Goal: Task Accomplishment & Management: Complete application form

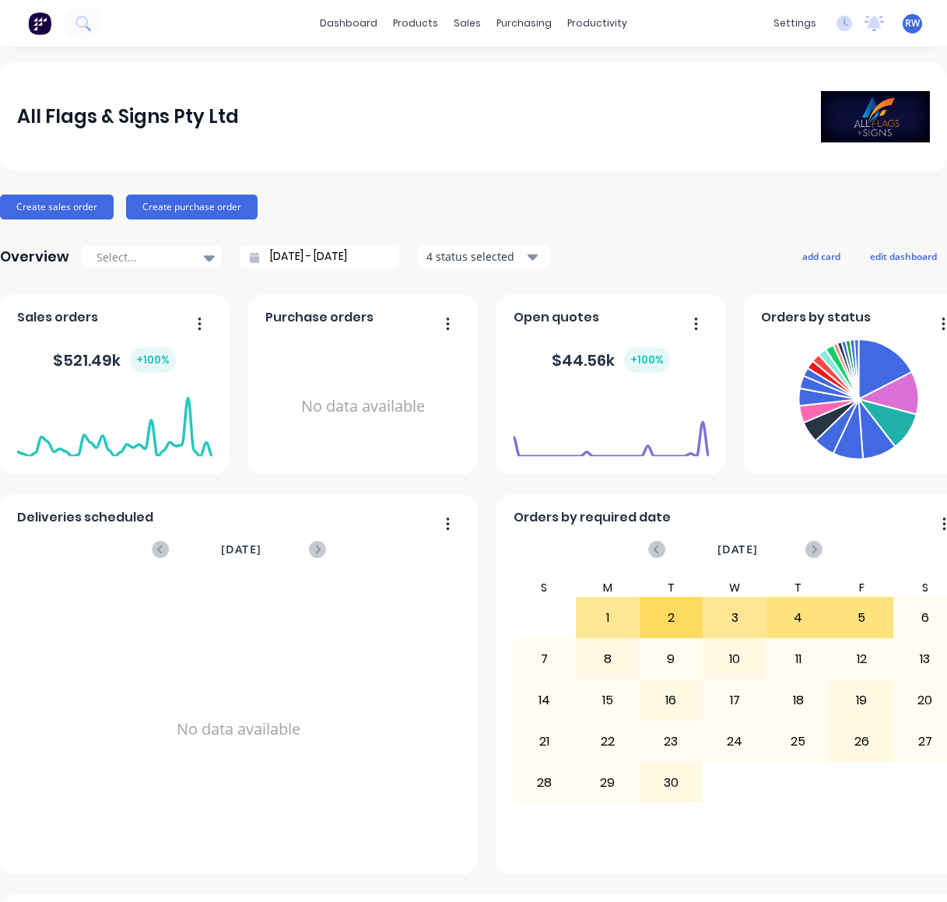
click at [502, 184] on div "All Flags & Signs Pty Ltd Create sales order Create purchase order Overview Sel…" at bounding box center [473, 668] width 947 height 1212
click at [506, 74] on div "Sales Orders" at bounding box center [519, 75] width 64 height 14
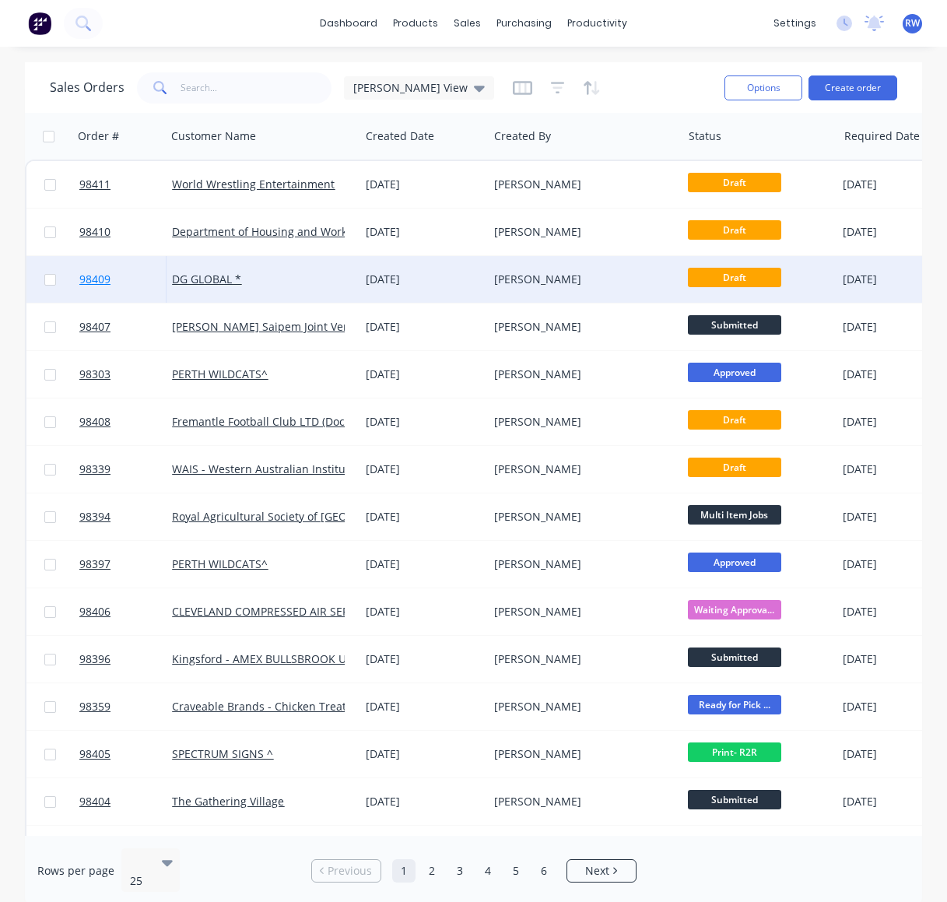
click at [95, 281] on span "98409" at bounding box center [94, 280] width 31 height 16
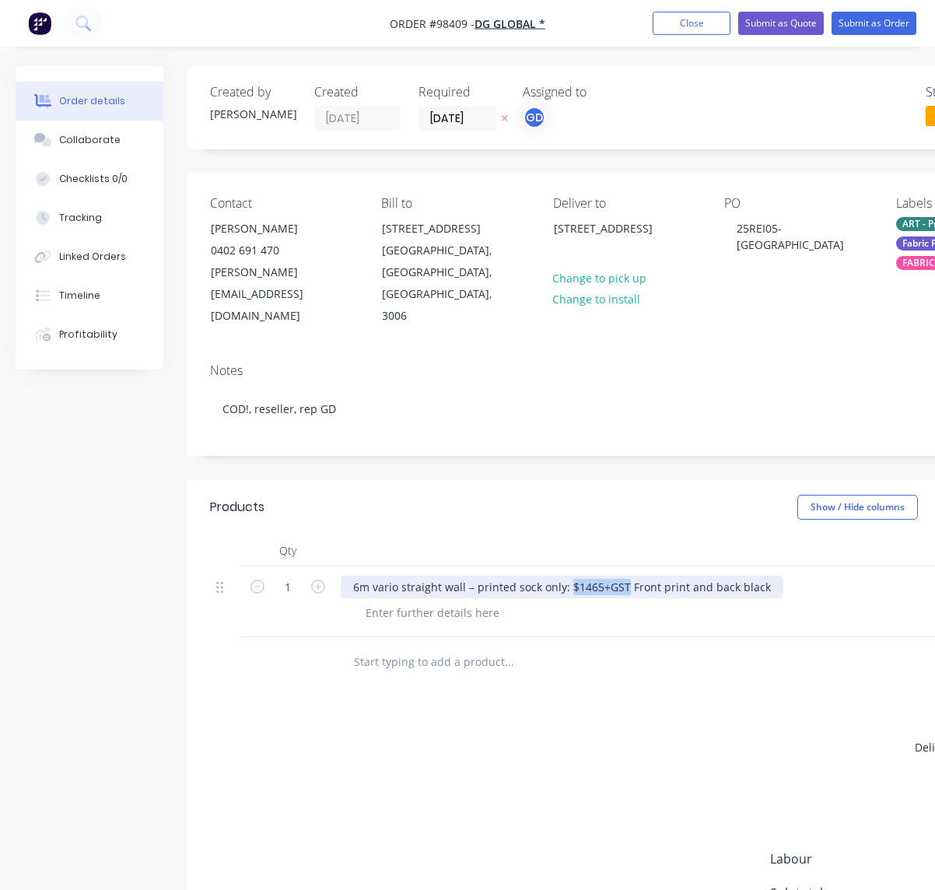
drag, startPoint x: 624, startPoint y: 544, endPoint x: 567, endPoint y: 544, distance: 56.8
click at [567, 576] on div "6m vario straight wall – printed sock only: $1465+GST Front print and back black" at bounding box center [562, 587] width 443 height 23
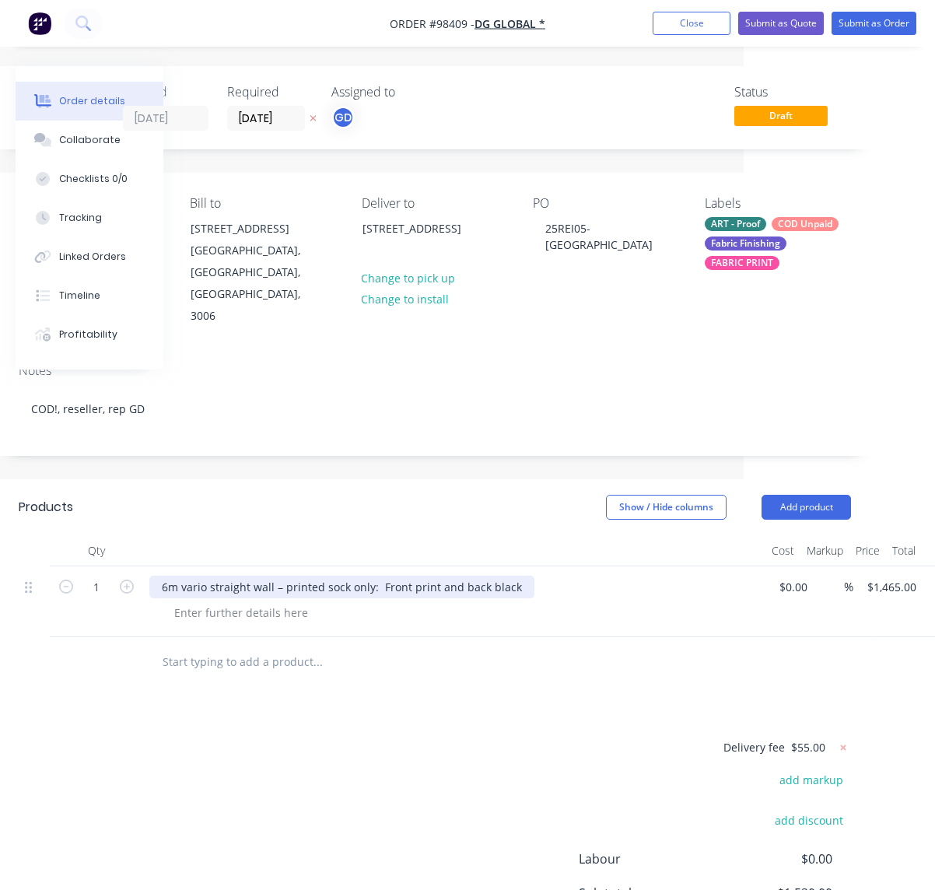
scroll to position [0, 221]
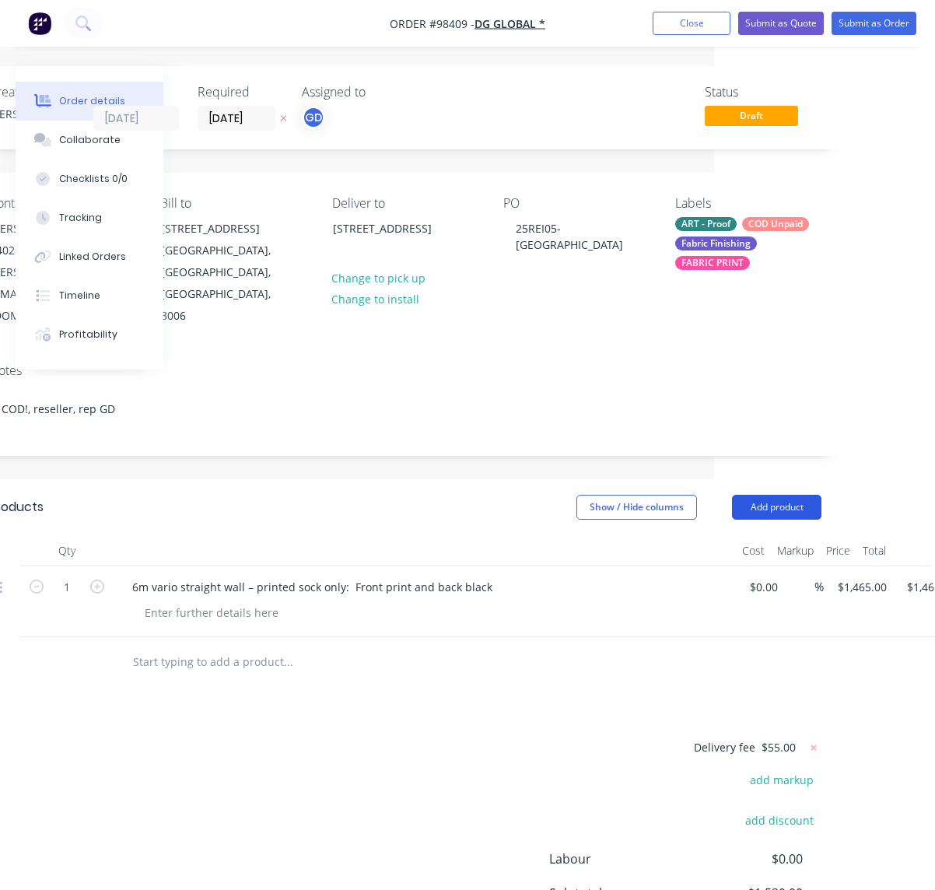
click at [768, 495] on button "Add product" at bounding box center [776, 507] width 89 height 25
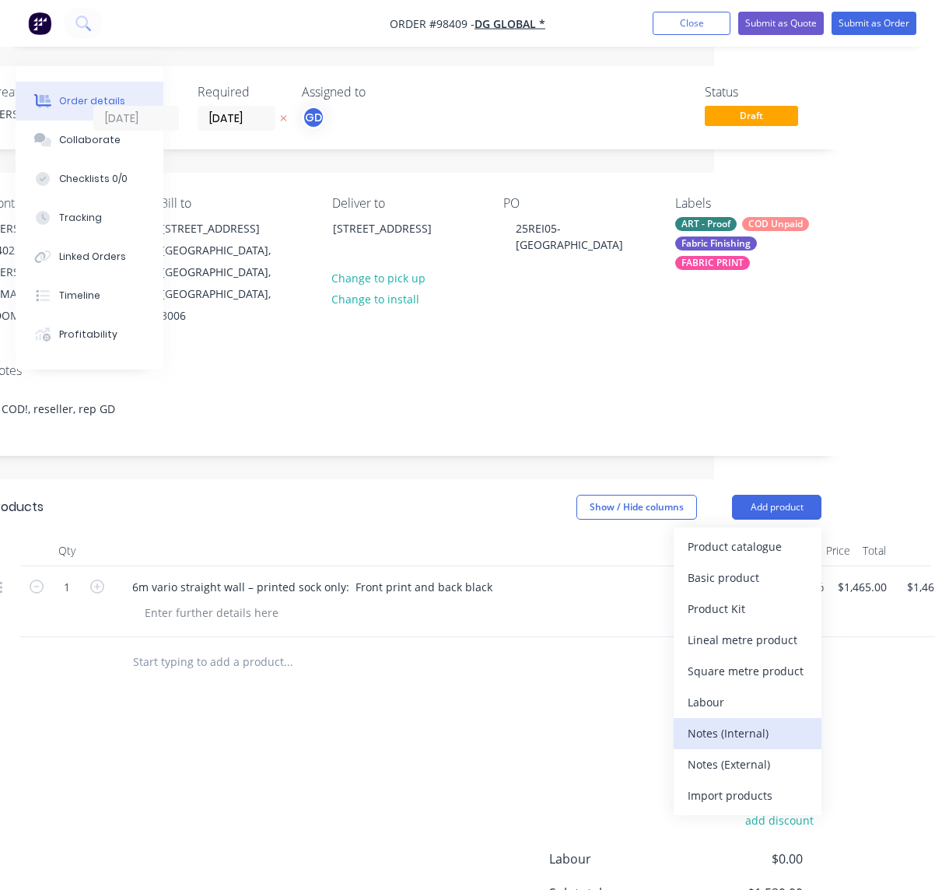
click at [731, 722] on div "Notes (Internal)" at bounding box center [748, 733] width 120 height 23
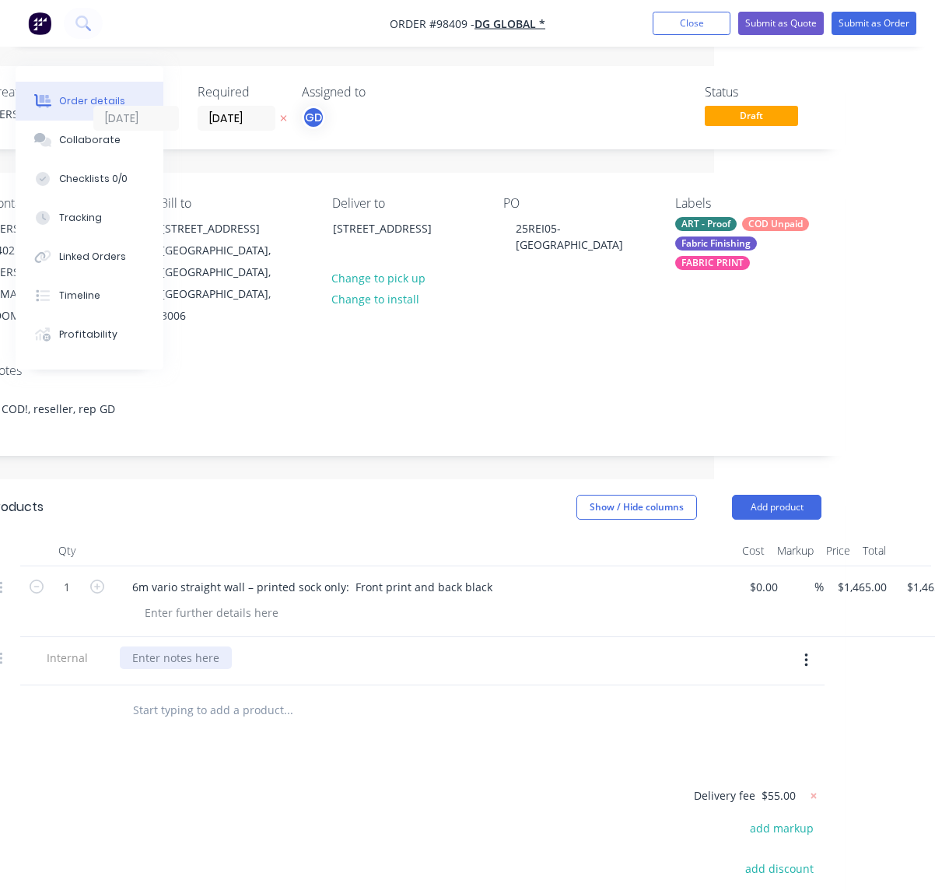
click at [168, 647] on div at bounding box center [176, 658] width 112 height 23
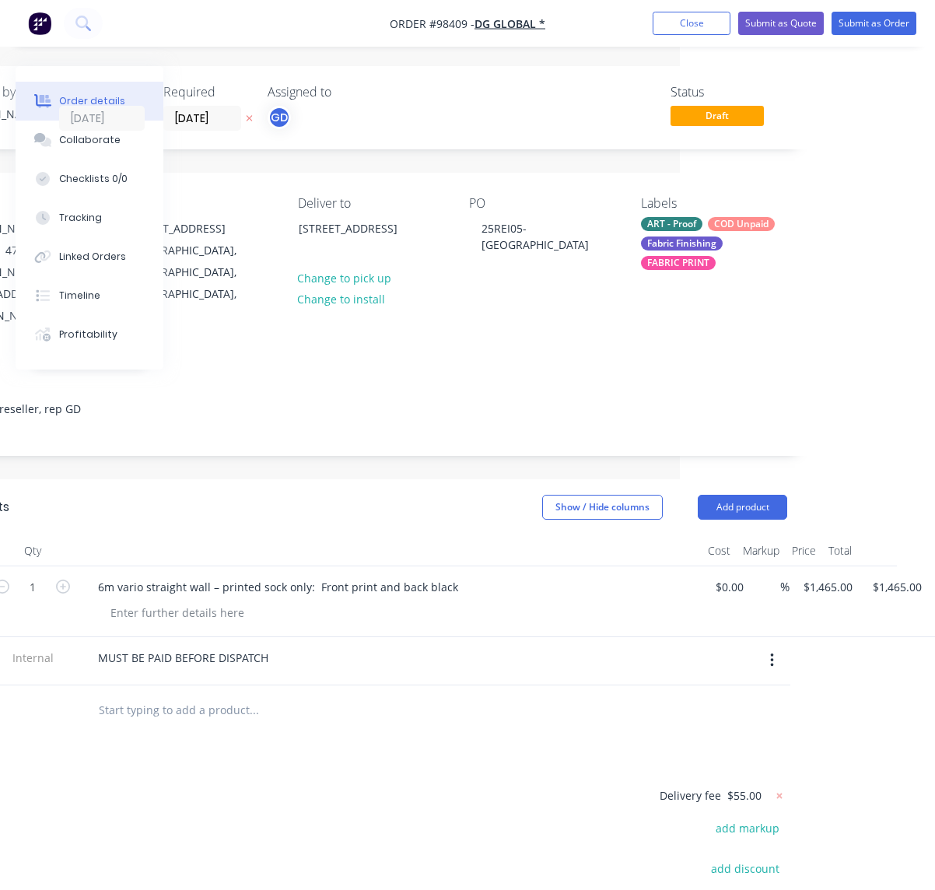
scroll to position [0, 256]
click at [683, 246] on div "Fabric Finishing" at bounding box center [681, 244] width 82 height 14
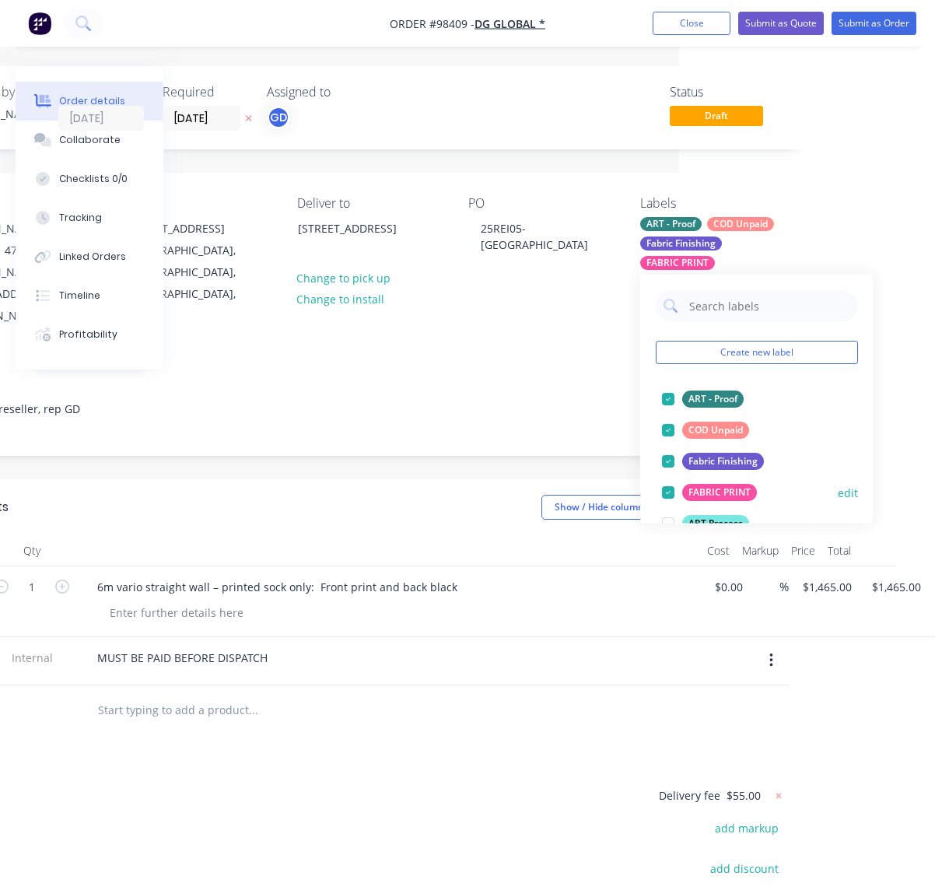
scroll to position [43, 0]
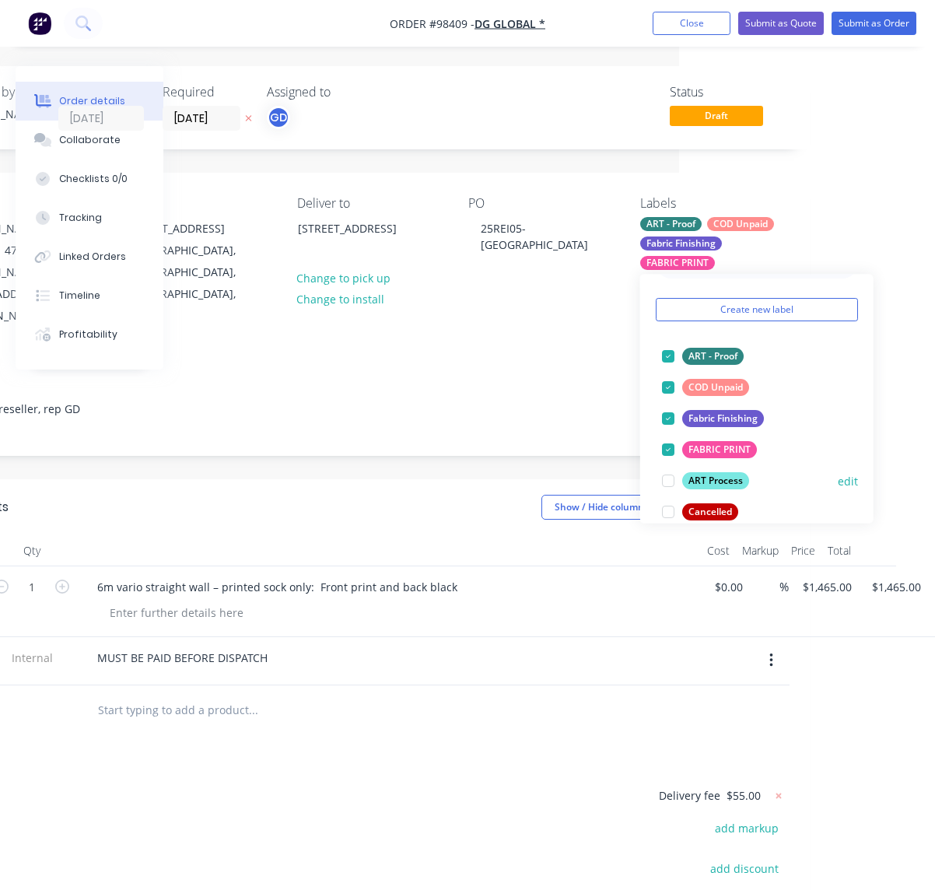
click at [703, 482] on div "ART Process" at bounding box center [715, 480] width 67 height 17
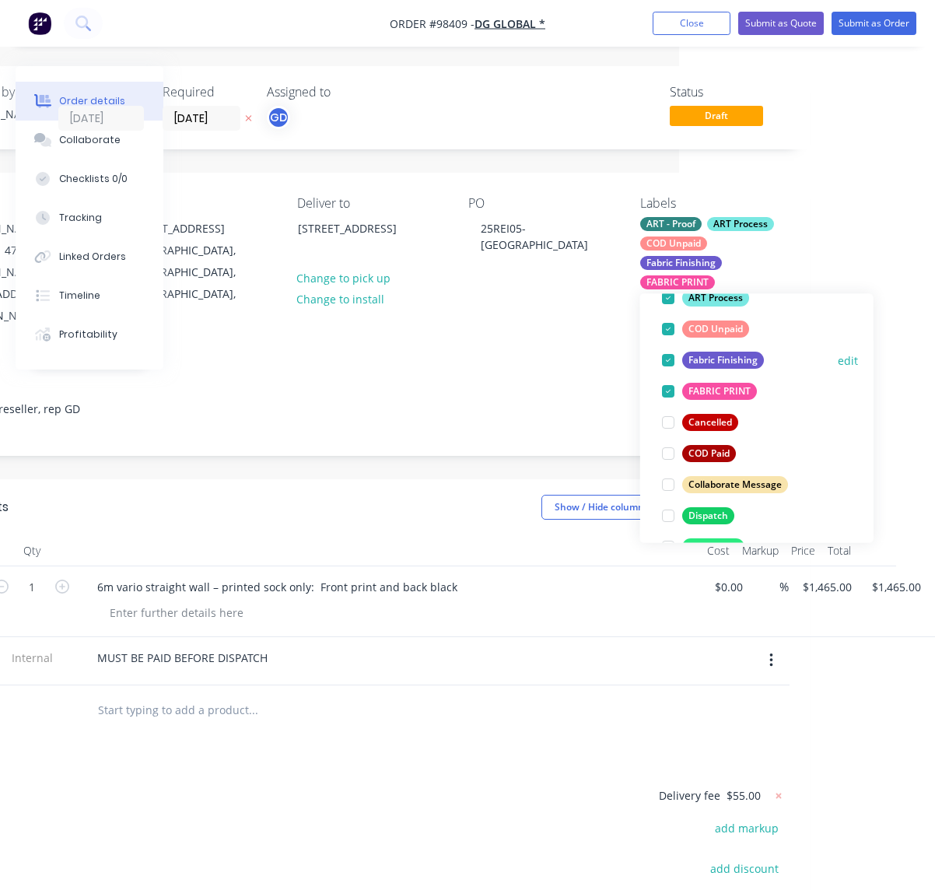
scroll to position [178, 0]
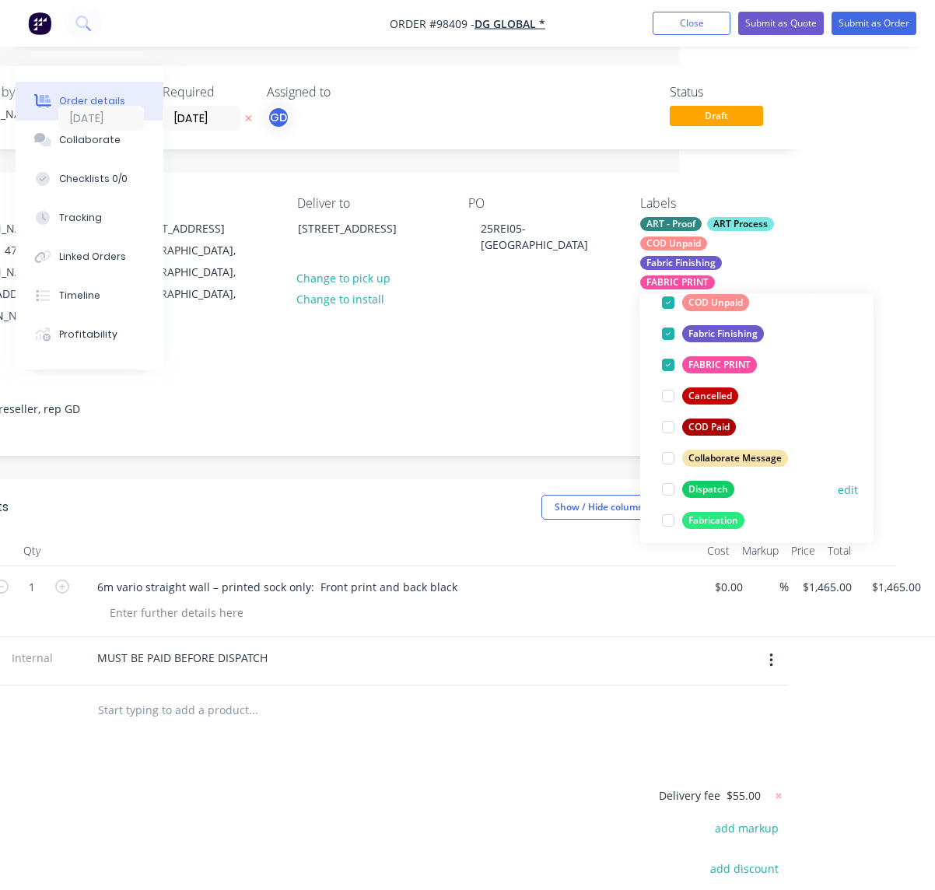
click at [704, 489] on div "Dispatch" at bounding box center [708, 489] width 52 height 17
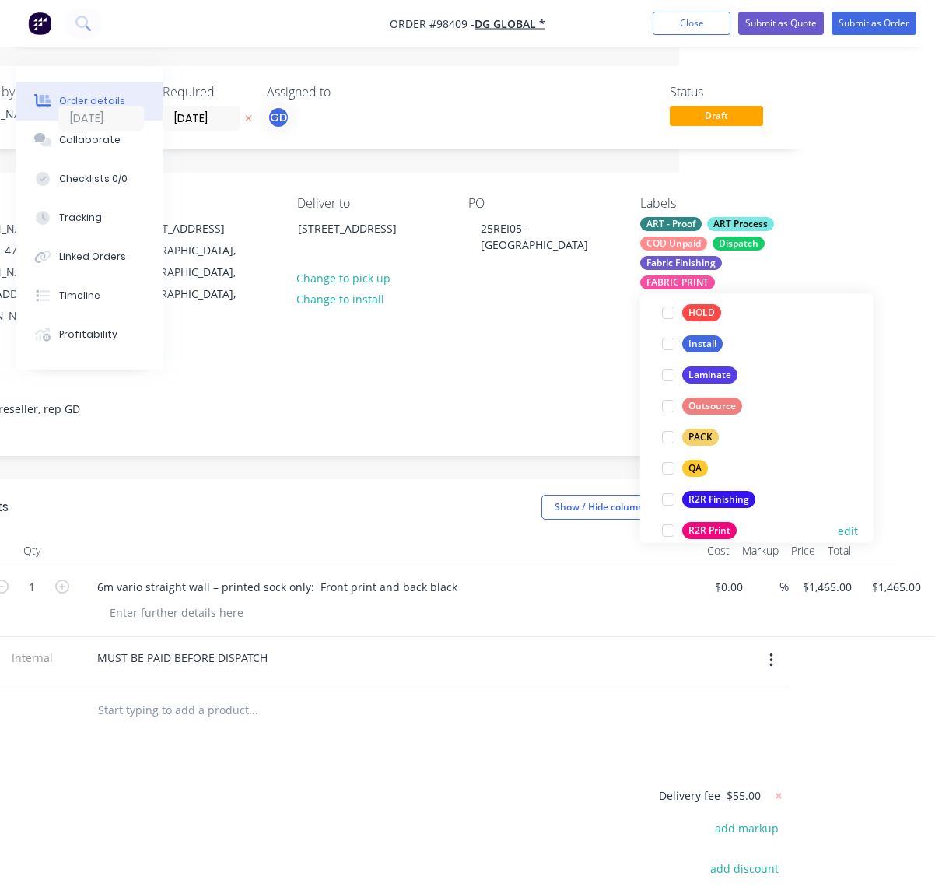
scroll to position [521, 0]
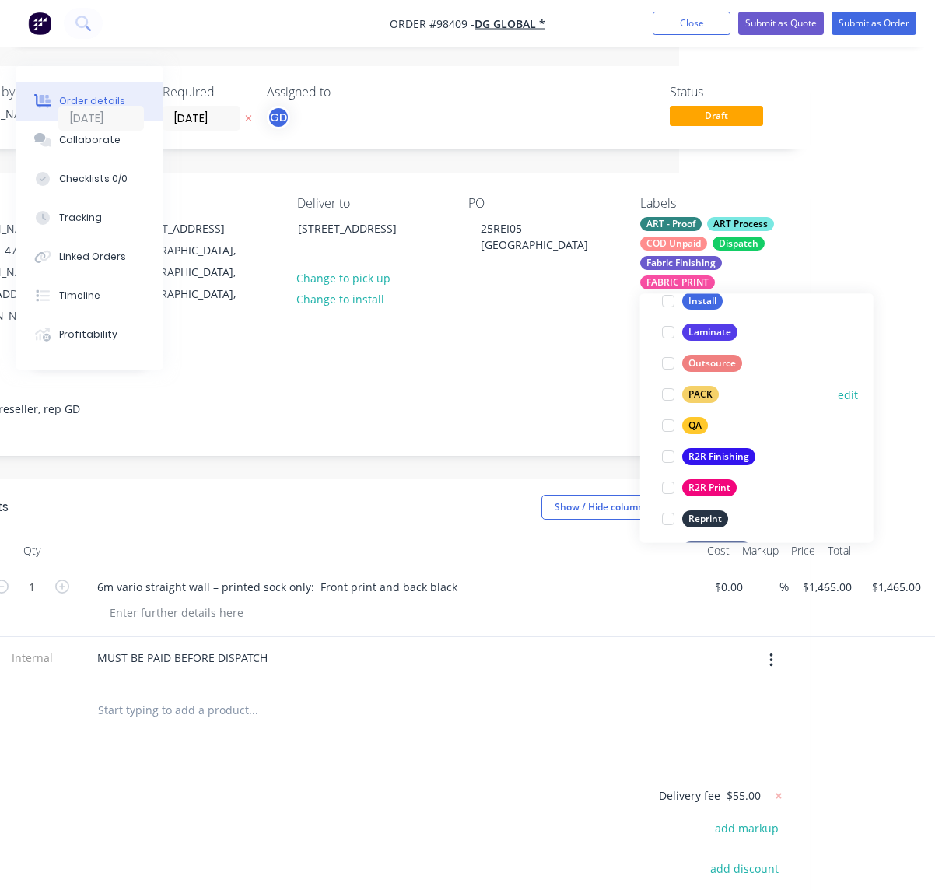
click at [703, 394] on div "PACK" at bounding box center [700, 395] width 37 height 17
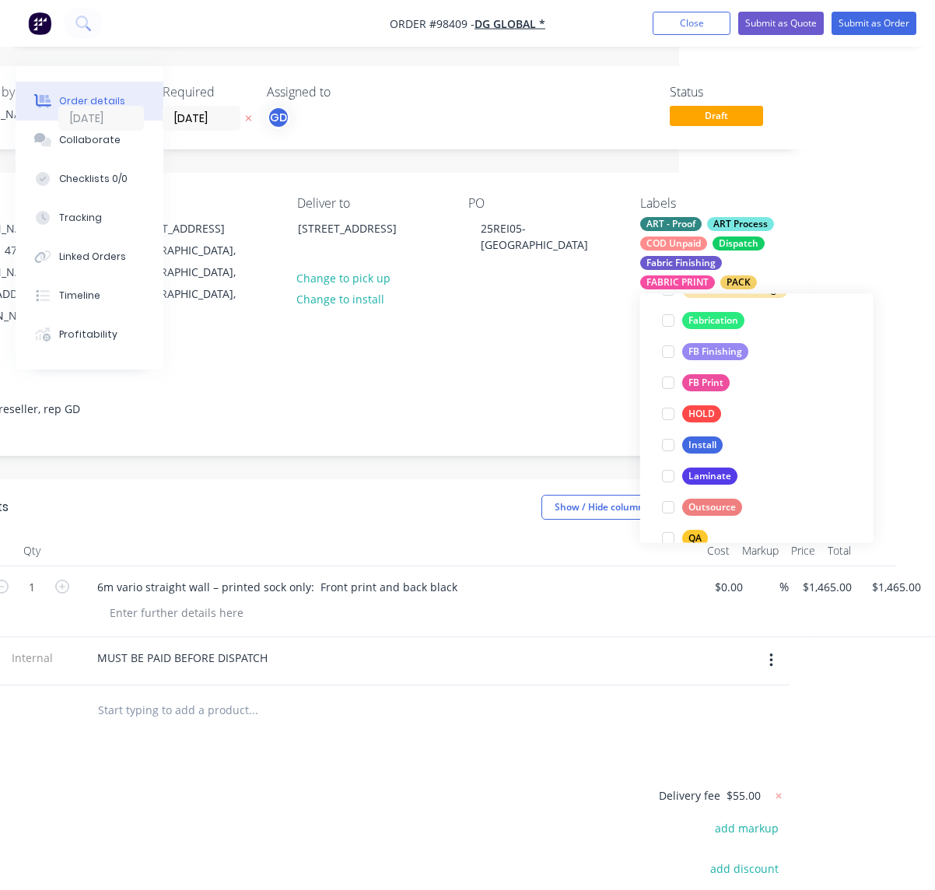
scroll to position [495, 0]
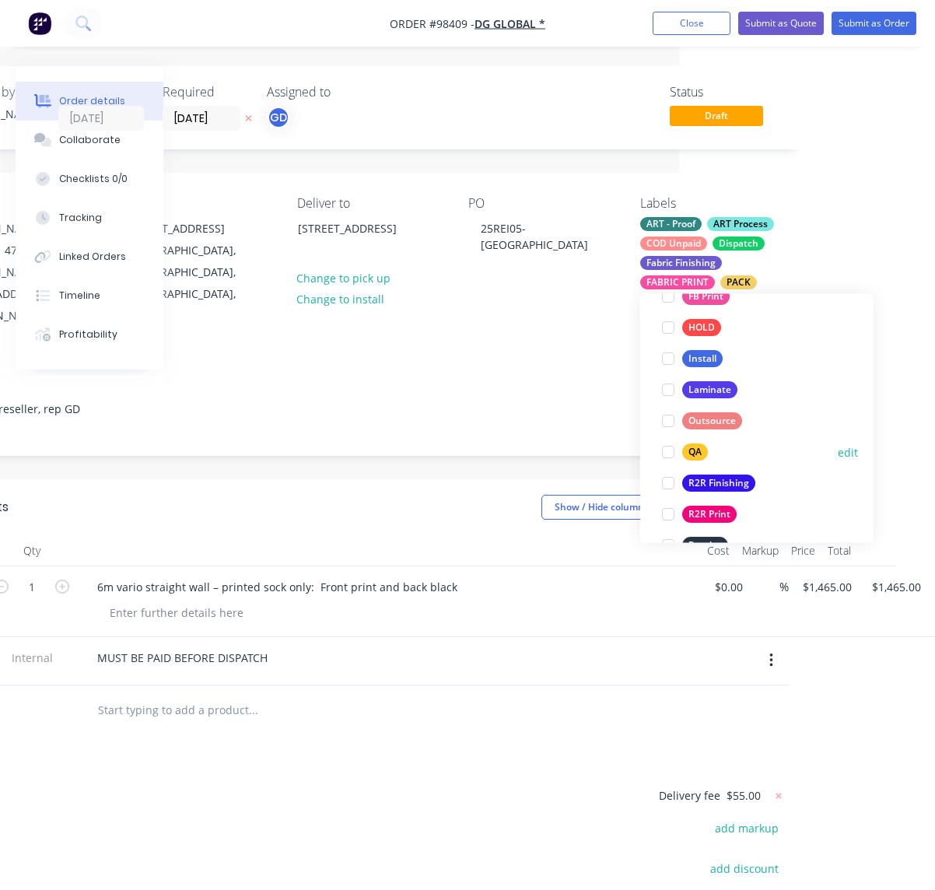
click at [692, 451] on div "QA" at bounding box center [695, 452] width 26 height 17
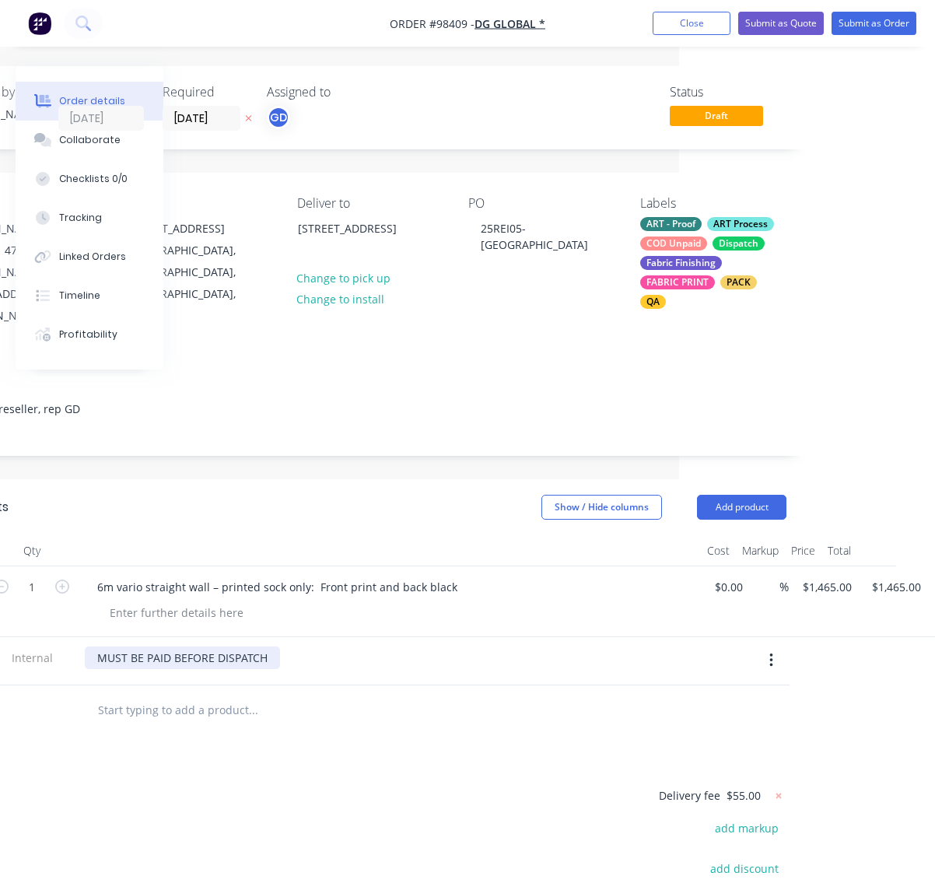
click at [275, 647] on div "MUST BE PAID BEFORE DISPATCH" at bounding box center [182, 658] width 195 height 23
click at [730, 495] on button "Add product" at bounding box center [741, 507] width 89 height 25
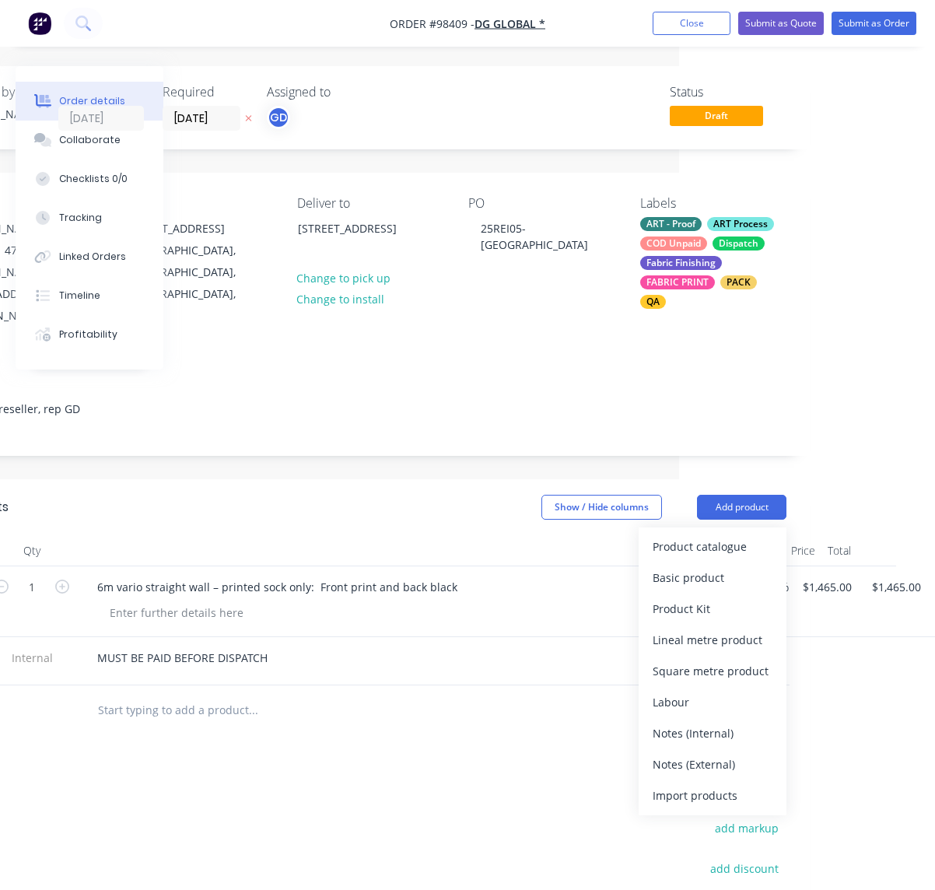
click at [687, 753] on div "Notes (External)" at bounding box center [713, 764] width 120 height 23
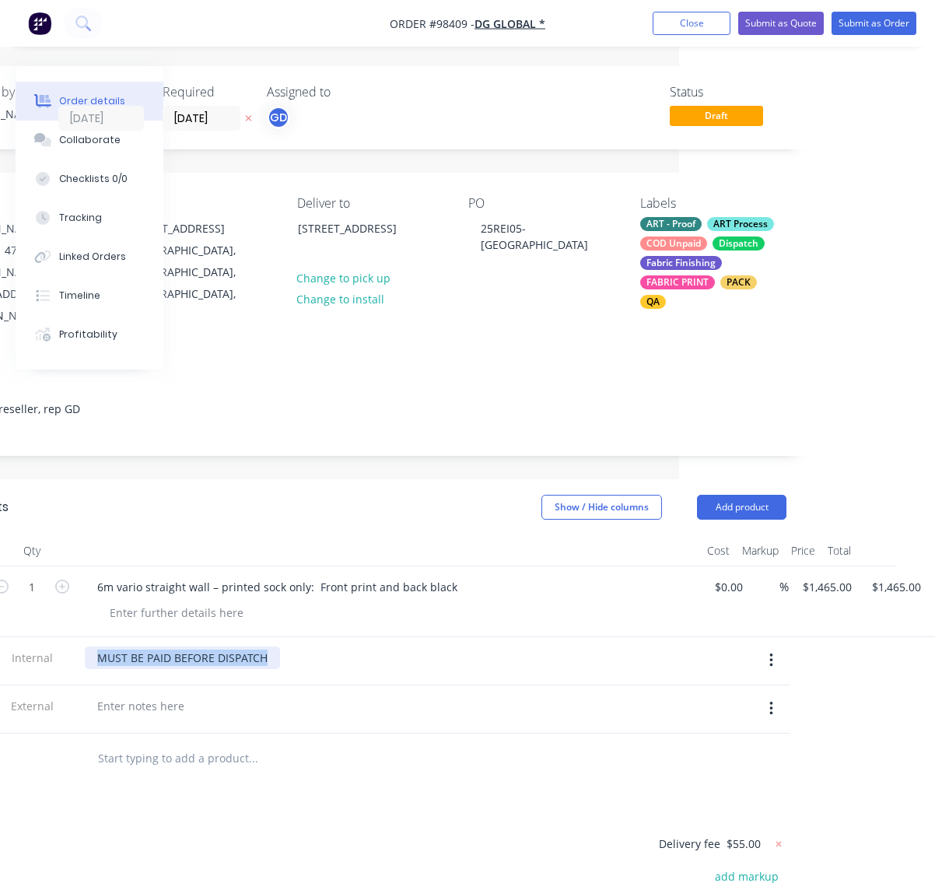
drag, startPoint x: 270, startPoint y: 619, endPoint x: 82, endPoint y: 618, distance: 188.3
click at [85, 647] on div "MUST BE PAID BEFORE DISPATCH" at bounding box center [182, 658] width 195 height 23
click at [114, 695] on div at bounding box center [141, 706] width 112 height 23
paste div
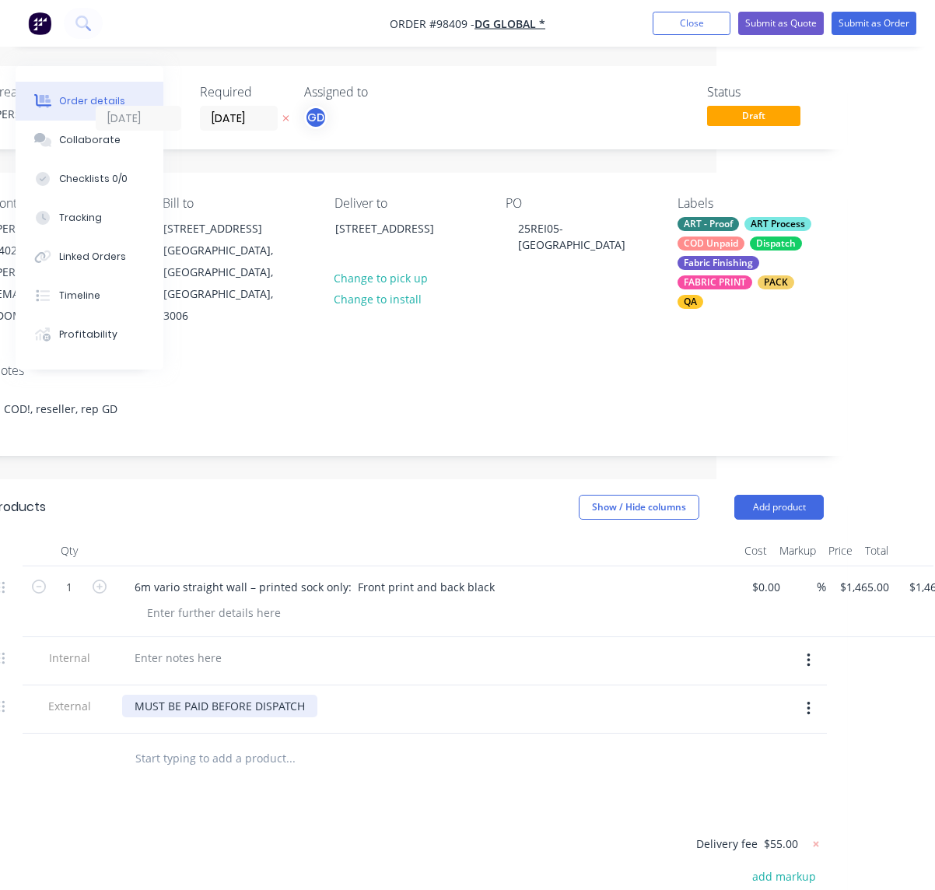
scroll to position [0, 287]
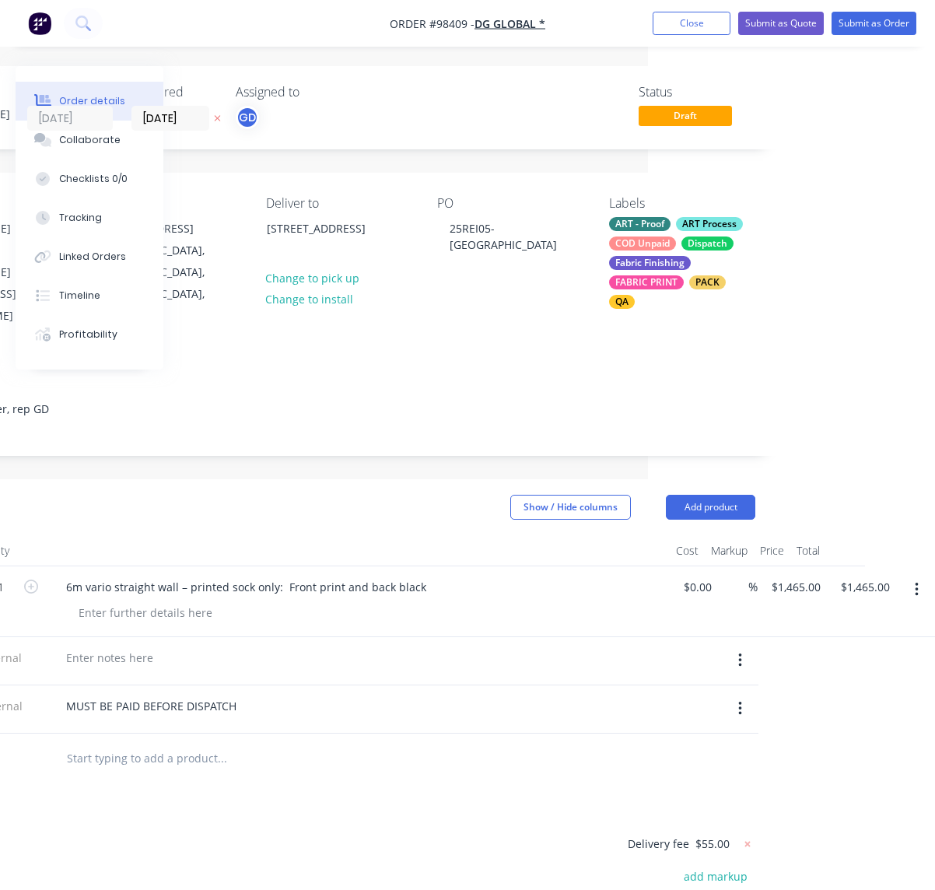
click at [738, 647] on button "button" at bounding box center [740, 661] width 37 height 28
click at [682, 721] on div "Delete" at bounding box center [685, 732] width 120 height 23
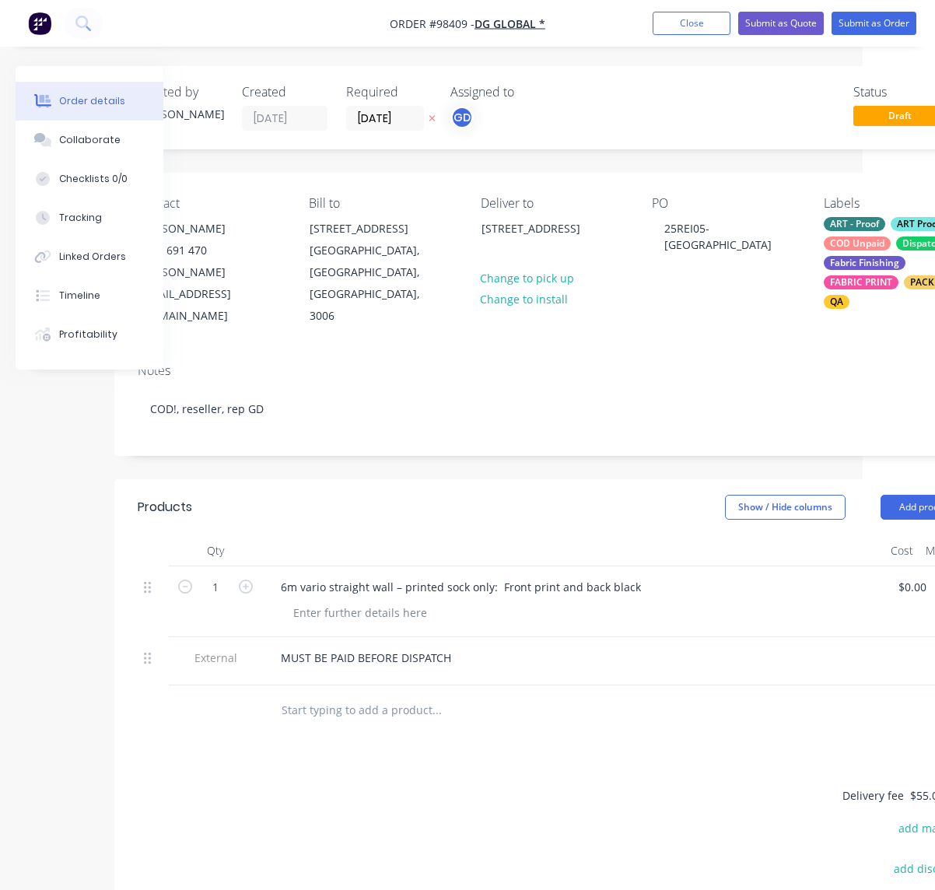
scroll to position [0, 69]
click at [867, 22] on button "Submit as Order" at bounding box center [874, 23] width 85 height 23
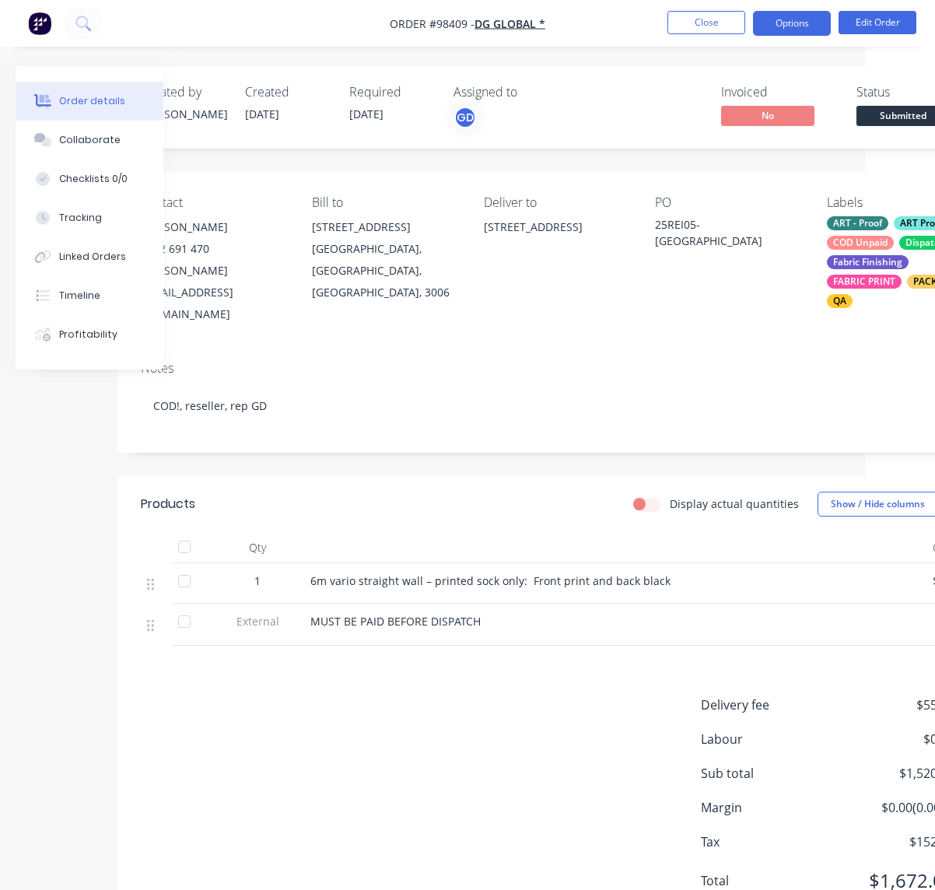
click at [773, 24] on button "Options" at bounding box center [792, 23] width 78 height 25
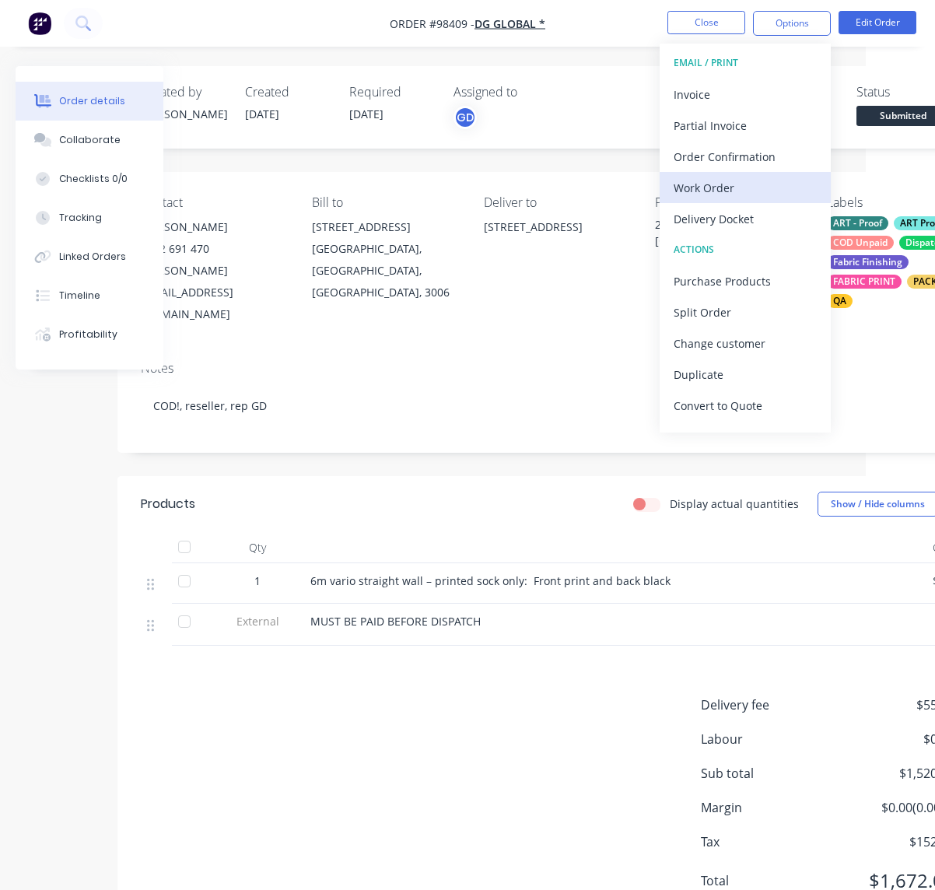
click at [730, 188] on div "Work Order" at bounding box center [745, 188] width 143 height 23
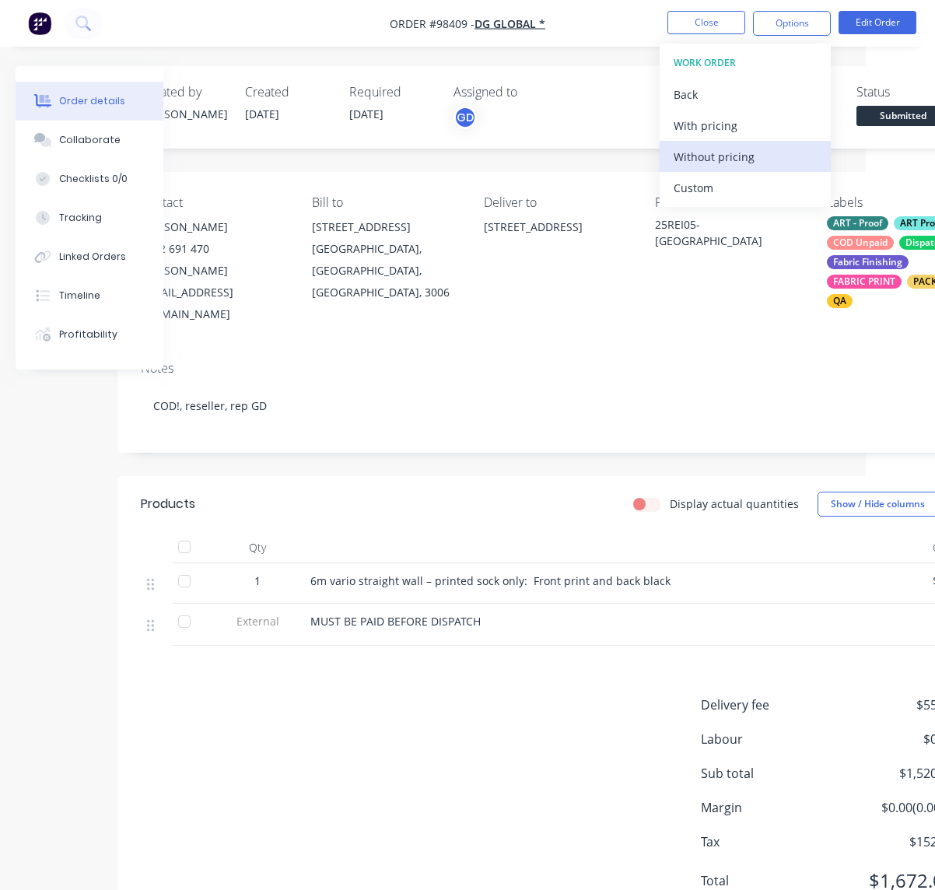
click at [705, 157] on div "Without pricing" at bounding box center [745, 156] width 143 height 23
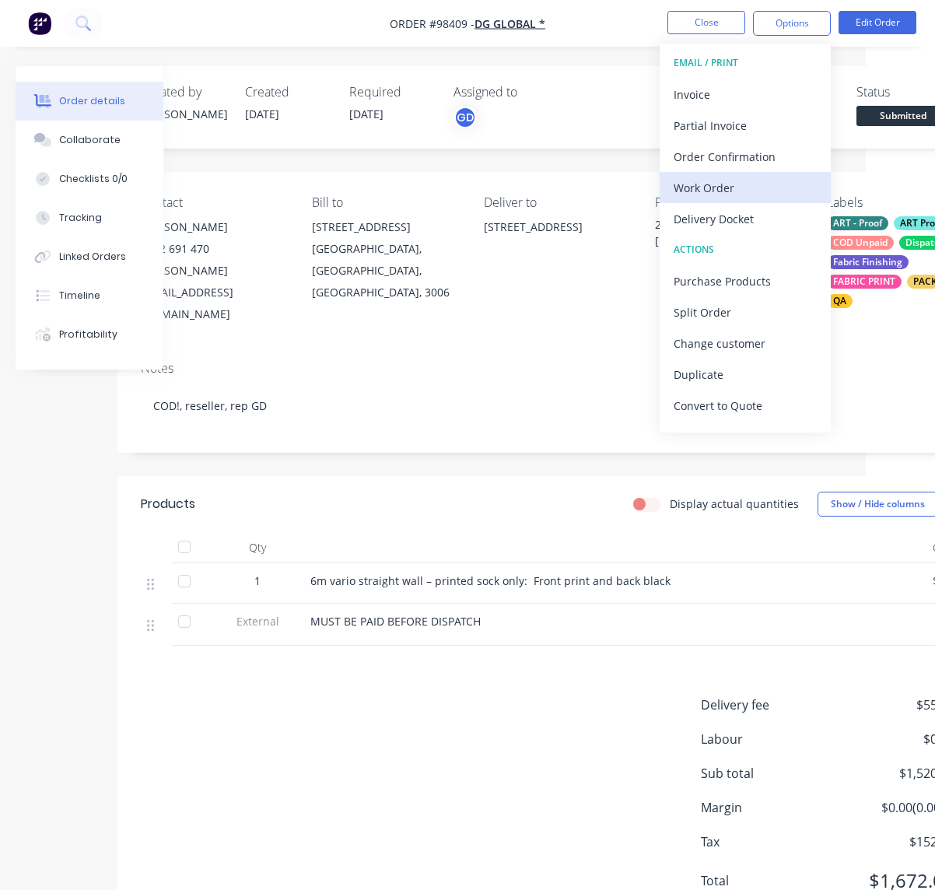
click at [704, 192] on div "Work Order" at bounding box center [745, 188] width 143 height 23
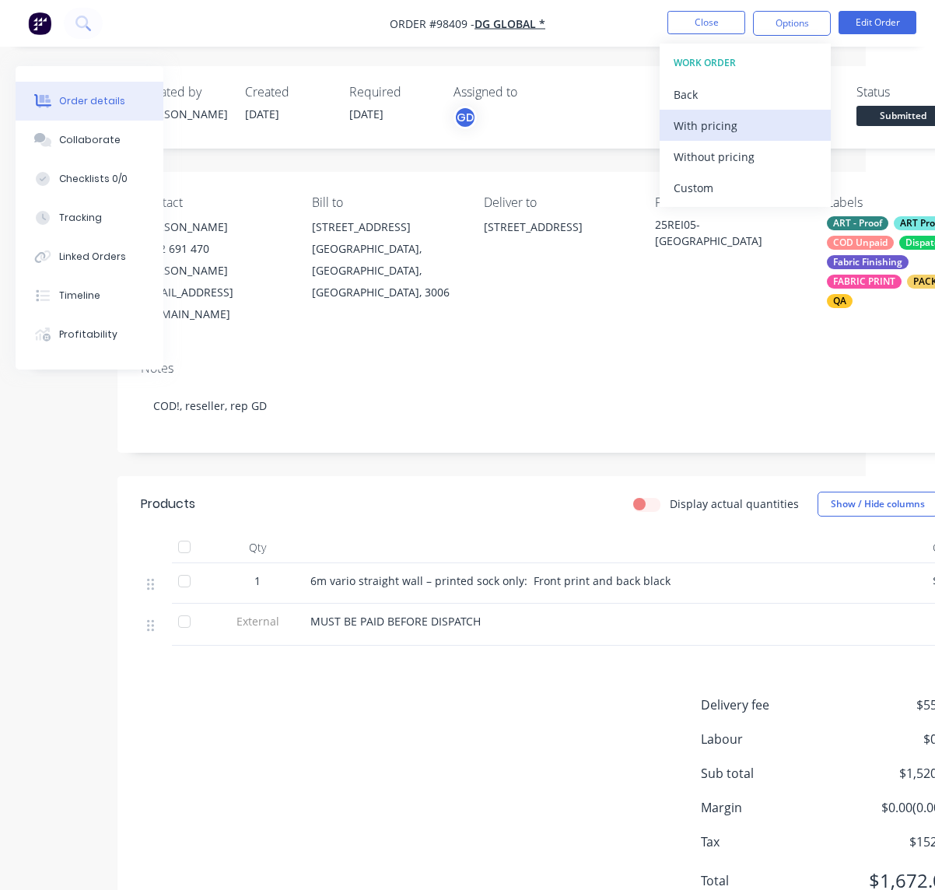
click at [691, 129] on div "With pricing" at bounding box center [745, 125] width 143 height 23
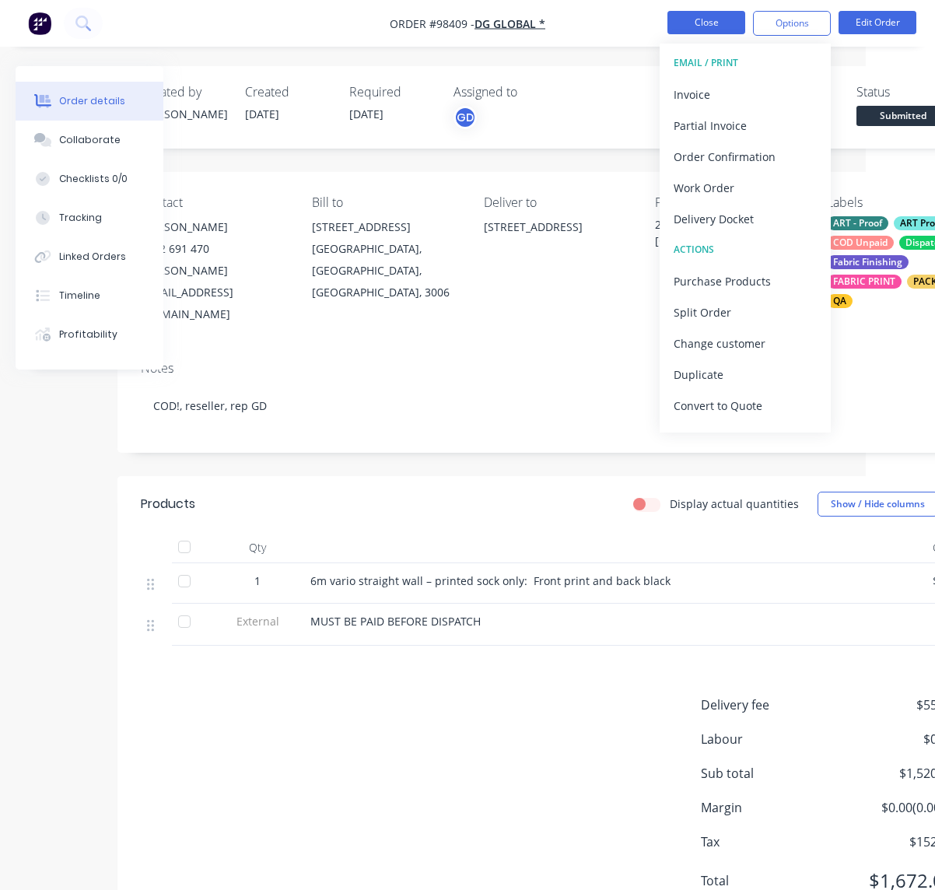
click at [710, 15] on button "Close" at bounding box center [707, 22] width 78 height 23
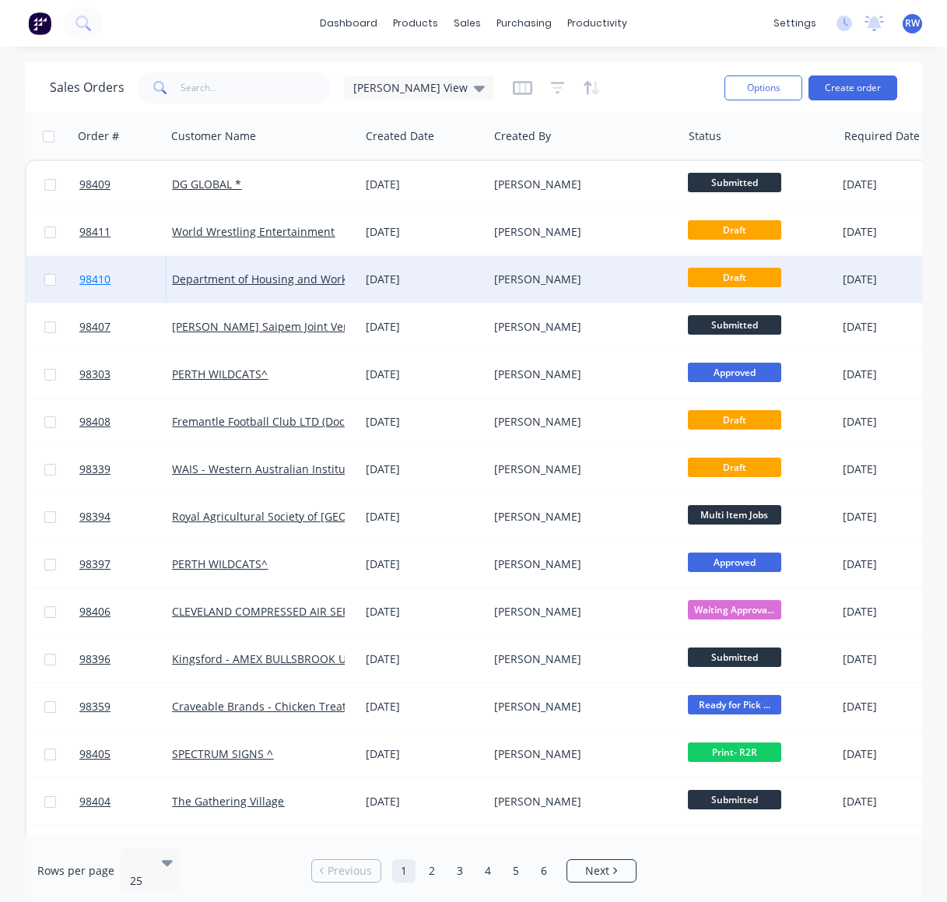
click at [93, 279] on span "98410" at bounding box center [94, 280] width 31 height 16
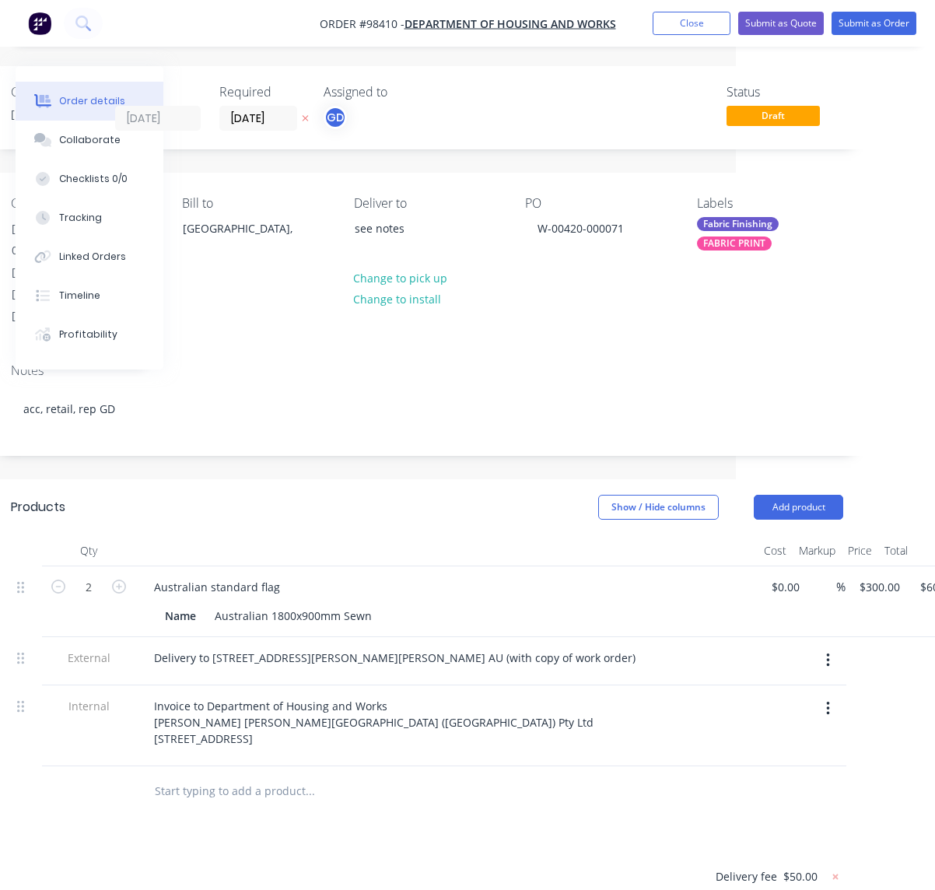
scroll to position [0, 270]
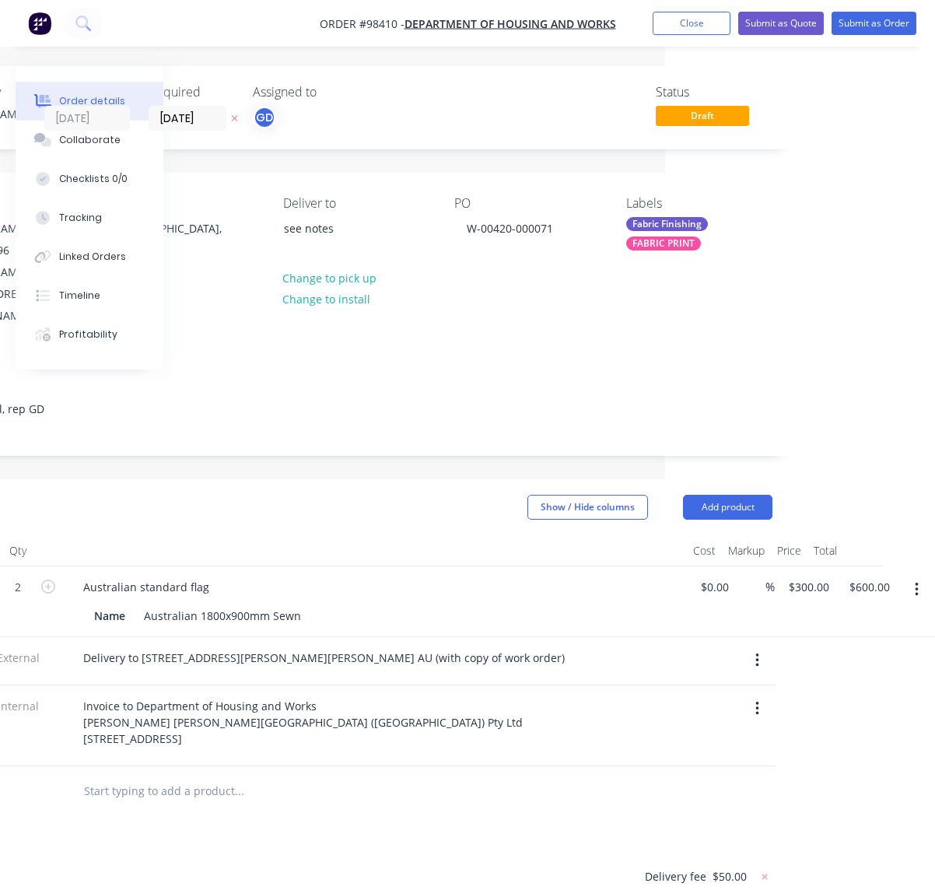
click at [649, 214] on div "Labels Fabric Finishing FABRIC PRINT" at bounding box center [699, 261] width 146 height 131
click at [648, 204] on div "Labels" at bounding box center [699, 203] width 146 height 15
click at [670, 230] on div "Fabric Finishing" at bounding box center [667, 224] width 82 height 14
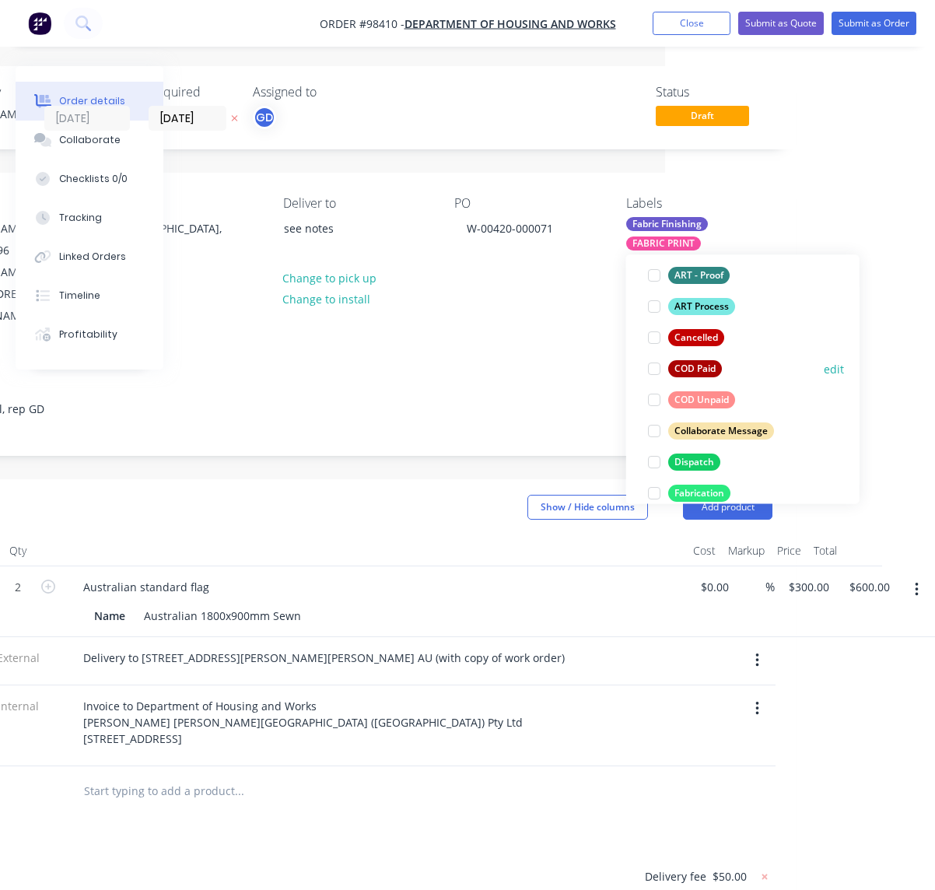
scroll to position [169, 0]
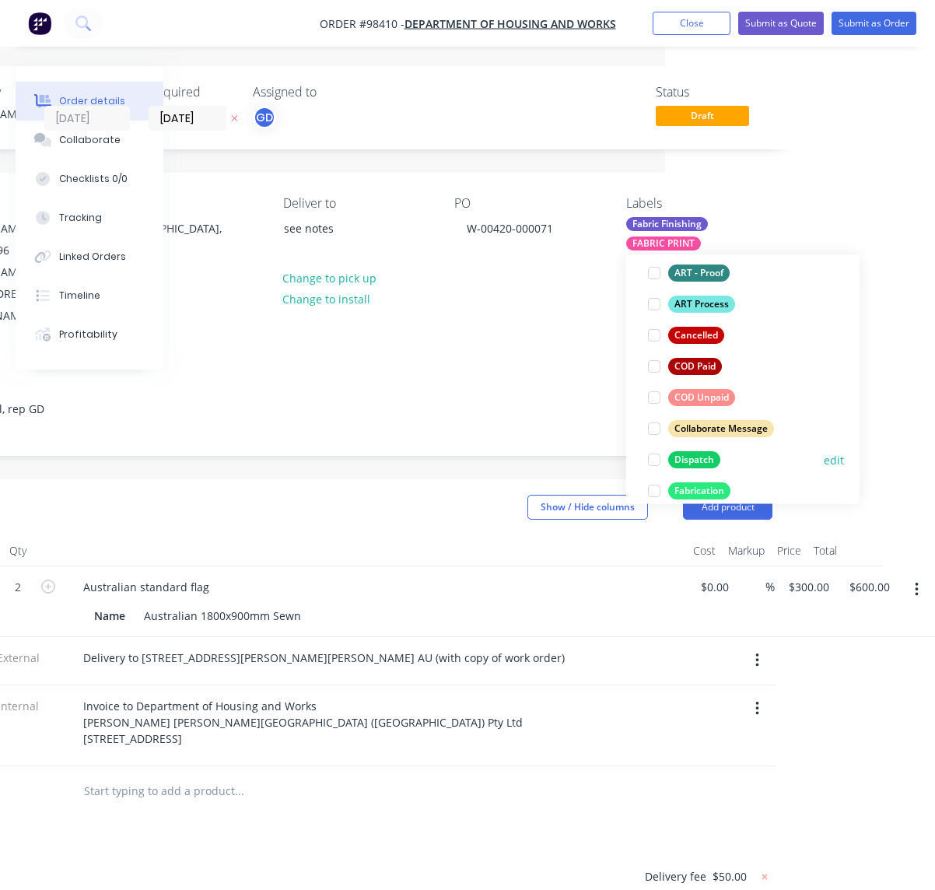
click at [696, 460] on div "Dispatch" at bounding box center [694, 459] width 52 height 17
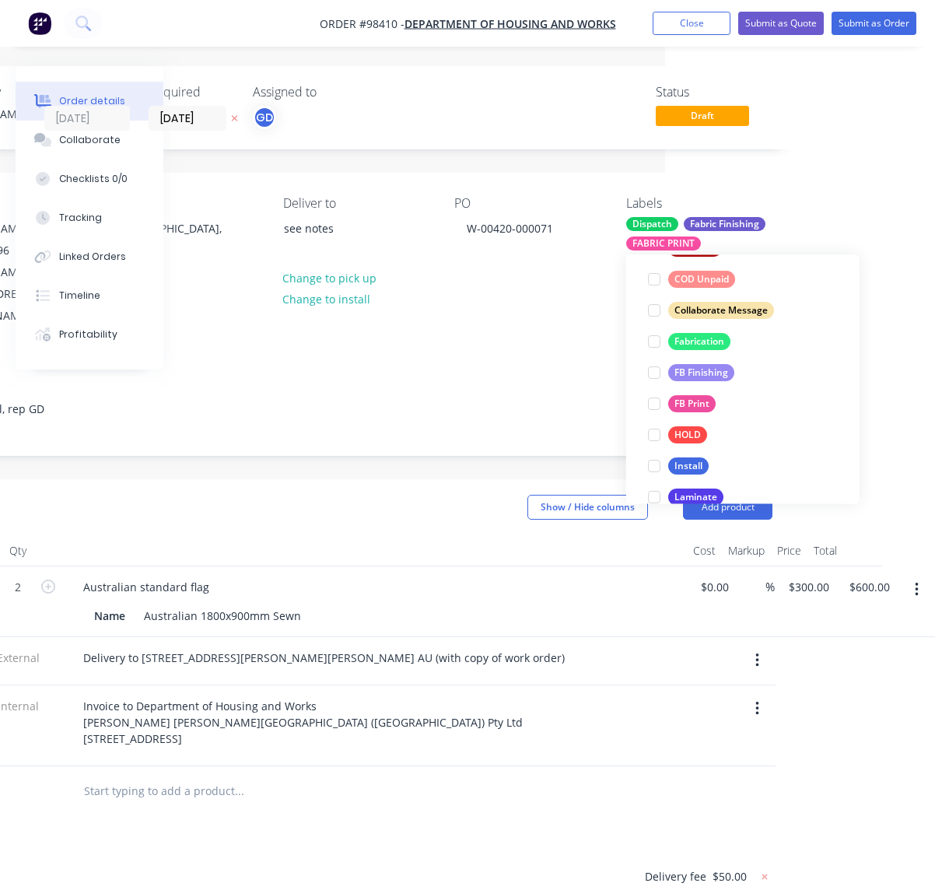
scroll to position [418, 0]
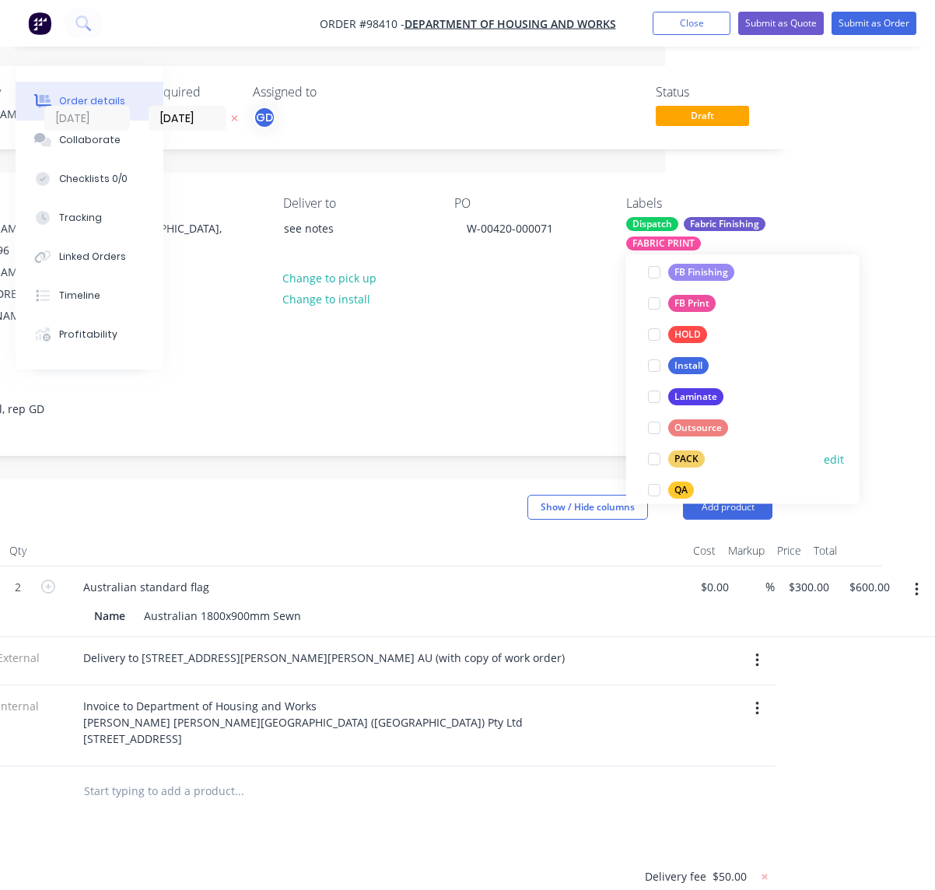
click at [686, 461] on div "PACK" at bounding box center [686, 459] width 37 height 17
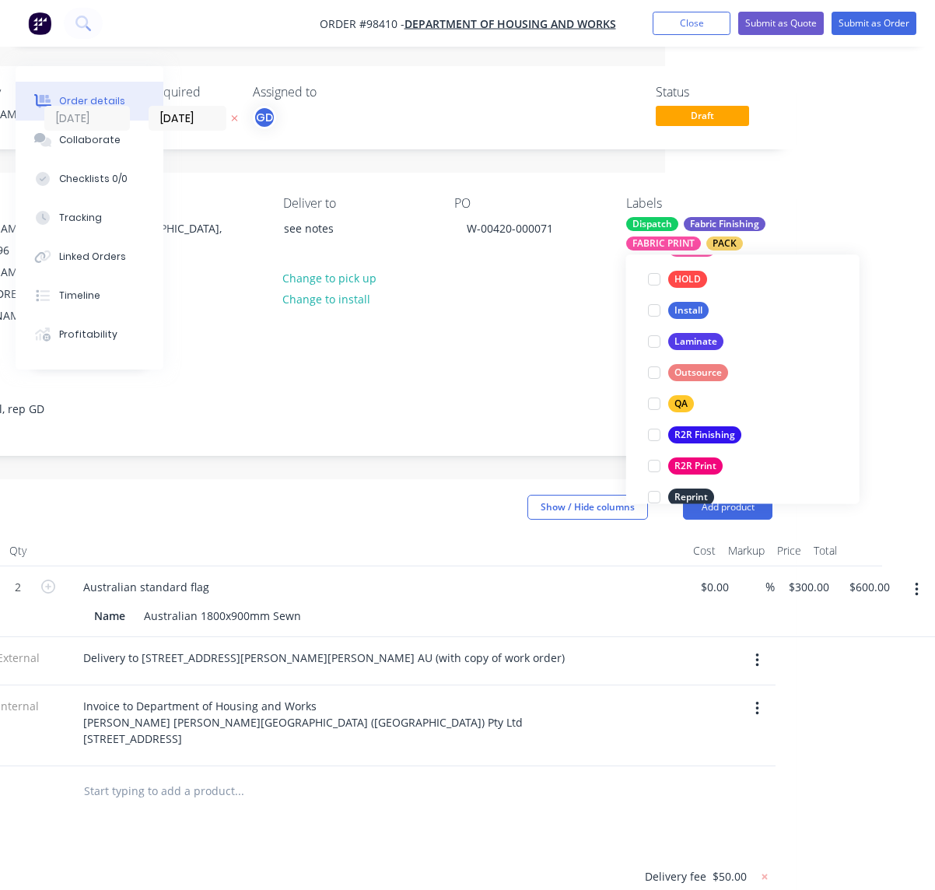
scroll to position [506, 0]
click at [678, 401] on div "QA" at bounding box center [681, 402] width 26 height 17
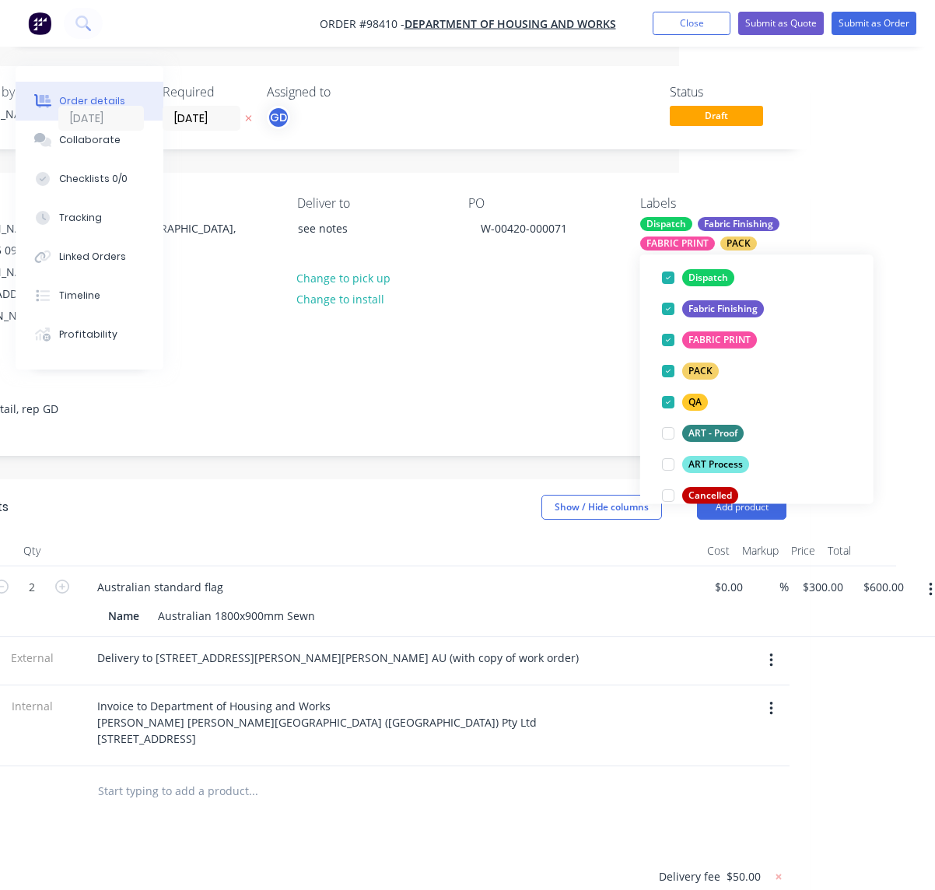
scroll to position [0, 0]
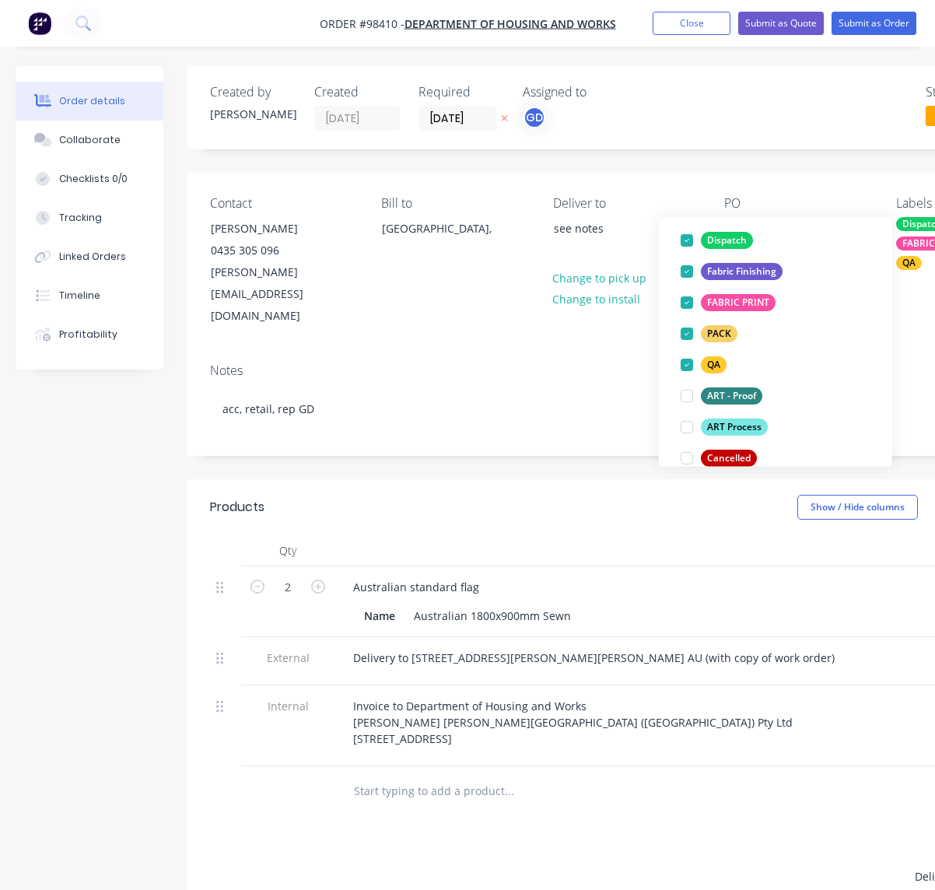
drag, startPoint x: 694, startPoint y: 533, endPoint x: 710, endPoint y: 513, distance: 24.9
click at [694, 576] on div "Australian standard flag" at bounding box center [646, 587] width 610 height 23
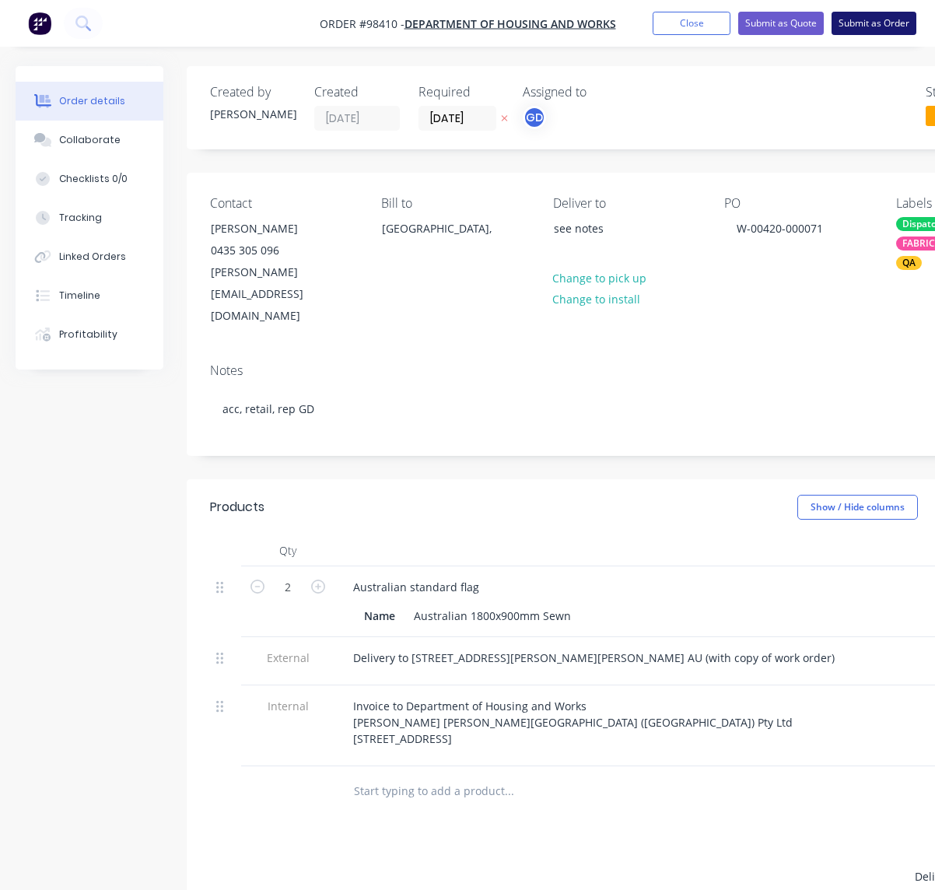
click at [882, 25] on button "Submit as Order" at bounding box center [874, 23] width 85 height 23
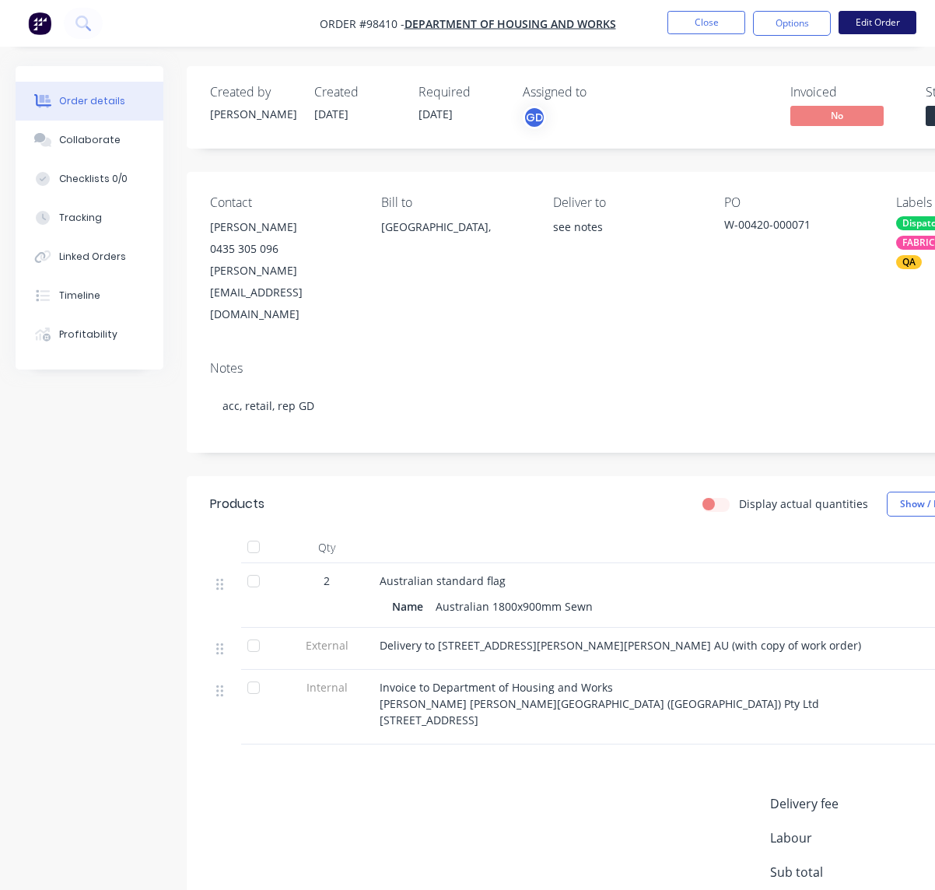
click at [889, 20] on button "Edit Order" at bounding box center [878, 22] width 78 height 23
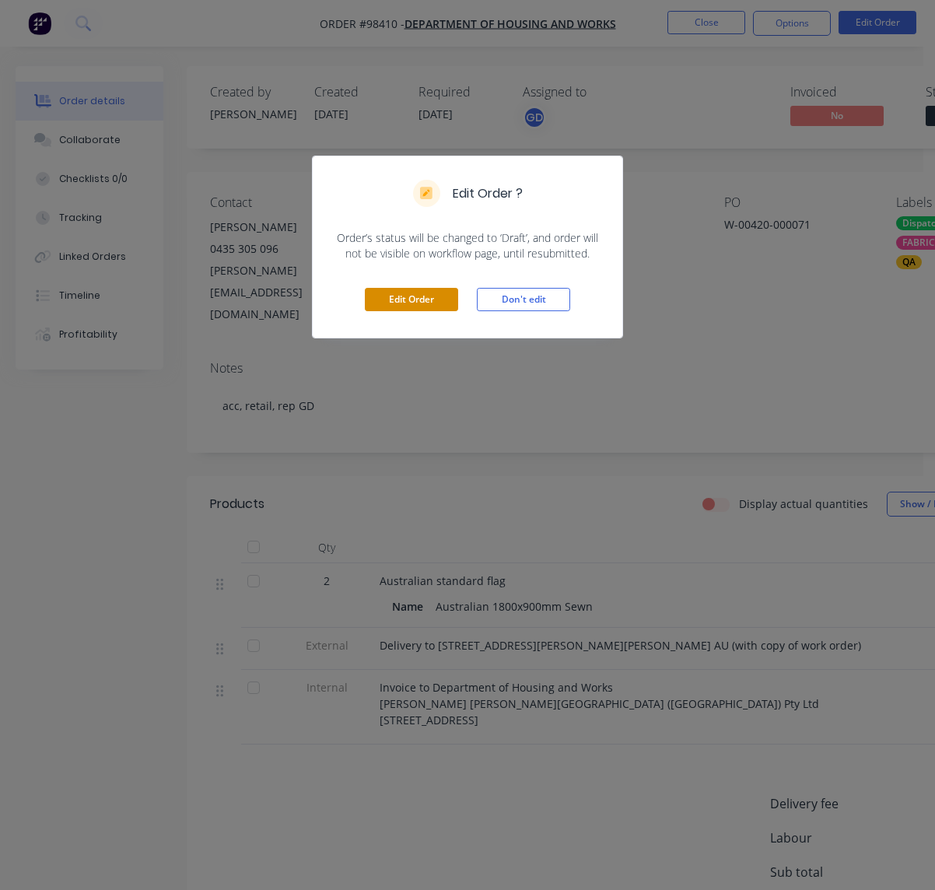
click at [427, 300] on button "Edit Order" at bounding box center [411, 299] width 93 height 23
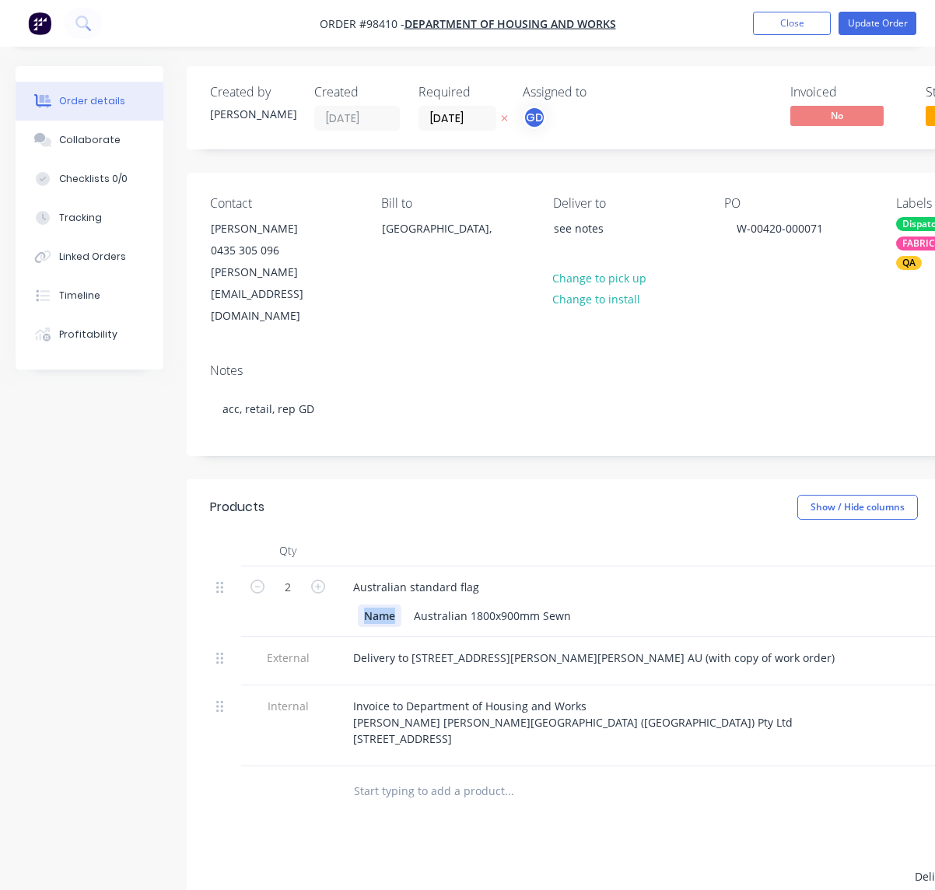
drag, startPoint x: 398, startPoint y: 573, endPoint x: 355, endPoint y: 572, distance: 43.6
click at [358, 605] on div "Name" at bounding box center [380, 616] width 44 height 23
click at [521, 605] on div "Australian 1800x900mm Sewn" at bounding box center [472, 616] width 170 height 23
click at [857, 25] on button "Update Order" at bounding box center [878, 23] width 78 height 23
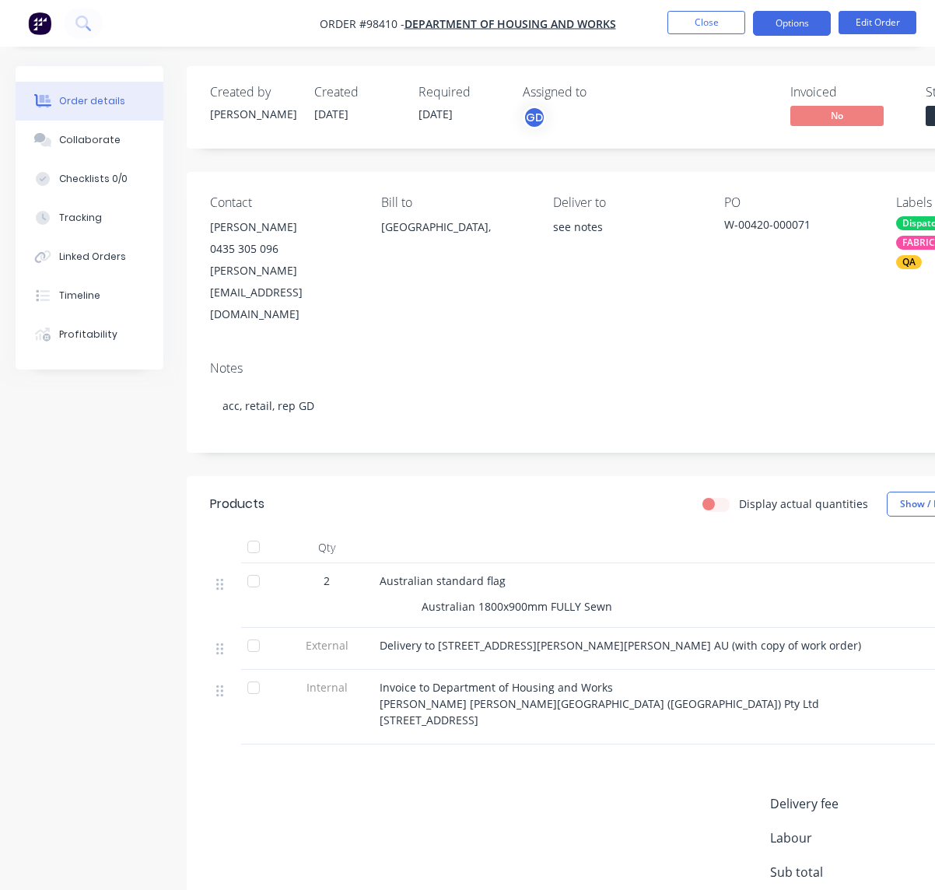
click at [783, 27] on button "Options" at bounding box center [792, 23] width 78 height 25
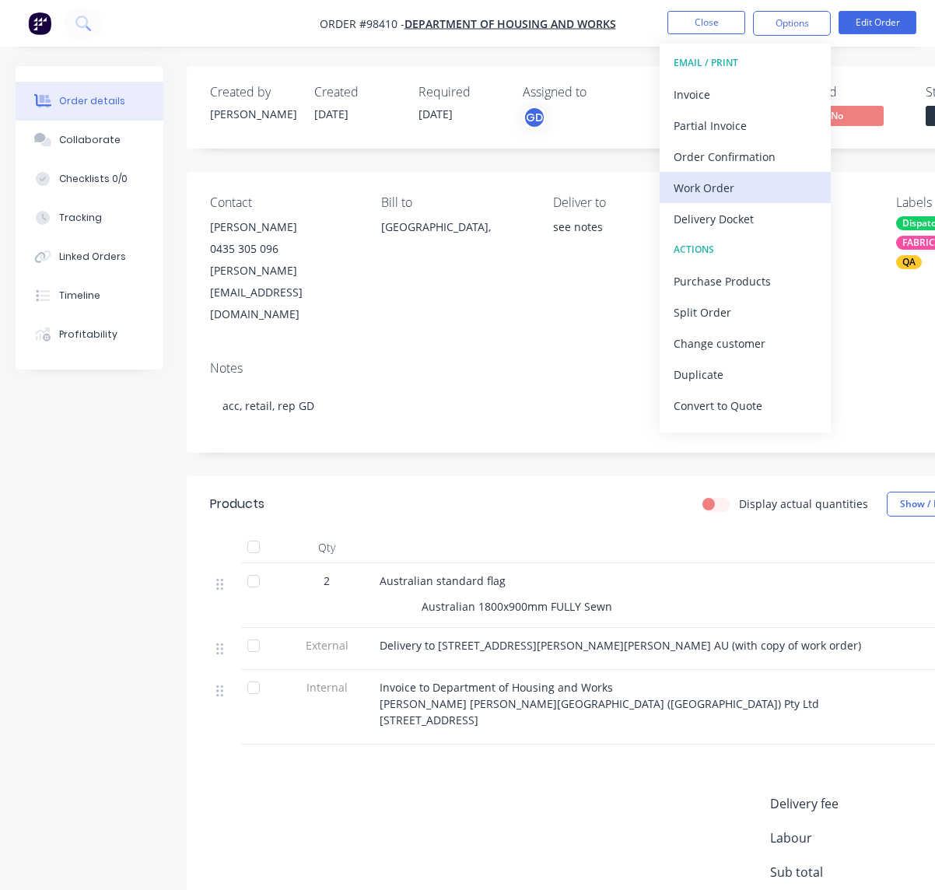
click at [724, 188] on div "Work Order" at bounding box center [745, 188] width 143 height 23
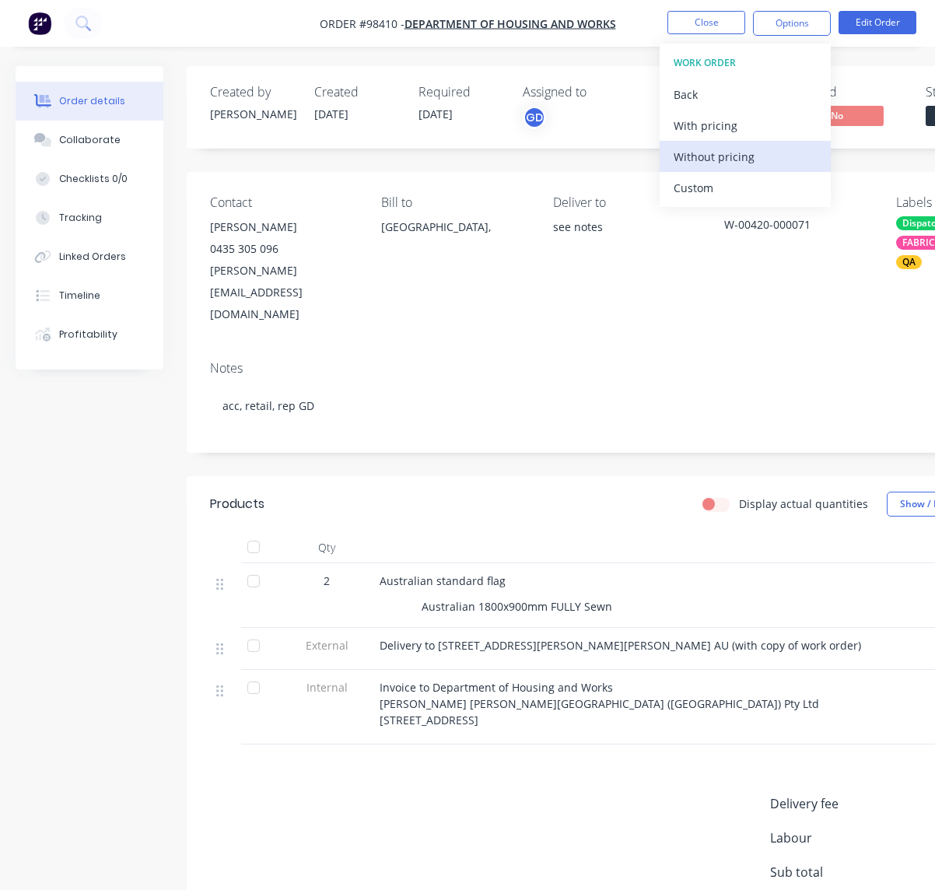
click at [709, 158] on div "Without pricing" at bounding box center [745, 156] width 143 height 23
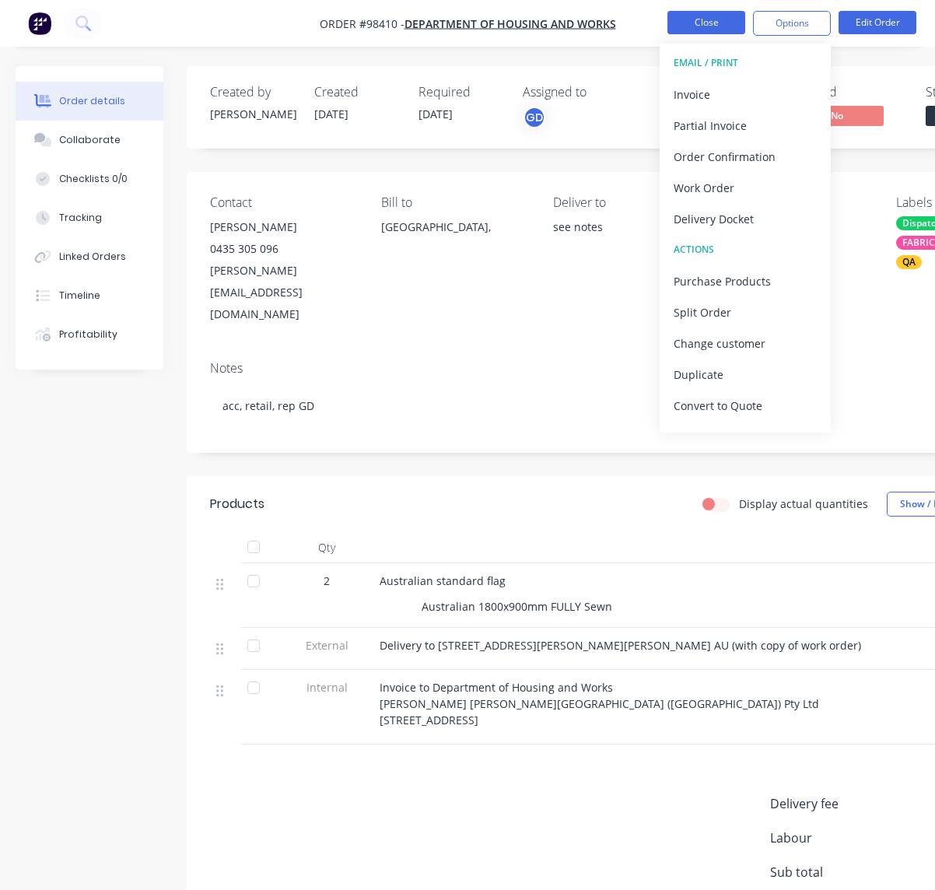
click at [696, 23] on button "Close" at bounding box center [707, 22] width 78 height 23
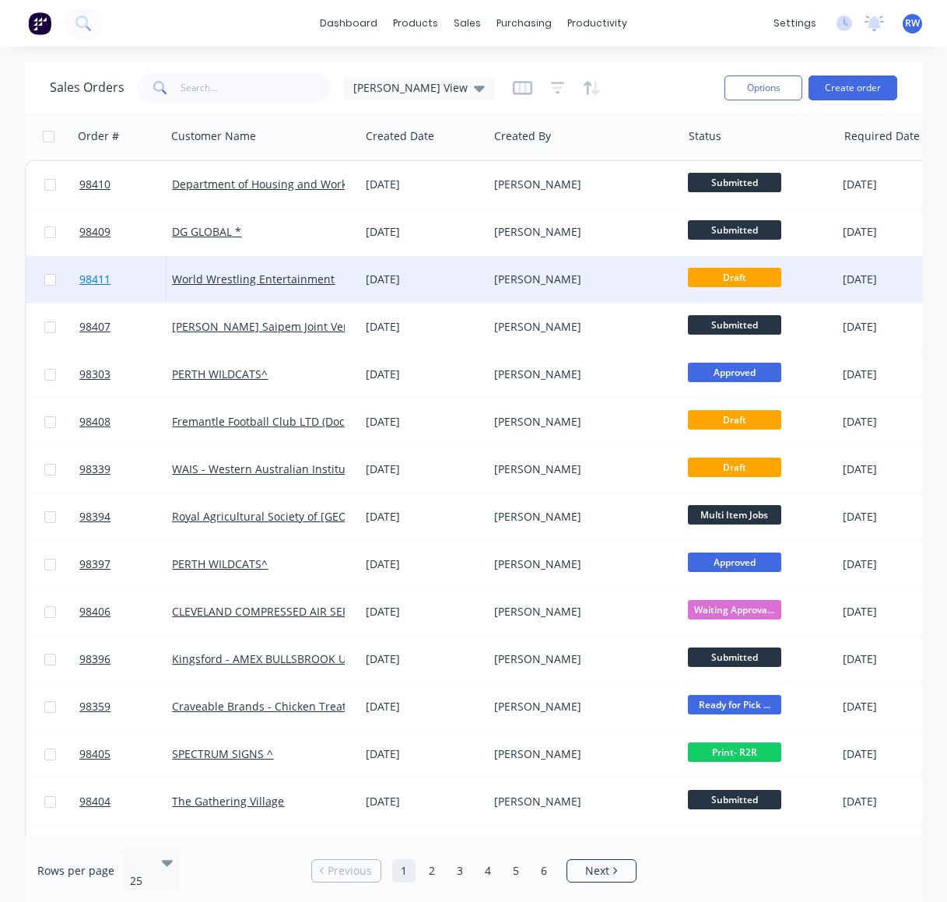
click at [93, 279] on span "98411" at bounding box center [94, 280] width 31 height 16
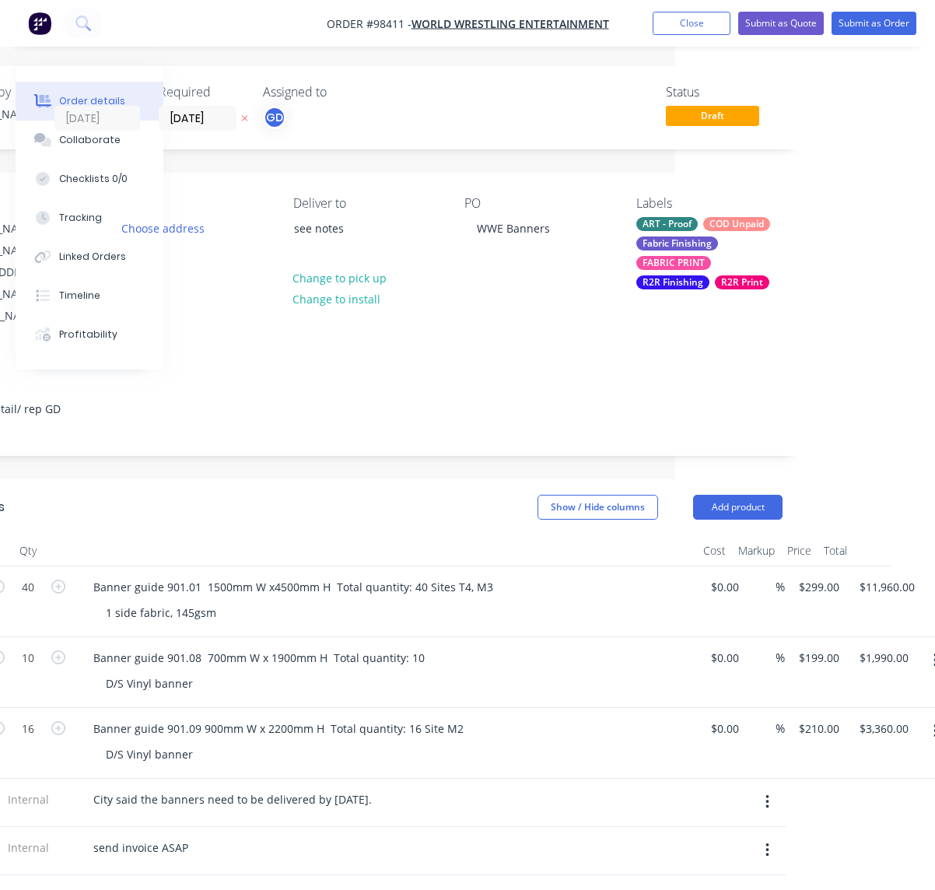
scroll to position [0, 261]
click at [692, 247] on div "Fabric Finishing" at bounding box center [676, 244] width 82 height 14
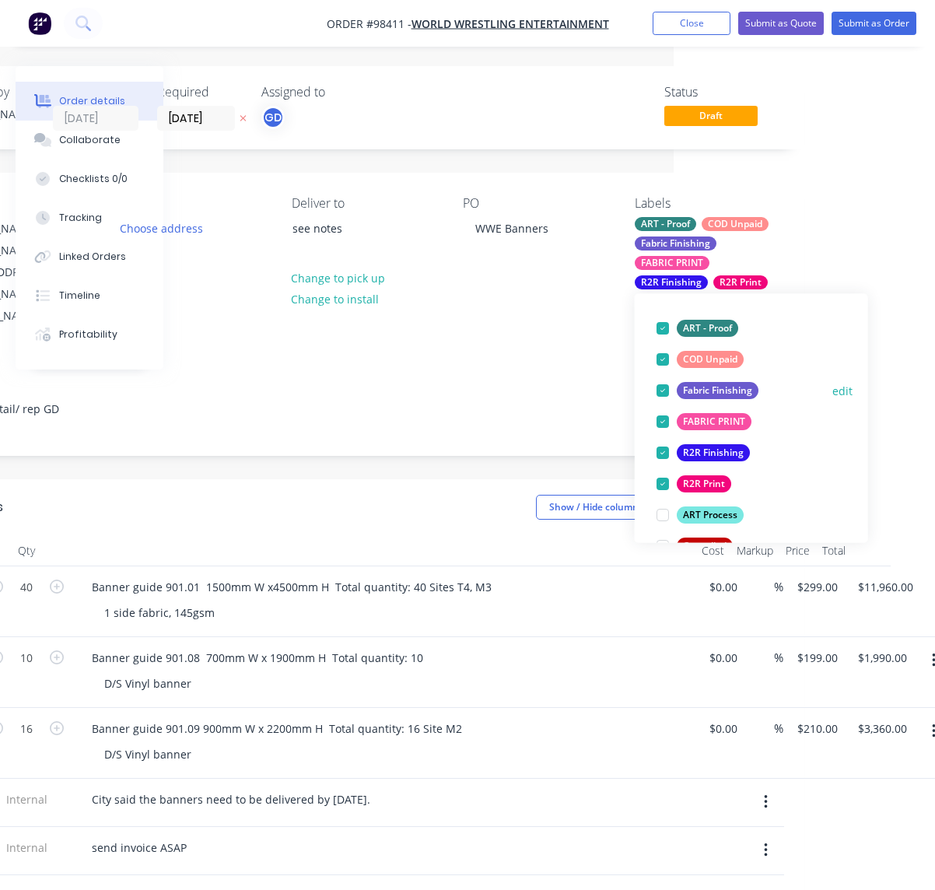
scroll to position [107, 0]
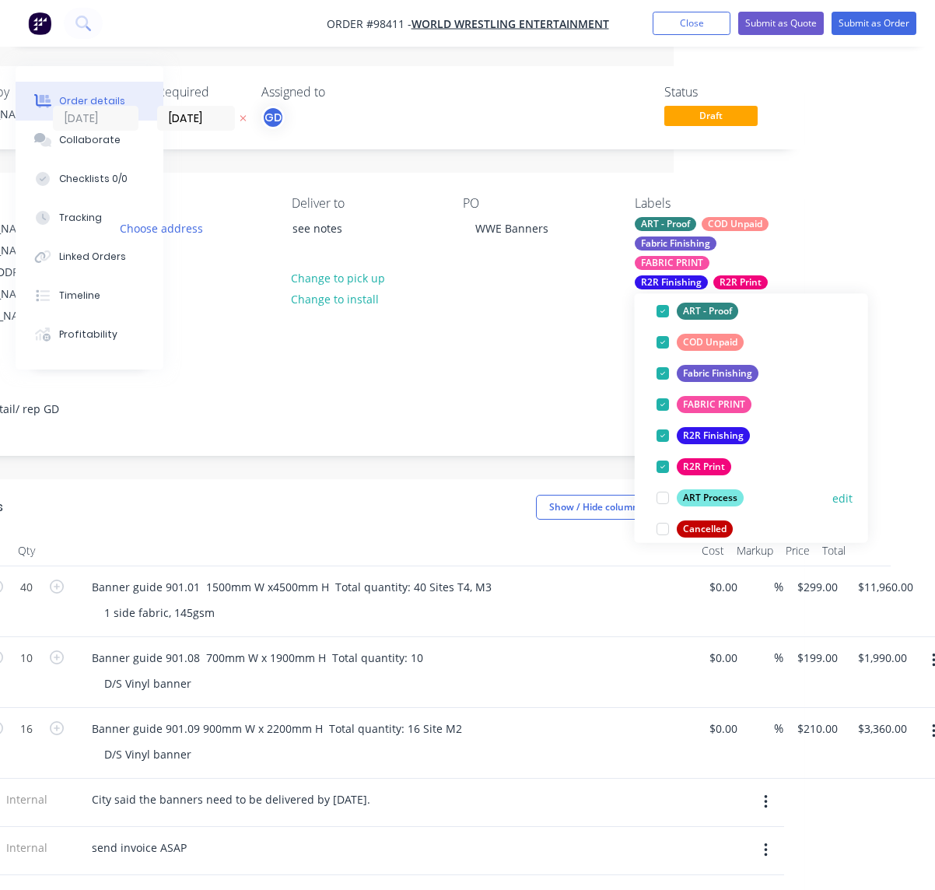
click at [710, 499] on div "ART Process" at bounding box center [710, 497] width 67 height 17
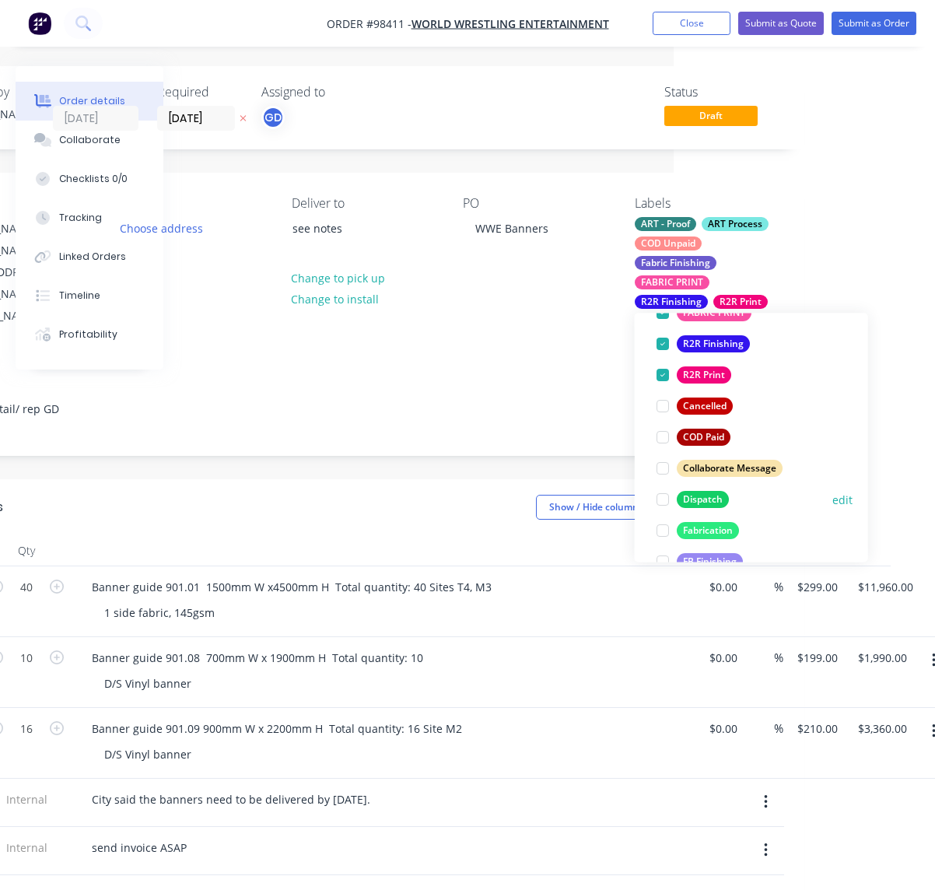
click at [708, 496] on div "Dispatch" at bounding box center [703, 499] width 52 height 17
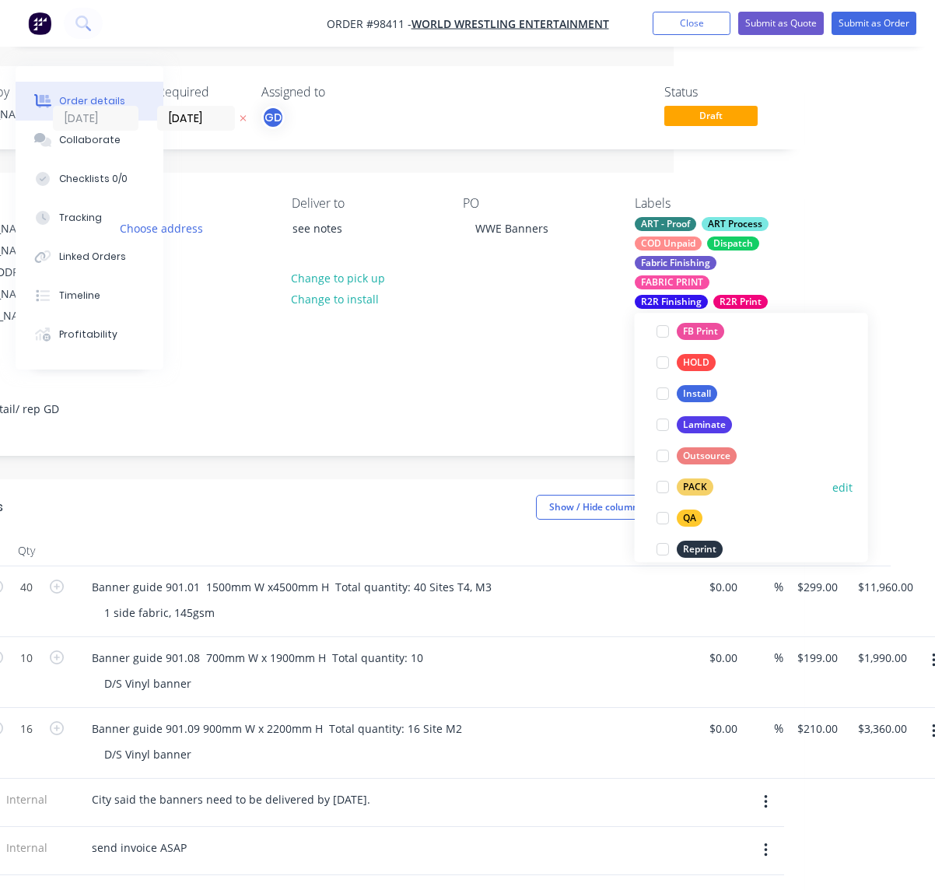
click at [696, 488] on div "PACK" at bounding box center [695, 487] width 37 height 17
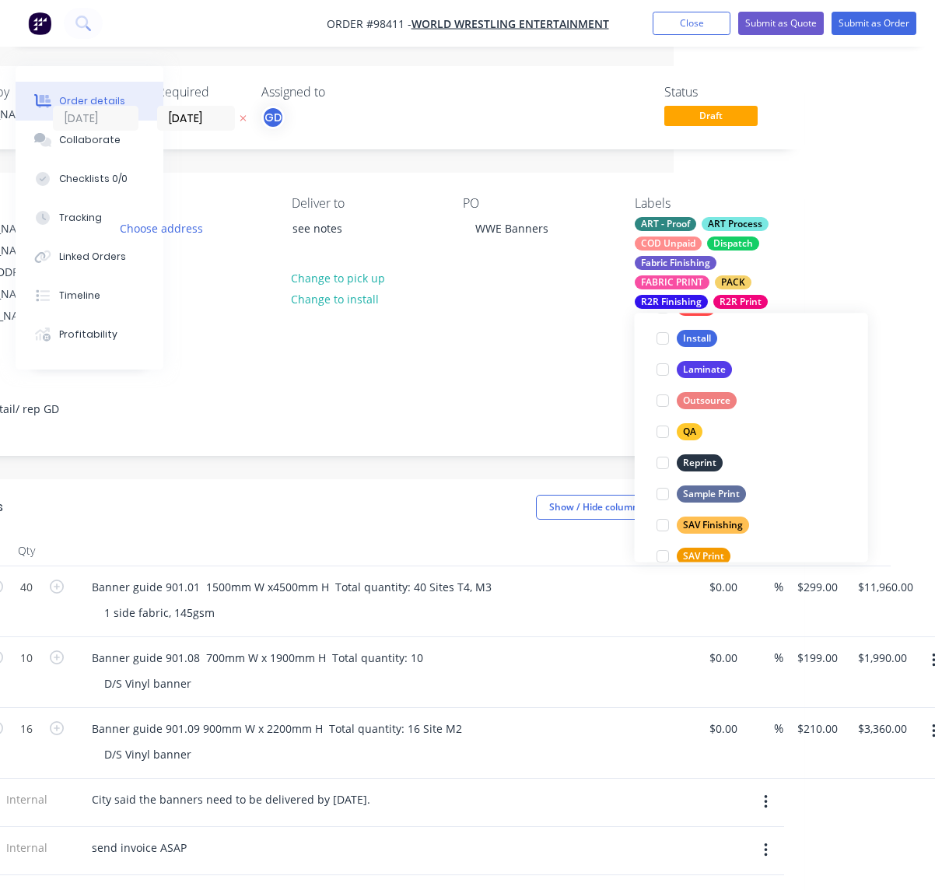
scroll to position [600, 0]
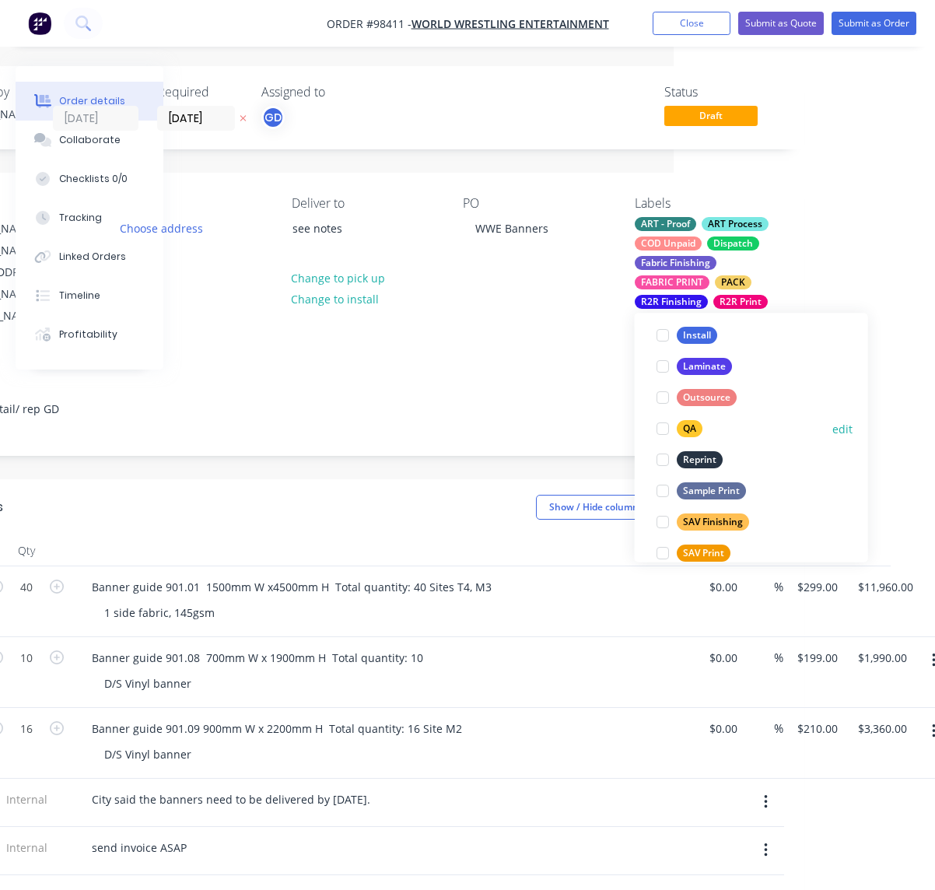
click at [689, 426] on div "QA" at bounding box center [690, 429] width 26 height 17
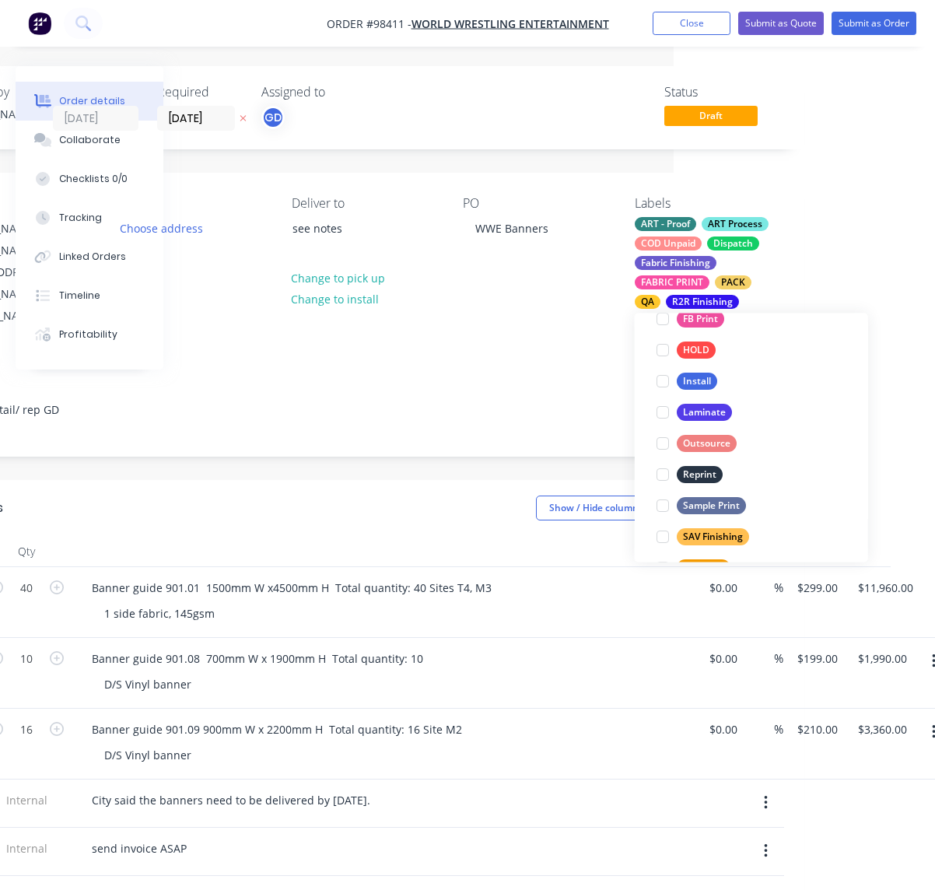
scroll to position [566, 0]
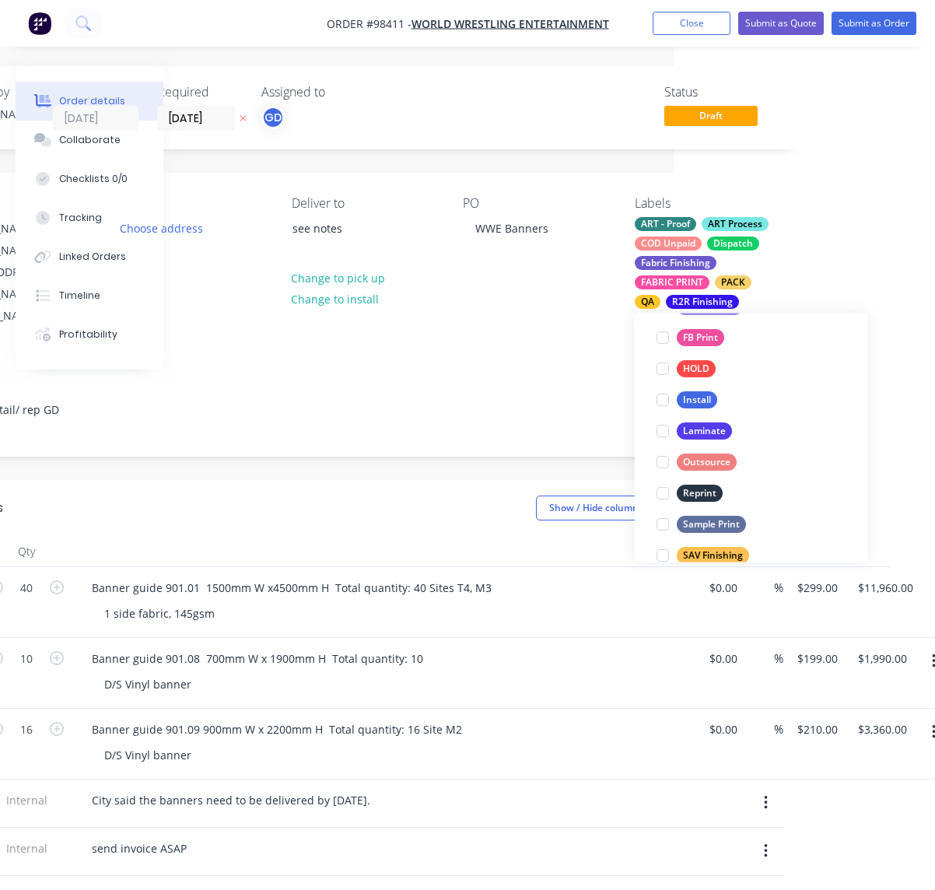
click at [352, 497] on div "Show / Hide columns Add product" at bounding box center [453, 508] width 656 height 25
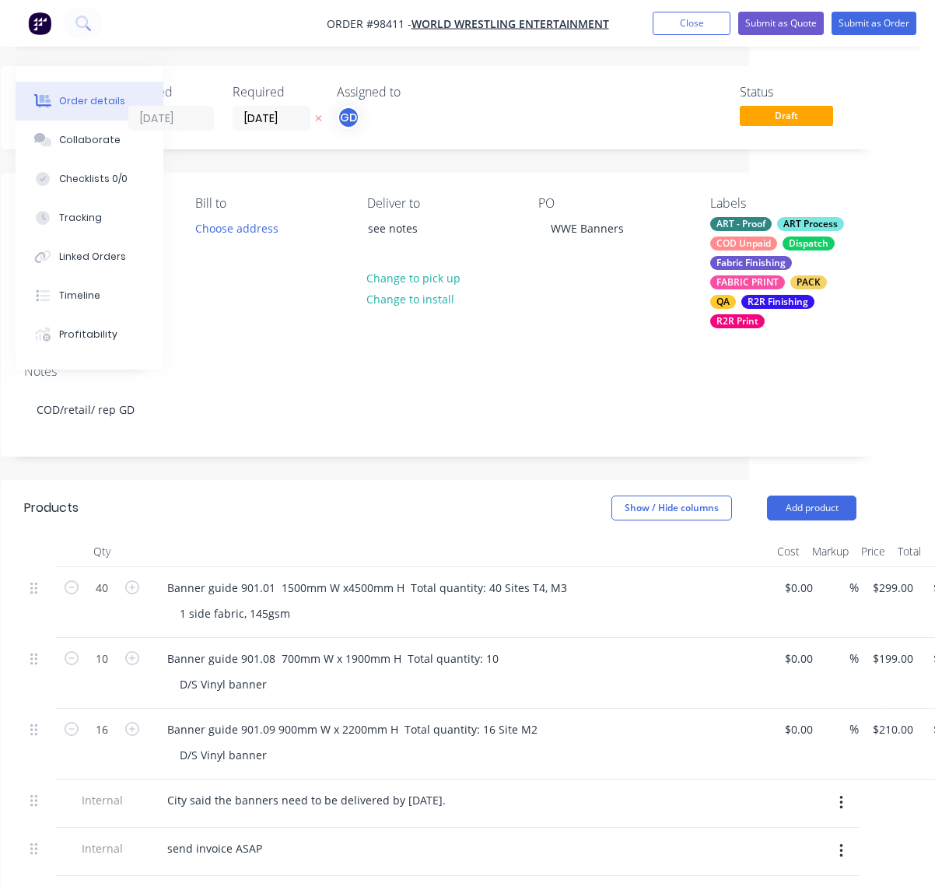
scroll to position [0, 184]
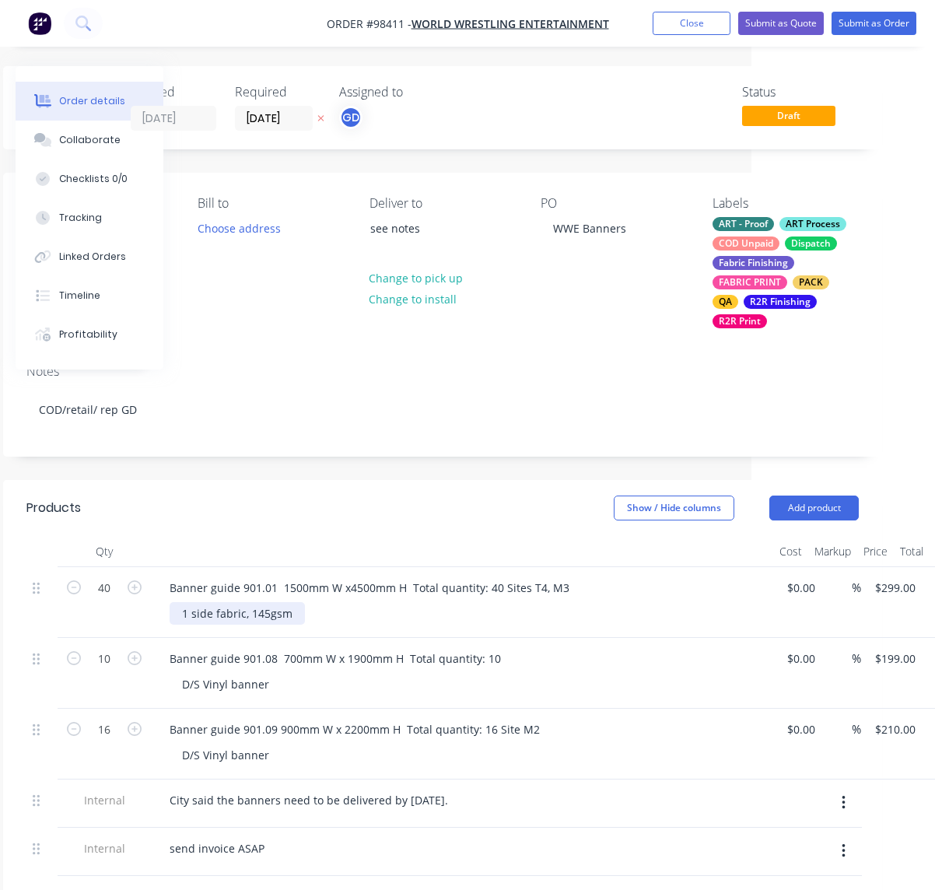
click at [295, 602] on div "1 side fabric, 145gsm" at bounding box center [237, 613] width 135 height 23
click at [273, 673] on div "D/S Vinyl banner" at bounding box center [226, 684] width 112 height 23
click at [272, 744] on div "D/S Vinyl banner" at bounding box center [226, 755] width 112 height 23
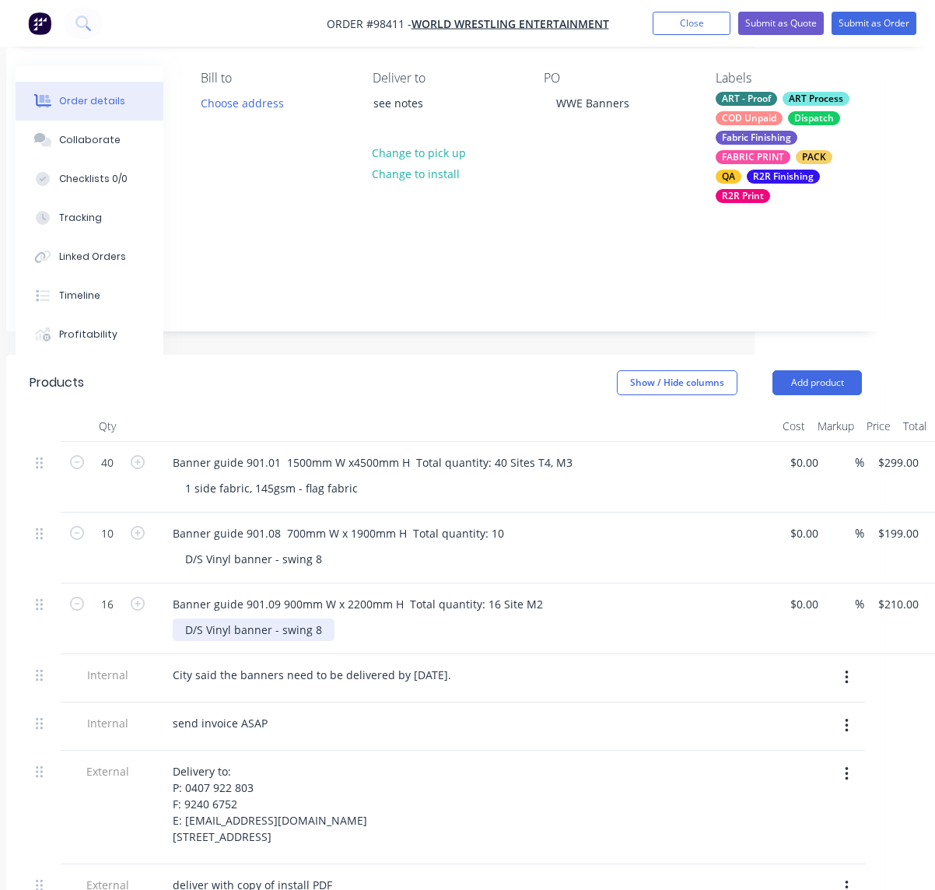
scroll to position [128, 180]
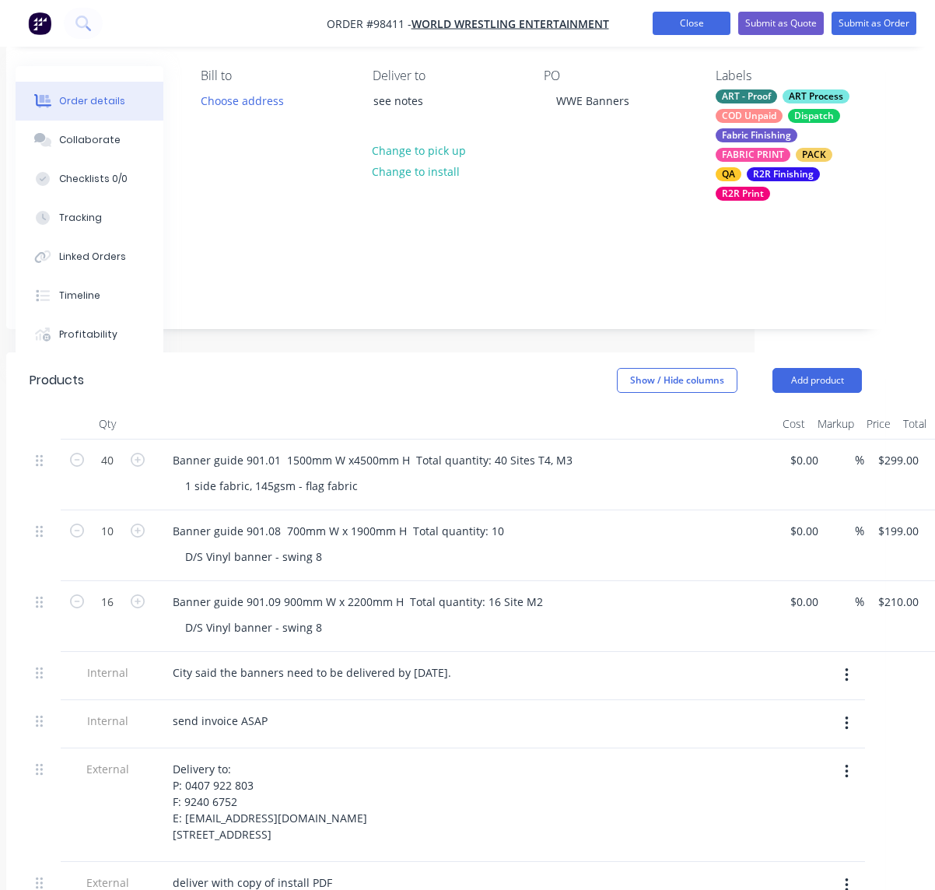
click at [685, 22] on button "Close" at bounding box center [692, 23] width 78 height 23
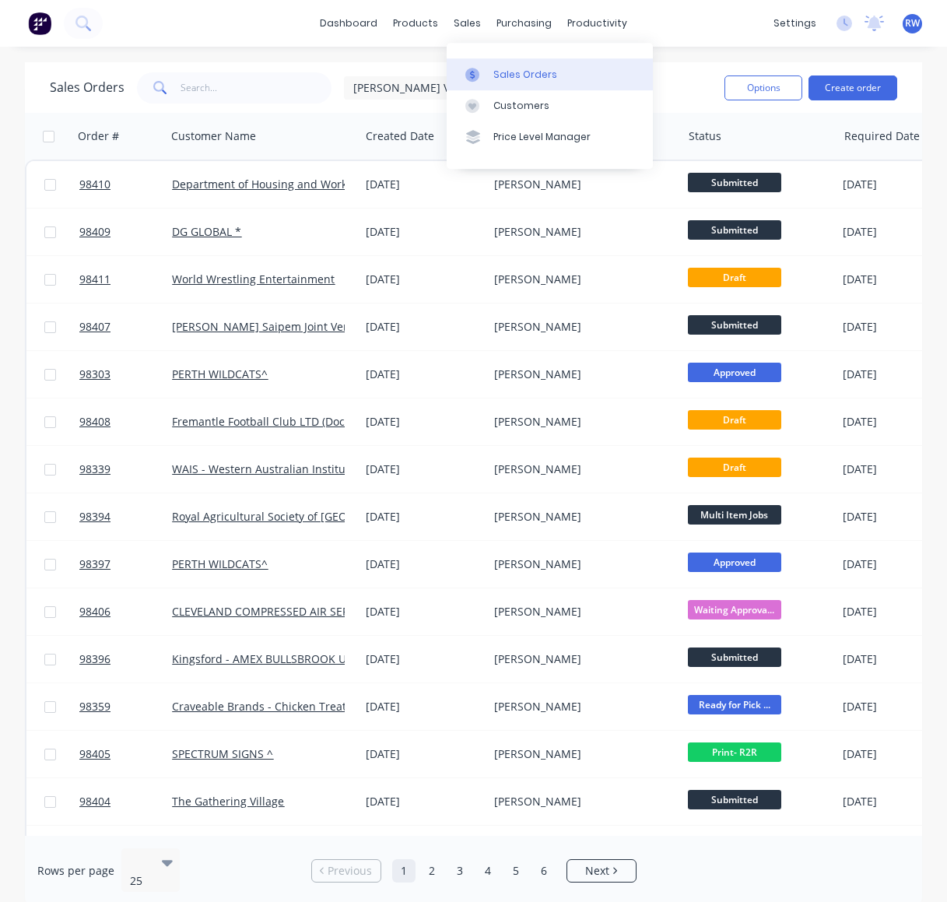
click at [514, 74] on div "Sales Orders" at bounding box center [525, 75] width 64 height 14
click at [524, 74] on div "Sales Orders" at bounding box center [525, 75] width 64 height 14
click at [838, 87] on button "Create order" at bounding box center [852, 87] width 89 height 25
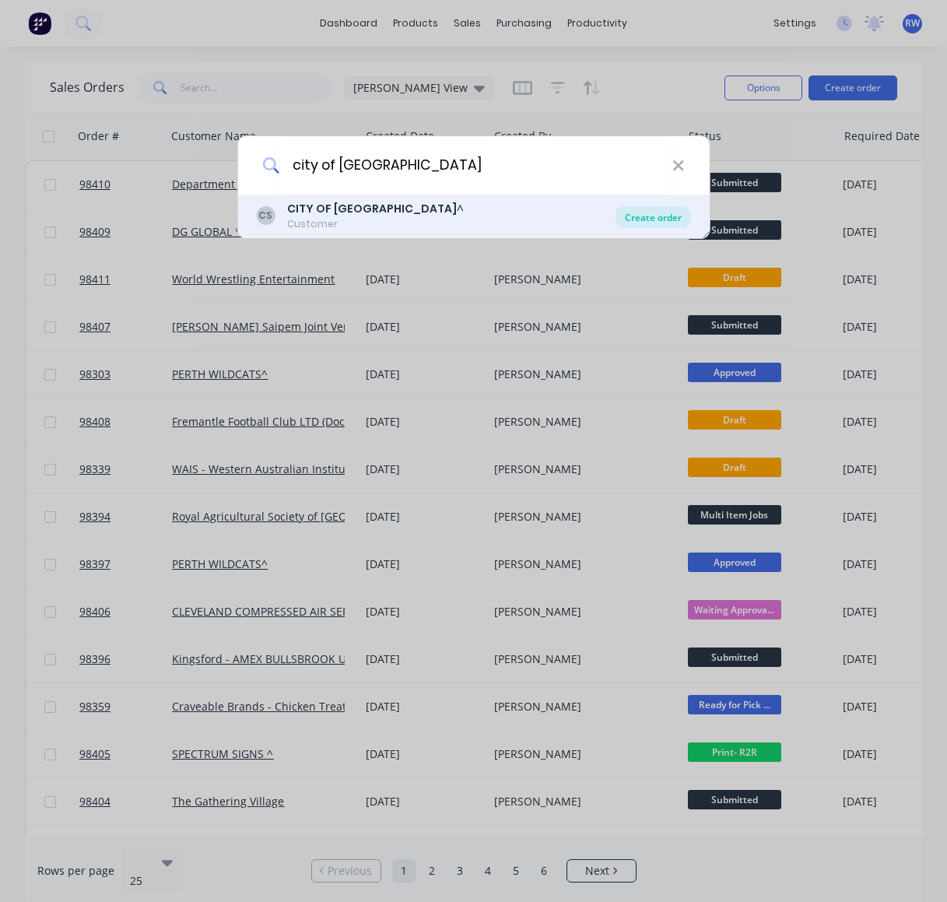
type input "city of [GEOGRAPHIC_DATA]"
click at [652, 219] on div "Create order" at bounding box center [652, 217] width 75 height 22
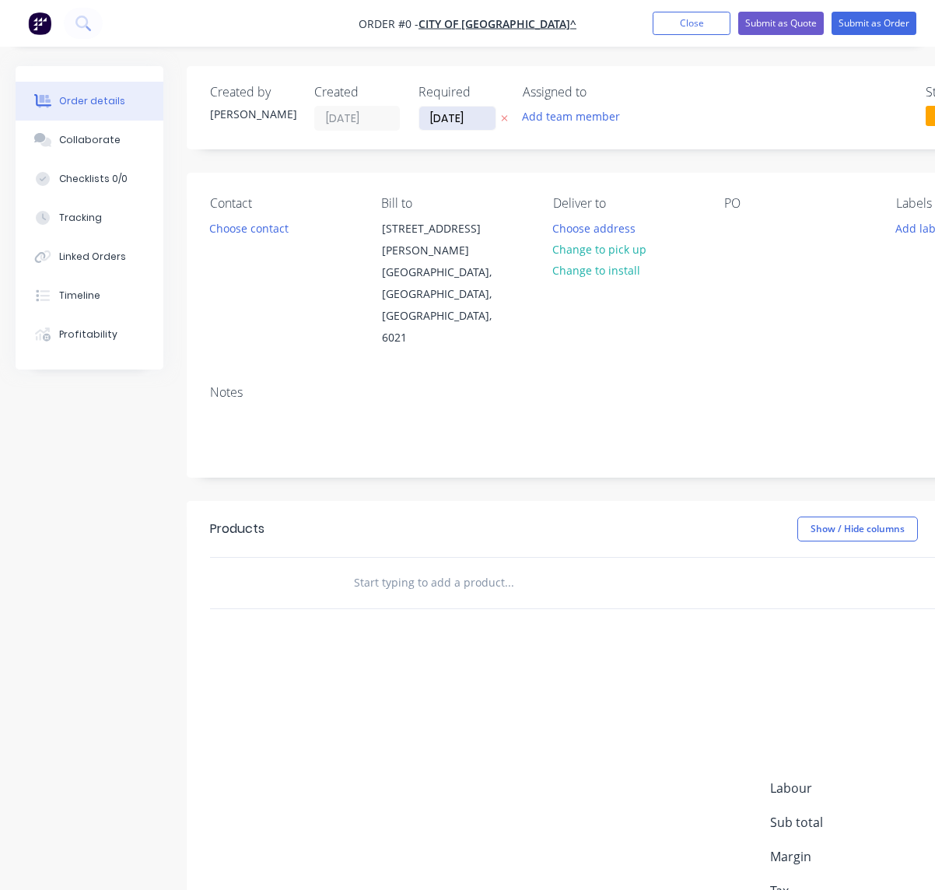
click at [483, 117] on input "[DATE]" at bounding box center [457, 118] width 76 height 23
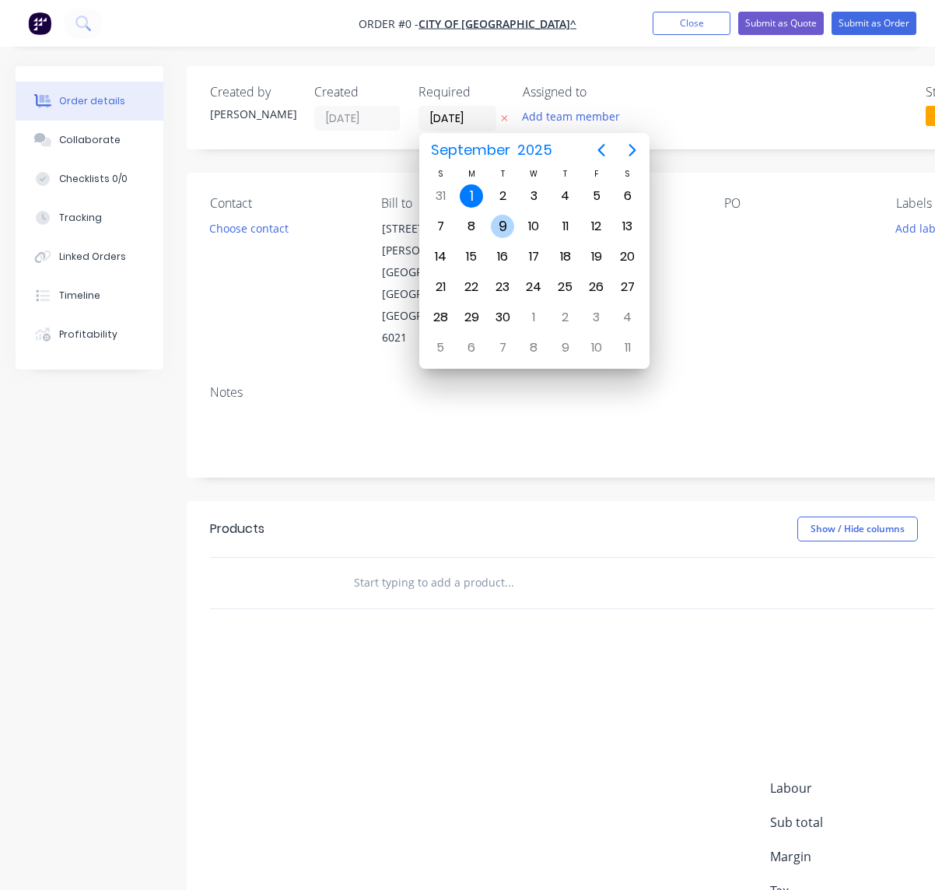
click at [503, 225] on div "9" at bounding box center [502, 226] width 23 height 23
type input "[DATE]"
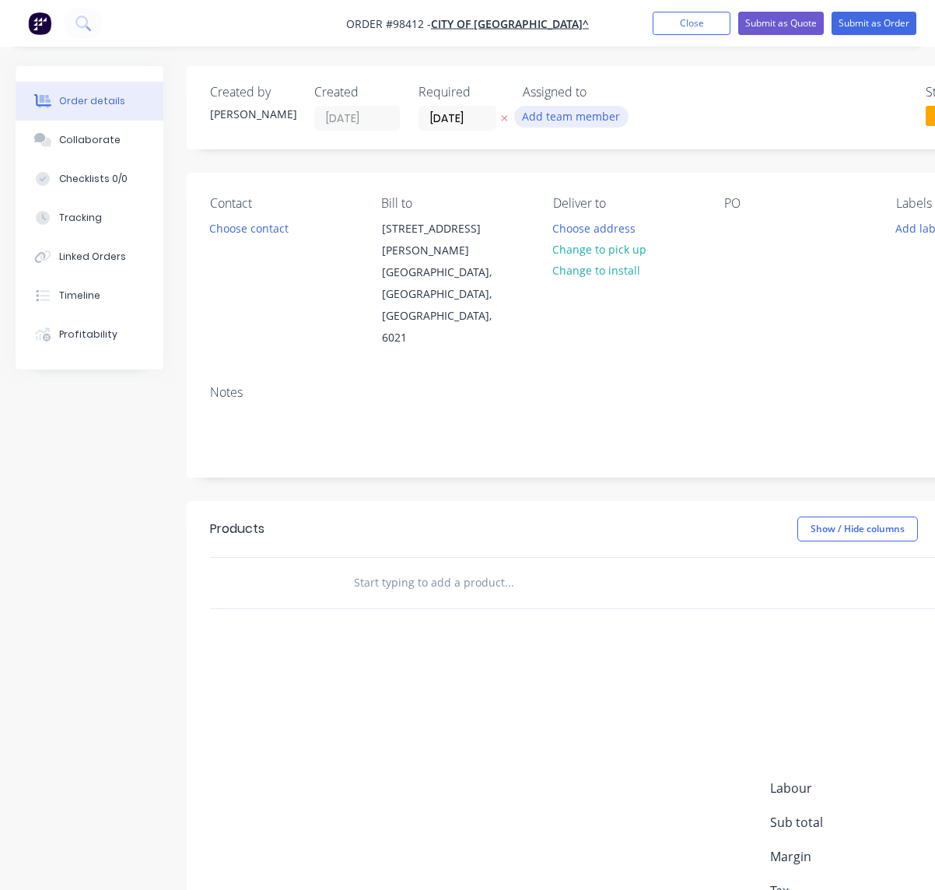
click at [564, 117] on button "Add team member" at bounding box center [571, 116] width 114 height 21
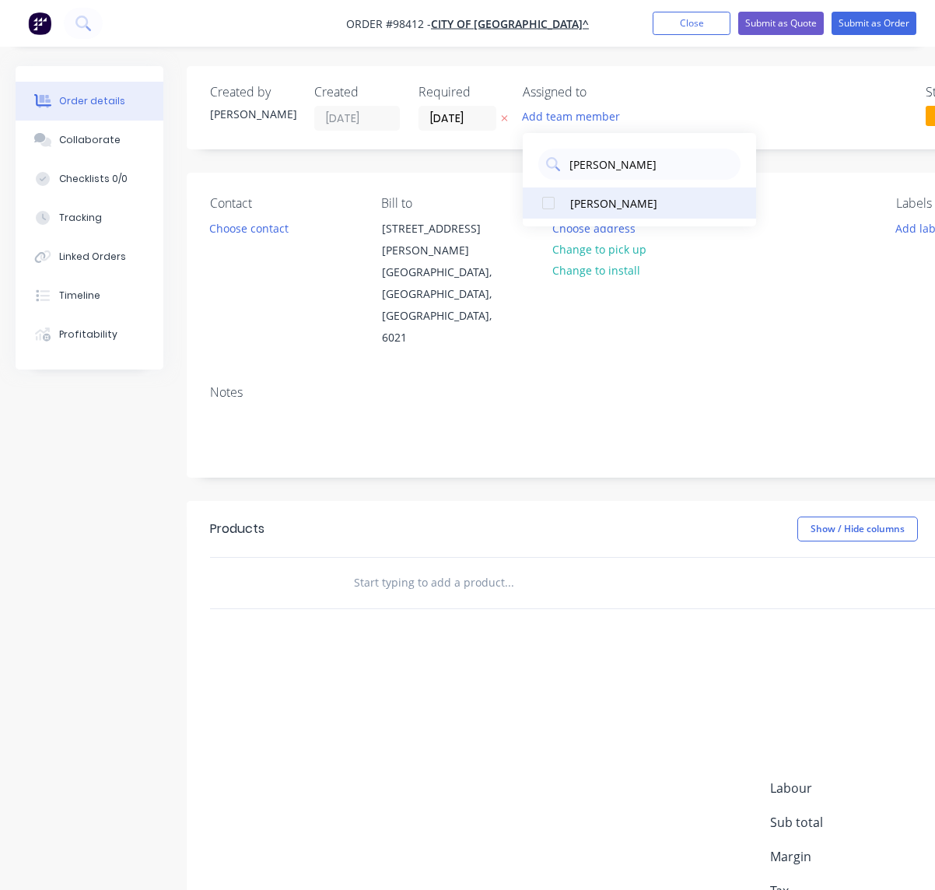
type input "[PERSON_NAME]"
click at [594, 201] on div "[PERSON_NAME]" at bounding box center [648, 203] width 156 height 16
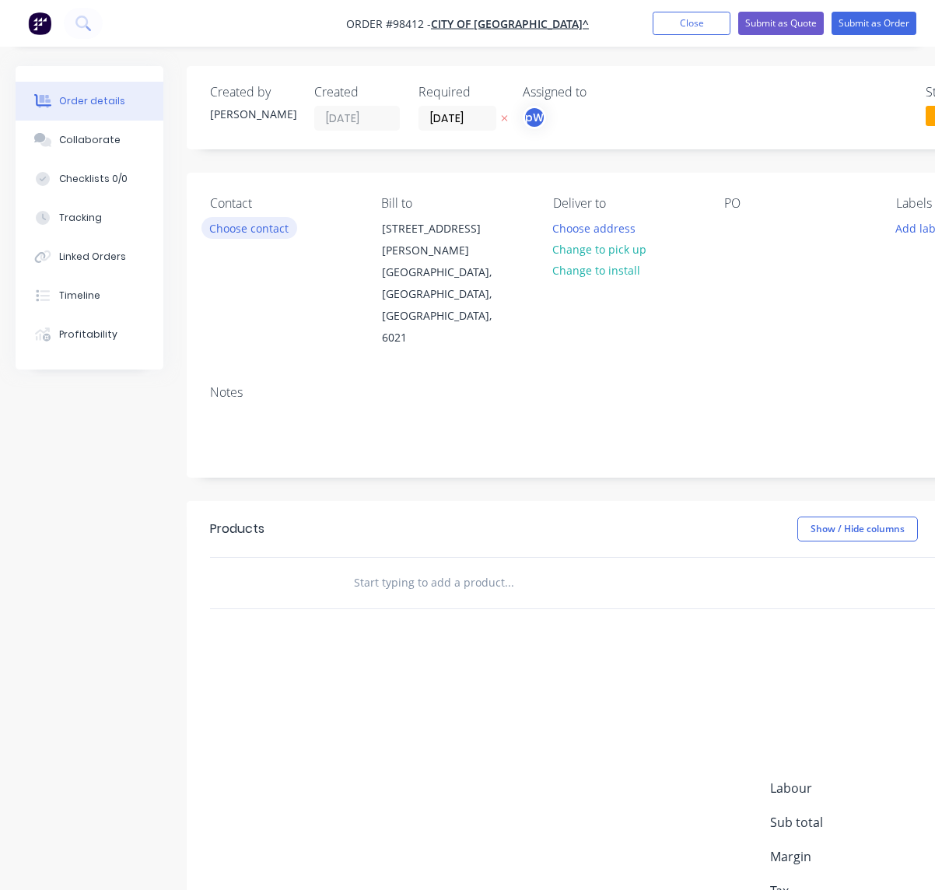
click at [240, 230] on button "Choose contact" at bounding box center [250, 227] width 96 height 21
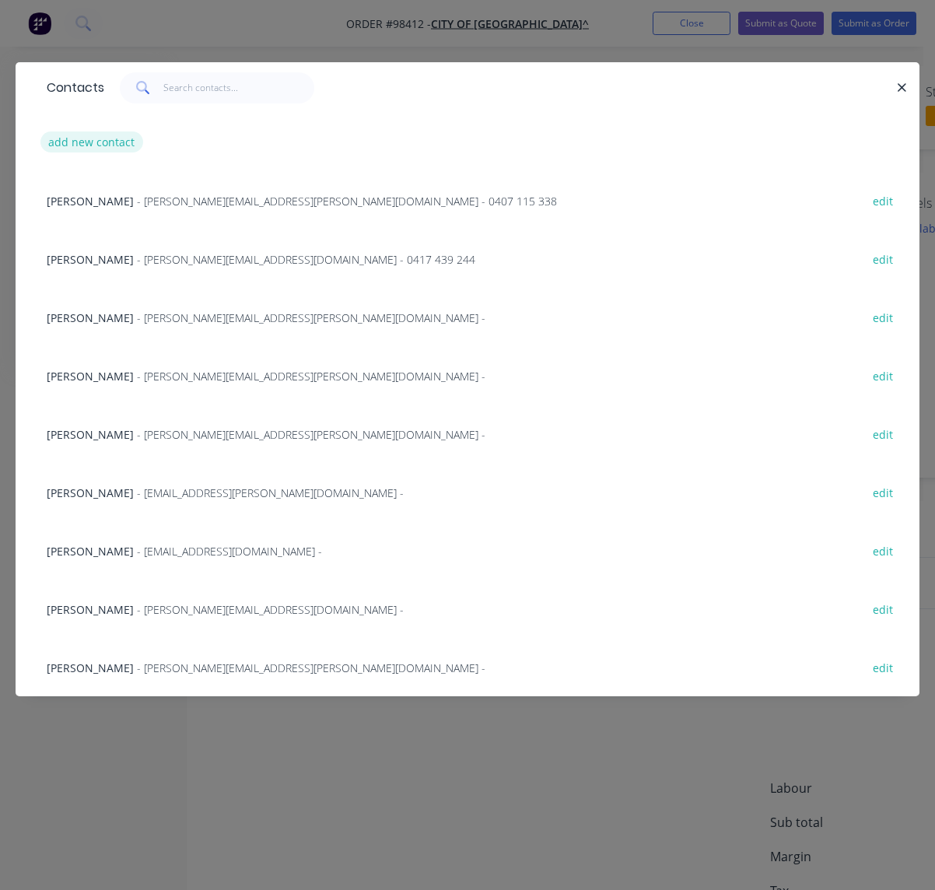
click at [100, 143] on button "add new contact" at bounding box center [91, 141] width 103 height 21
select select "AU"
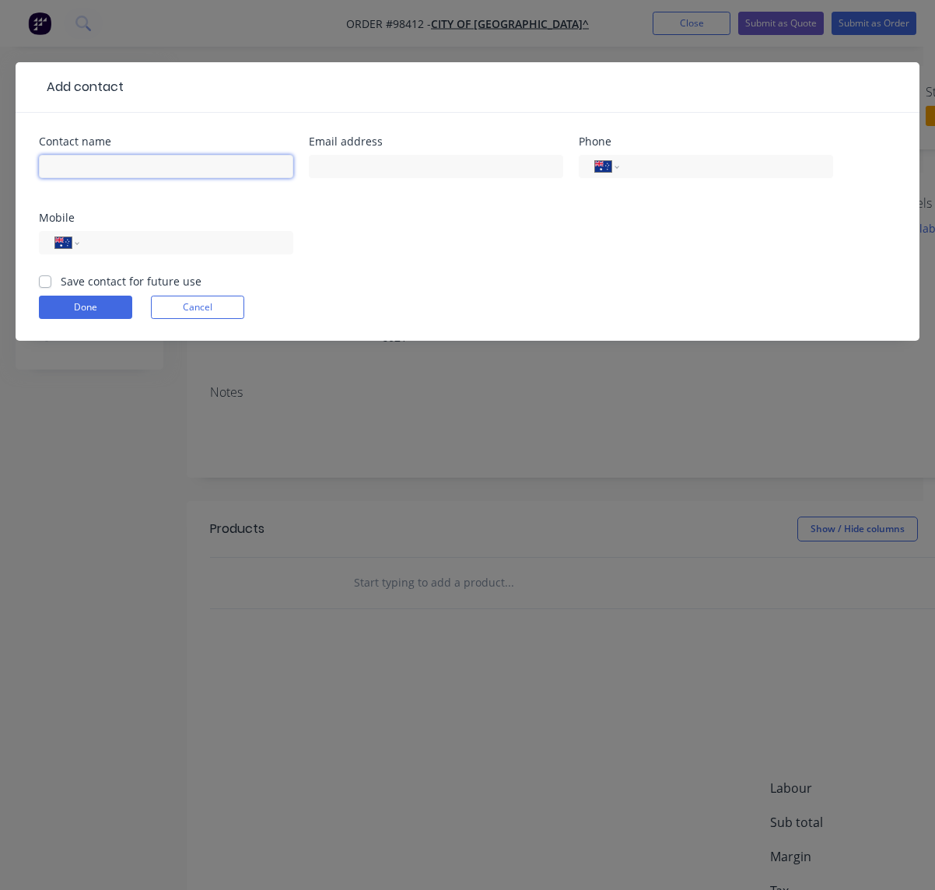
click at [95, 170] on input "text" at bounding box center [166, 166] width 254 height 23
type input "[PERSON_NAME]"
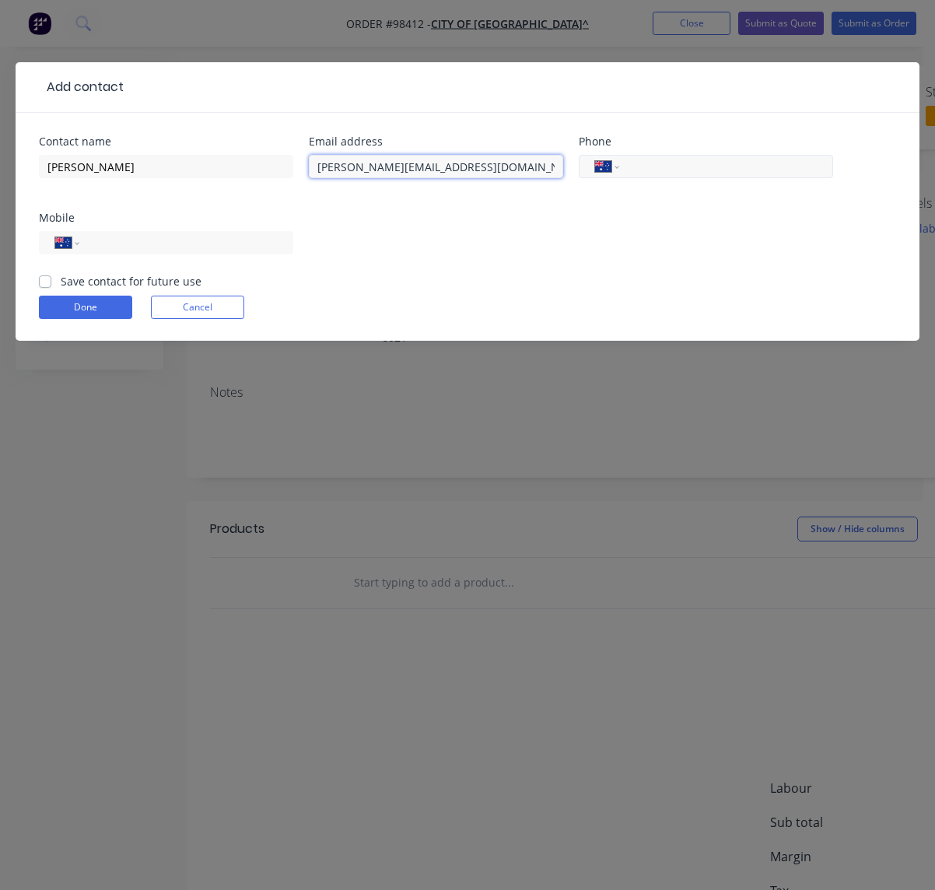
type input "[PERSON_NAME][EMAIL_ADDRESS][DOMAIN_NAME]"
click at [650, 163] on input "tel" at bounding box center [723, 167] width 187 height 18
type input "[PHONE_NUMBER]"
click at [102, 282] on label "Save contact for future use" at bounding box center [131, 281] width 141 height 16
drag, startPoint x: 41, startPoint y: 281, endPoint x: 62, endPoint y: 294, distance: 24.8
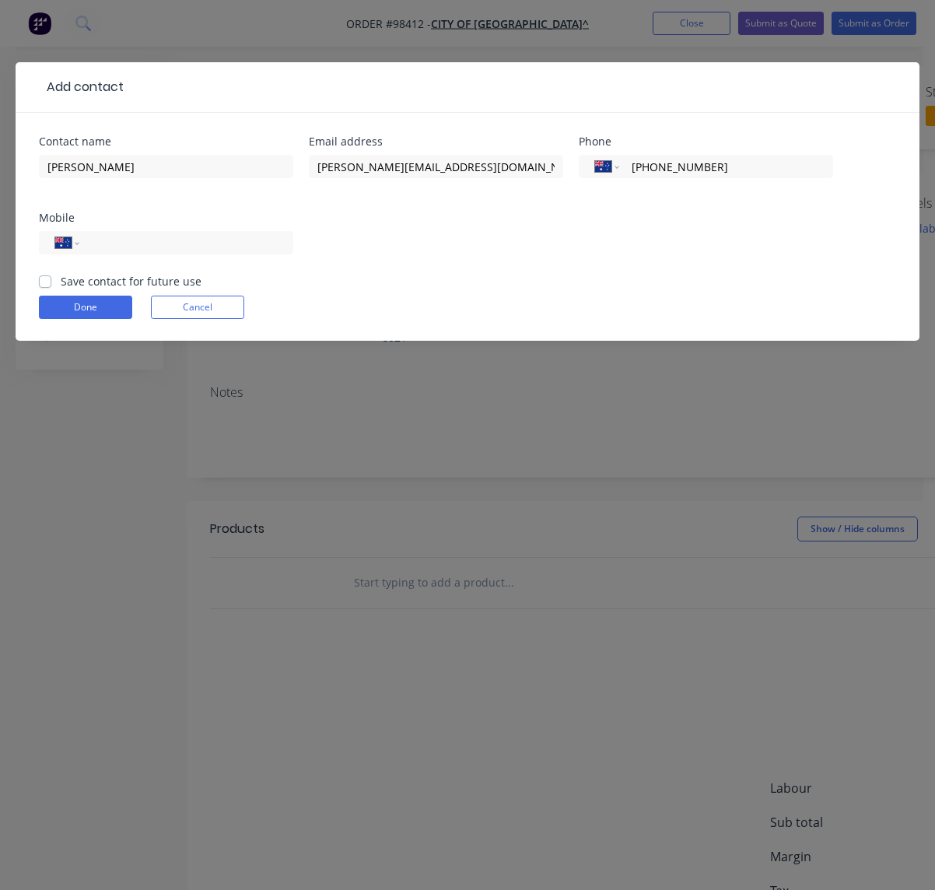
click at [61, 283] on label "Save contact for future use" at bounding box center [131, 281] width 141 height 16
click at [61, 284] on label "Save contact for future use" at bounding box center [131, 281] width 141 height 16
click at [47, 284] on input "Save contact for future use" at bounding box center [45, 280] width 12 height 15
checkbox input "true"
click at [80, 307] on button "Done" at bounding box center [85, 307] width 93 height 23
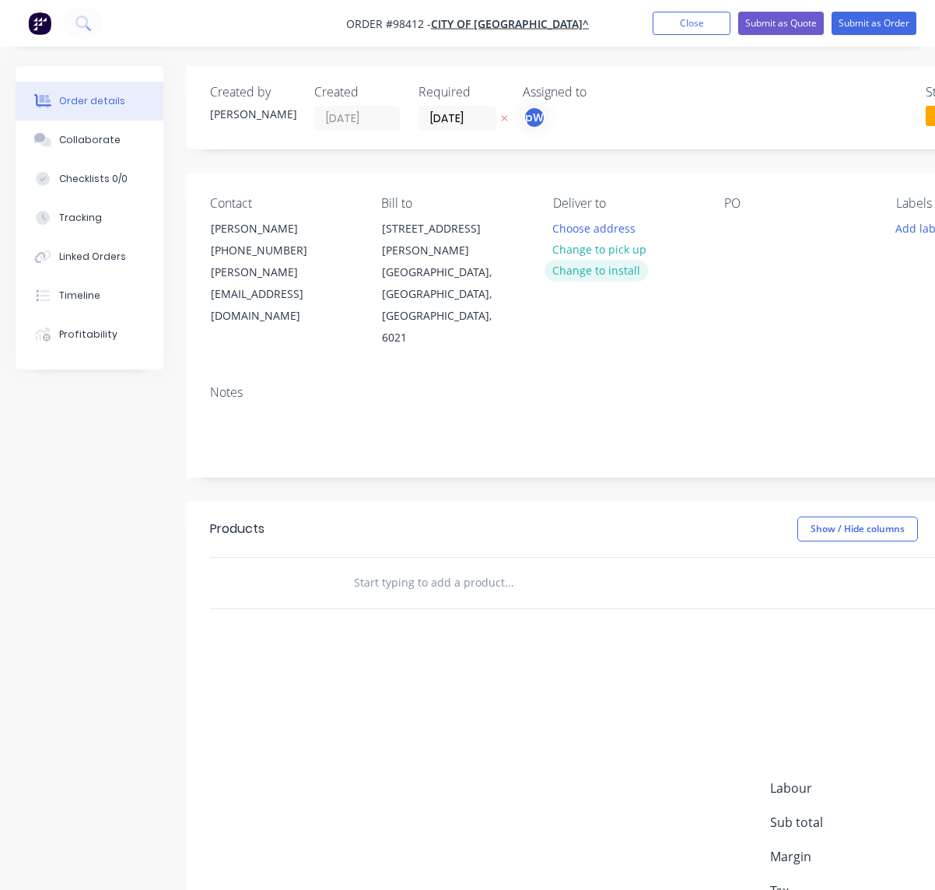
click at [619, 270] on button "Change to install" at bounding box center [597, 270] width 104 height 21
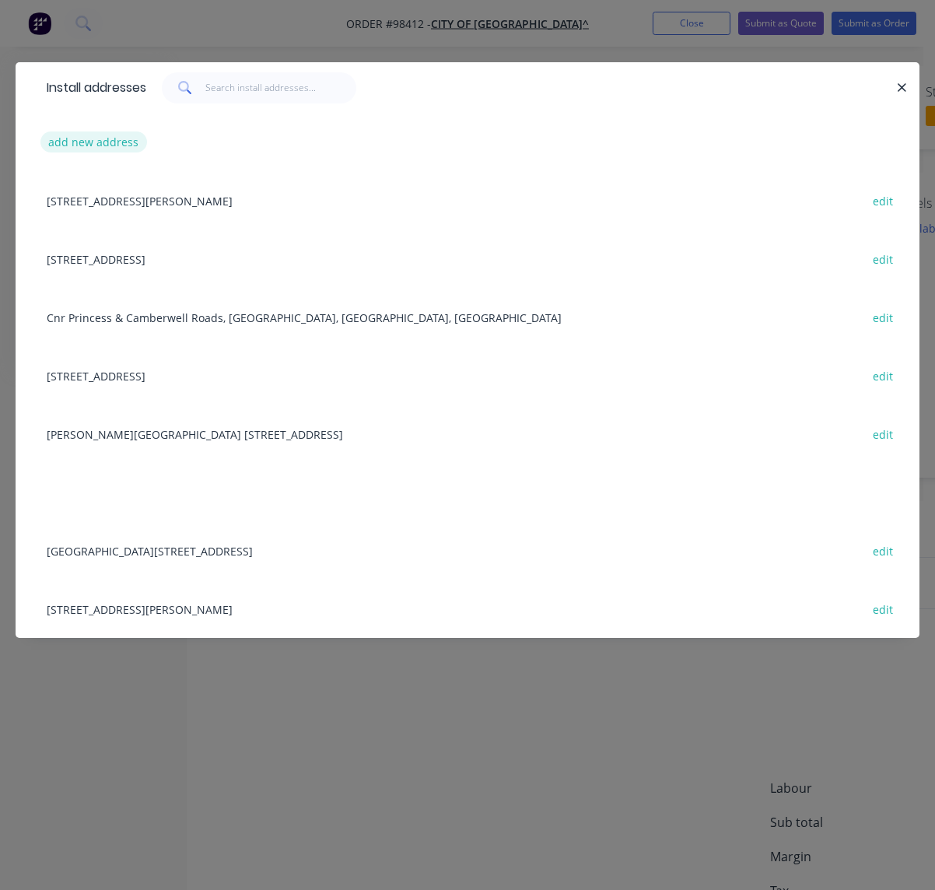
click at [92, 145] on button "add new address" at bounding box center [93, 141] width 107 height 21
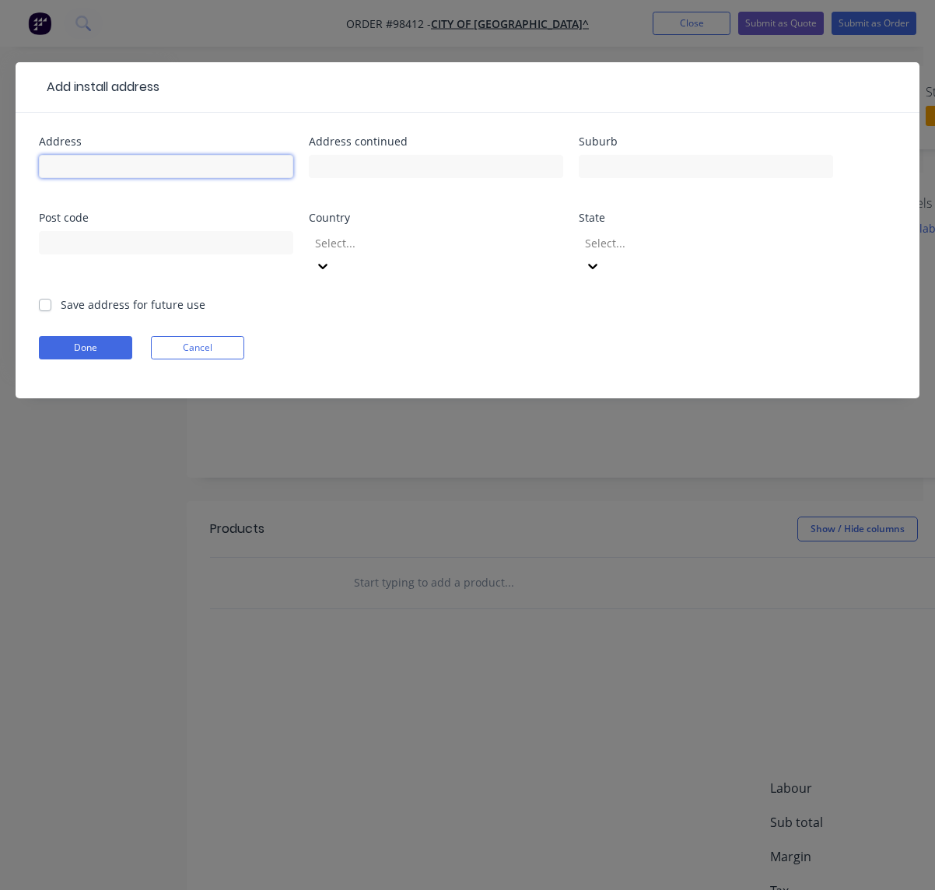
click at [96, 166] on input "text" at bounding box center [166, 166] width 254 height 23
drag, startPoint x: 187, startPoint y: 167, endPoint x: -61, endPoint y: 170, distance: 247.4
click at [39, 170] on input "[PERSON_NAME] Rec Centre" at bounding box center [166, 166] width 254 height 23
type input "[GEOGRAPHIC_DATA]"
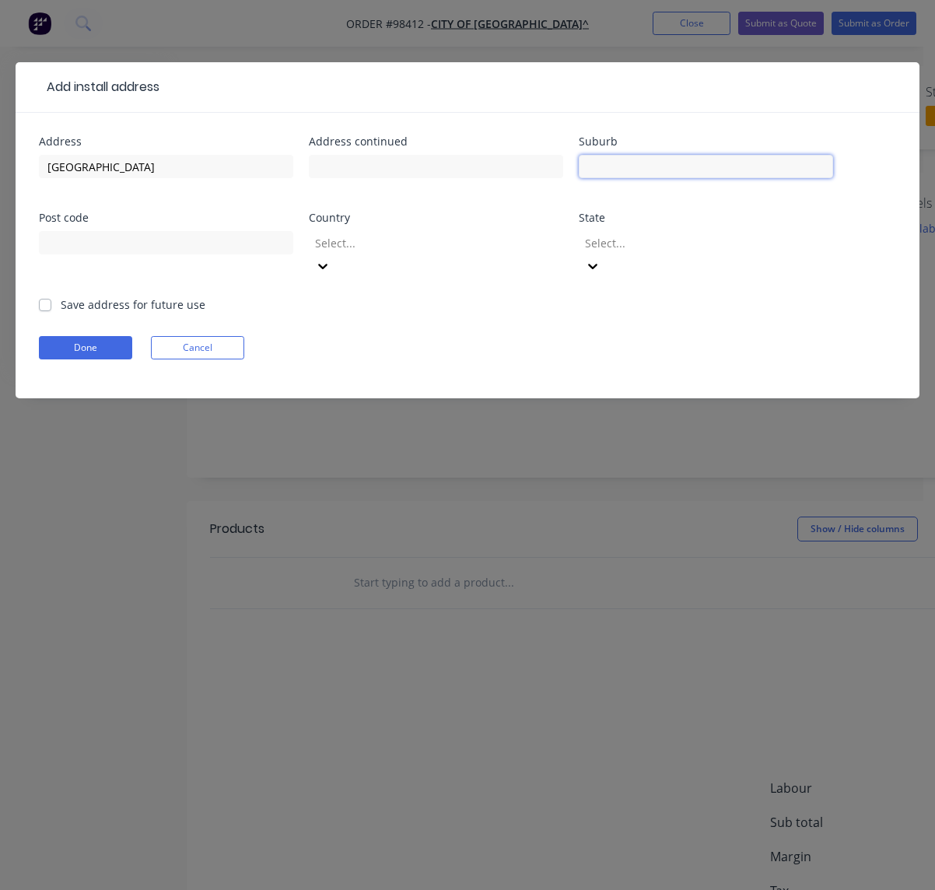
click at [601, 164] on input "text" at bounding box center [706, 166] width 254 height 23
type input "Mirrabooka"
click at [110, 296] on label "Save address for future use" at bounding box center [133, 304] width 145 height 16
click at [51, 296] on input "Save address for future use" at bounding box center [45, 303] width 12 height 15
checkbox input "true"
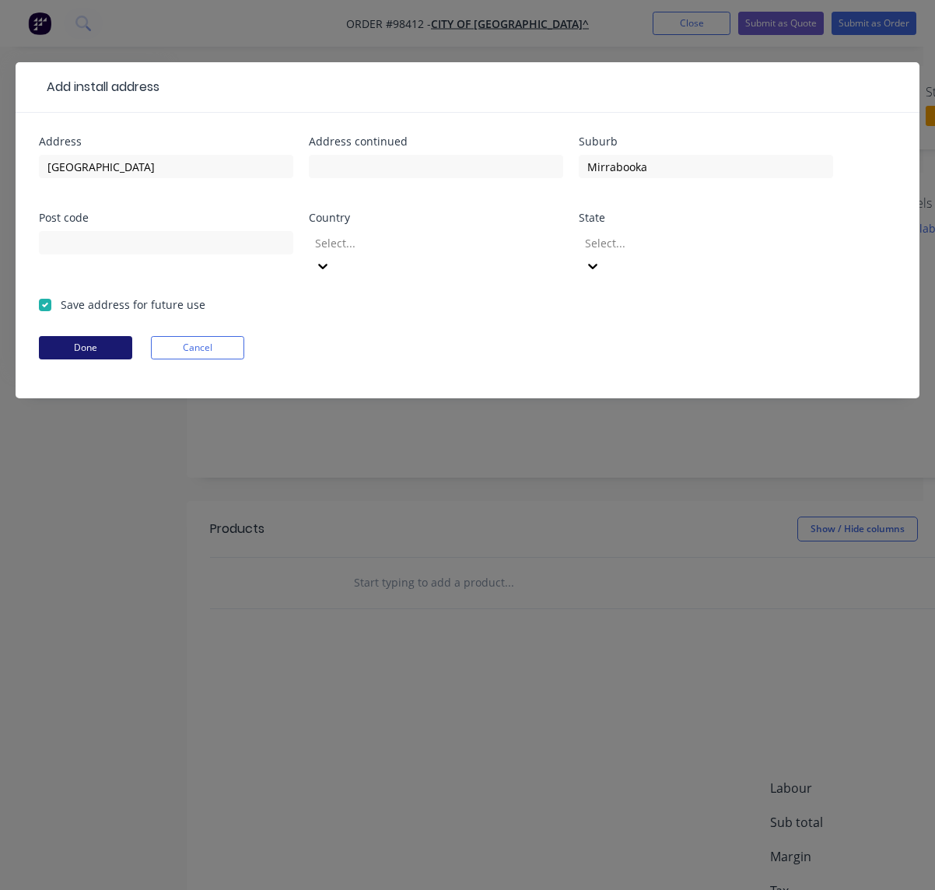
click at [102, 336] on button "Done" at bounding box center [85, 347] width 93 height 23
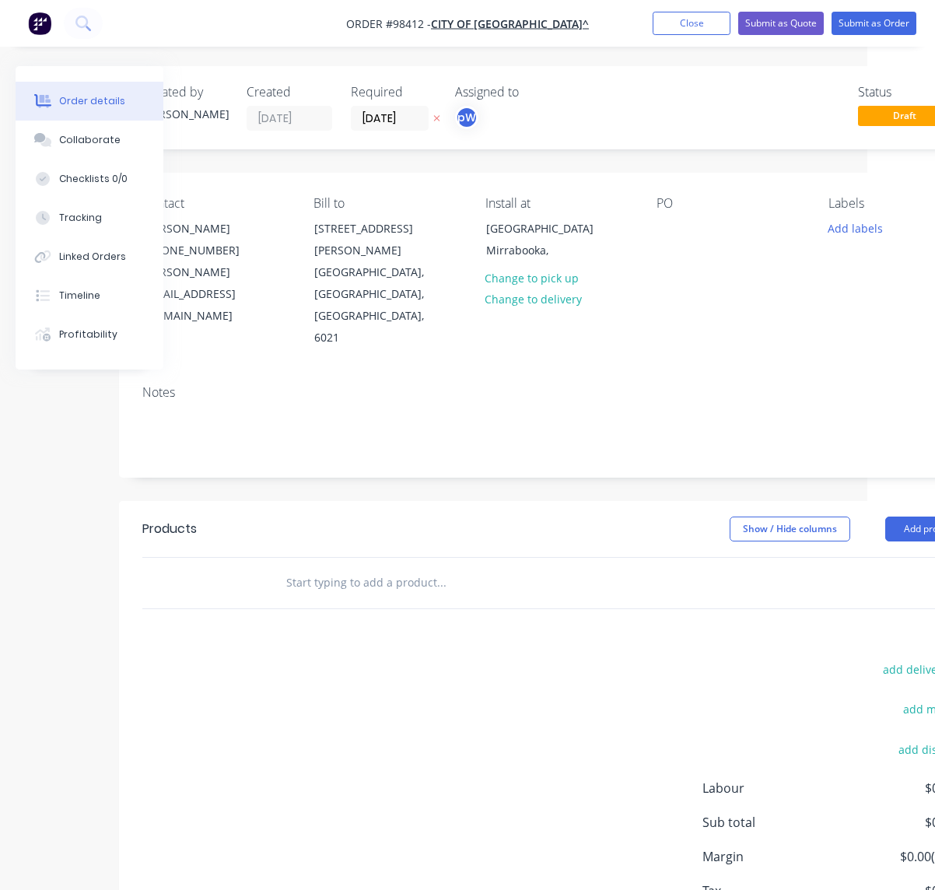
scroll to position [0, 82]
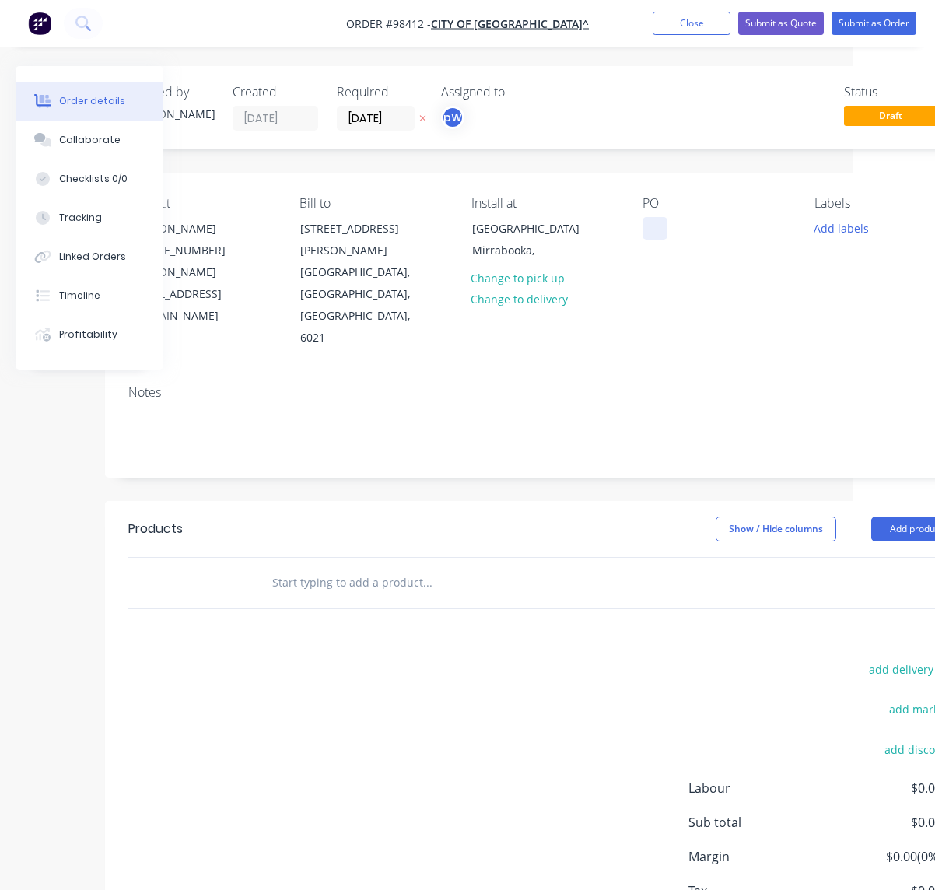
click at [654, 230] on div at bounding box center [655, 228] width 25 height 23
click at [817, 226] on button "Add labels" at bounding box center [841, 227] width 72 height 21
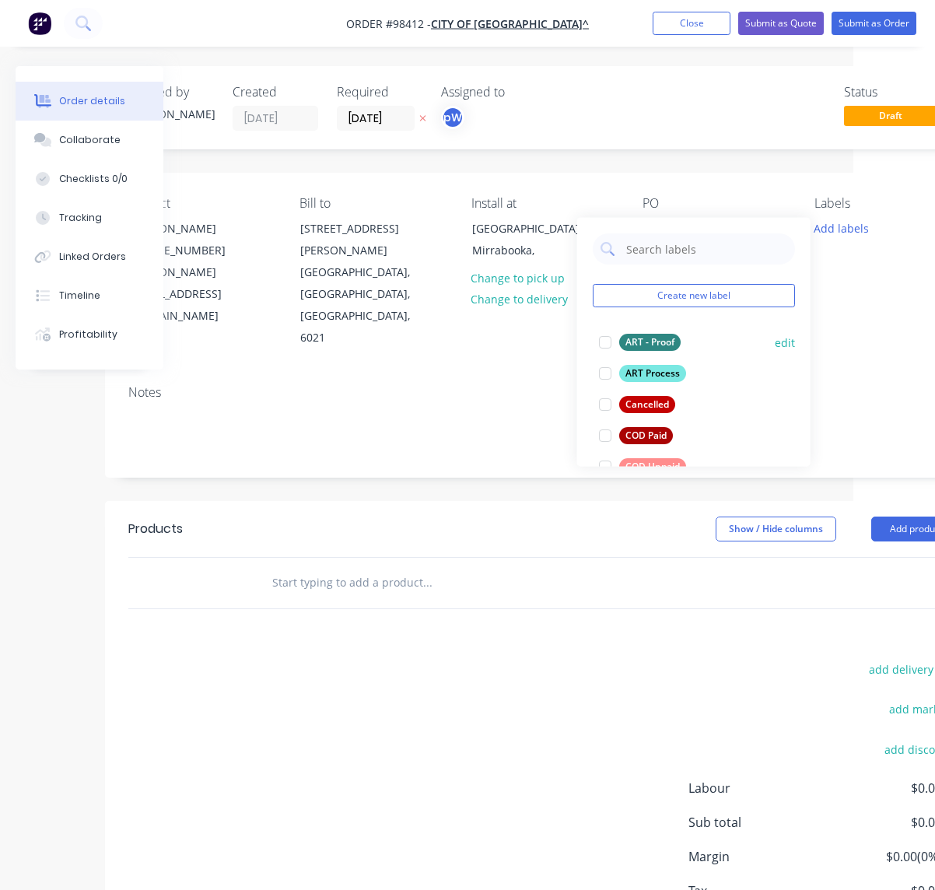
drag, startPoint x: 636, startPoint y: 342, endPoint x: 633, endPoint y: 352, distance: 10.8
click at [635, 345] on div "ART - Proof" at bounding box center [649, 342] width 61 height 17
click at [637, 371] on div "ART Process" at bounding box center [652, 373] width 67 height 17
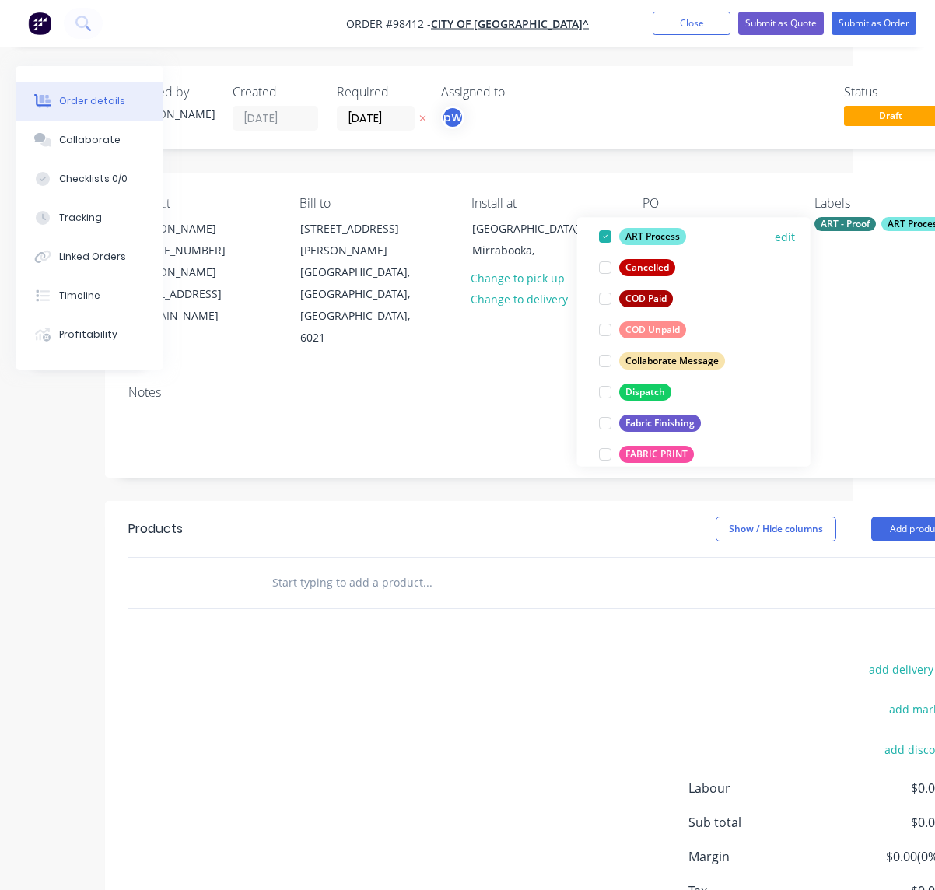
scroll to position [149, 0]
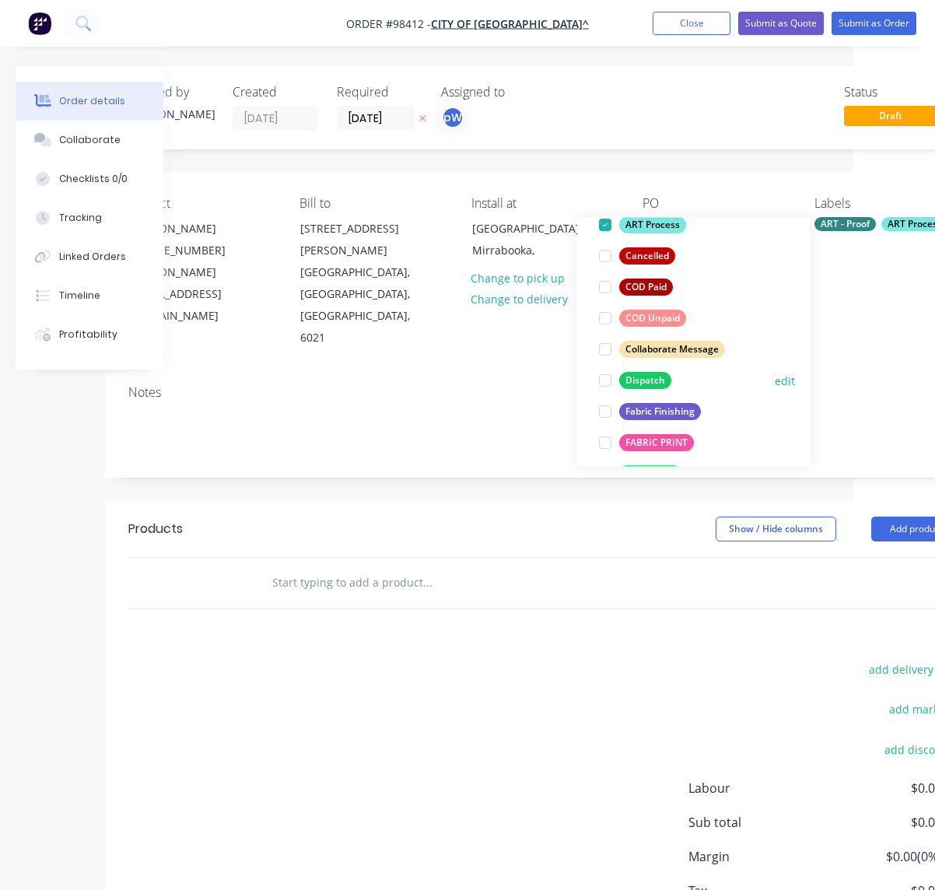
click at [647, 382] on div "Dispatch" at bounding box center [645, 380] width 52 height 17
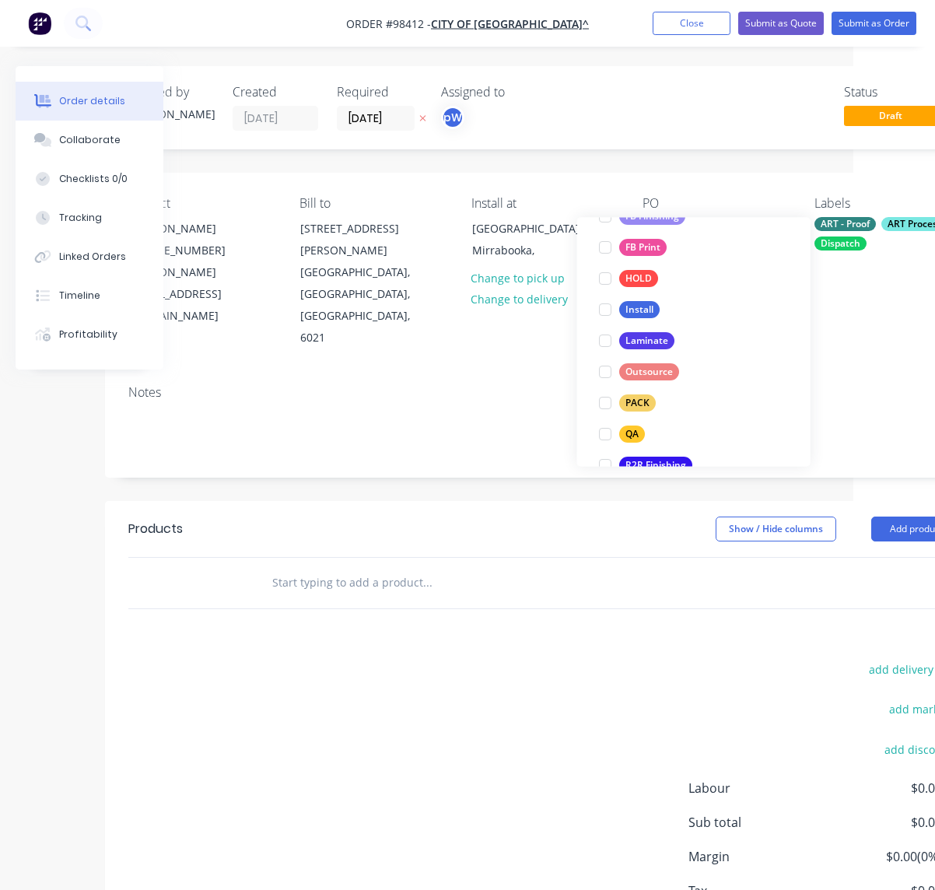
scroll to position [438, 0]
drag, startPoint x: 640, startPoint y: 401, endPoint x: 636, endPoint y: 409, distance: 8.7
click at [640, 401] on div "PACK" at bounding box center [637, 402] width 37 height 17
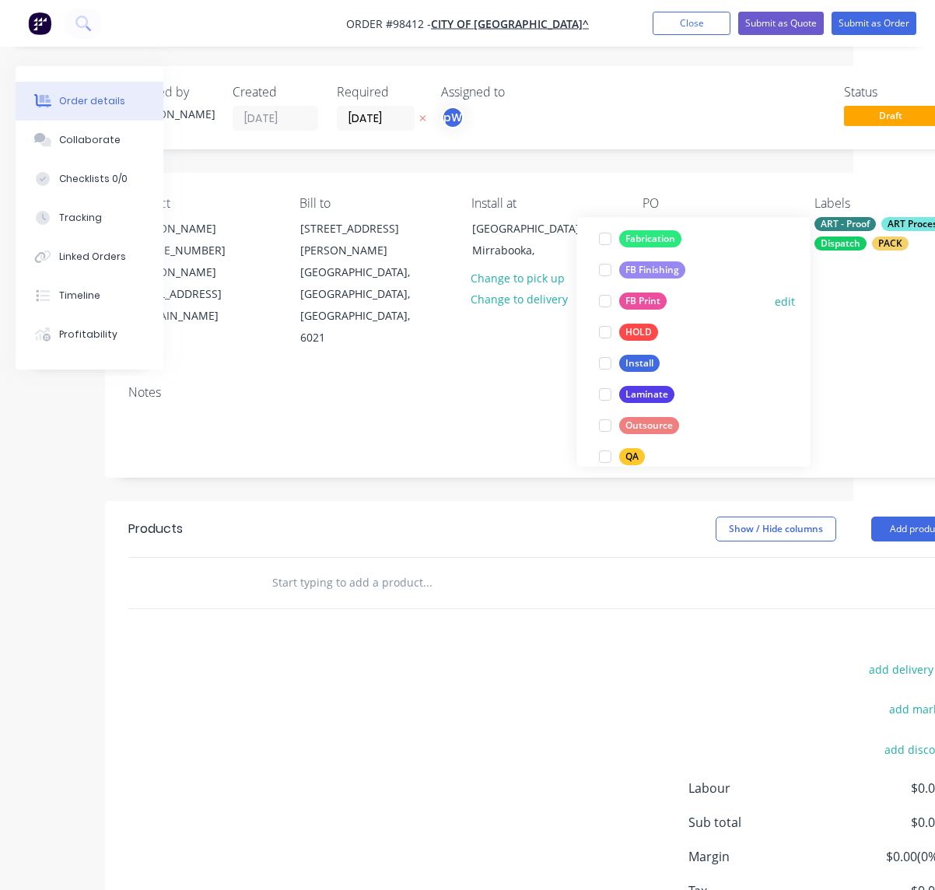
scroll to position [418, 0]
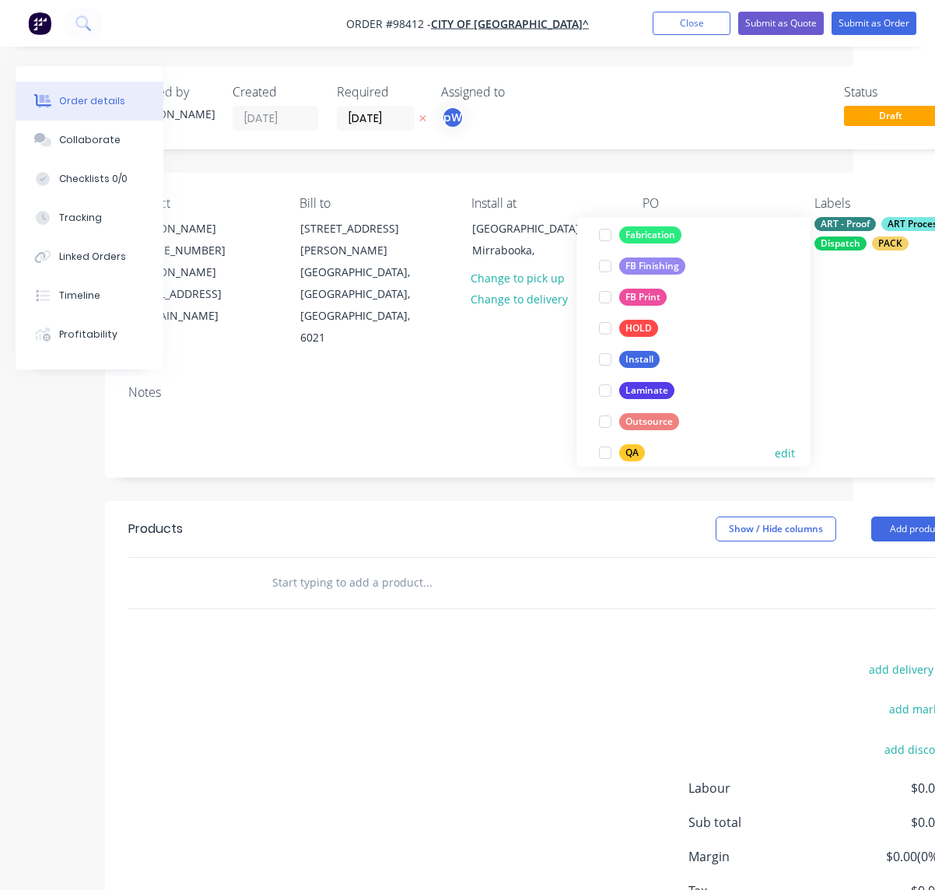
click at [630, 449] on div "QA" at bounding box center [632, 453] width 26 height 17
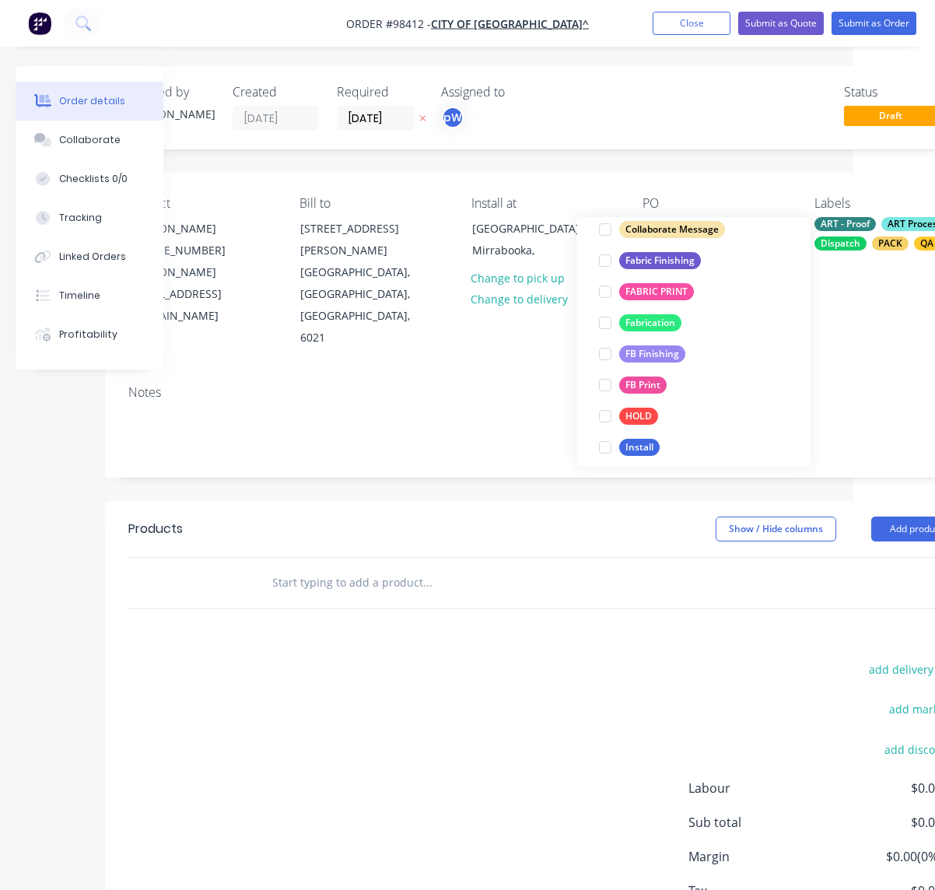
scroll to position [429, 0]
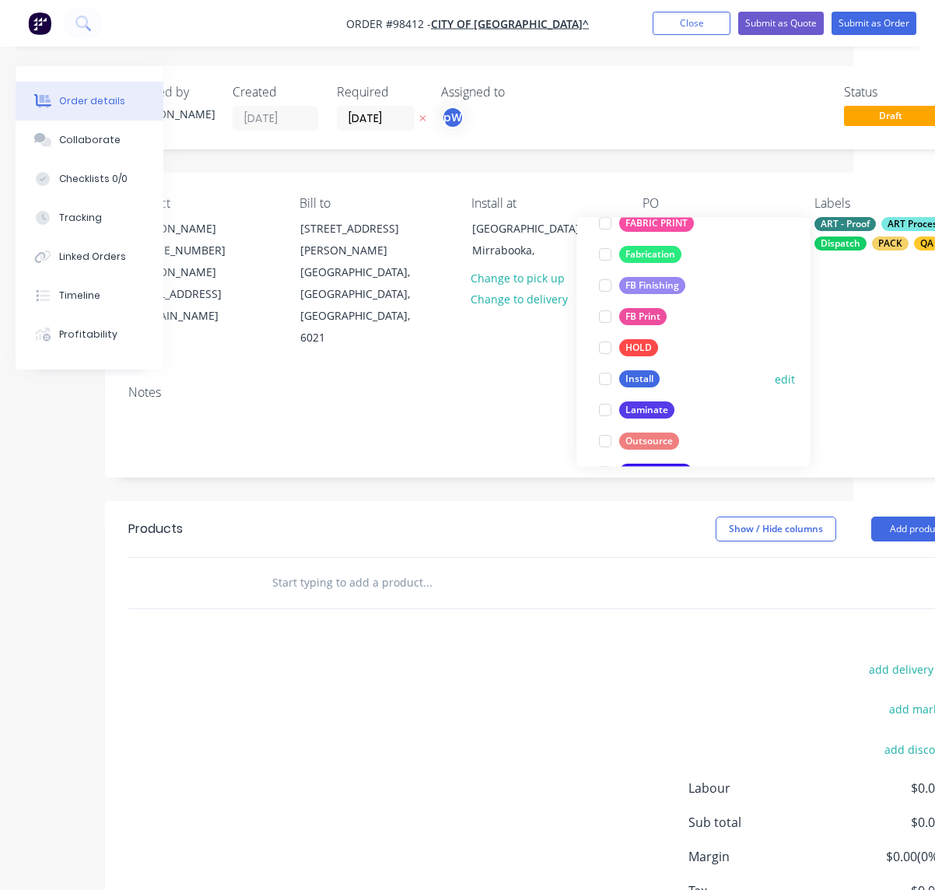
click at [633, 377] on div "Install" at bounding box center [639, 379] width 40 height 17
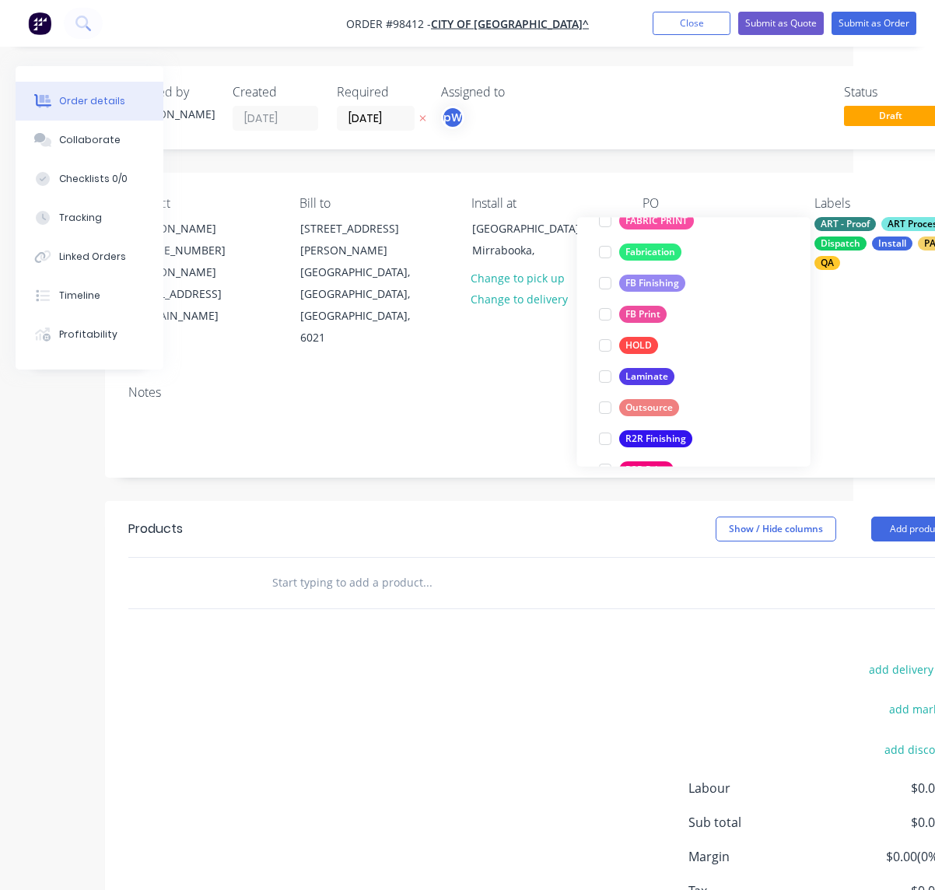
scroll to position [466, 0]
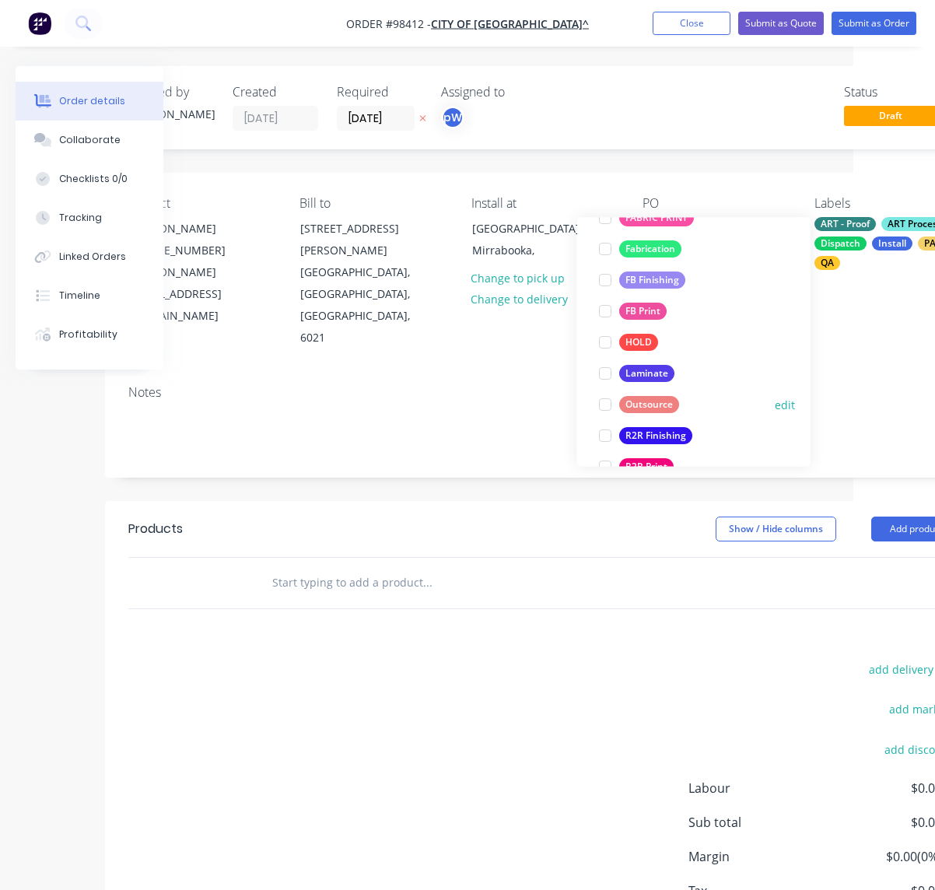
click at [643, 406] on div "Outsource" at bounding box center [649, 405] width 60 height 17
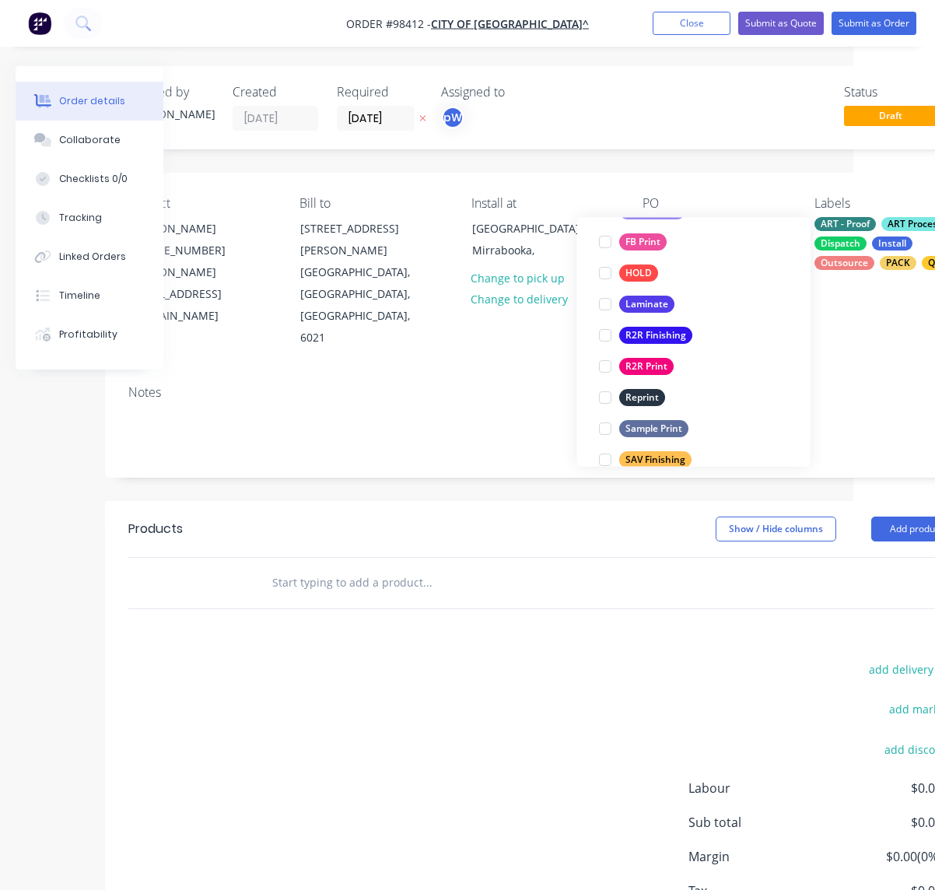
scroll to position [581, 0]
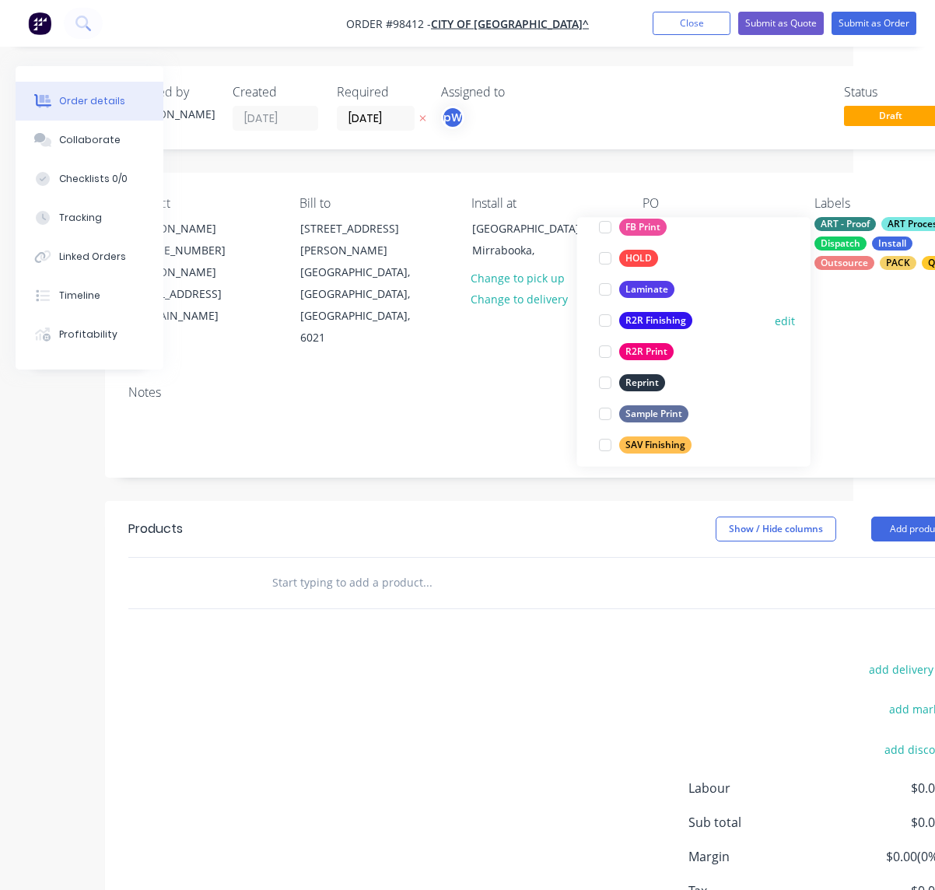
click at [631, 323] on div "R2R Finishing" at bounding box center [655, 321] width 73 height 17
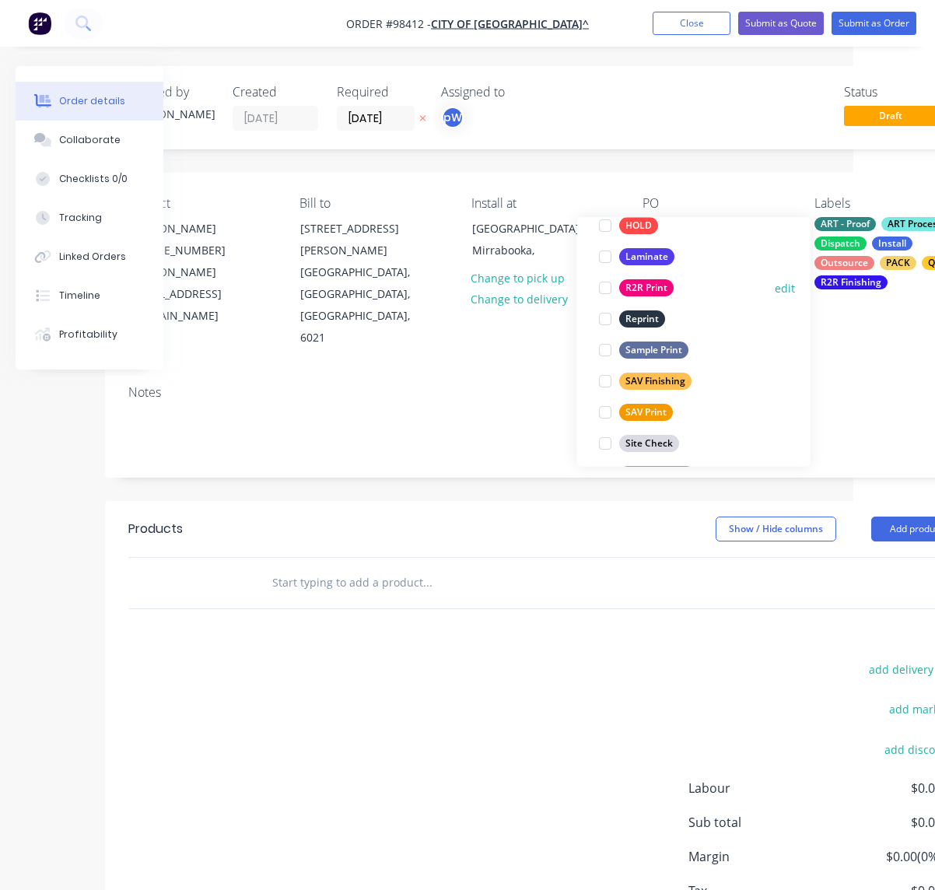
scroll to position [0, 86]
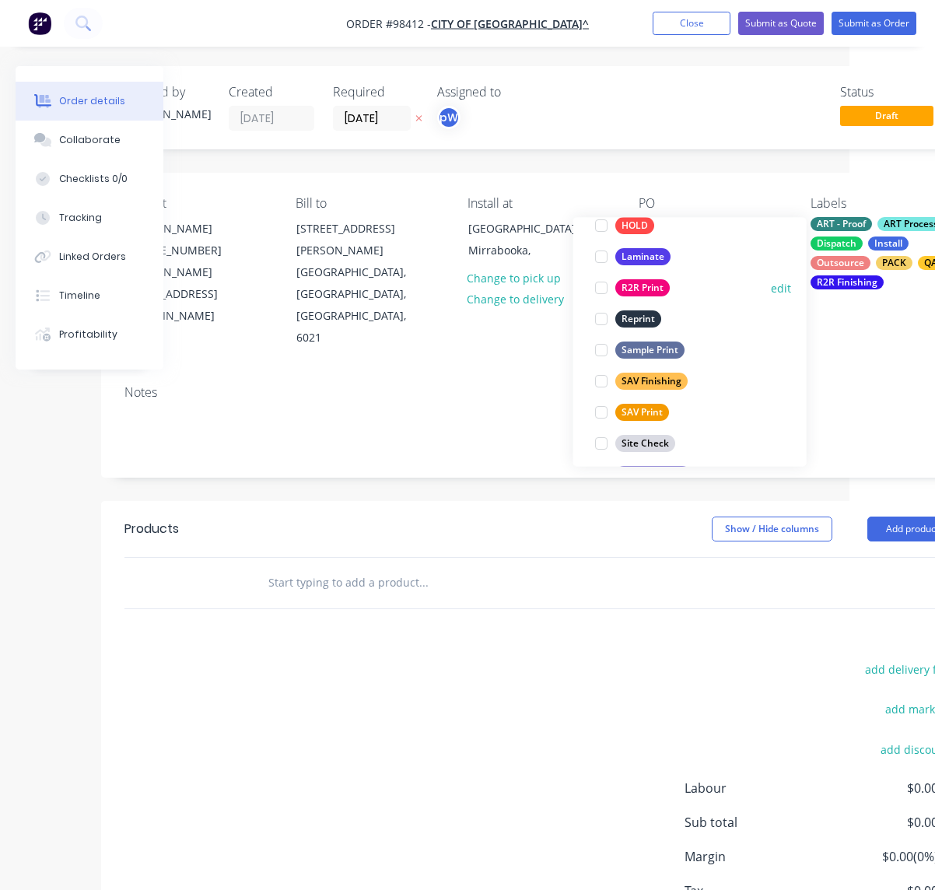
click at [637, 289] on div "R2R Print" at bounding box center [642, 288] width 54 height 17
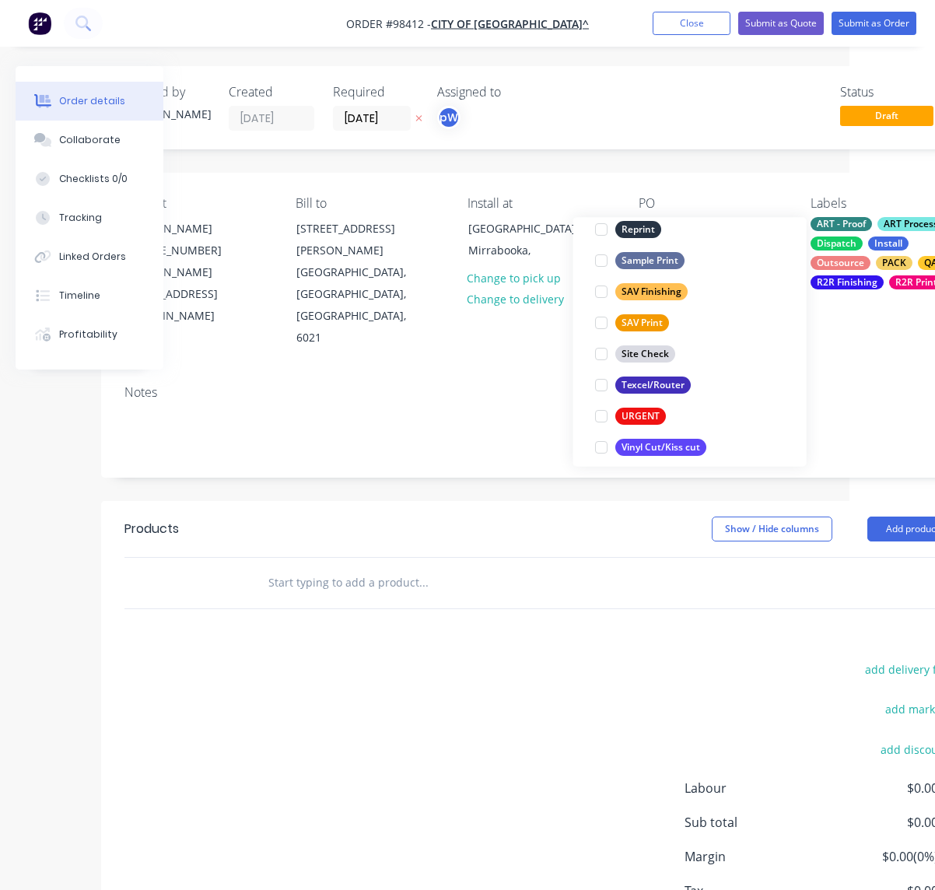
scroll to position [747, 0]
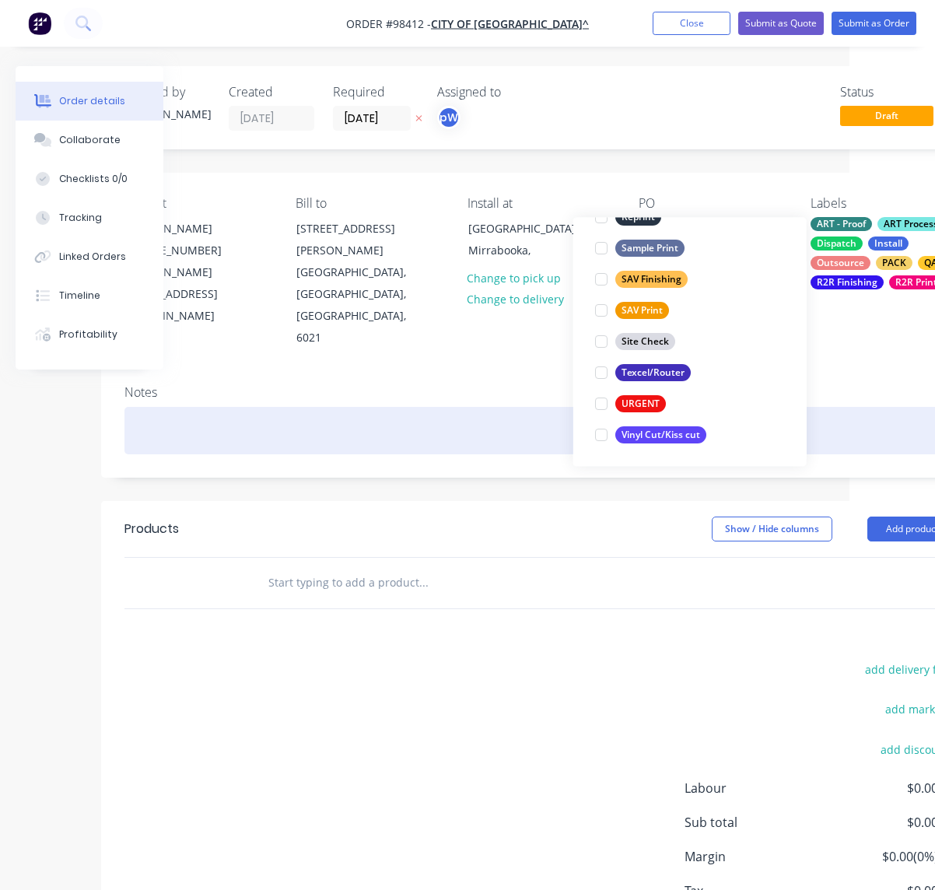
click at [293, 407] on div at bounding box center [540, 430] width 832 height 47
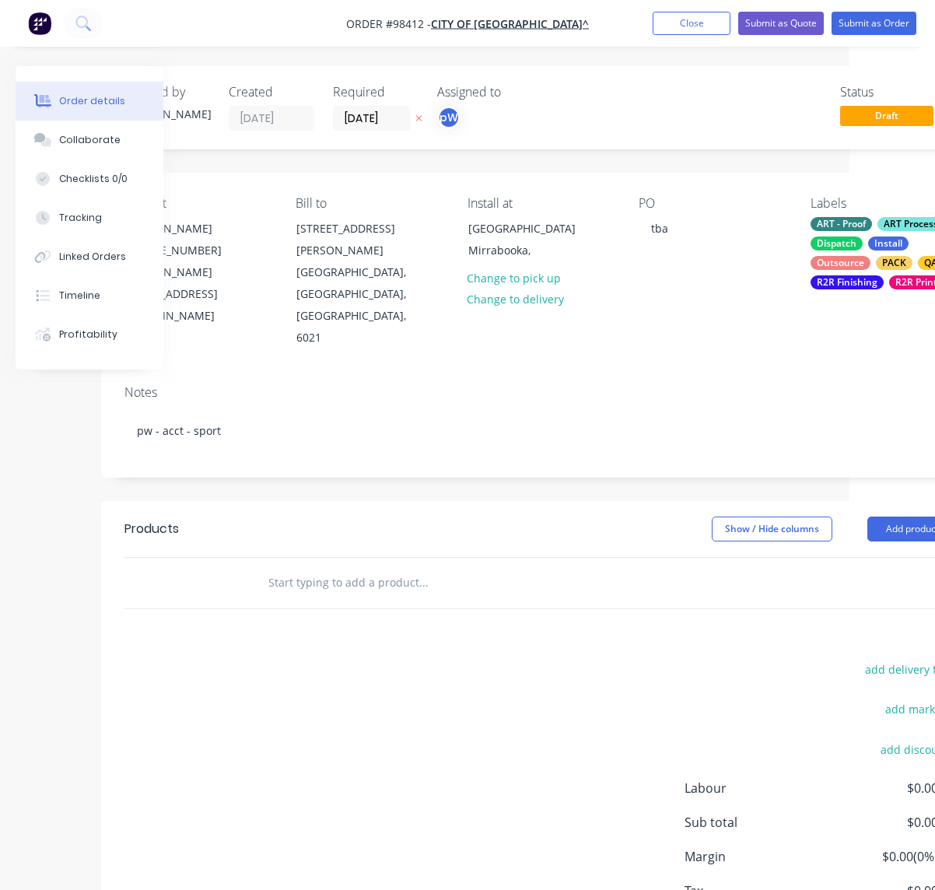
click at [314, 567] on input "text" at bounding box center [423, 582] width 311 height 31
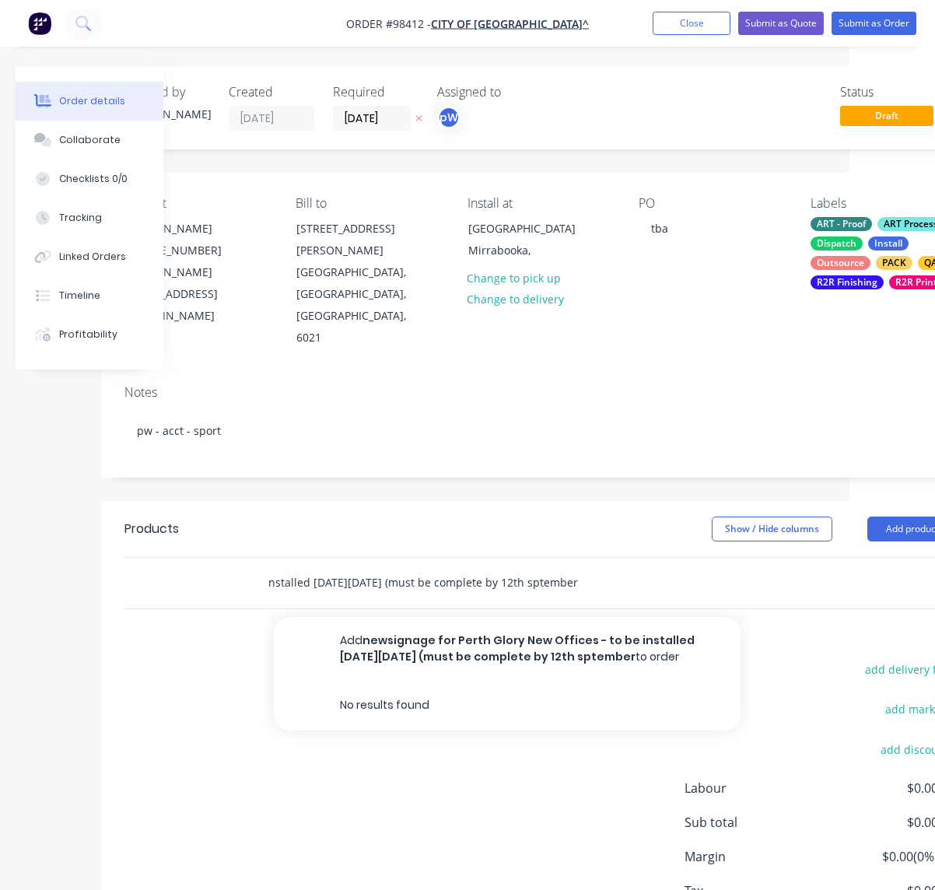
scroll to position [0, 325]
click at [535, 567] on input "newsignage for Perth Glory New Offices - to be installed [DATE][DATE] (must be …" at bounding box center [423, 582] width 311 height 31
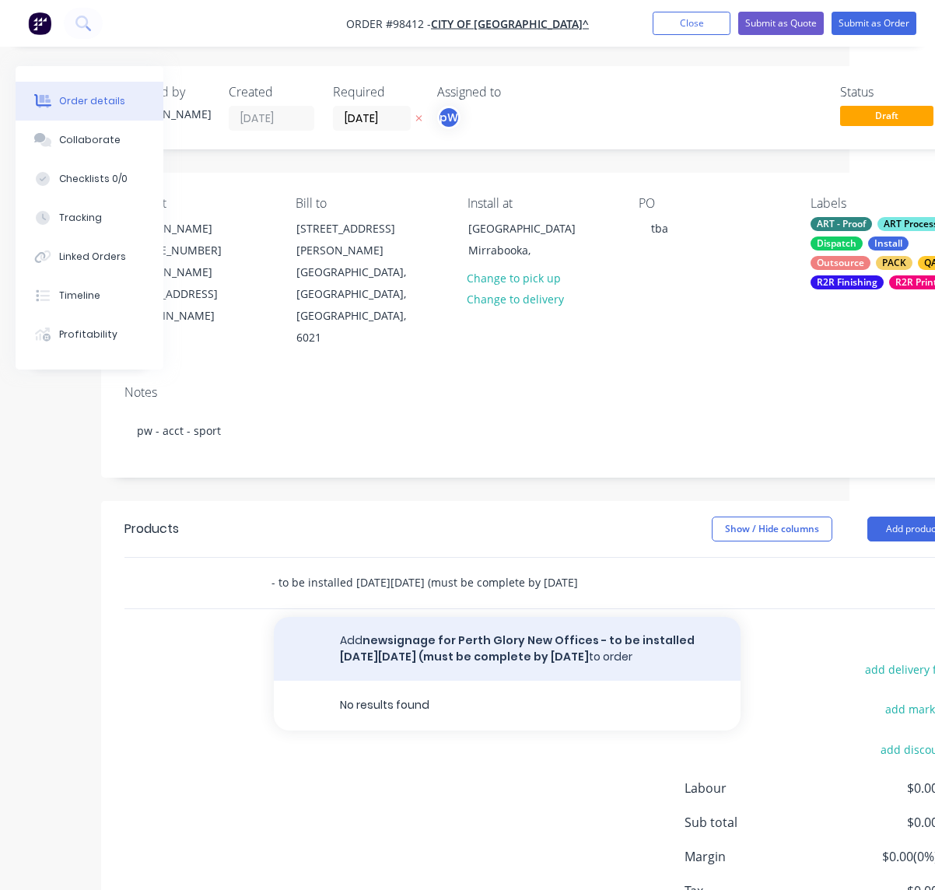
type input "newsignage for Perth Glory New Offices - to be installed [DATE][DATE] (must be …"
click at [488, 617] on button "Add newsignage for Perth Glory New Offices - to be installed [DATE][DATE] (must…" at bounding box center [507, 649] width 467 height 64
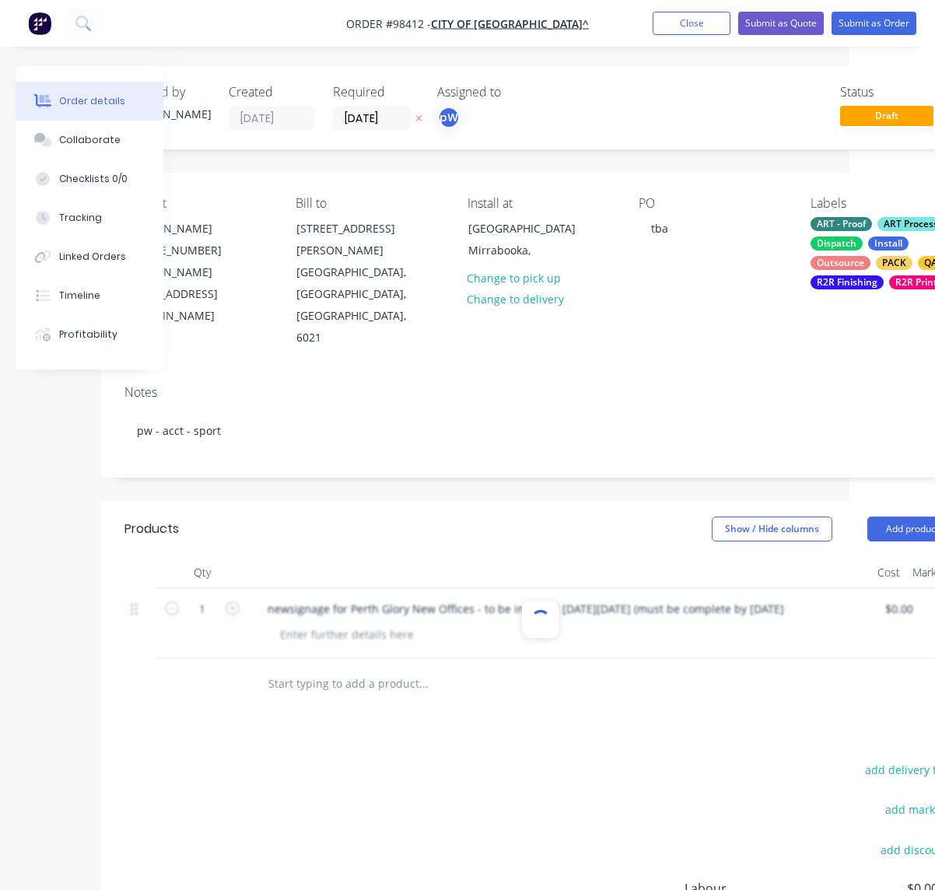
scroll to position [0, 0]
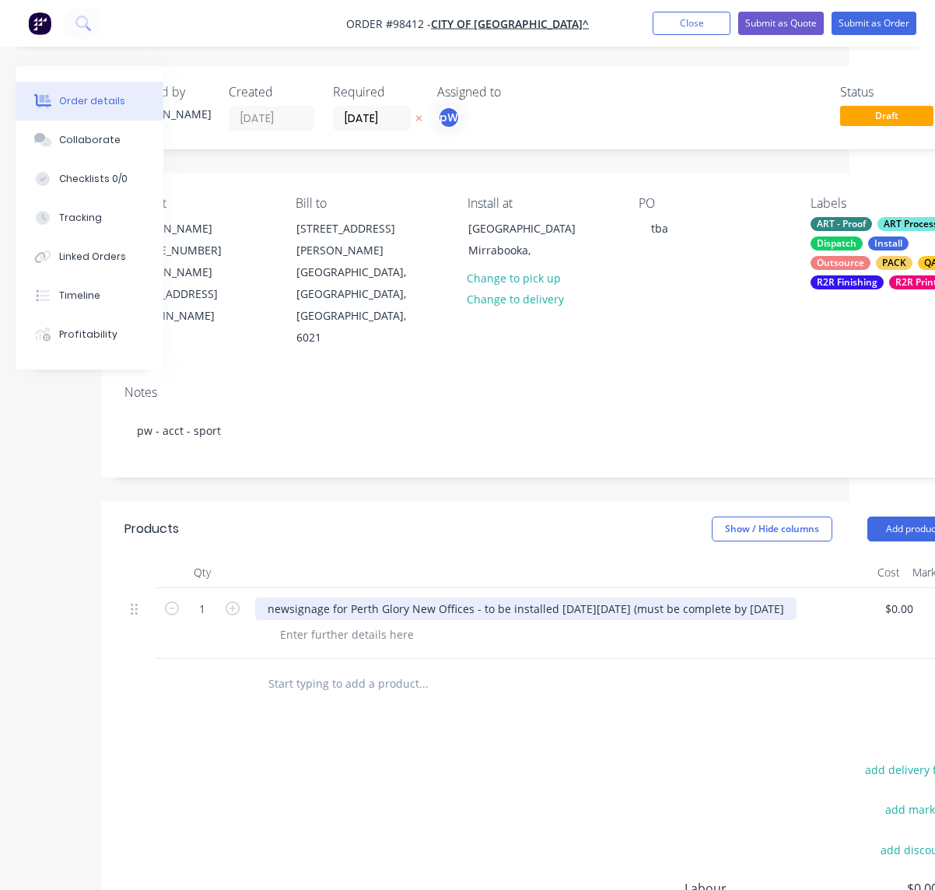
click at [289, 598] on div "newsignage for Perth Glory New Offices - to be installed [DATE][DATE] (must be …" at bounding box center [525, 609] width 541 height 23
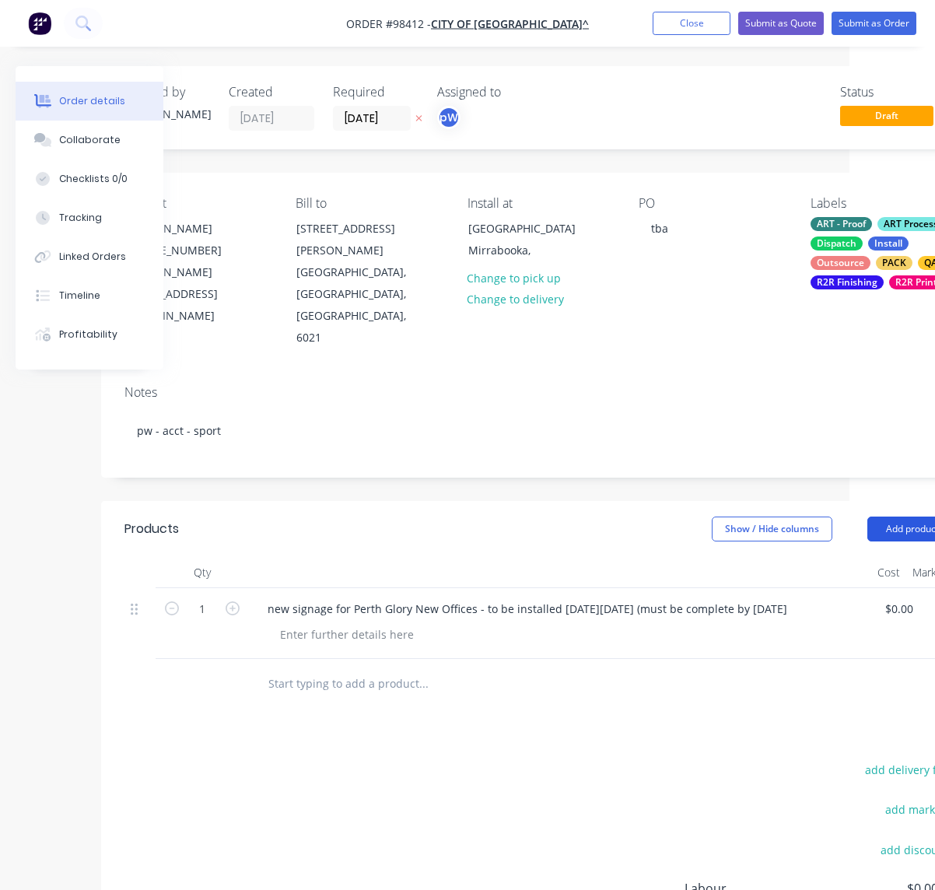
click at [902, 517] on button "Add product" at bounding box center [911, 529] width 89 height 25
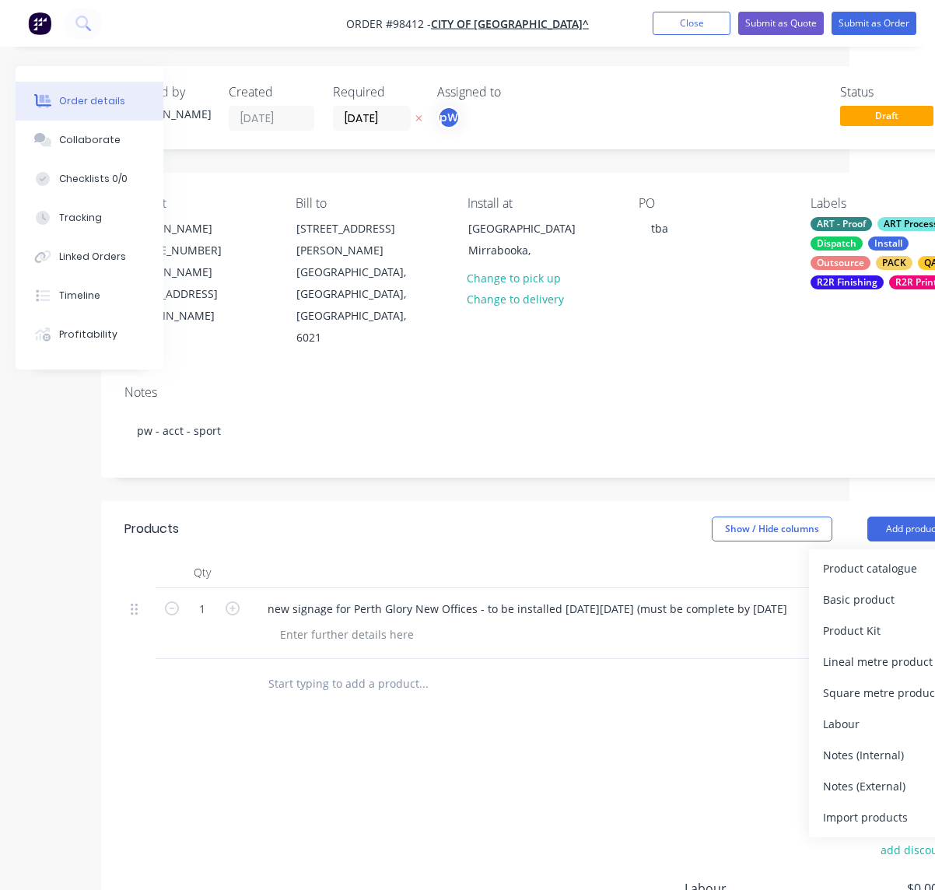
click at [849, 775] on div "Notes (External)" at bounding box center [883, 786] width 120 height 23
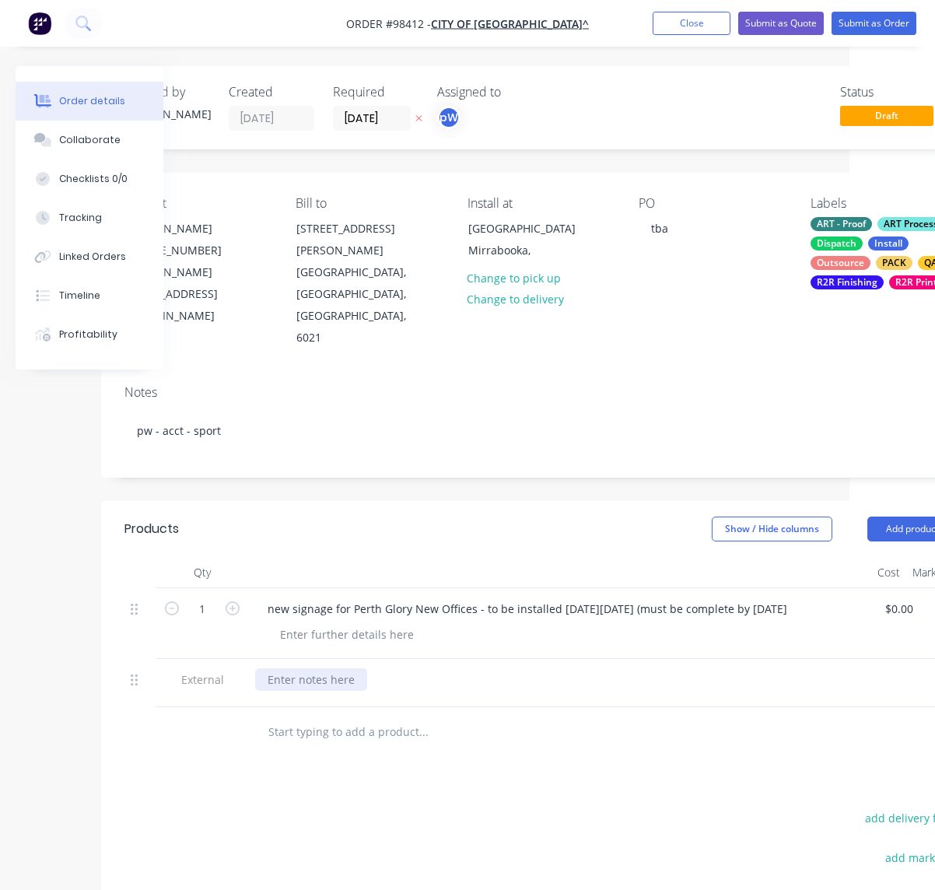
click at [278, 668] on div at bounding box center [311, 679] width 112 height 23
click at [899, 517] on button "Add product" at bounding box center [911, 529] width 89 height 25
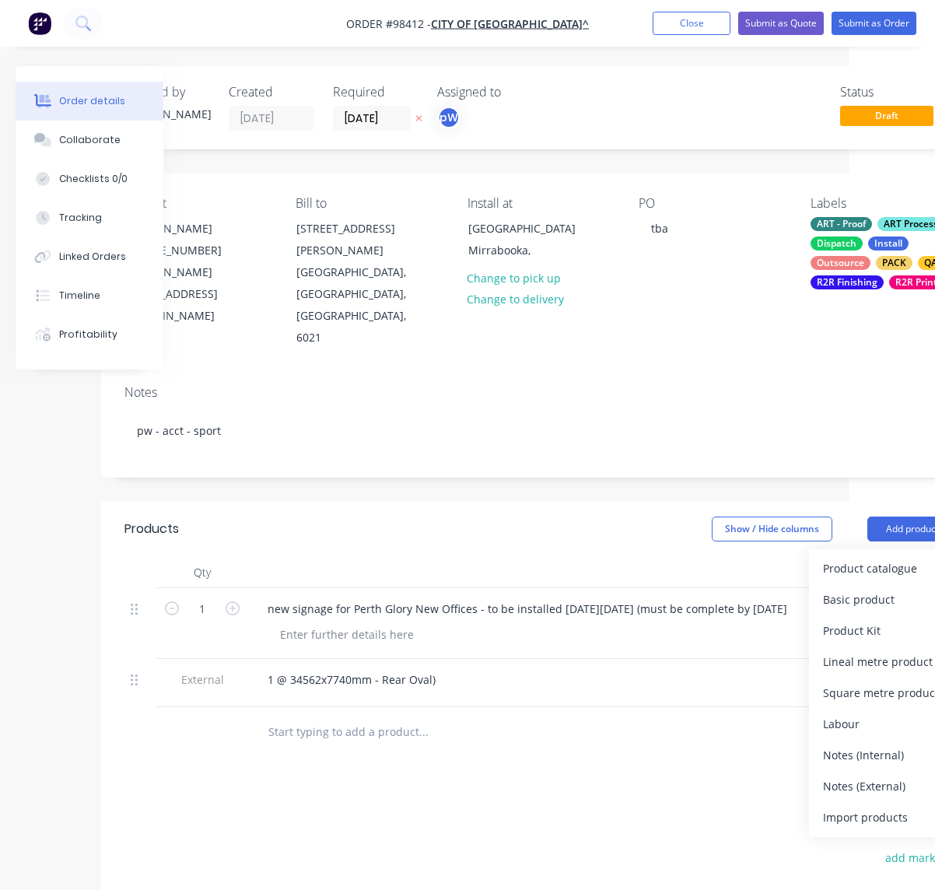
drag, startPoint x: 843, startPoint y: 731, endPoint x: 665, endPoint y: 752, distance: 178.5
click at [843, 775] on div "Notes (External)" at bounding box center [883, 786] width 120 height 23
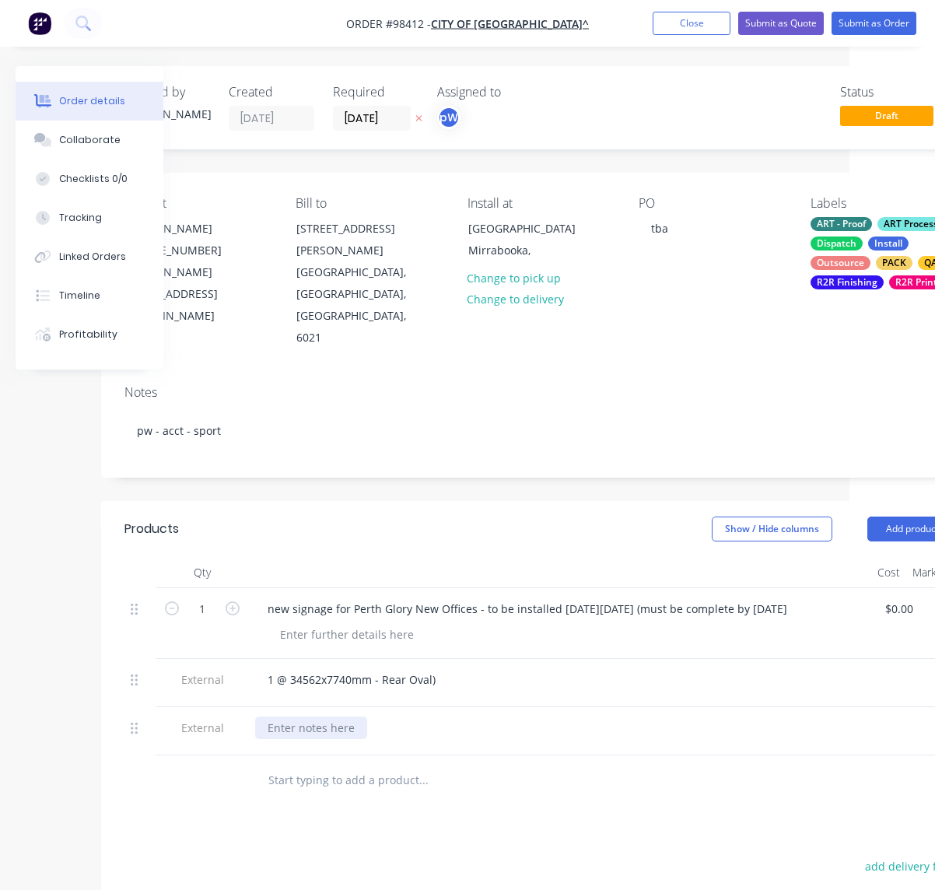
click at [293, 717] on div at bounding box center [311, 728] width 112 height 23
click at [384, 717] on div "1 @ 19100x7730mm - [GEOGRAPHIC_DATA])" at bounding box center [380, 728] width 250 height 23
drag, startPoint x: 382, startPoint y: 636, endPoint x: 402, endPoint y: 659, distance: 30.3
click at [382, 668] on div "1 @ 34562x7740mm - Rear Oval)" at bounding box center [351, 679] width 193 height 23
click at [385, 717] on div "1 @ 19100x7730mm - ([GEOGRAPHIC_DATA])" at bounding box center [381, 728] width 253 height 23
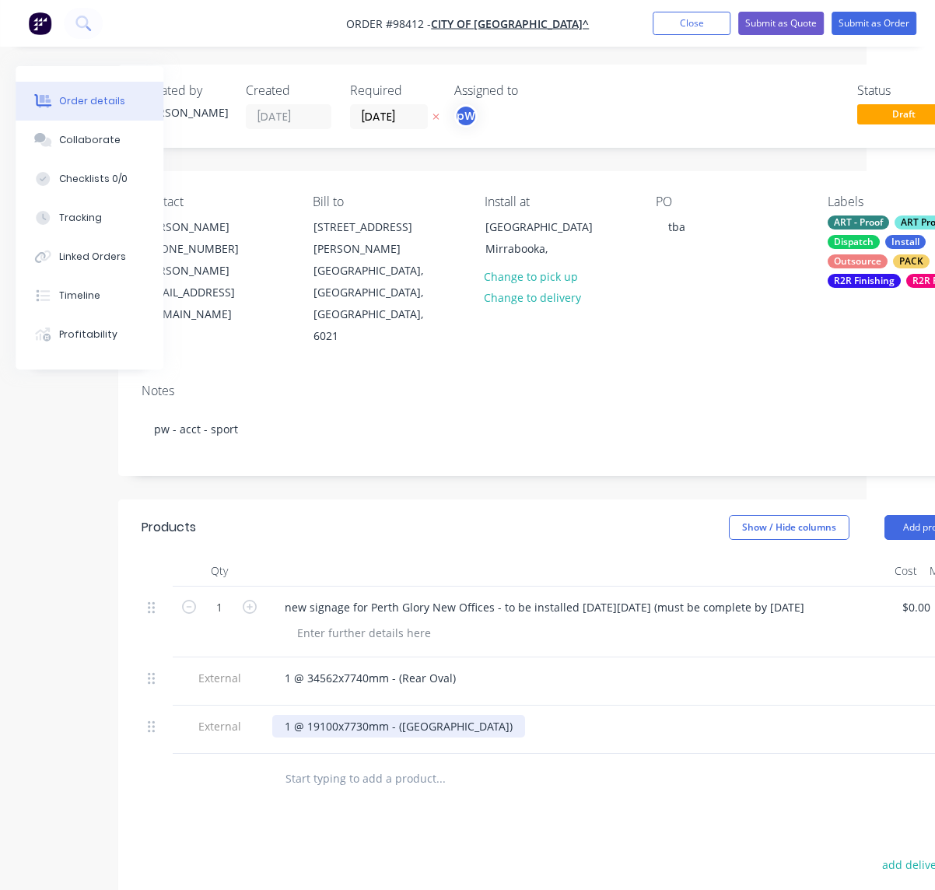
scroll to position [2, 62]
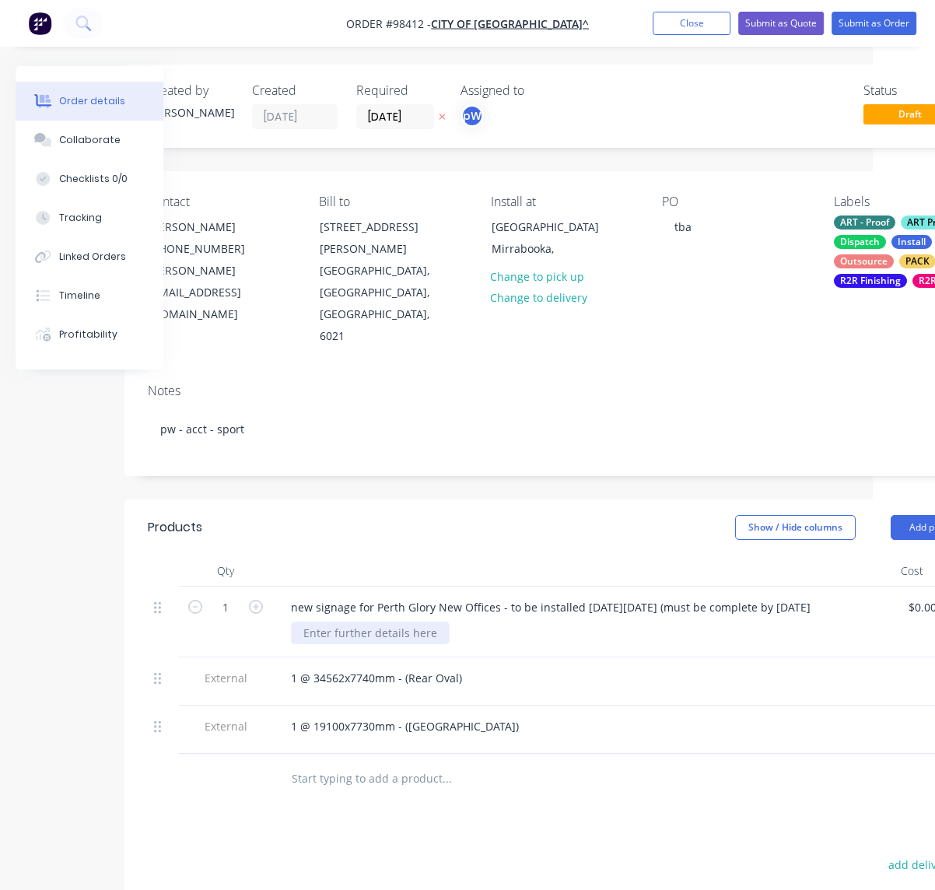
click at [353, 622] on div at bounding box center [370, 633] width 159 height 23
click at [399, 763] on input "text" at bounding box center [446, 778] width 311 height 31
click at [908, 515] on button "Add product" at bounding box center [935, 527] width 89 height 25
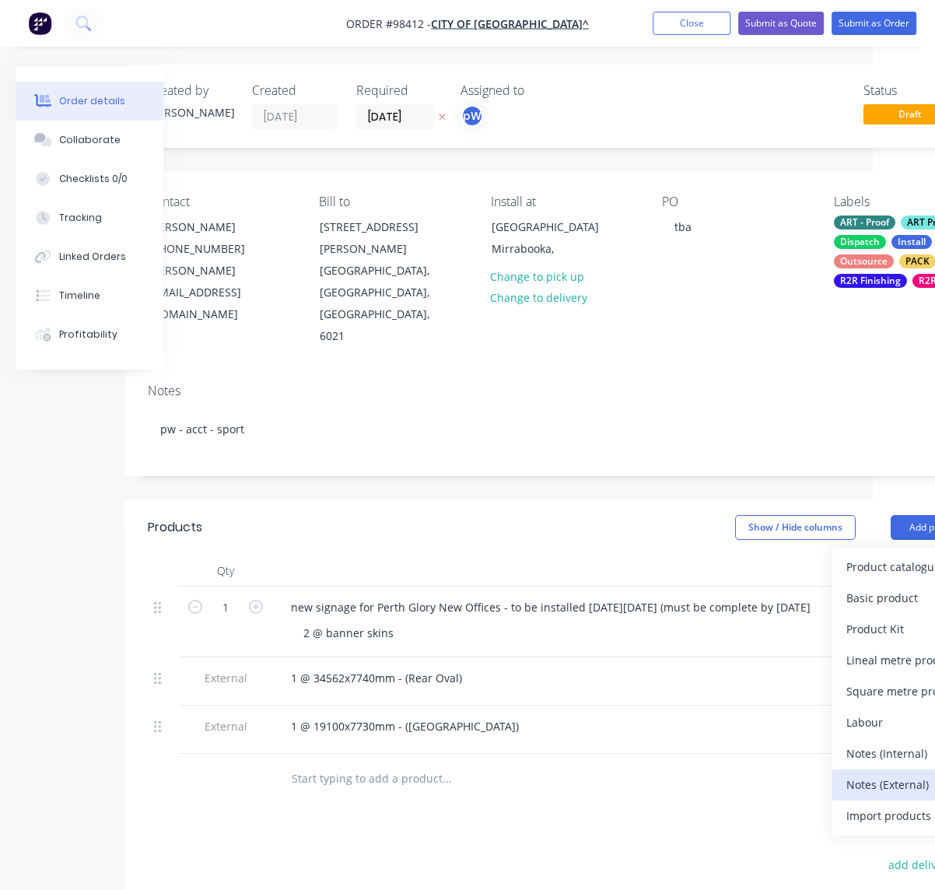
click at [874, 773] on div "Notes (External)" at bounding box center [906, 784] width 120 height 23
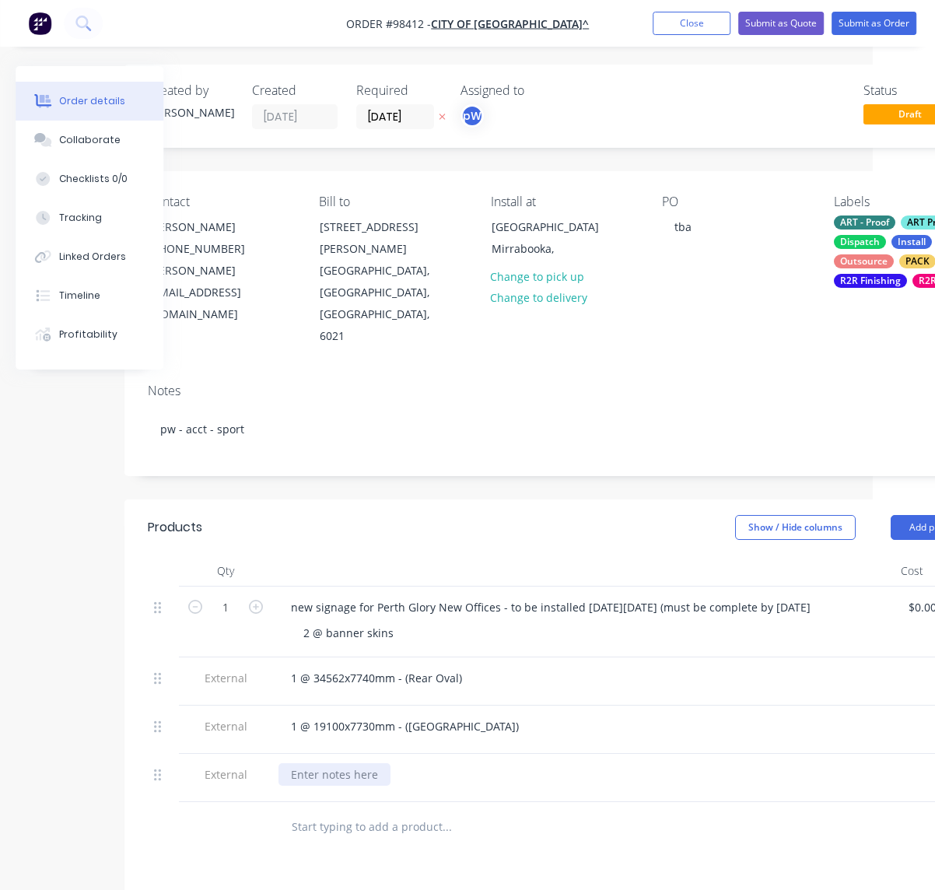
click at [315, 763] on div at bounding box center [335, 774] width 112 height 23
paste div
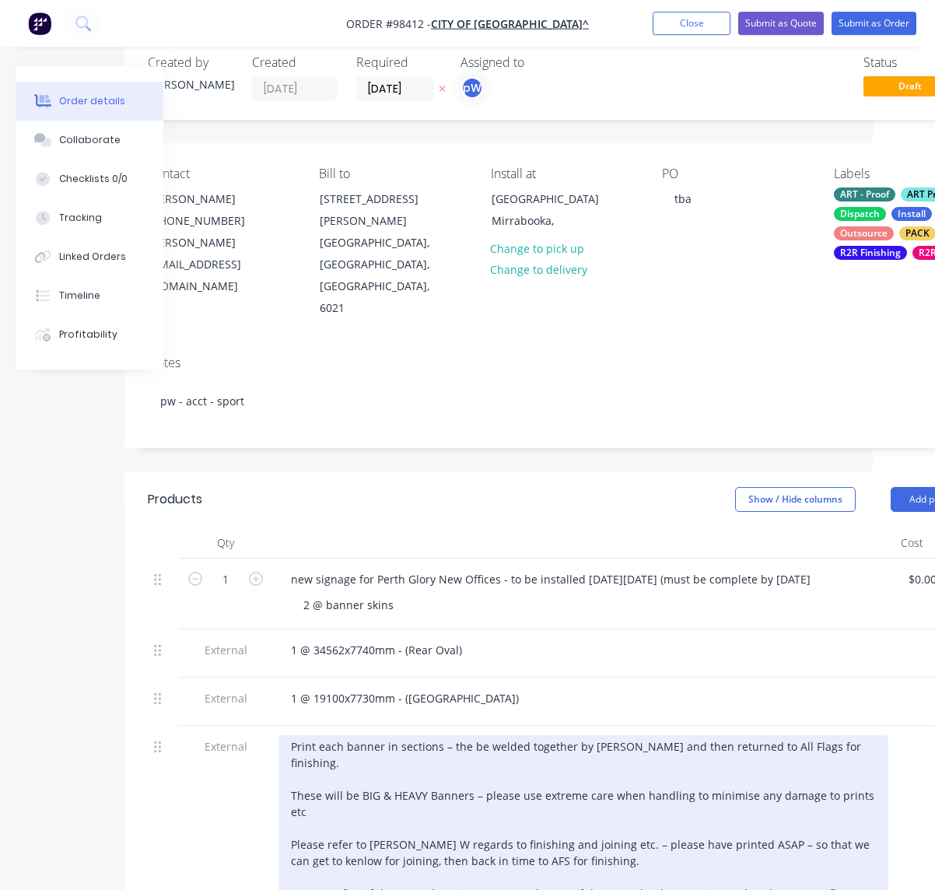
click at [394, 735] on div "Print each banner in sections – the be welded together by [PERSON_NAME] and the…" at bounding box center [584, 852] width 610 height 235
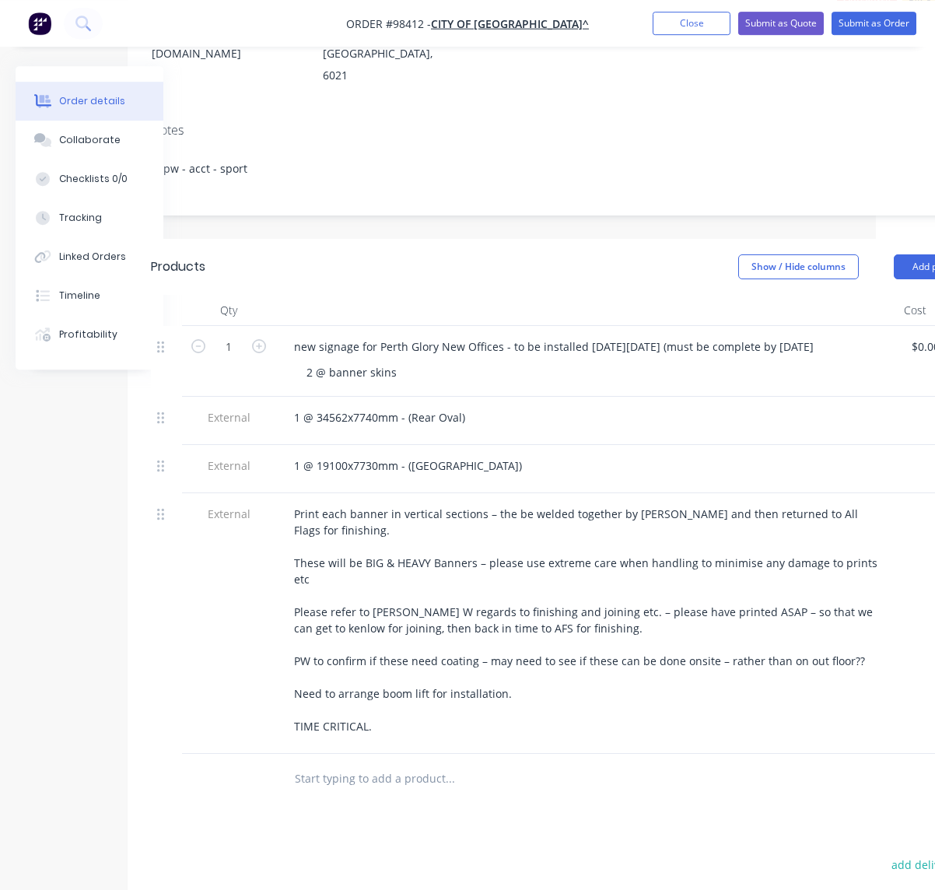
scroll to position [262, 58]
click at [920, 254] on button "Add product" at bounding box center [939, 266] width 89 height 25
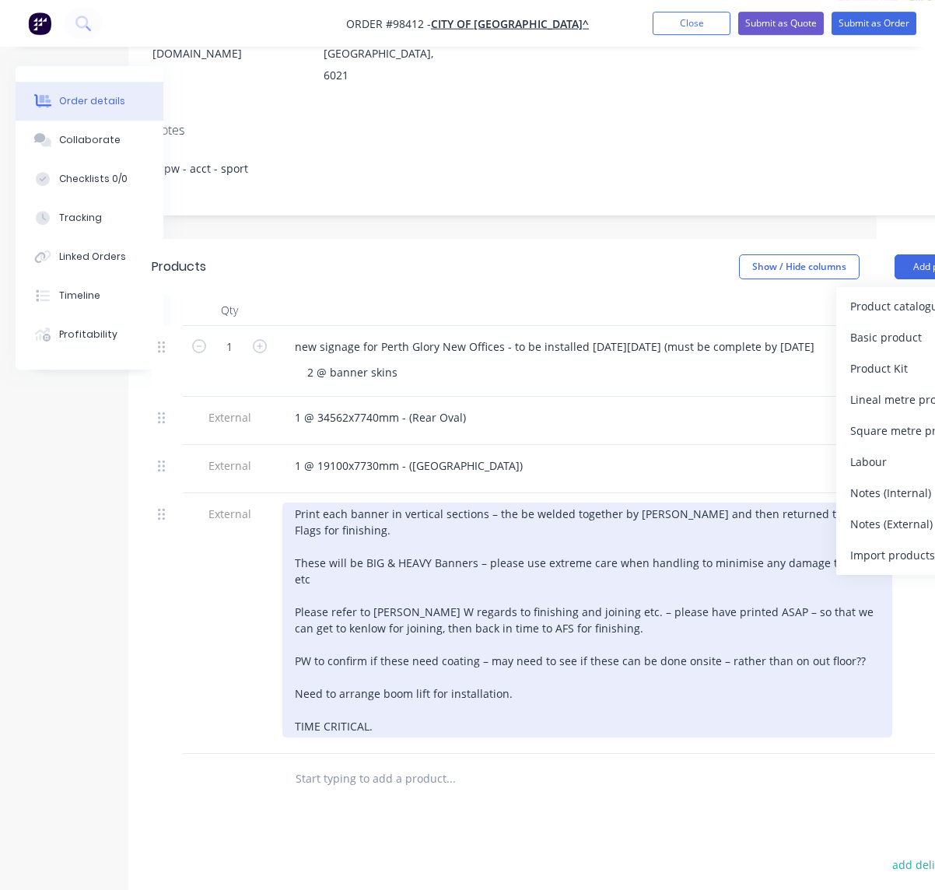
drag, startPoint x: 859, startPoint y: 433, endPoint x: 789, endPoint y: 491, distance: 90.7
click at [859, 482] on div "Notes (Internal)" at bounding box center [910, 493] width 120 height 23
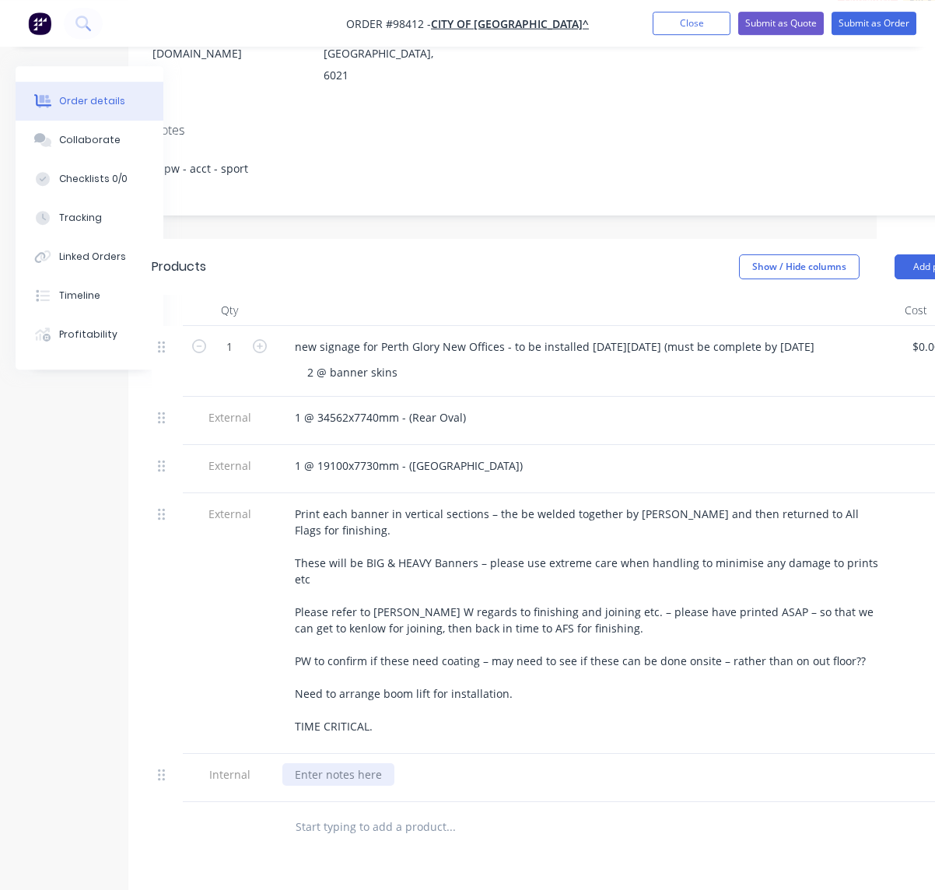
click at [322, 763] on div at bounding box center [338, 774] width 112 height 23
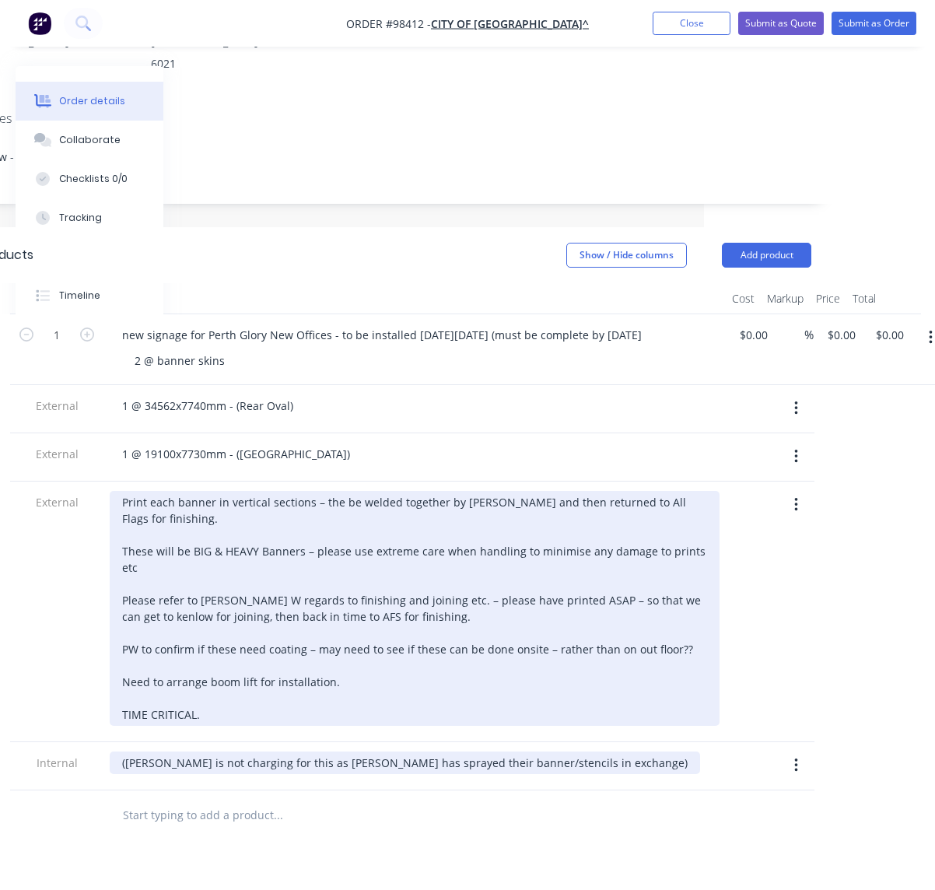
scroll to position [274, 245]
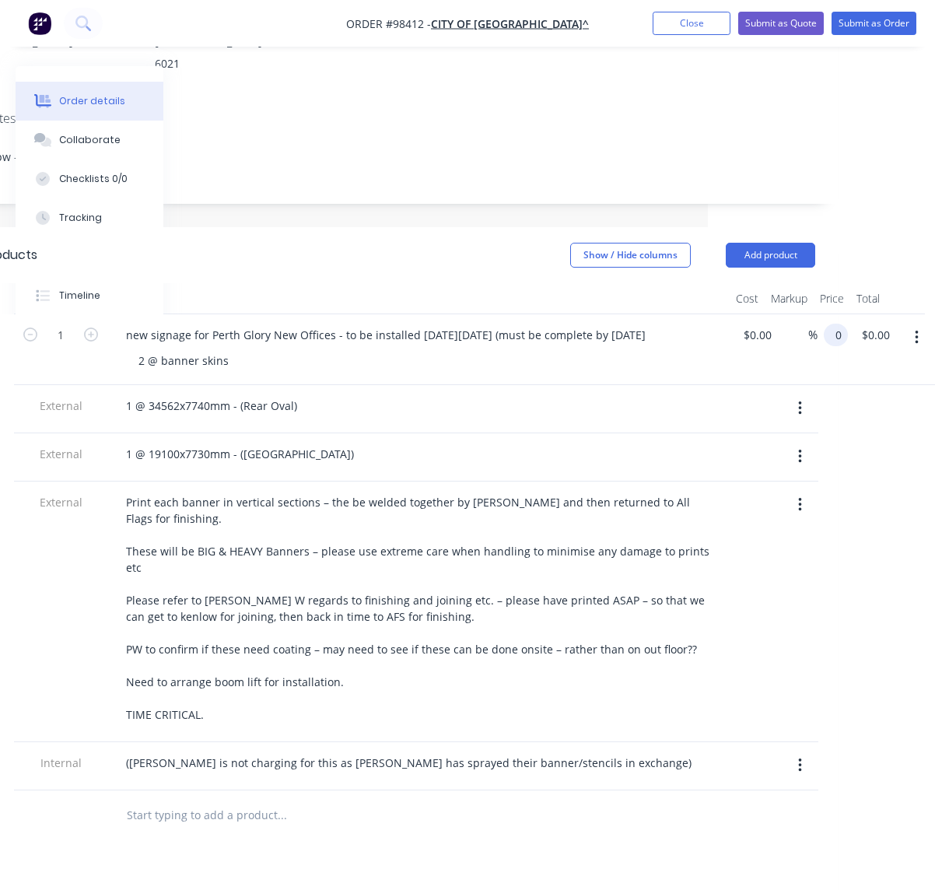
click at [832, 324] on input "0" at bounding box center [839, 335] width 18 height 23
type input "$27,762.00"
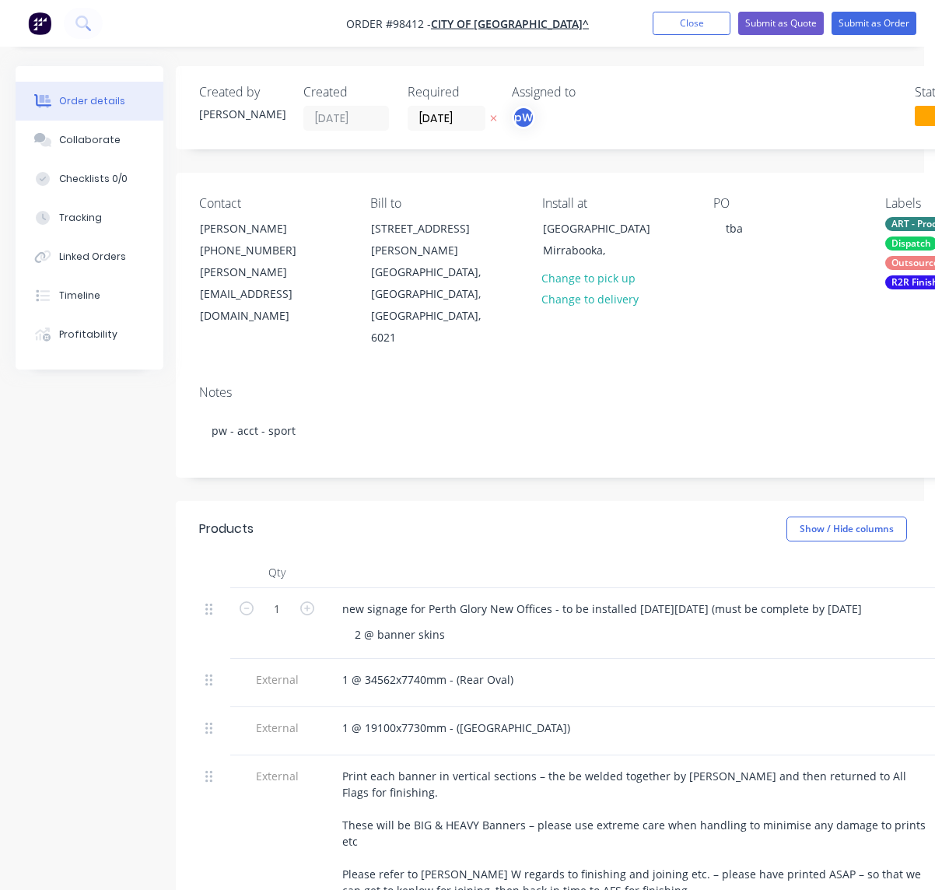
scroll to position [0, 0]
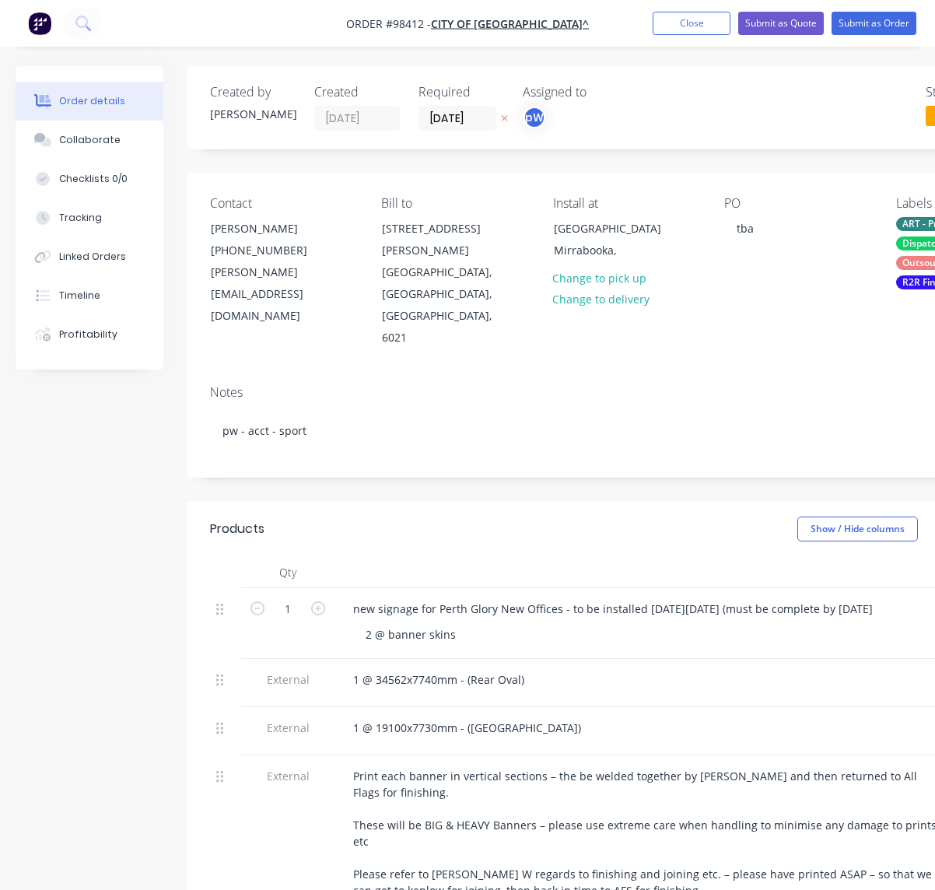
type input "$27,762.00"
click at [467, 623] on div "2 @ banner skins" at bounding box center [652, 634] width 598 height 23
click at [461, 623] on div "2 @ banner skins" at bounding box center [410, 634] width 115 height 23
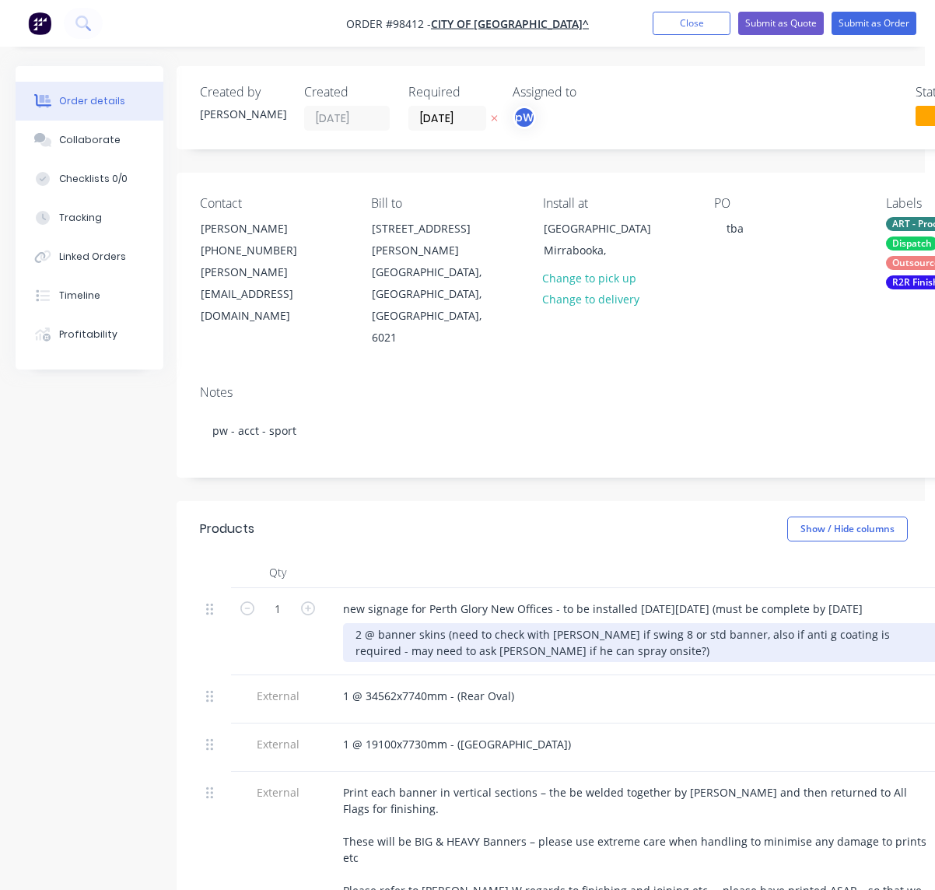
scroll to position [0, 2]
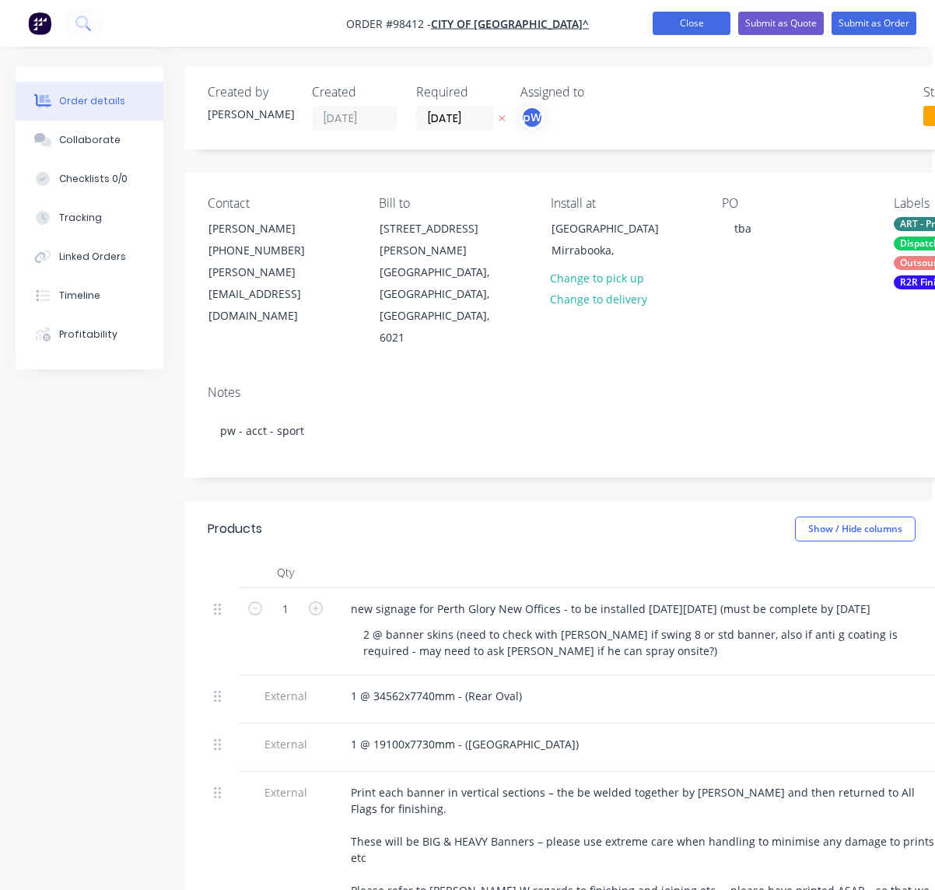
click at [693, 26] on button "Close" at bounding box center [692, 23] width 78 height 23
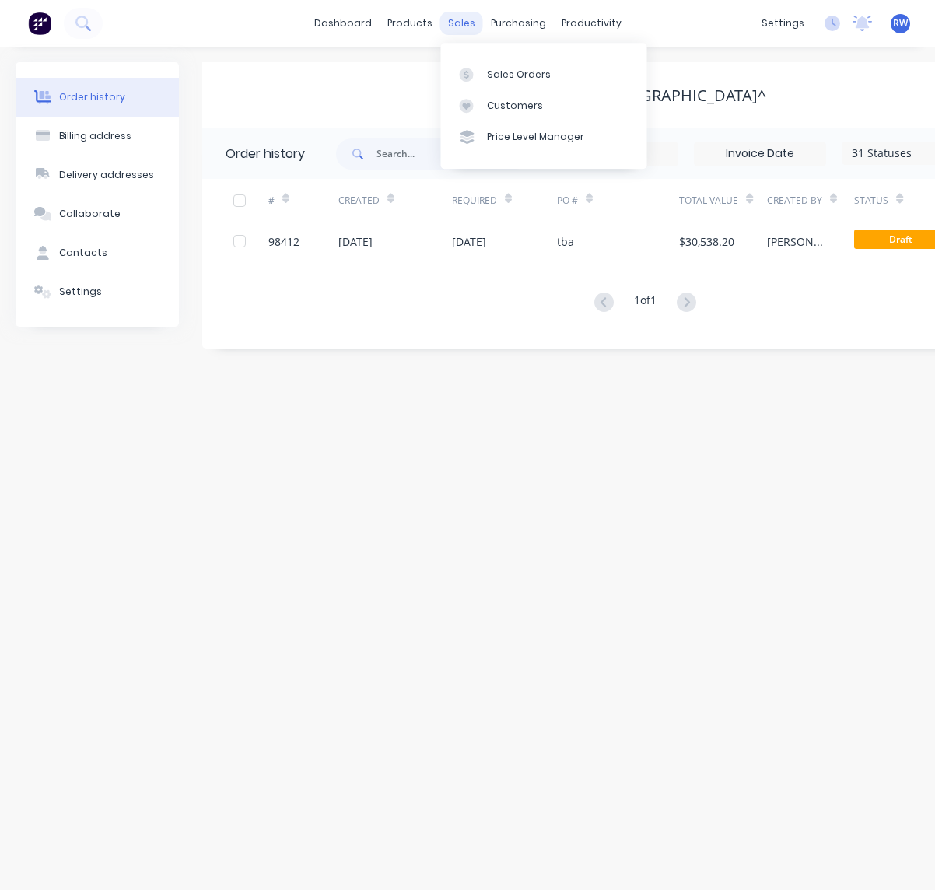
click at [460, 21] on div "sales" at bounding box center [461, 23] width 43 height 23
click at [507, 76] on div "Sales Orders" at bounding box center [519, 75] width 64 height 14
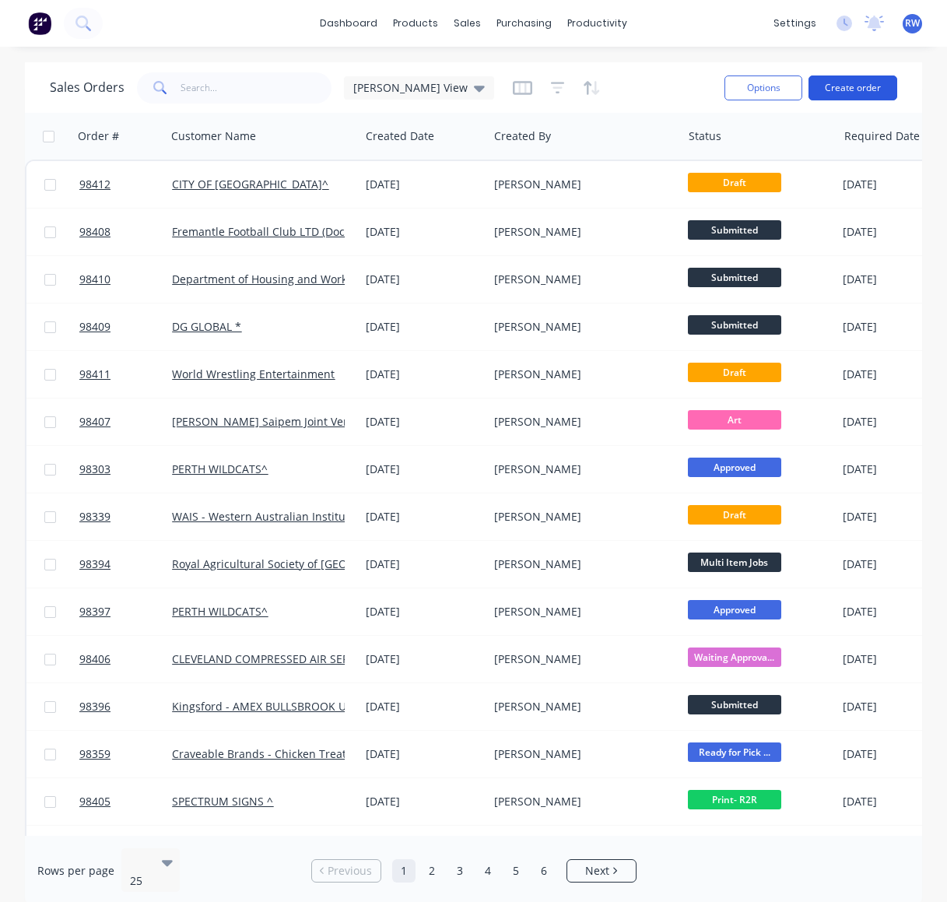
click at [848, 93] on button "Create order" at bounding box center [852, 87] width 89 height 25
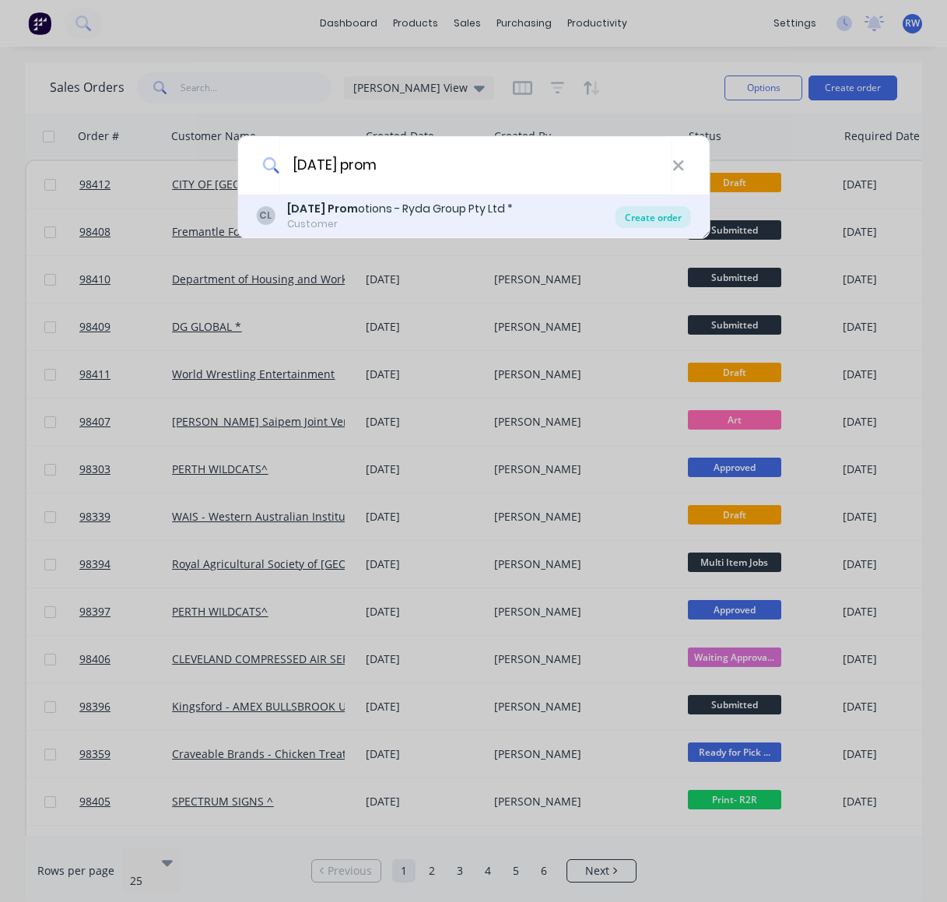
type input "[DATE] prom"
click at [638, 223] on div "Create order" at bounding box center [652, 217] width 75 height 22
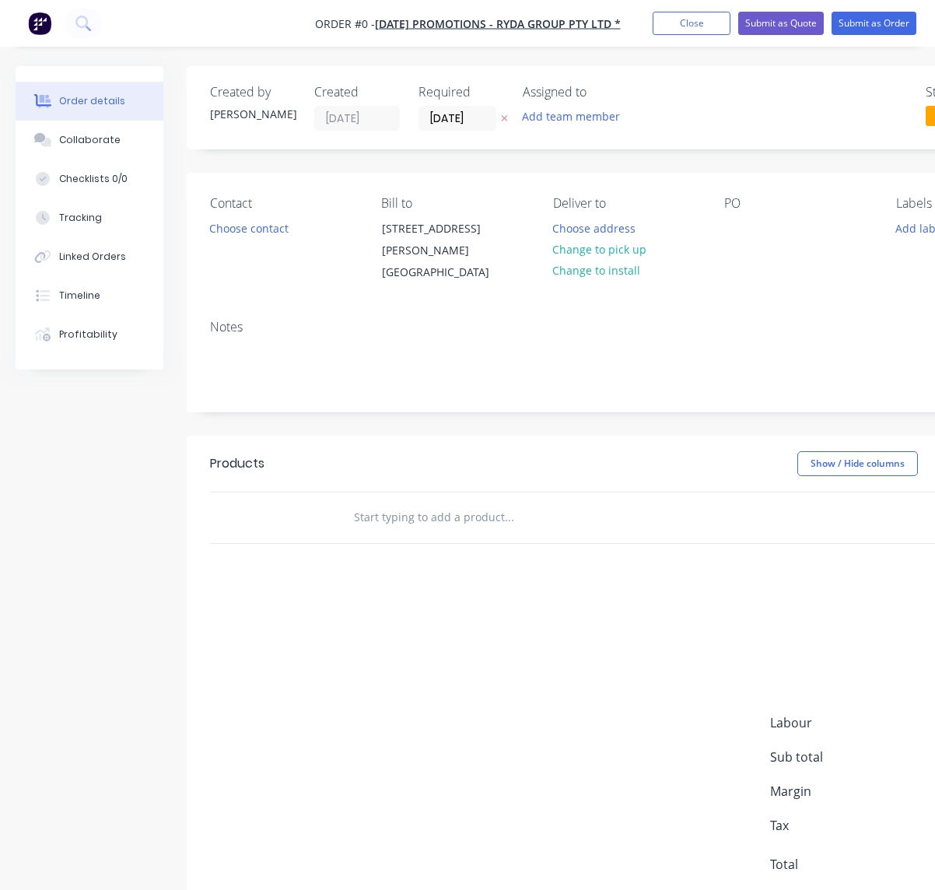
click at [419, 520] on input "text" at bounding box center [508, 517] width 311 height 31
drag, startPoint x: 456, startPoint y: 517, endPoint x: 430, endPoint y: 520, distance: 25.8
click at [429, 520] on input "acm sign with anti g lamiante" at bounding box center [508, 517] width 311 height 31
click at [432, 519] on input "acm sign with agloss lamiante" at bounding box center [508, 517] width 311 height 31
click at [505, 514] on input "acm sign with gloss lamiante" at bounding box center [508, 517] width 311 height 31
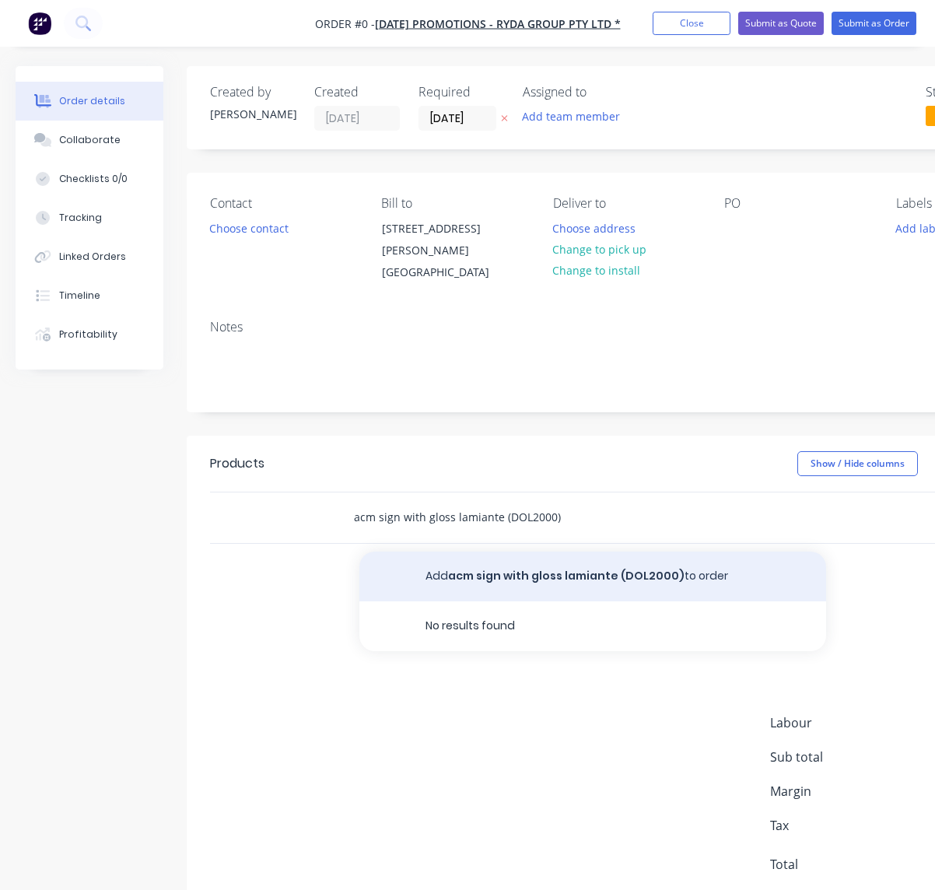
type input "acm sign with gloss lamiante (DOL2000)"
click at [580, 580] on button "Add acm sign with gloss lamiante (DOL2000) to order" at bounding box center [592, 577] width 467 height 50
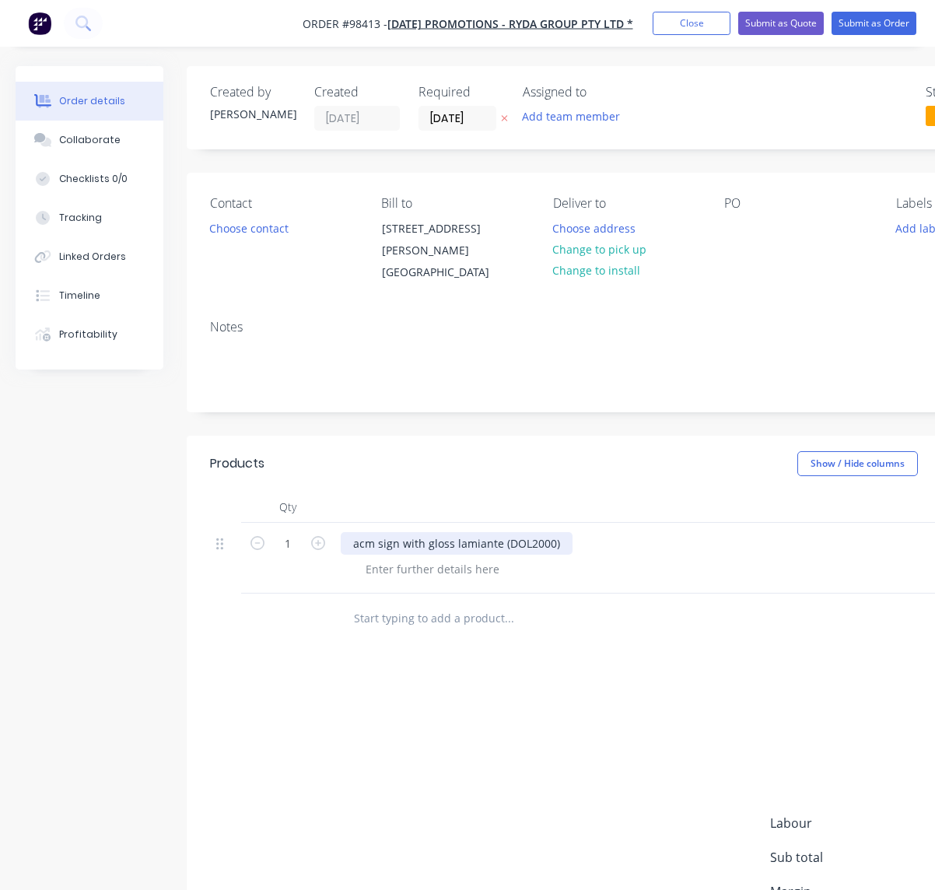
drag, startPoint x: 489, startPoint y: 544, endPoint x: 496, endPoint y: 545, distance: 7.9
click at [490, 544] on div "acm sign with gloss lamiante (DOL2000)" at bounding box center [457, 543] width 232 height 23
click at [459, 569] on div at bounding box center [432, 569] width 159 height 23
paste div
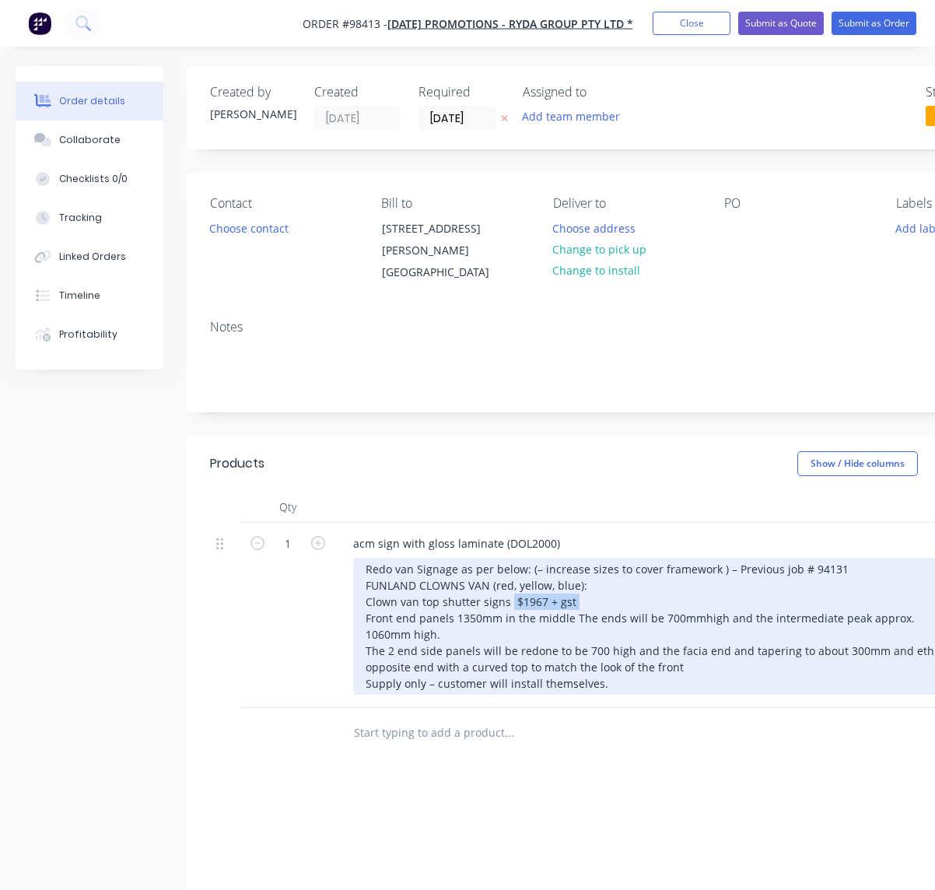
drag, startPoint x: 540, startPoint y: 596, endPoint x: 517, endPoint y: 597, distance: 23.4
click at [513, 597] on div "Redo van Signage as per below: (– increase sizes to cover framework ) – Previou…" at bounding box center [652, 626] width 598 height 137
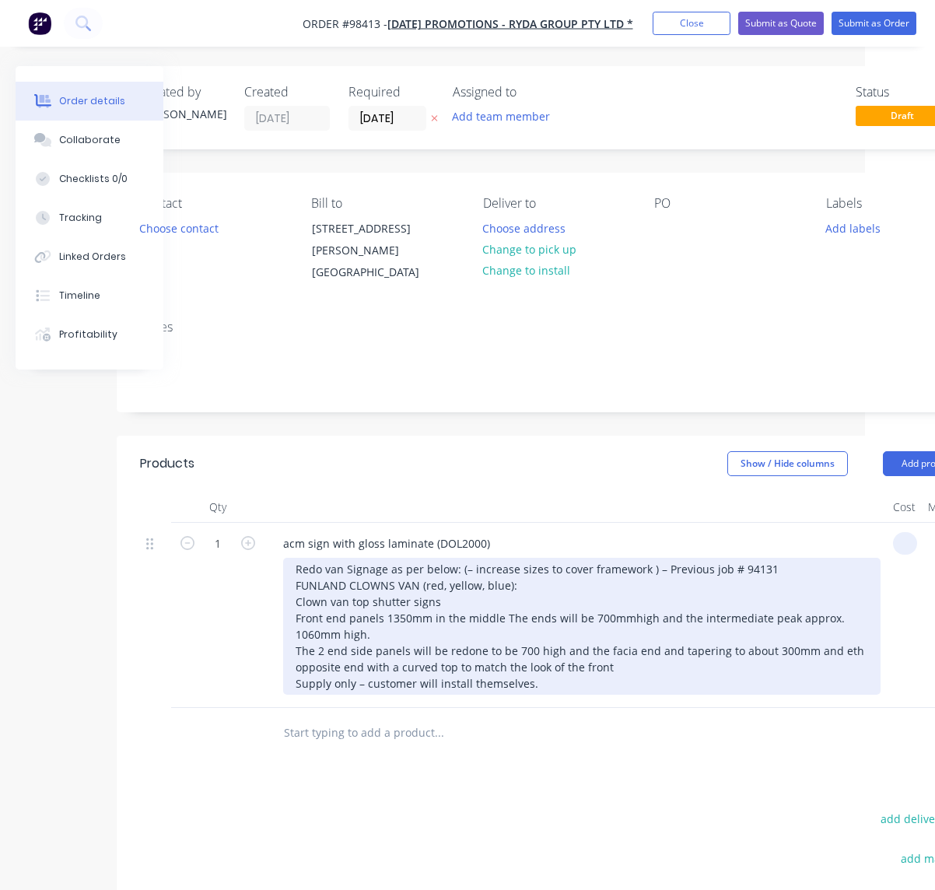
scroll to position [0, 170]
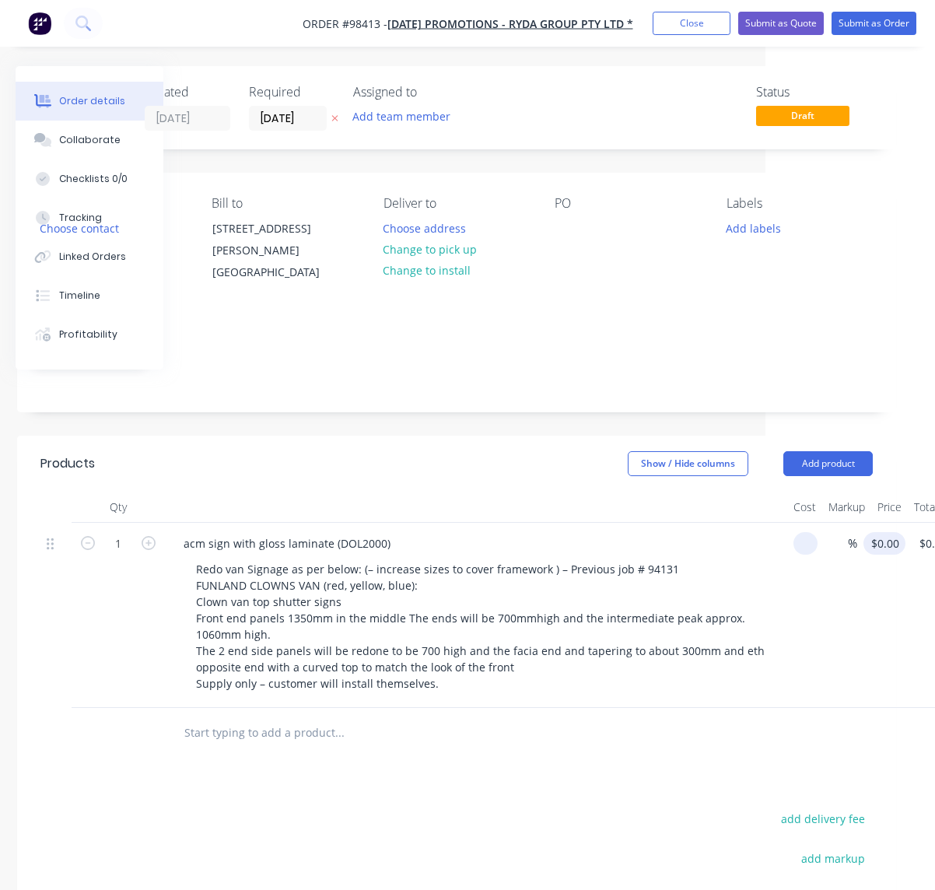
type input "$0.00"
click at [892, 541] on input "0" at bounding box center [897, 543] width 18 height 23
type input "$1,967.00"
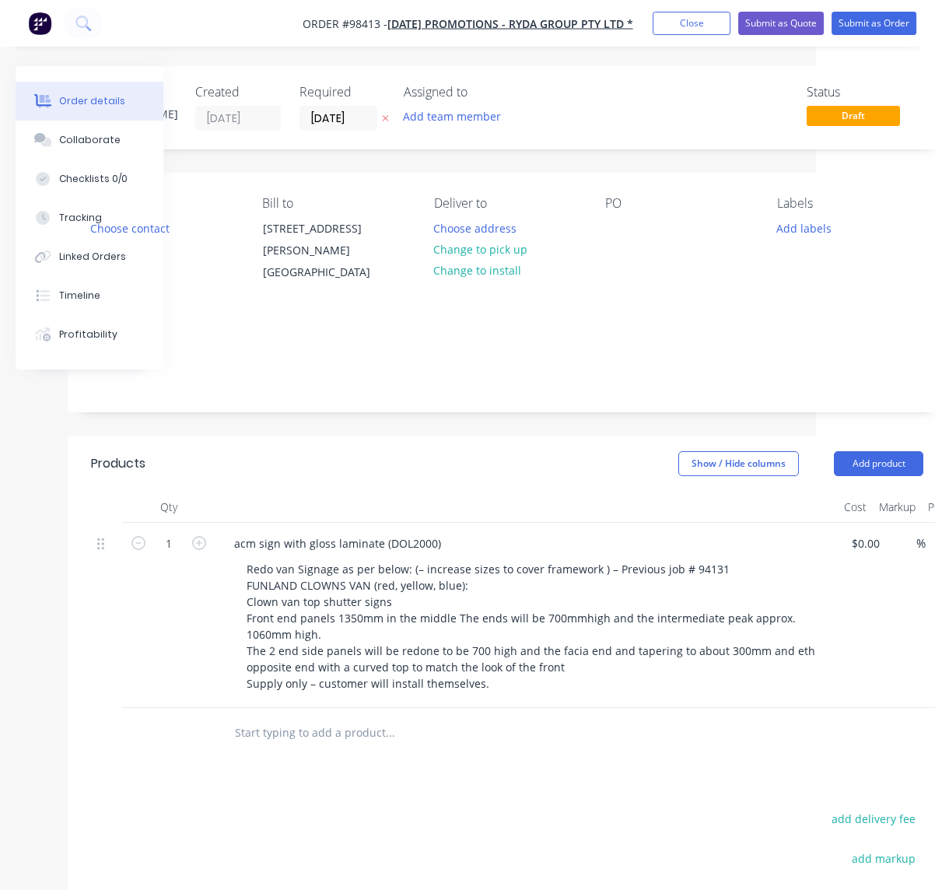
scroll to position [0, 124]
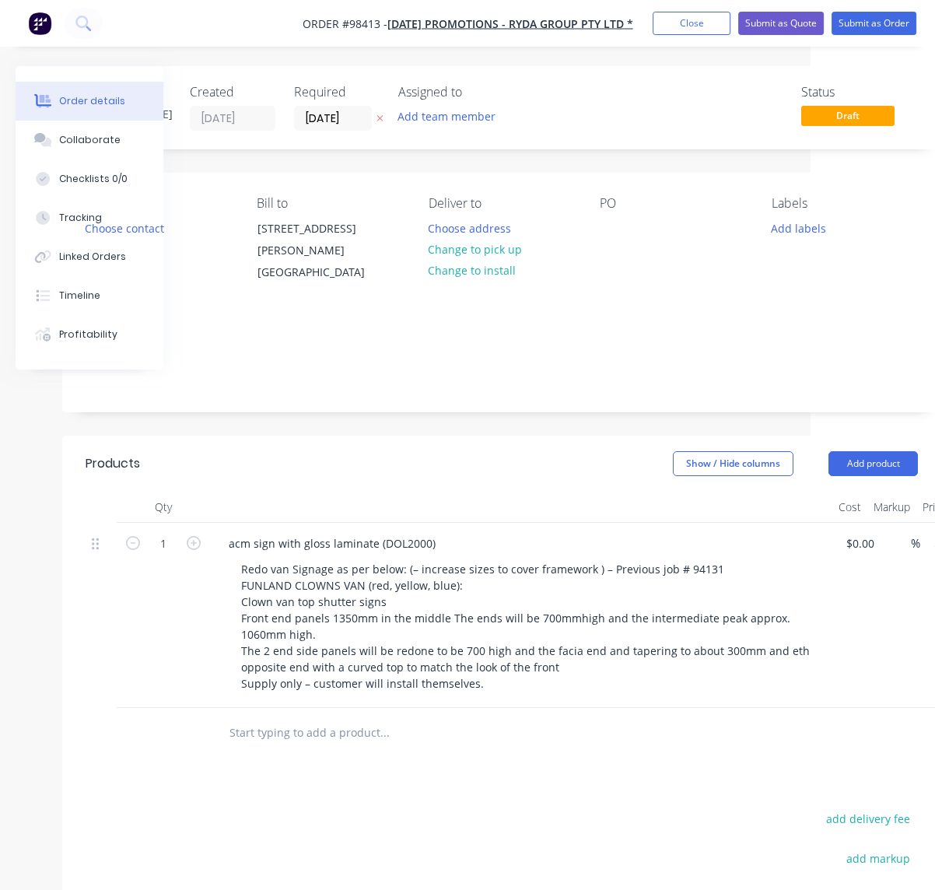
type input "$1,967.00"
click at [286, 731] on input "text" at bounding box center [384, 732] width 311 height 31
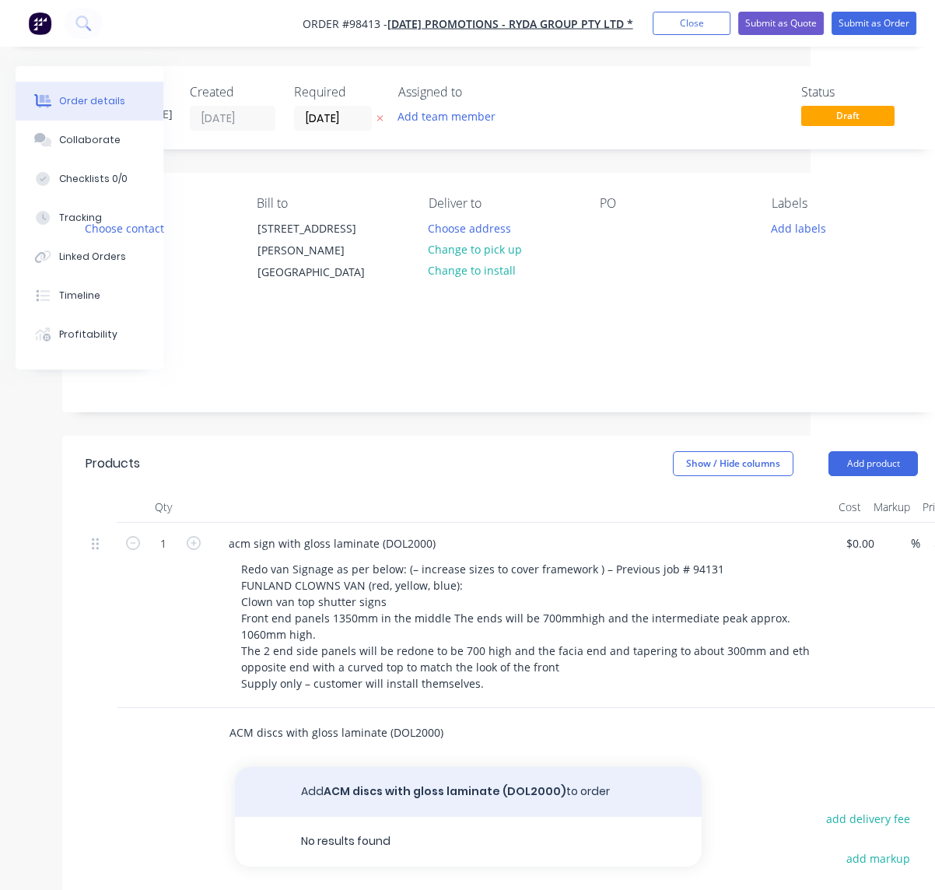
type input "ACM discs with gloss laminate (DOL2000)"
click at [419, 792] on button "Add ACM discs with gloss laminate (DOL2000) to order" at bounding box center [468, 792] width 467 height 50
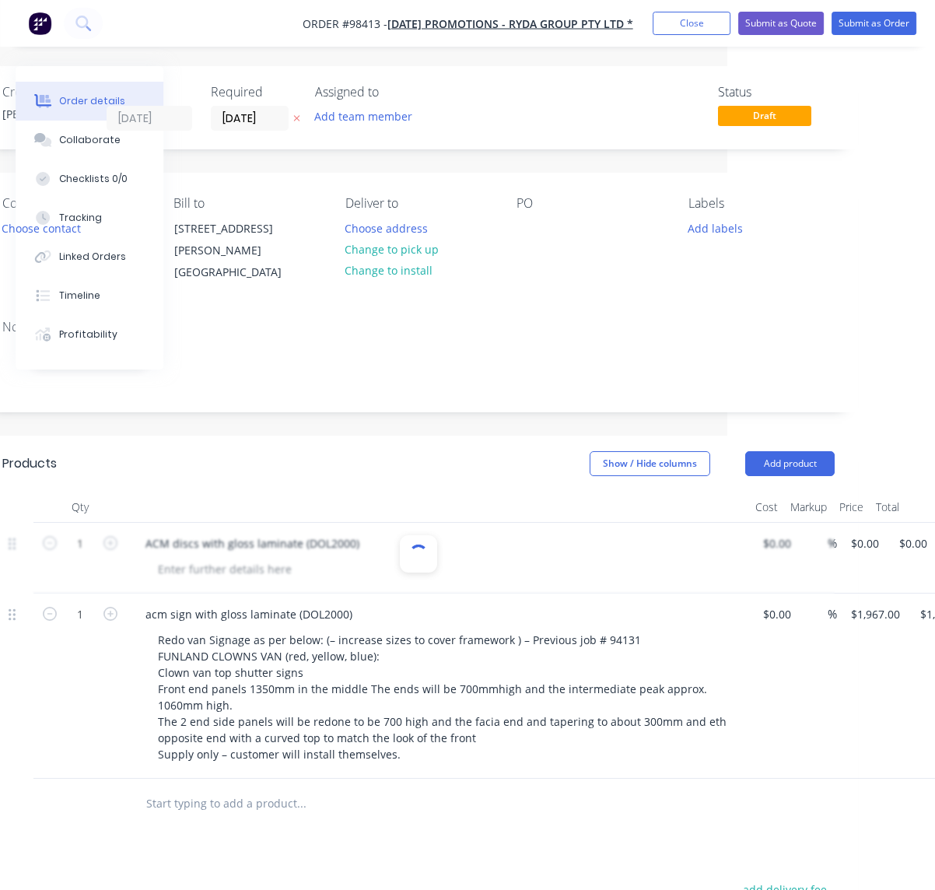
scroll to position [0, 209]
drag, startPoint x: 864, startPoint y: 543, endPoint x: 871, endPoint y: 552, distance: 11.1
click at [865, 545] on input "0" at bounding box center [858, 543] width 18 height 23
type input "$14.21"
type input "14.21"
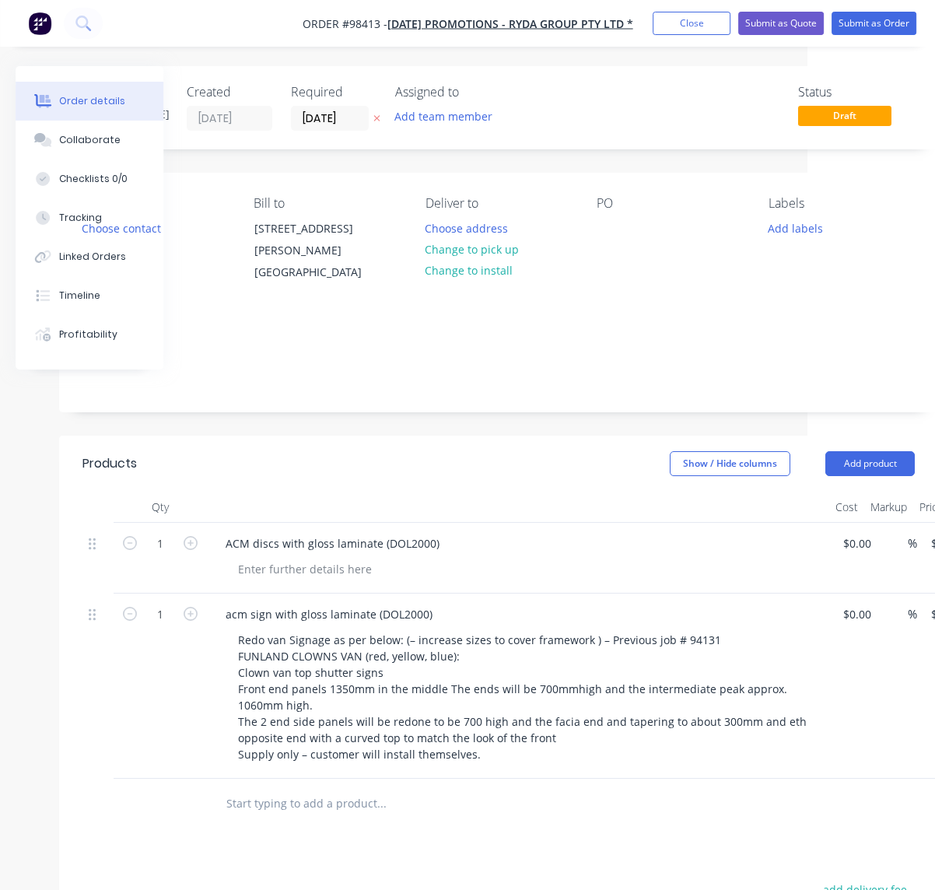
scroll to position [0, 67]
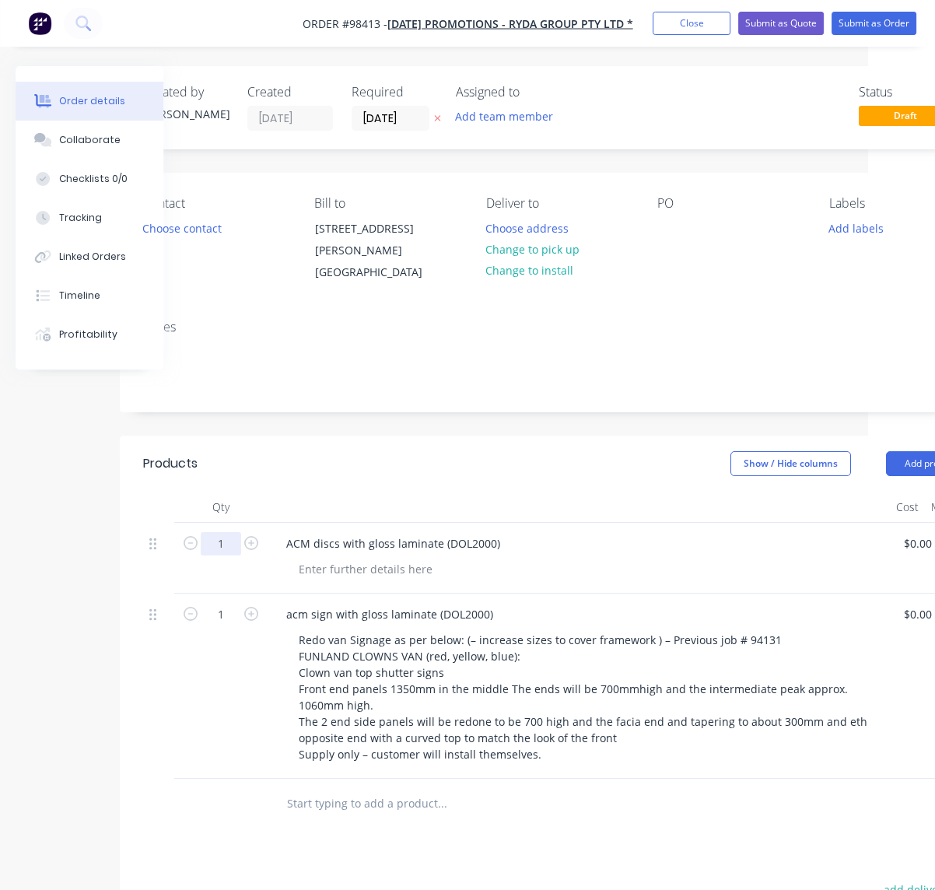
click at [226, 543] on input "1" at bounding box center [221, 543] width 40 height 23
type input "32"
type input "$454.72"
click at [372, 570] on div at bounding box center [365, 569] width 159 height 23
paste div
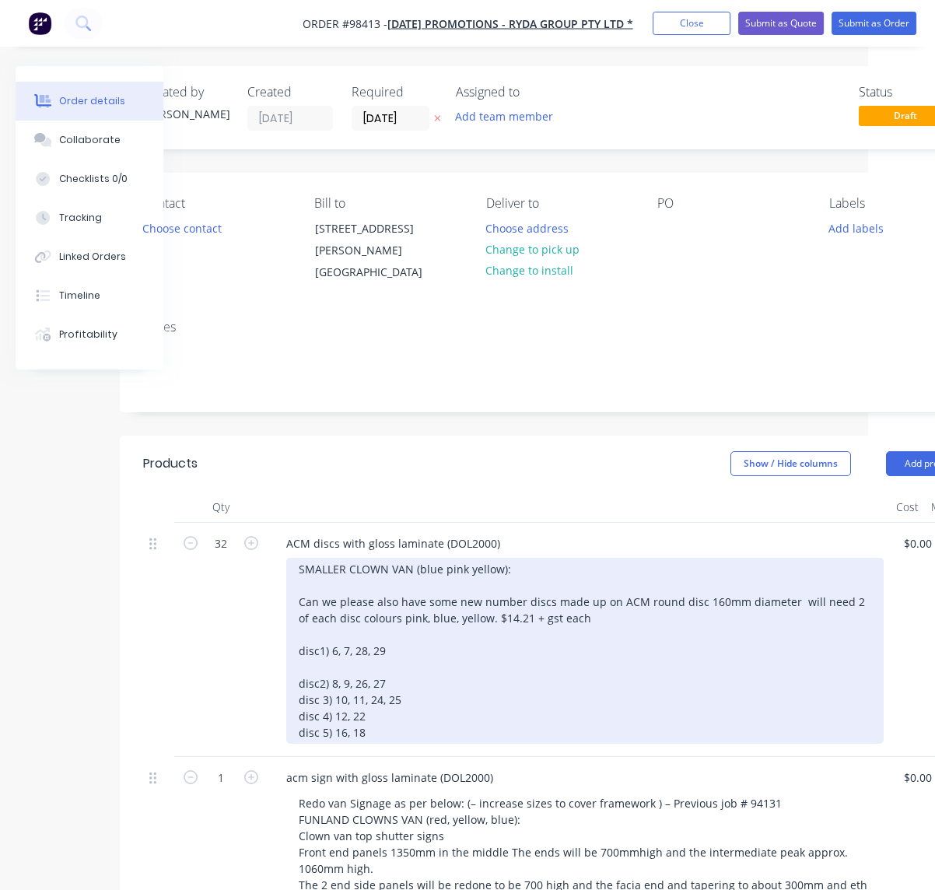
click at [395, 601] on div "SMALLER CLOWN VAN (blue pink yellow): Can we please also have some new number d…" at bounding box center [585, 651] width 598 height 186
drag, startPoint x: 396, startPoint y: 600, endPoint x: 344, endPoint y: 603, distance: 52.2
click at [341, 602] on div "SMALLER CLOWN VAN (blue pink yellow): Can we please also have some new number d…" at bounding box center [585, 651] width 598 height 186
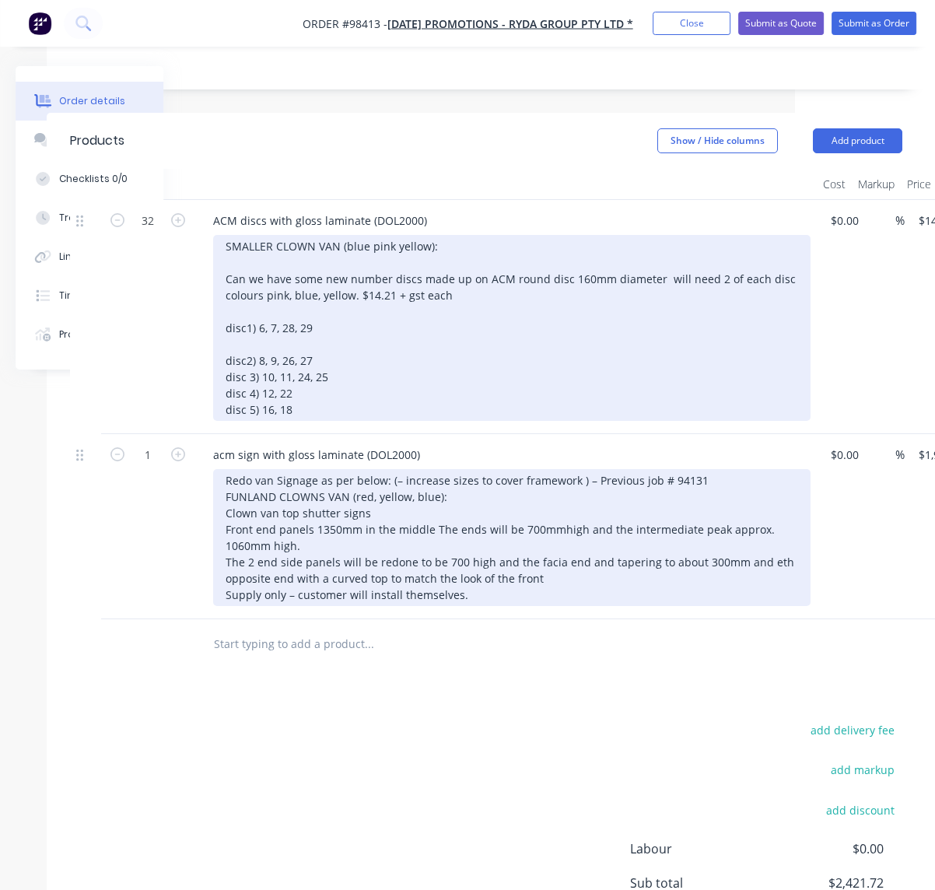
scroll to position [499, 140]
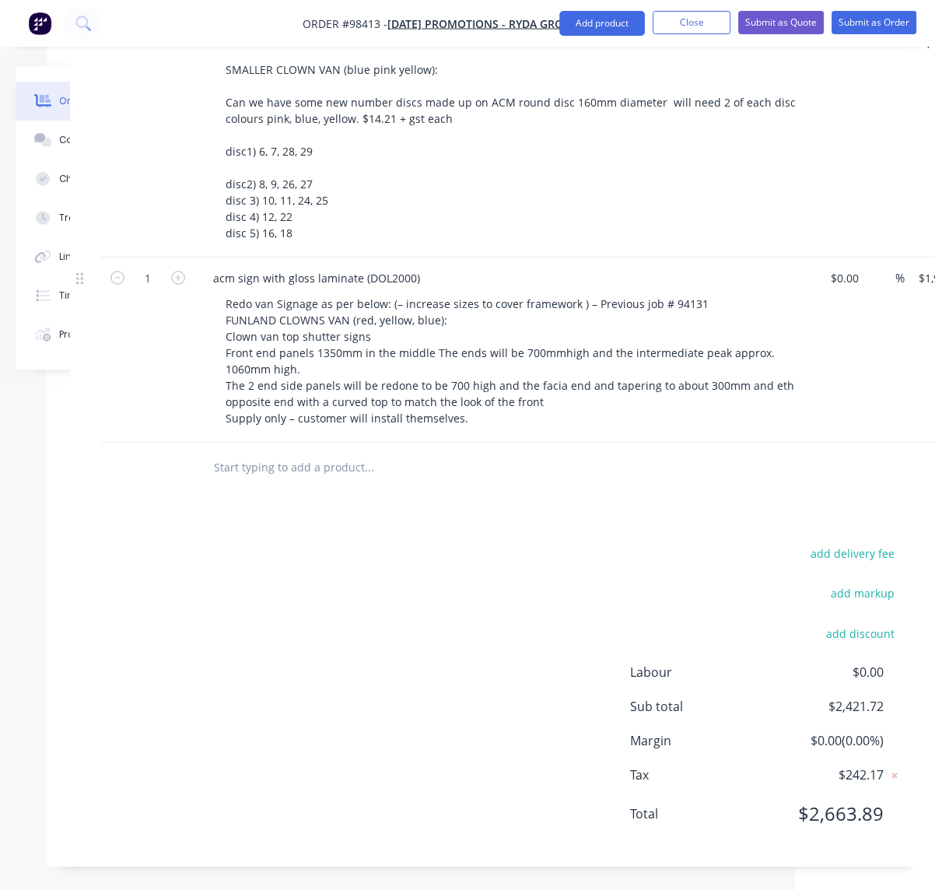
click at [267, 474] on input "text" at bounding box center [368, 467] width 311 height 31
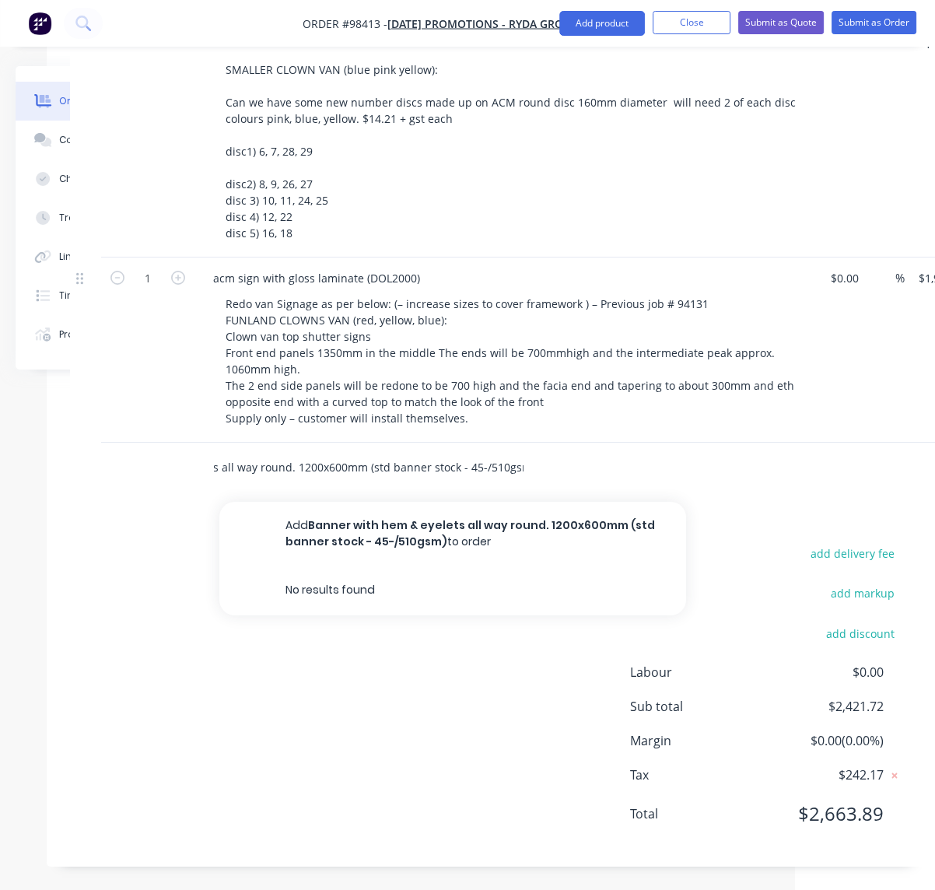
drag, startPoint x: 473, startPoint y: 468, endPoint x: 476, endPoint y: 475, distance: 8.4
click at [474, 469] on input "Banner with hem & eyelets all way round. 1200x600mm (std banner stock - 45-/510…" at bounding box center [368, 467] width 311 height 31
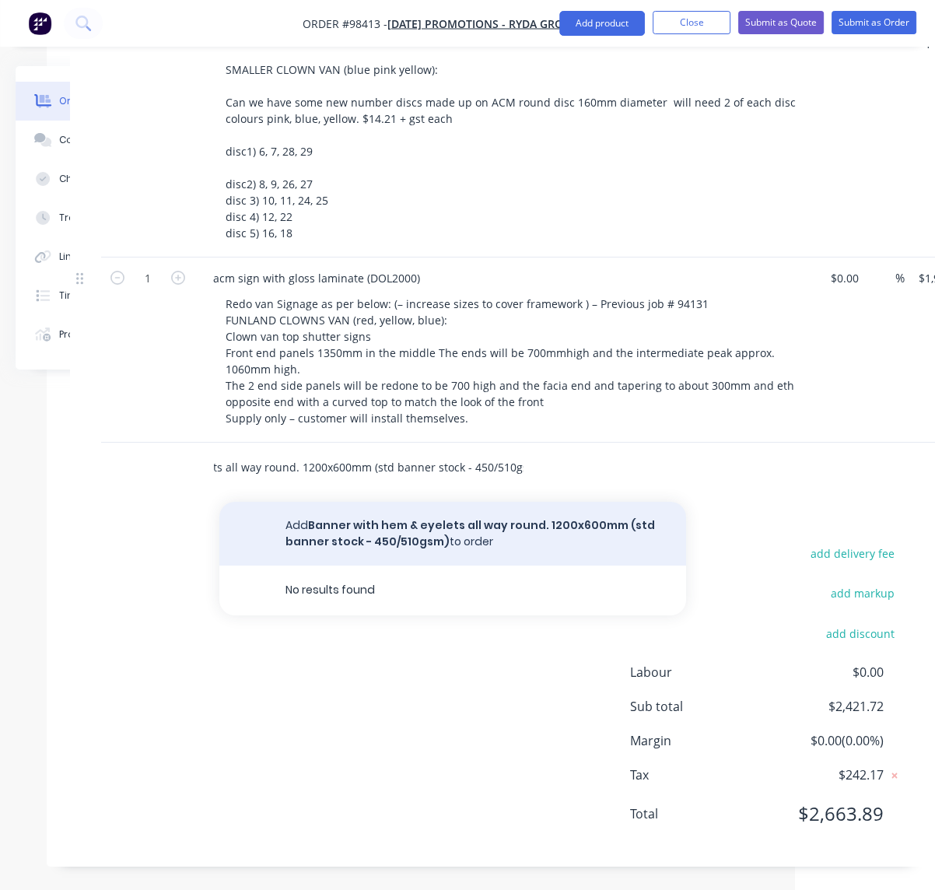
type input "Banner with hem & eyelets all way round. 1200x600mm (std banner stock - 450/510…"
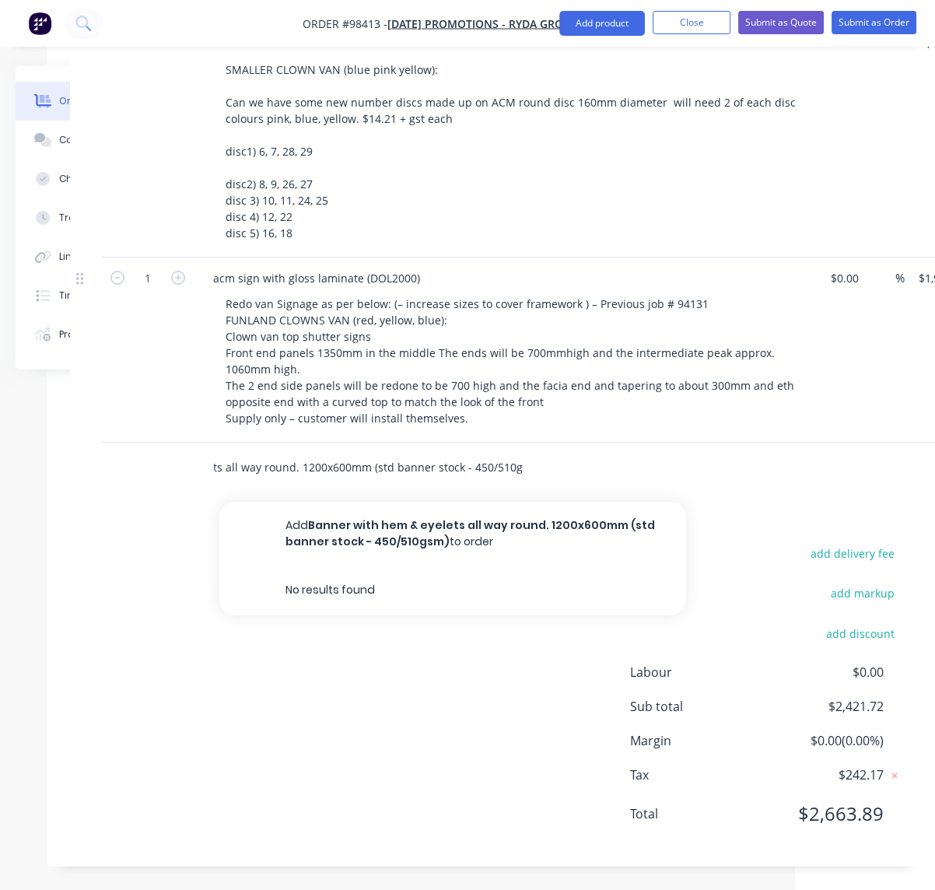
click at [426, 531] on button "Add Banner with hem & eyelets all way round. 1200x600mm (std banner stock - 450…" at bounding box center [452, 534] width 467 height 64
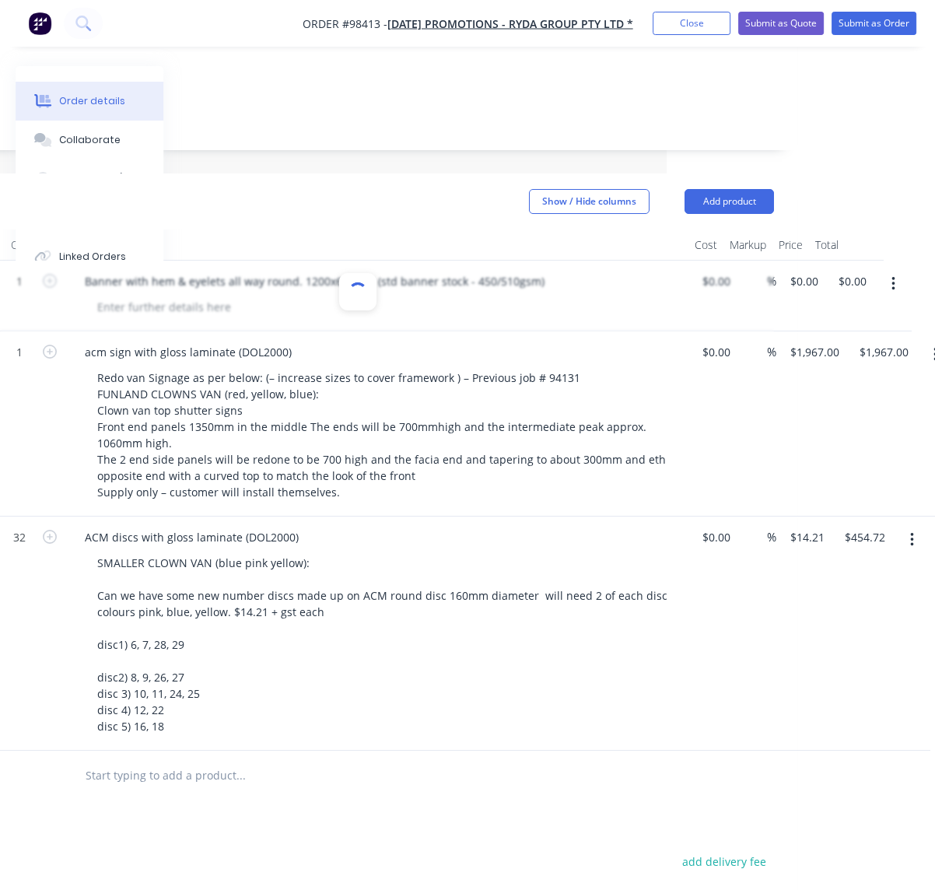
scroll to position [262, 287]
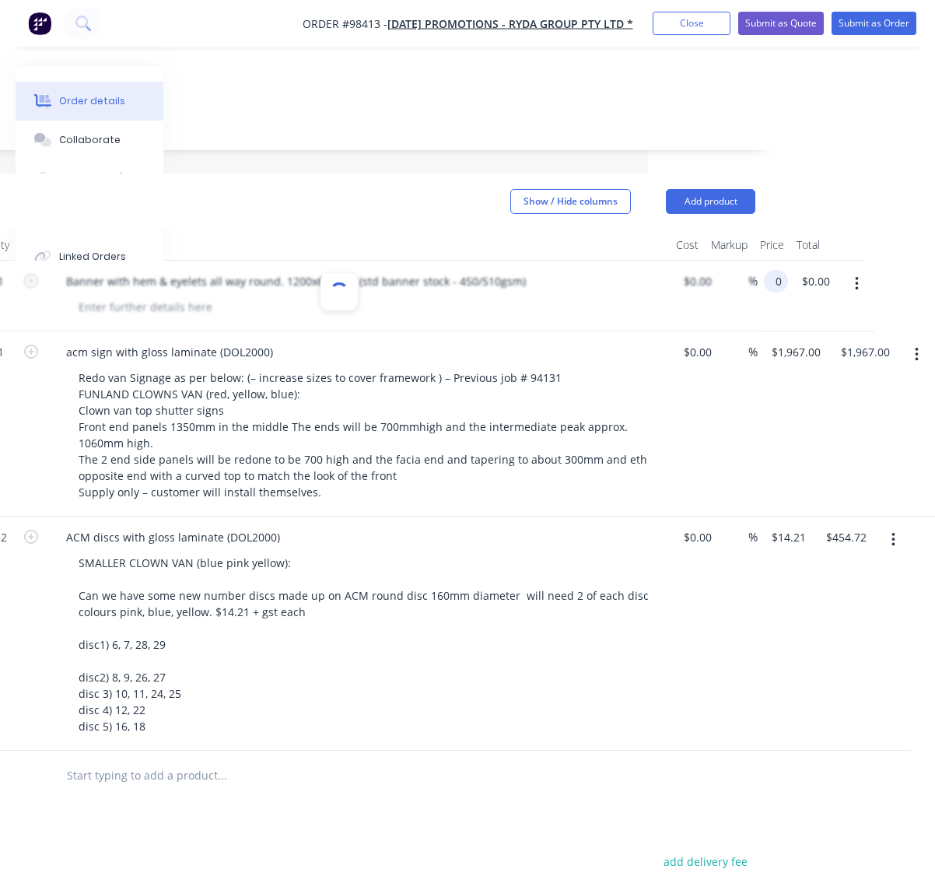
click at [788, 281] on input "0" at bounding box center [779, 281] width 18 height 23
type input "$105.00"
type input "105.00"
type input "$105.00"
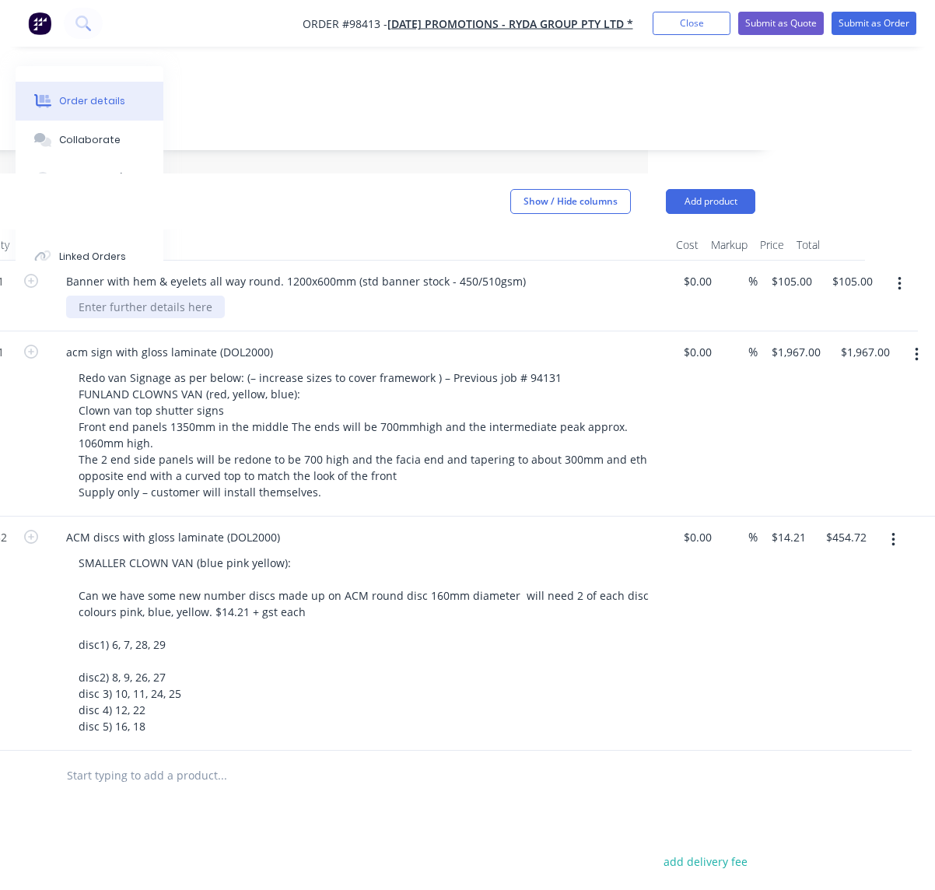
click at [119, 305] on div at bounding box center [145, 307] width 159 height 23
click at [129, 310] on div "to read;" at bounding box center [98, 307] width 65 height 23
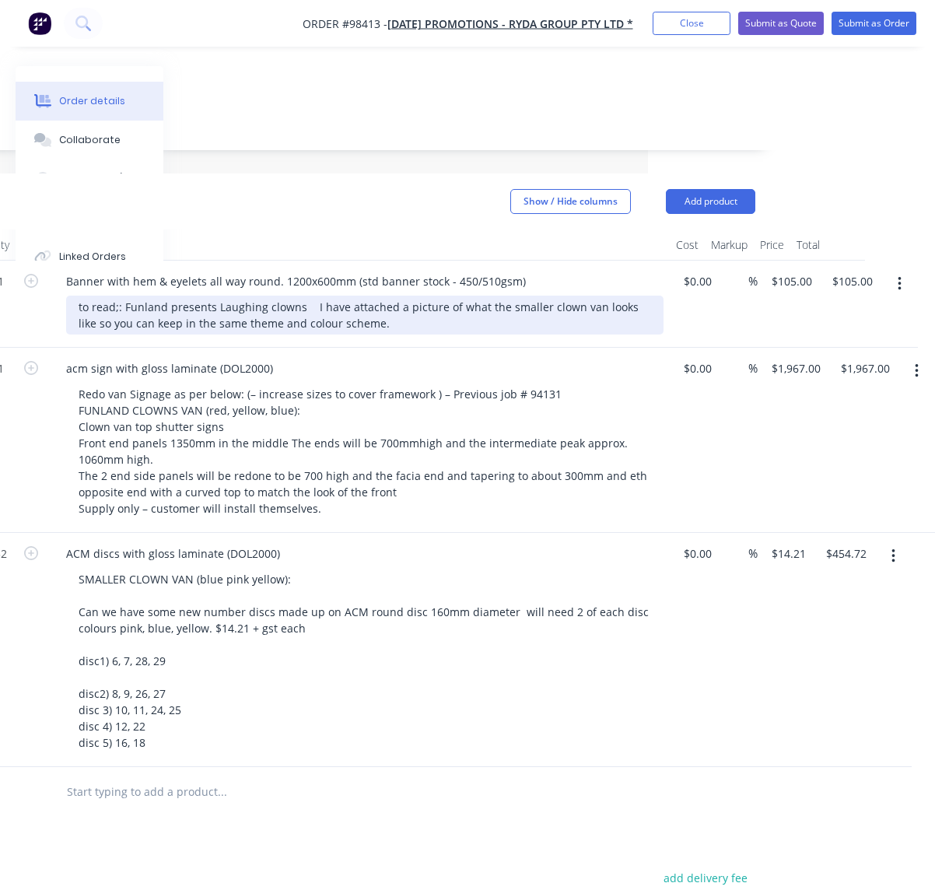
click at [311, 306] on div "to read; : [PERSON_NAME] presents Laughing clowns I have attached a picture of …" at bounding box center [365, 315] width 598 height 39
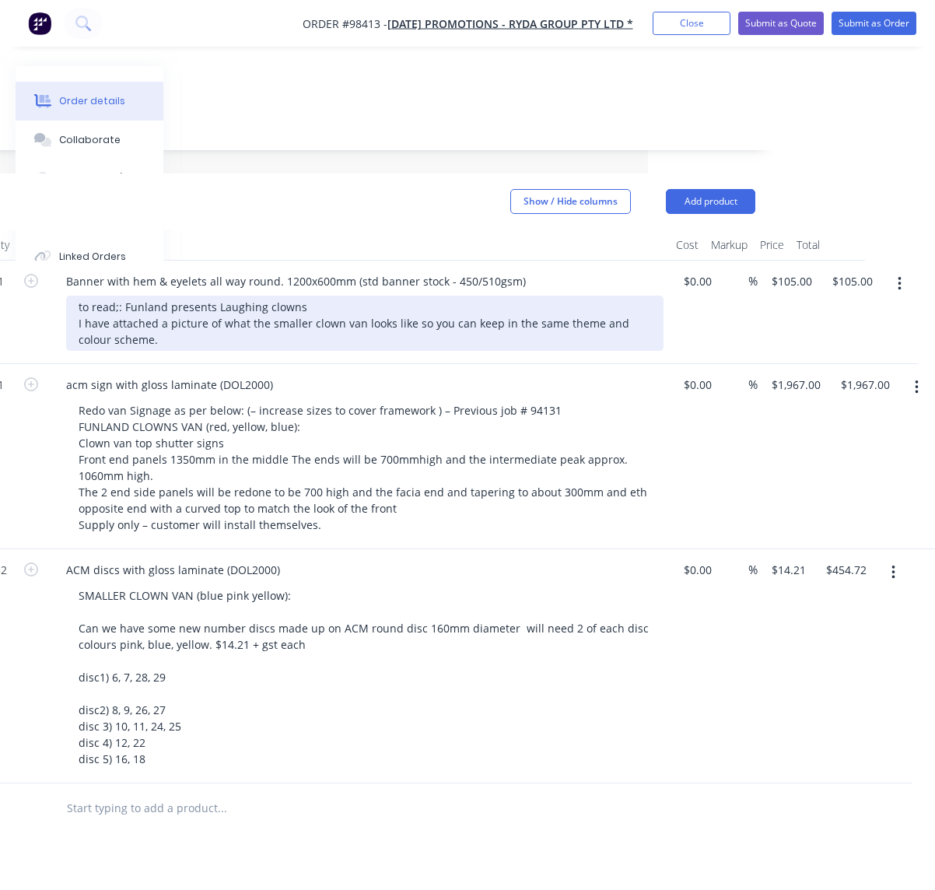
click at [107, 324] on div "to read; : [PERSON_NAME] presents Laughing clowns I have attached a picture of …" at bounding box center [365, 323] width 598 height 55
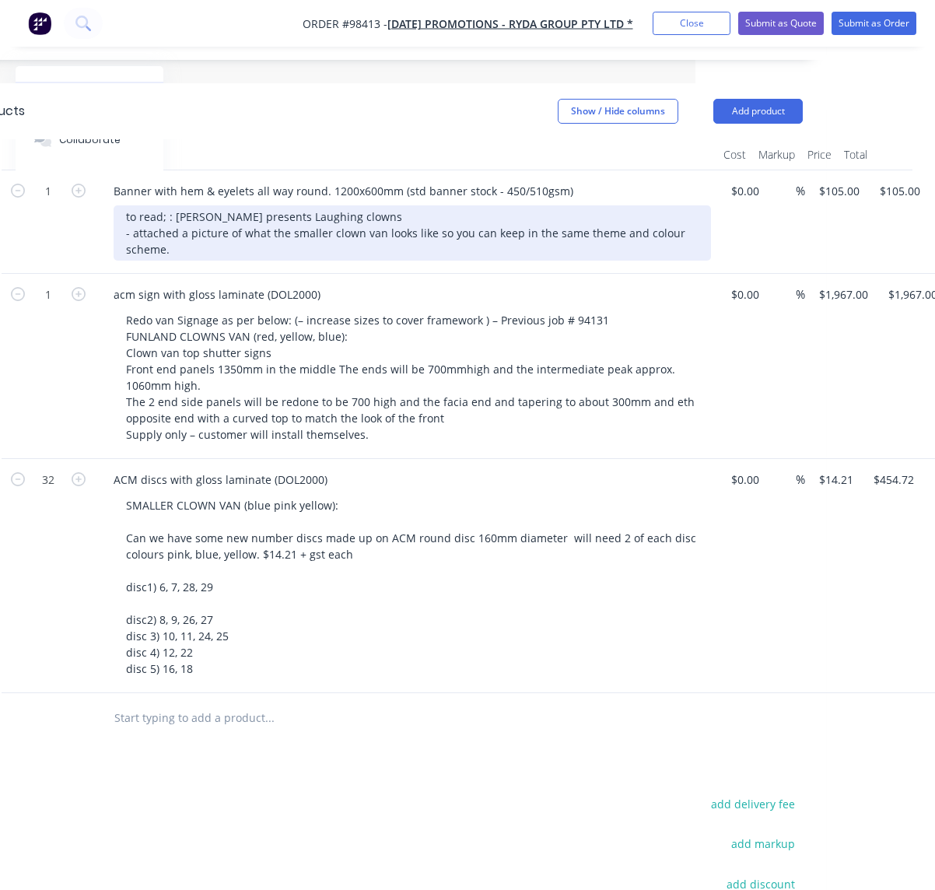
scroll to position [352, 239]
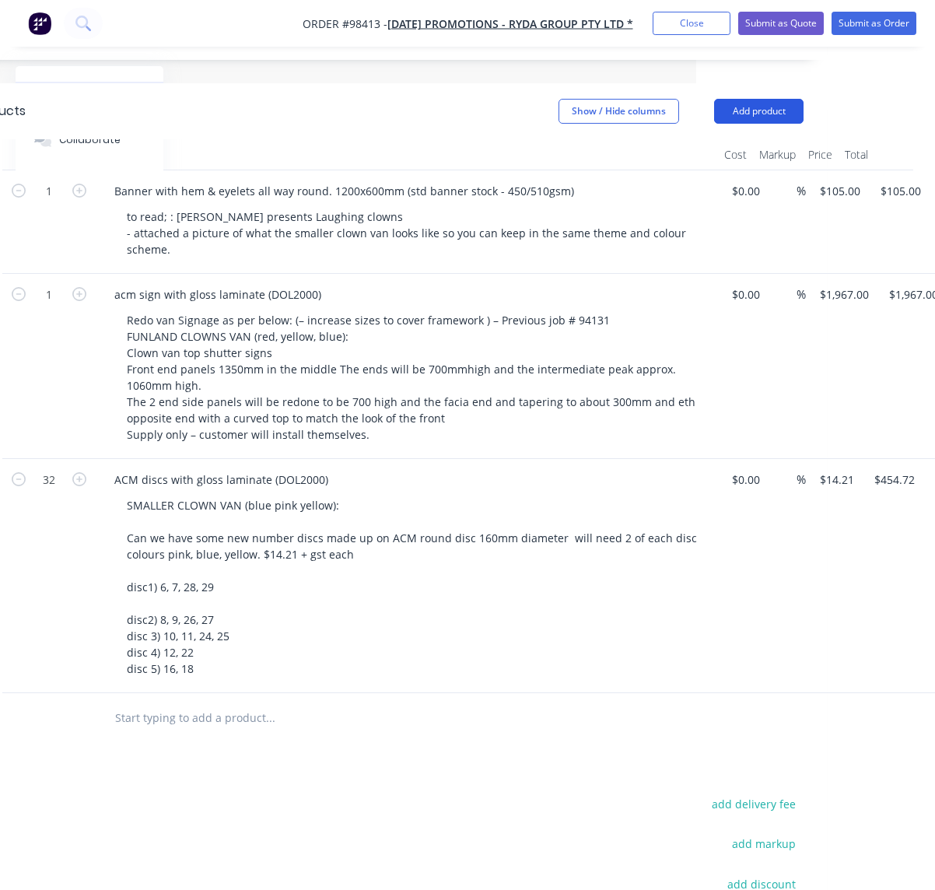
click at [764, 111] on button "Add product" at bounding box center [758, 111] width 89 height 25
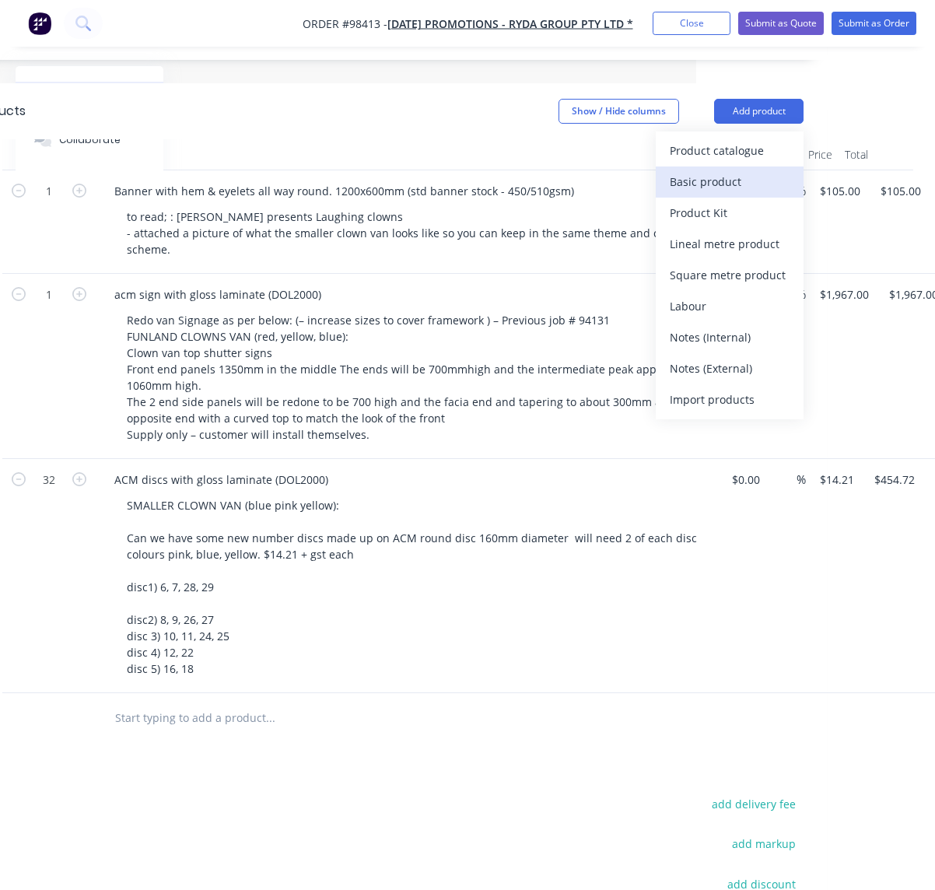
click at [745, 185] on div "Basic product" at bounding box center [730, 181] width 120 height 23
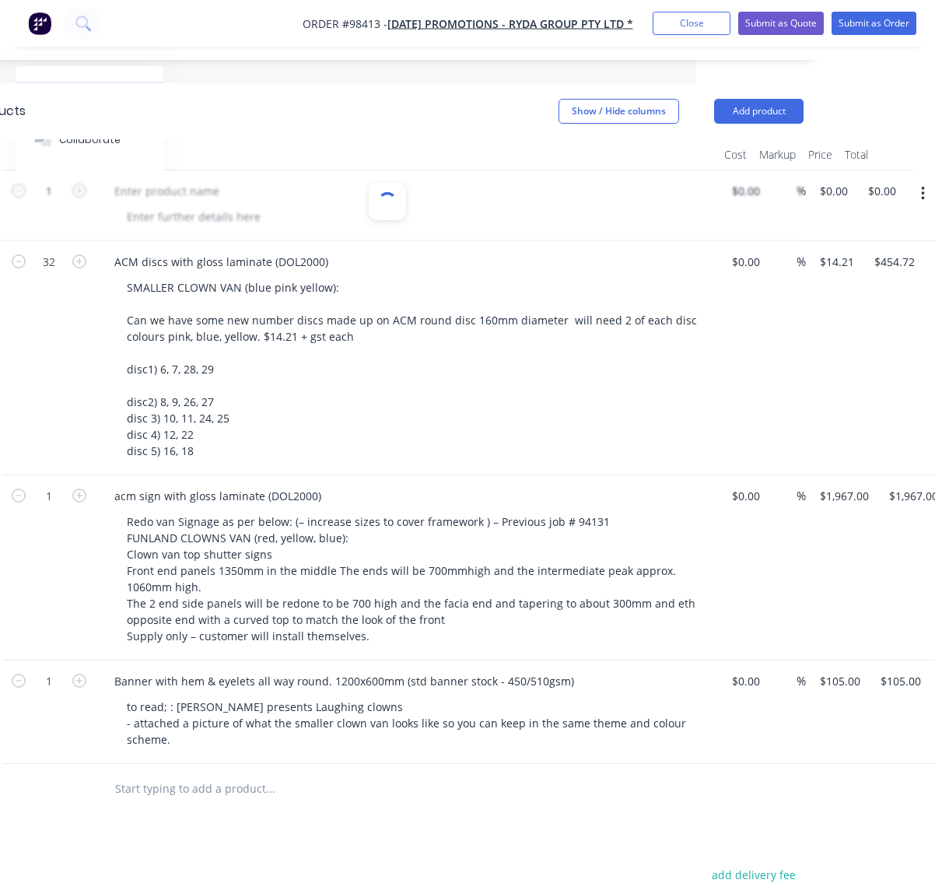
click at [198, 211] on div at bounding box center [387, 205] width 832 height 71
click at [850, 195] on input "0" at bounding box center [836, 191] width 36 height 23
type input "$0.00"
click at [834, 195] on input "0" at bounding box center [836, 191] width 36 height 23
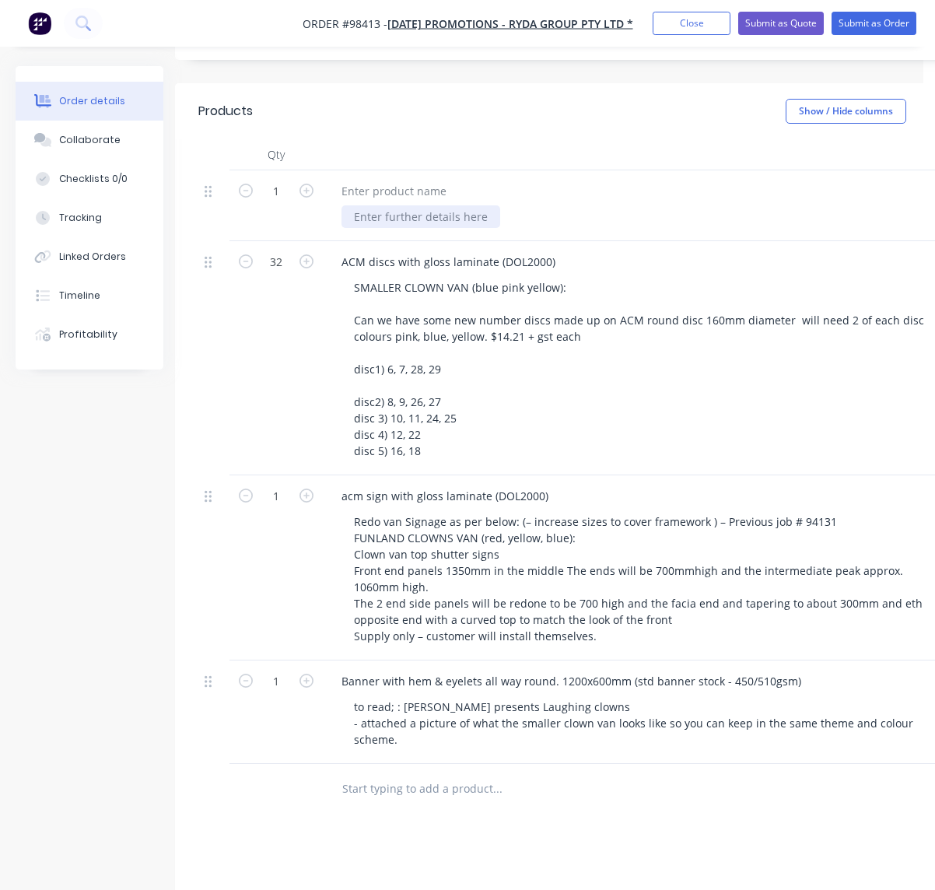
scroll to position [352, 0]
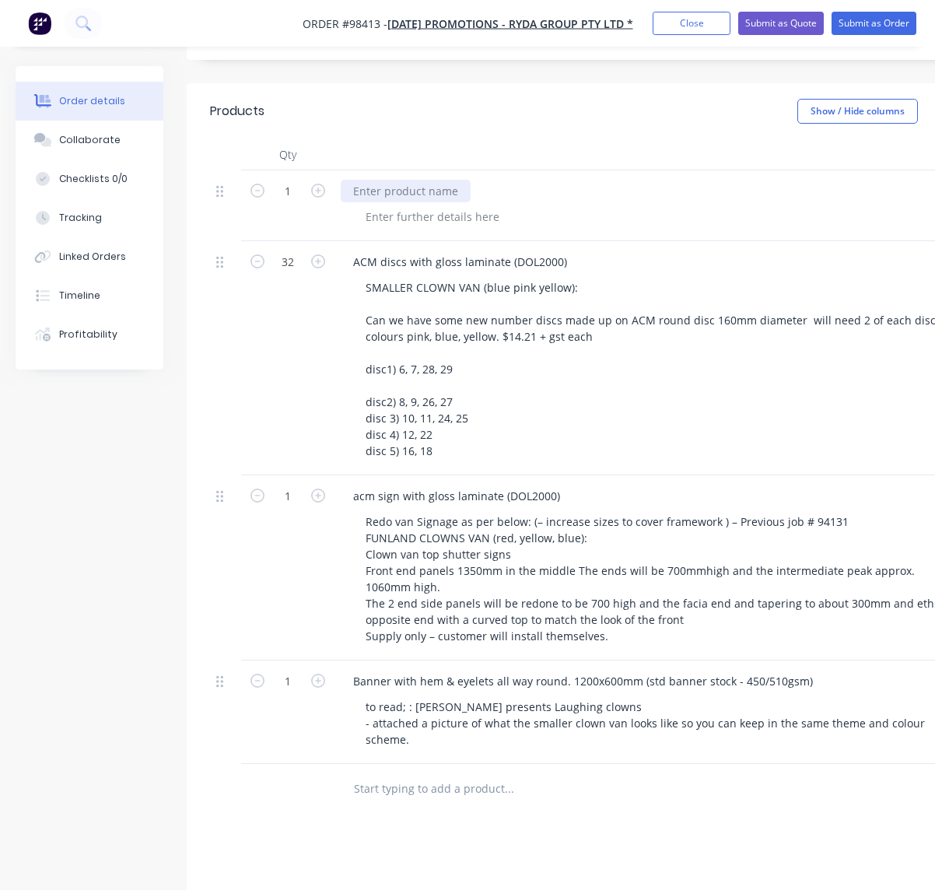
type input "$21.60"
click at [401, 189] on div at bounding box center [406, 191] width 130 height 23
click at [526, 191] on div "acm sign with gloss laminate (DOl2000)" at bounding box center [456, 191] width 230 height 23
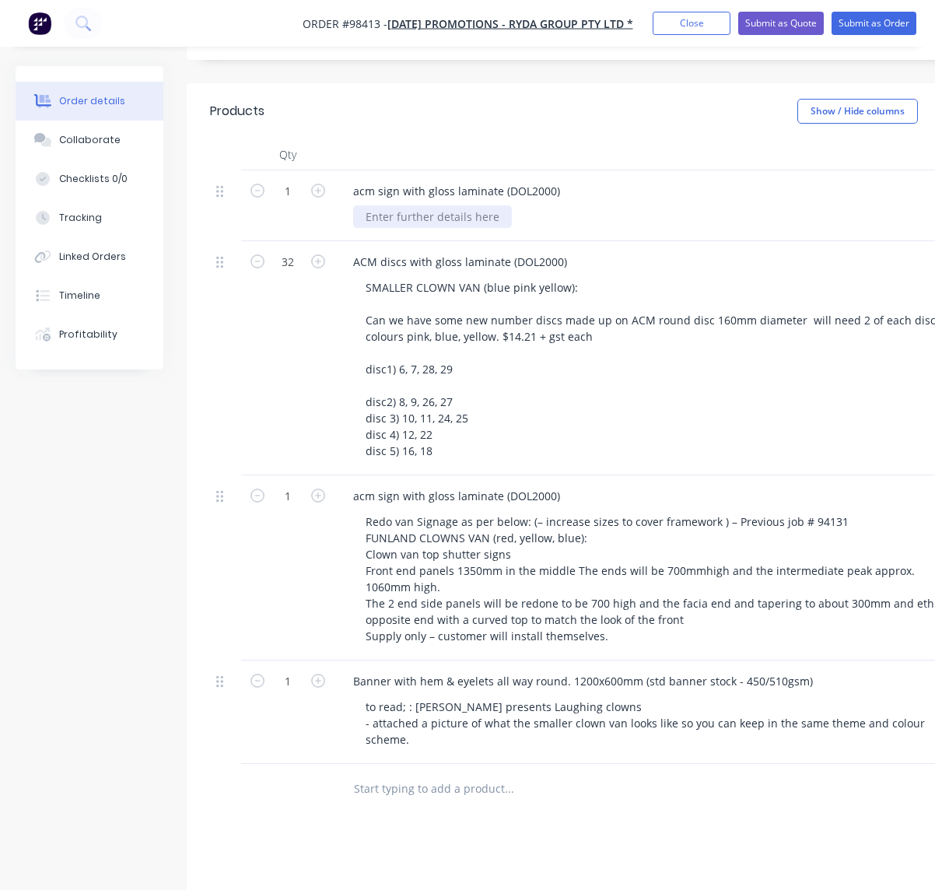
click at [447, 218] on div at bounding box center [432, 216] width 159 height 23
paste div
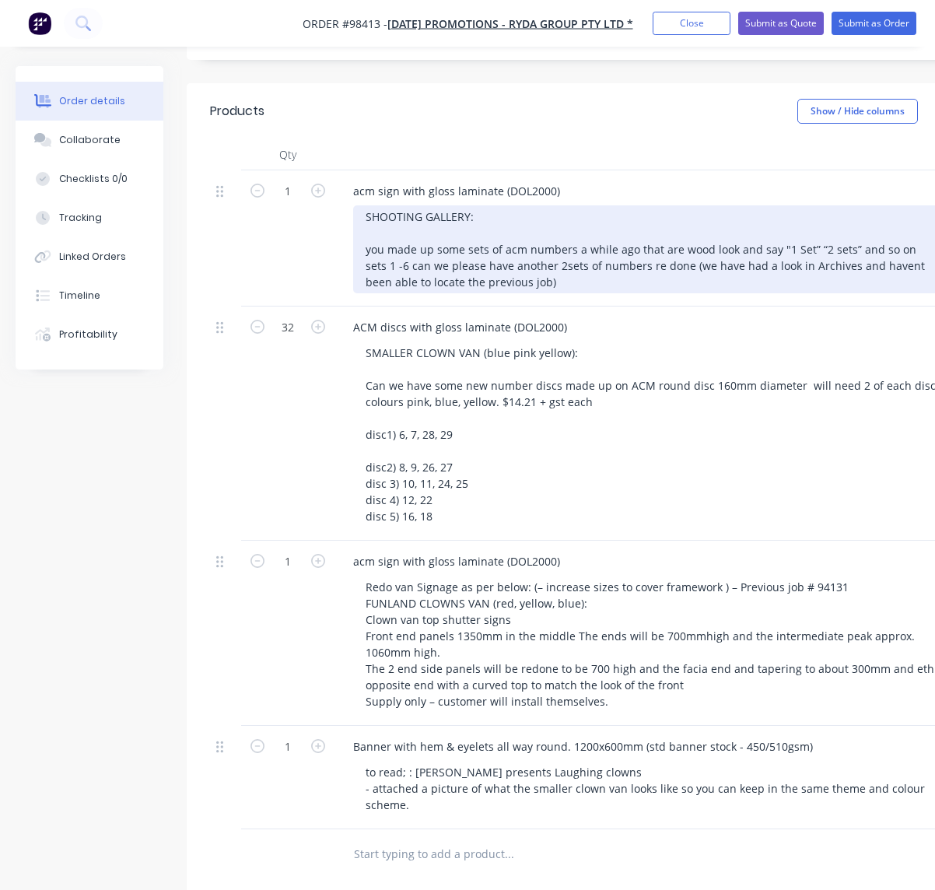
click at [871, 266] on div "SHOOTING GALLERY: you made up some sets of acm numbers a while ago that are woo…" at bounding box center [652, 249] width 598 height 88
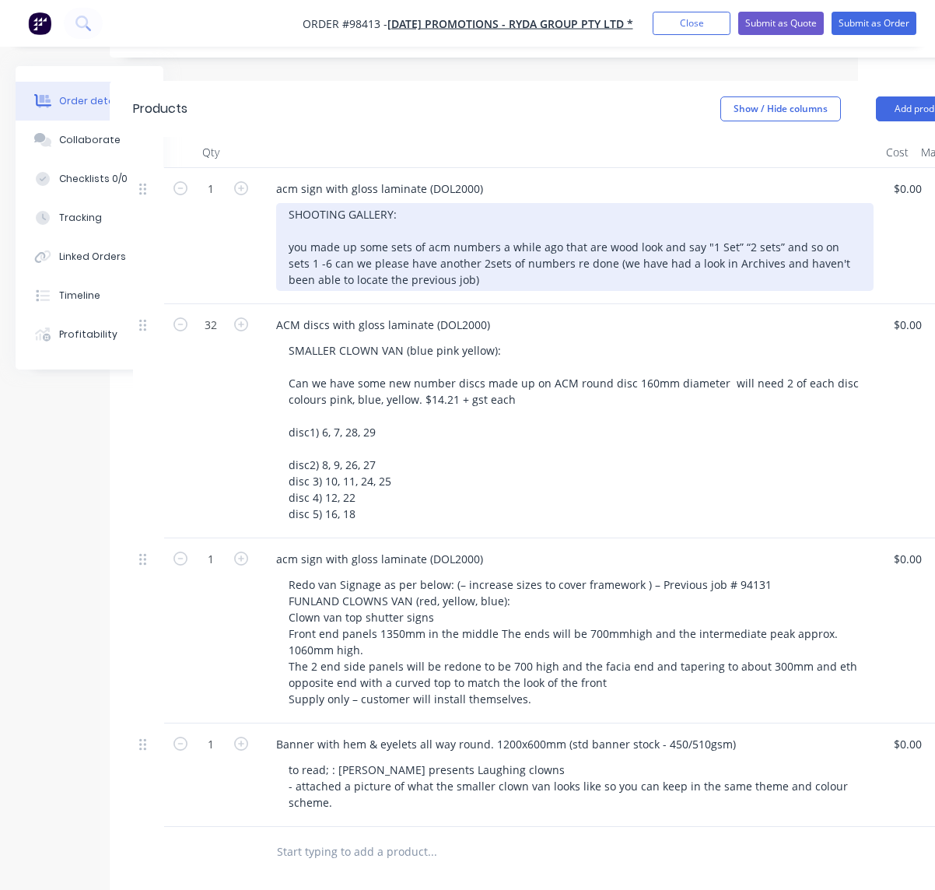
scroll to position [349, 77]
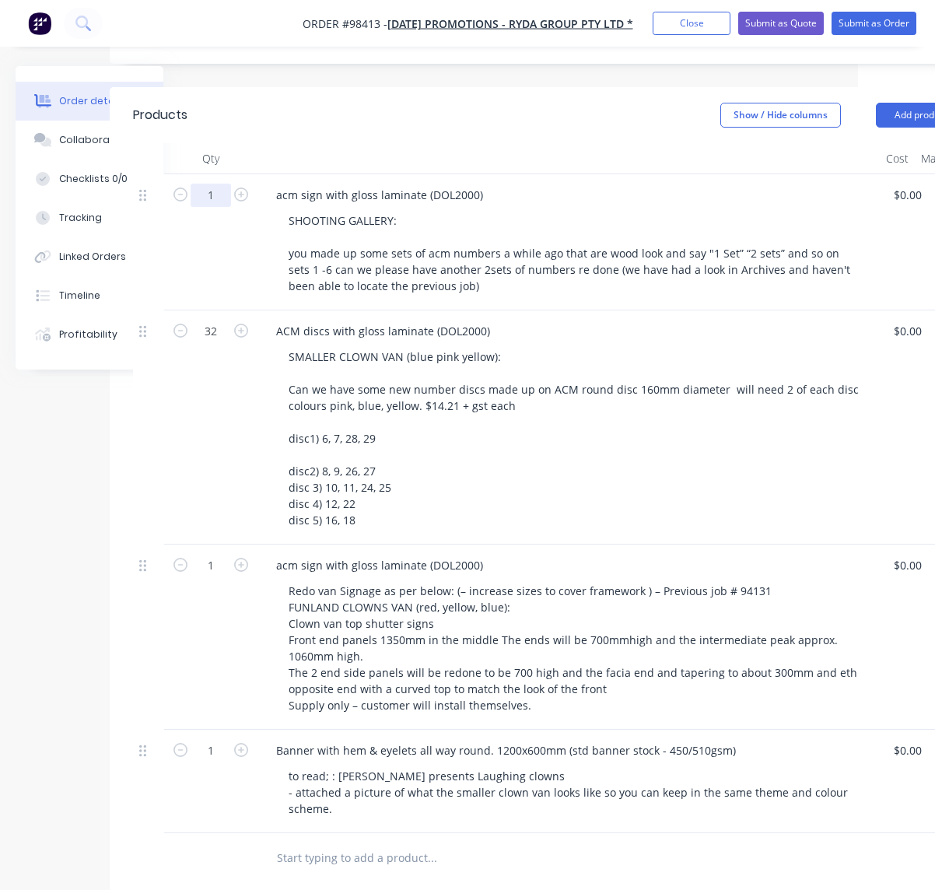
click at [223, 196] on input "1" at bounding box center [211, 195] width 40 height 23
type input "6"
type input "$129.60"
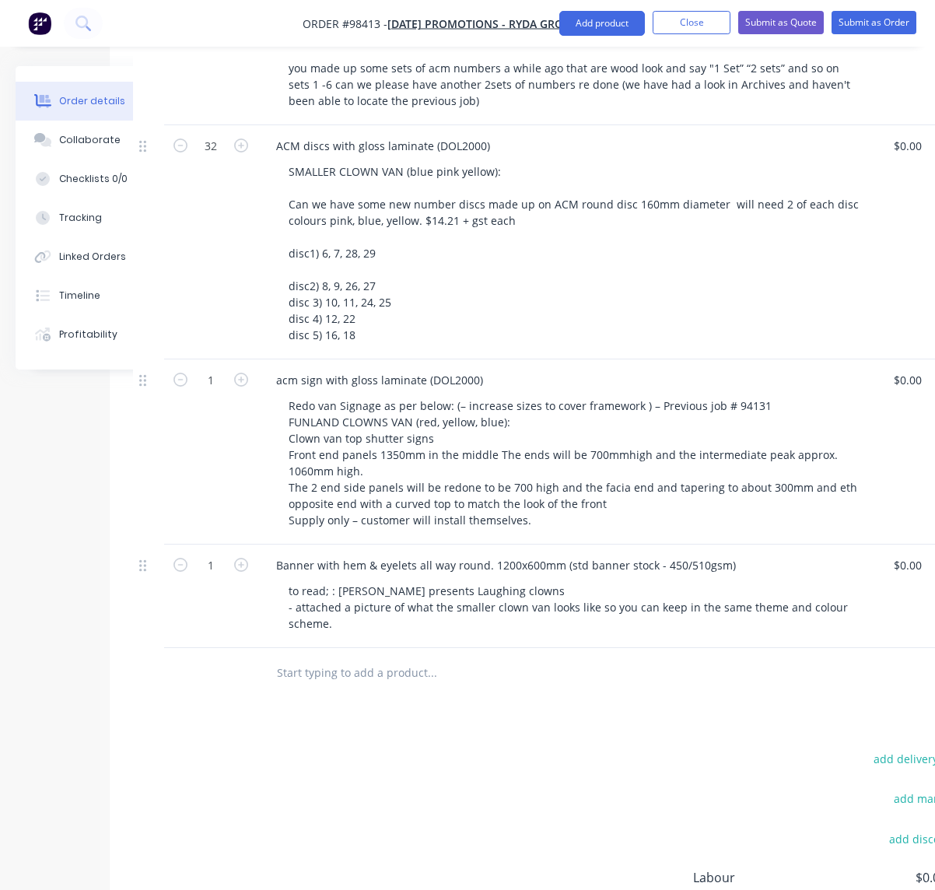
scroll to position [536, 77]
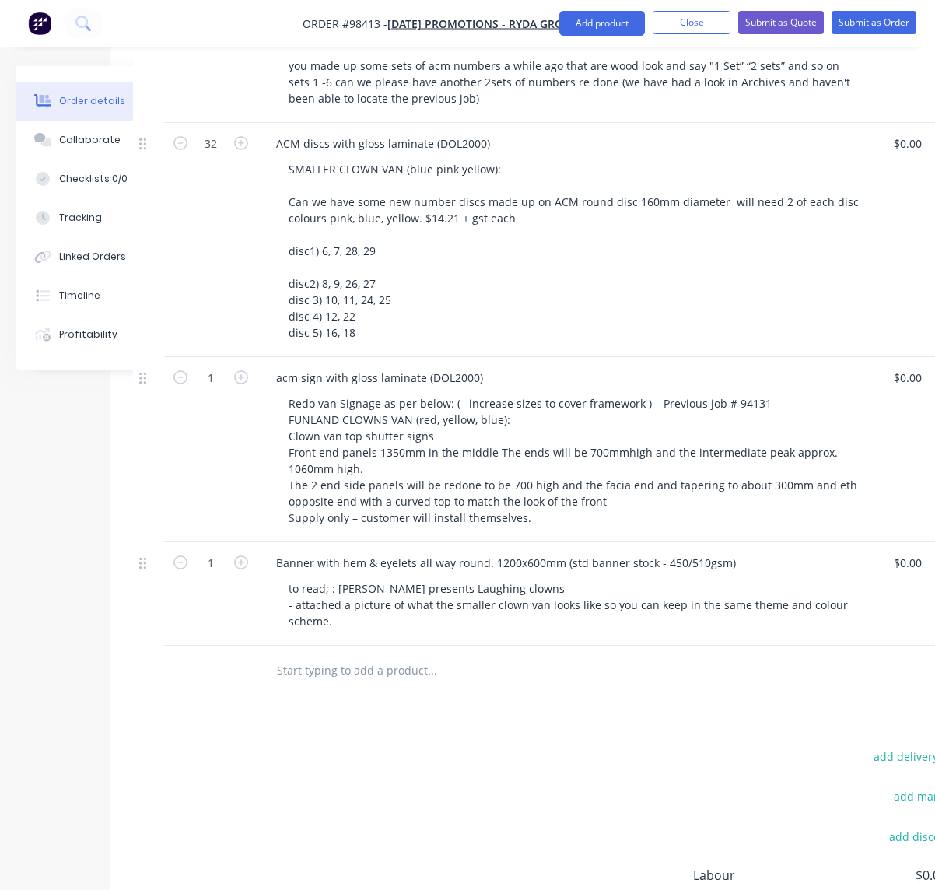
click at [347, 680] on input "text" at bounding box center [431, 670] width 311 height 31
click at [408, 670] on input "artwork charge (depends 210-$500" at bounding box center [431, 670] width 311 height 31
drag, startPoint x: 465, startPoint y: 665, endPoint x: 470, endPoint y: 672, distance: 8.4
click at [466, 666] on input "artwork charge (depends $210-$500" at bounding box center [431, 670] width 311 height 31
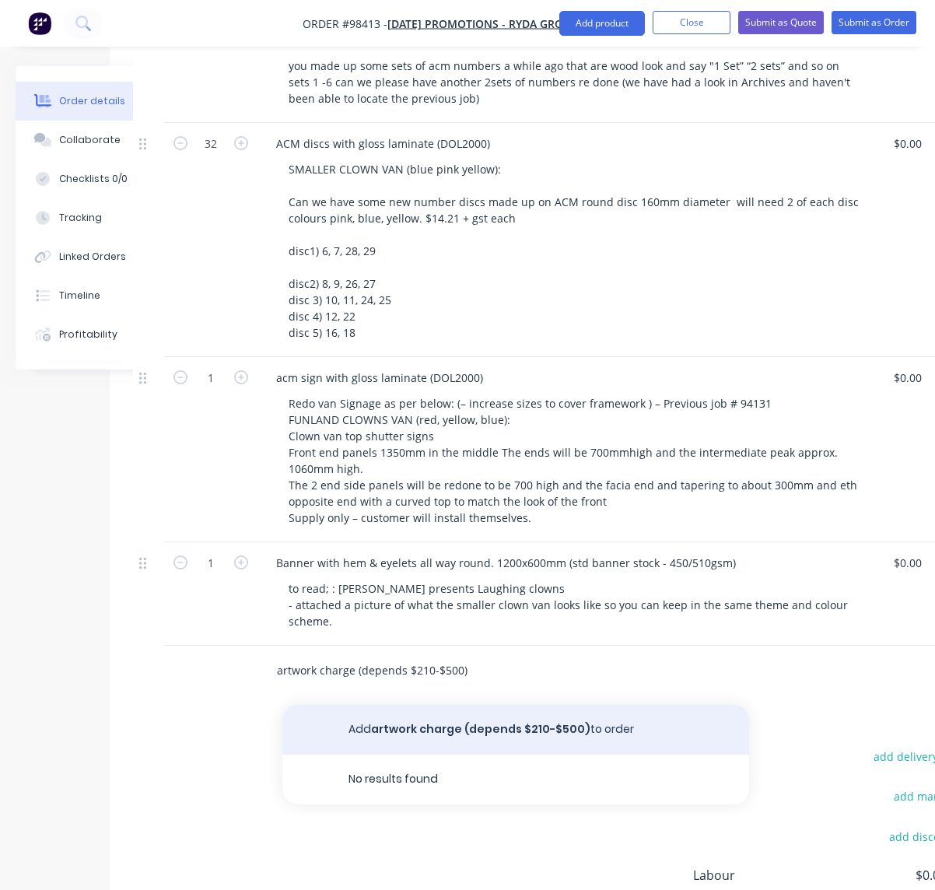
type input "artwork charge (depends $210-$500)"
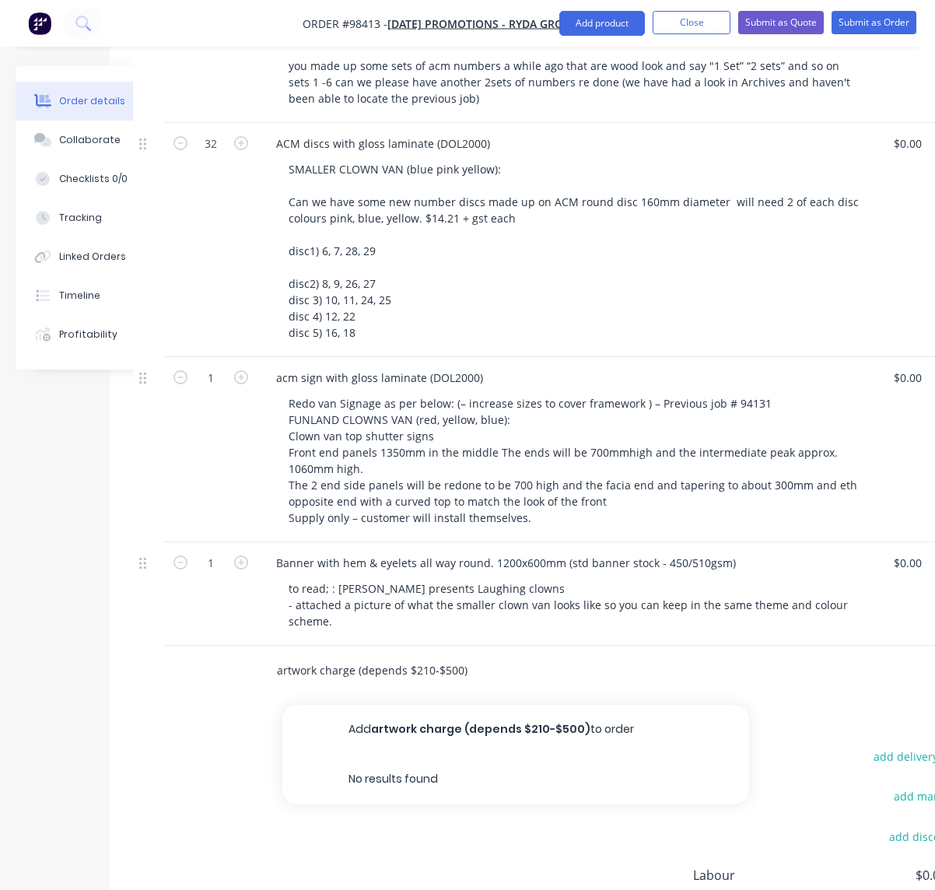
click at [506, 729] on button "Add artwork charge (depends $210-$500) to order" at bounding box center [515, 730] width 467 height 50
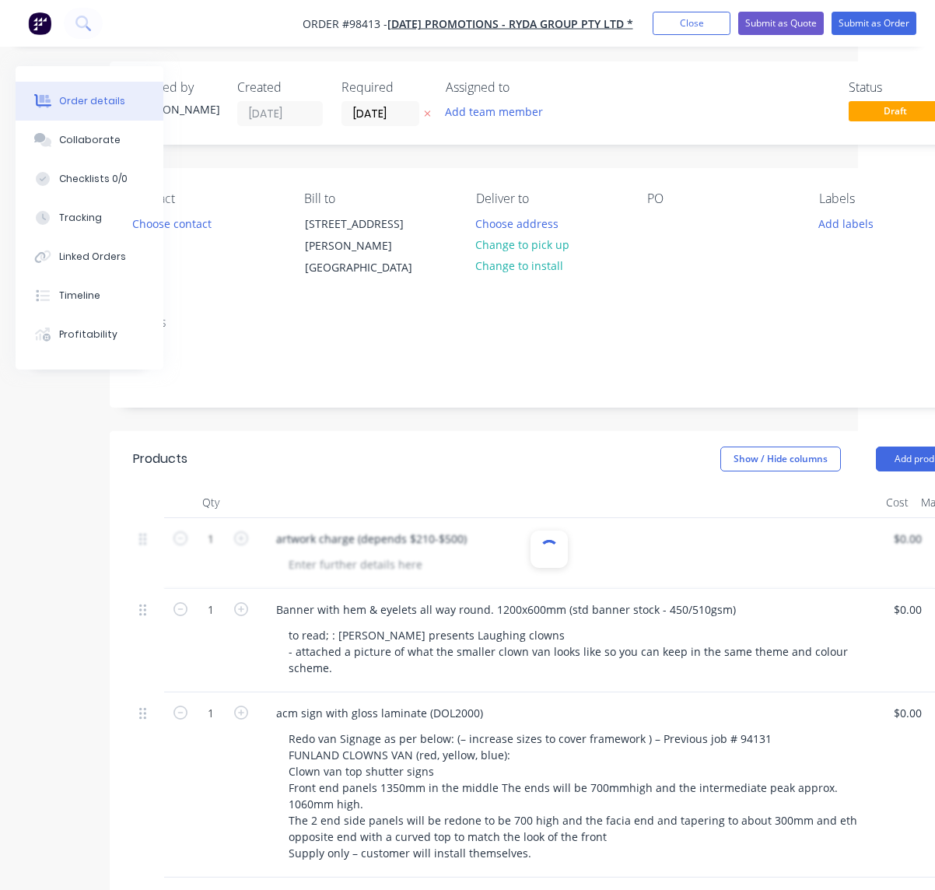
scroll to position [5, 268]
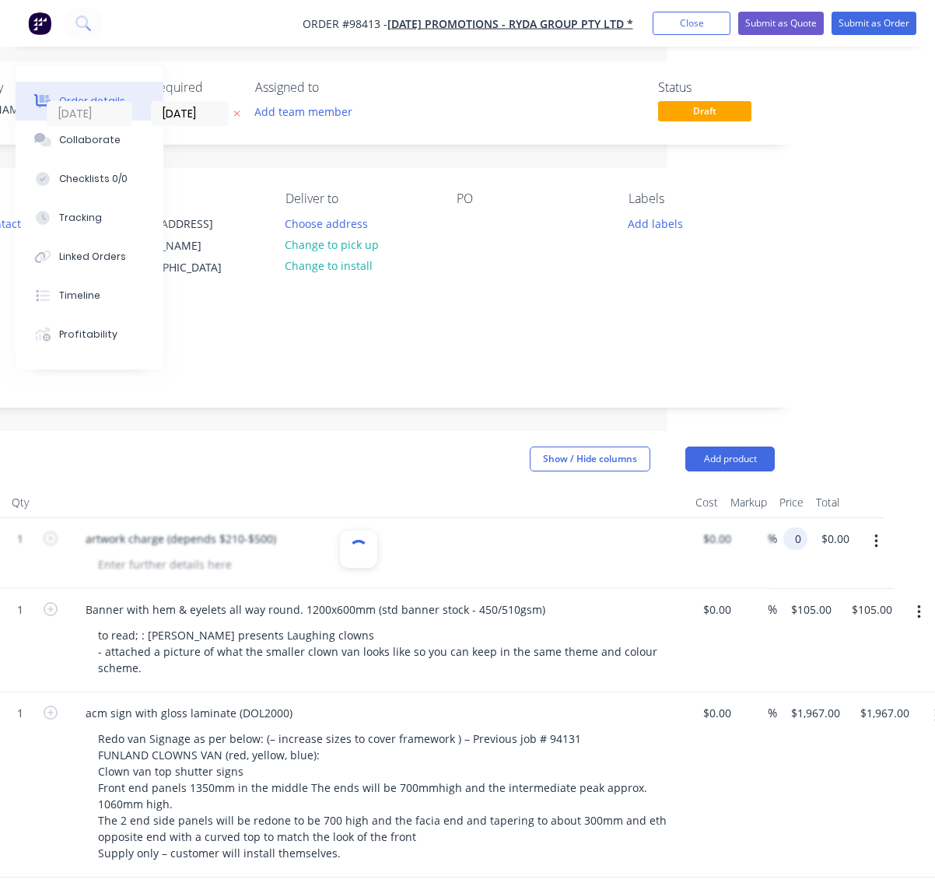
click at [804, 544] on input "0" at bounding box center [799, 538] width 18 height 23
type input "$250.00"
type input "250.00"
type input "$250.00"
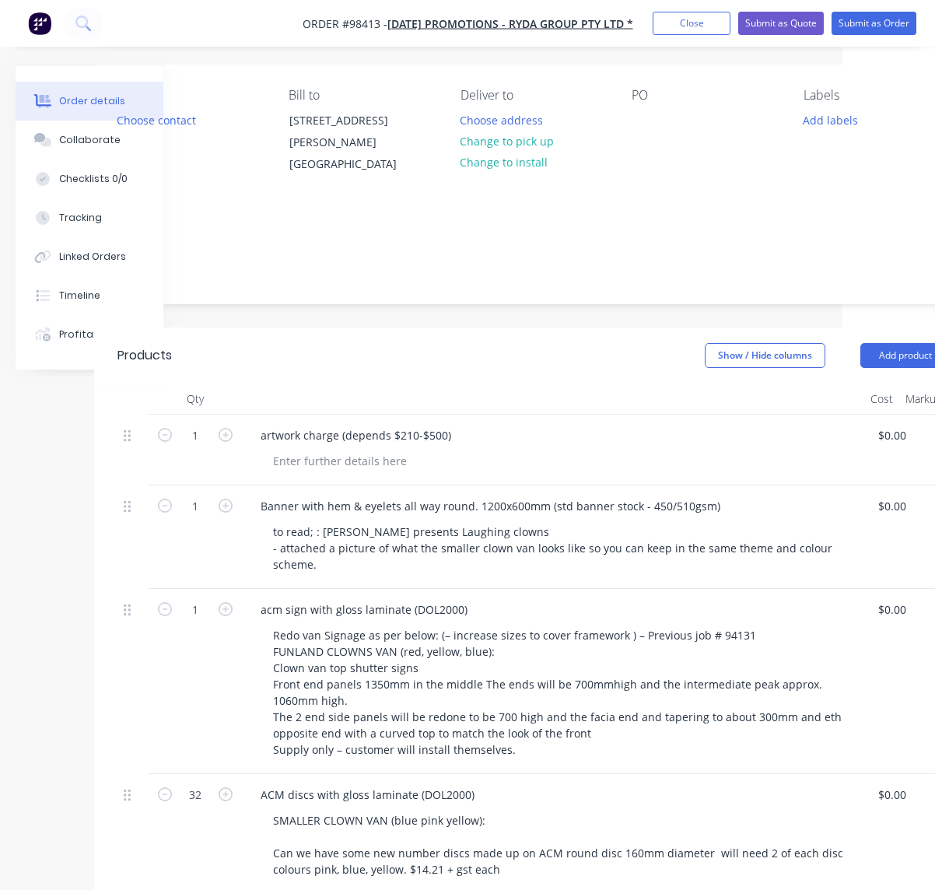
scroll to position [124, 93]
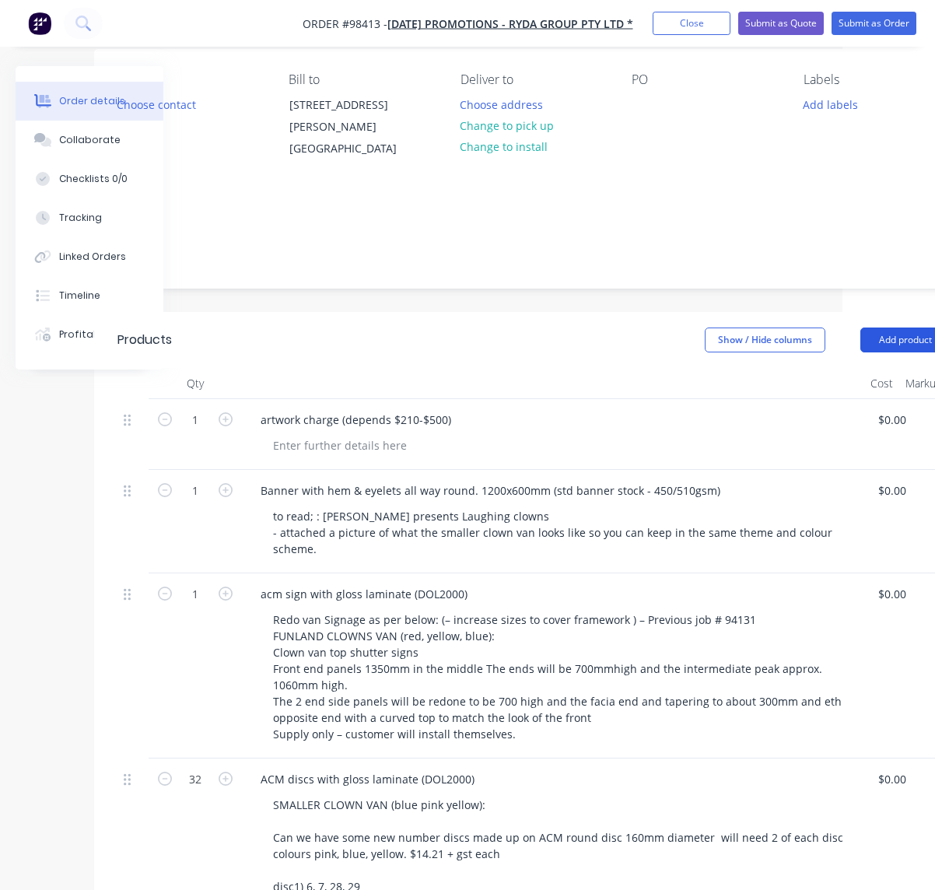
click at [895, 338] on button "Add product" at bounding box center [904, 340] width 89 height 25
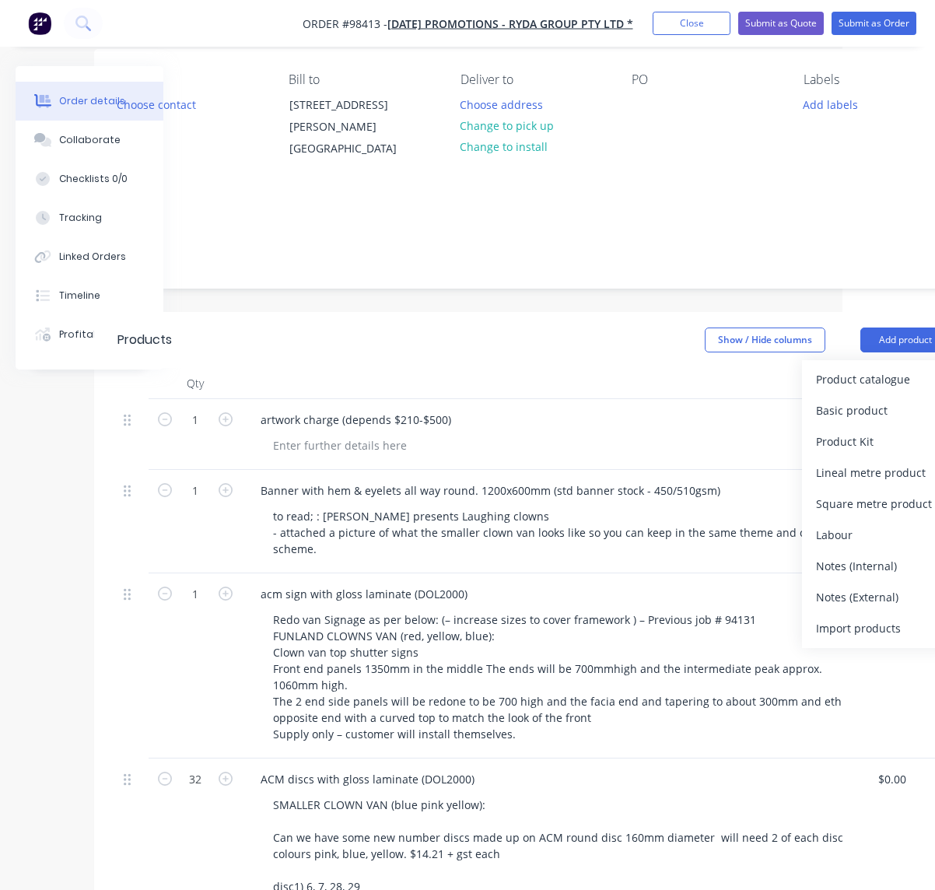
click at [850, 595] on div "Notes (External)" at bounding box center [876, 597] width 120 height 23
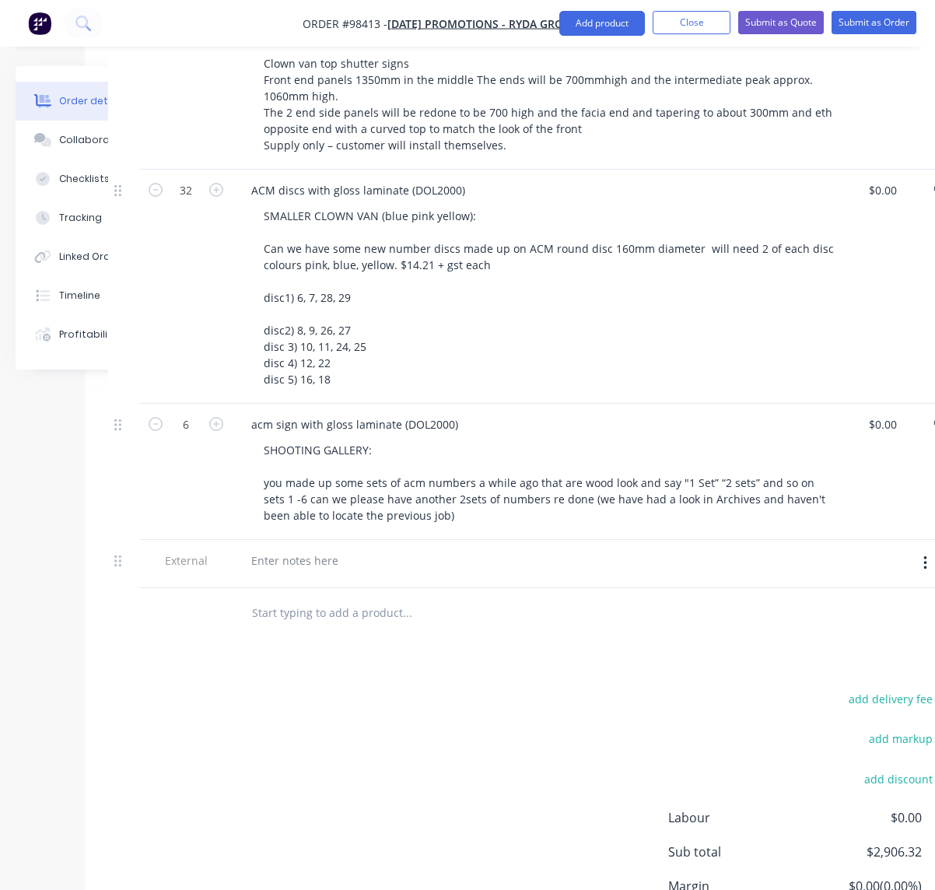
scroll to position [728, 102]
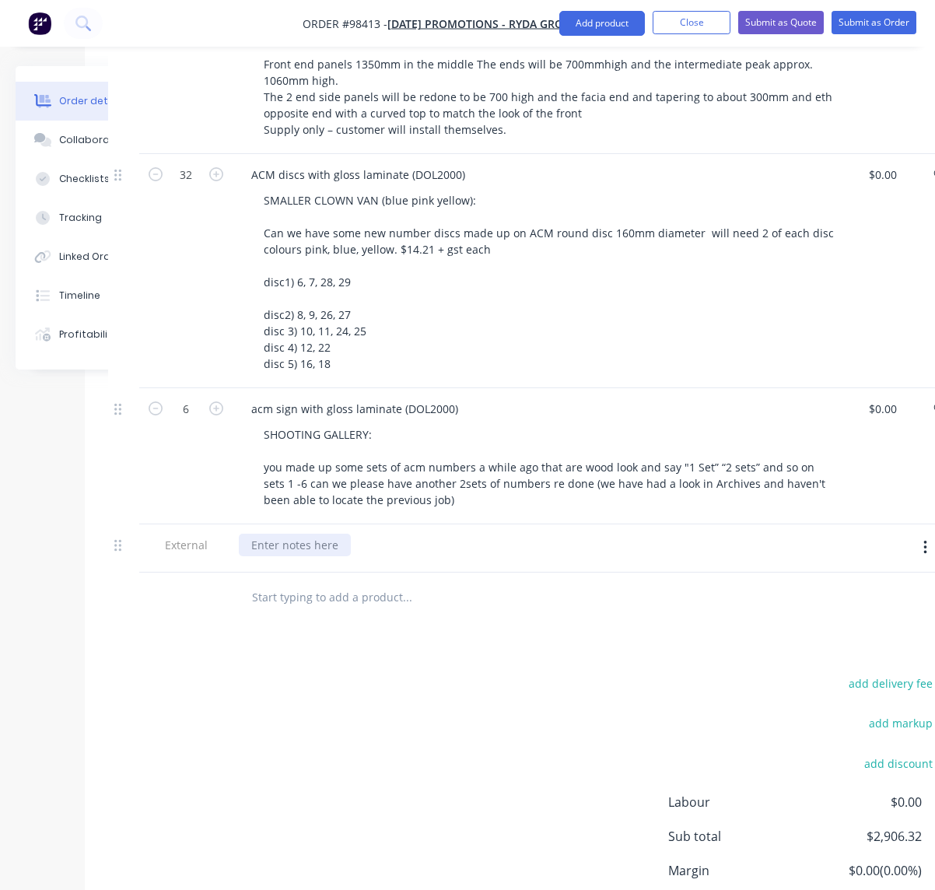
click at [318, 541] on div at bounding box center [295, 545] width 112 height 23
click at [313, 547] on div "Please sednproof sASAP -" at bounding box center [317, 545] width 157 height 23
click at [348, 548] on div "Please send proof sASAP -" at bounding box center [319, 545] width 160 height 23
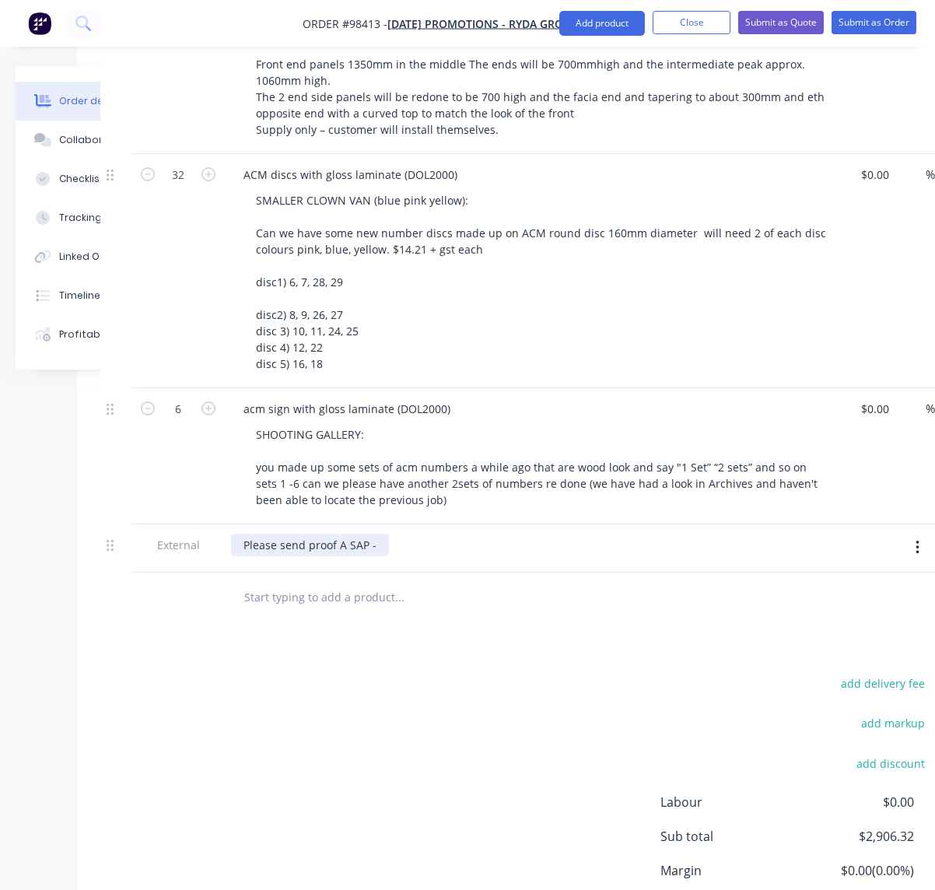
scroll to position [728, 110]
click at [376, 546] on div "Please send proof ASAP -" at bounding box center [307, 545] width 155 height 23
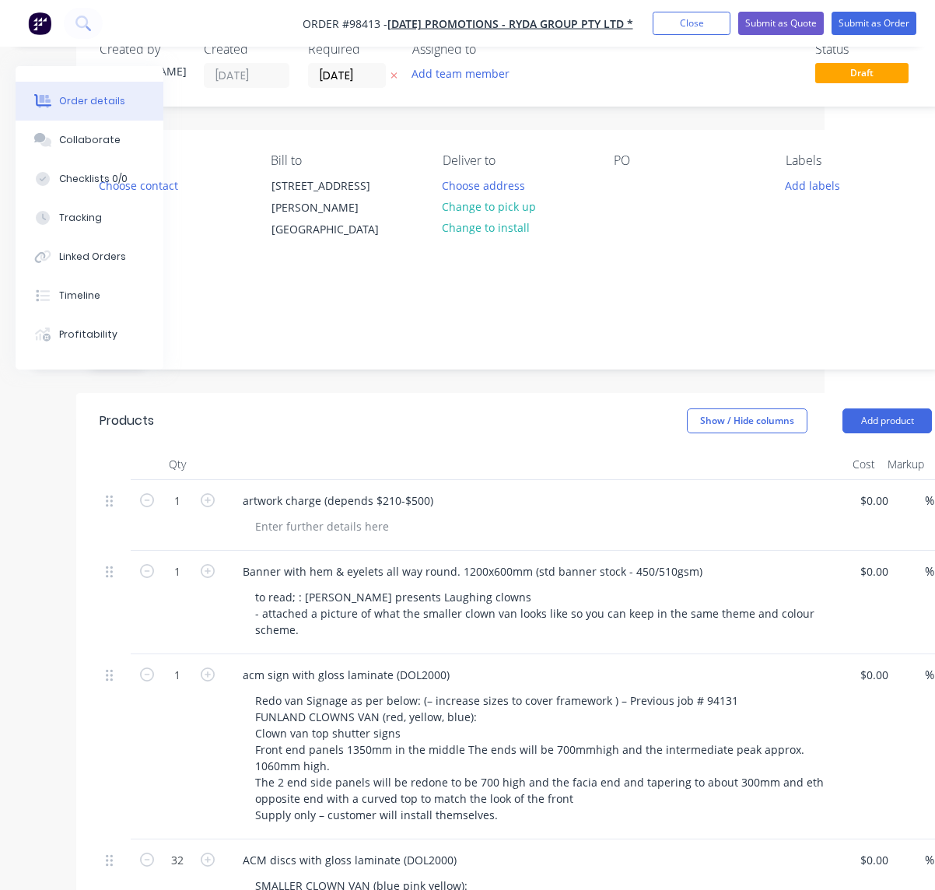
scroll to position [0, 110]
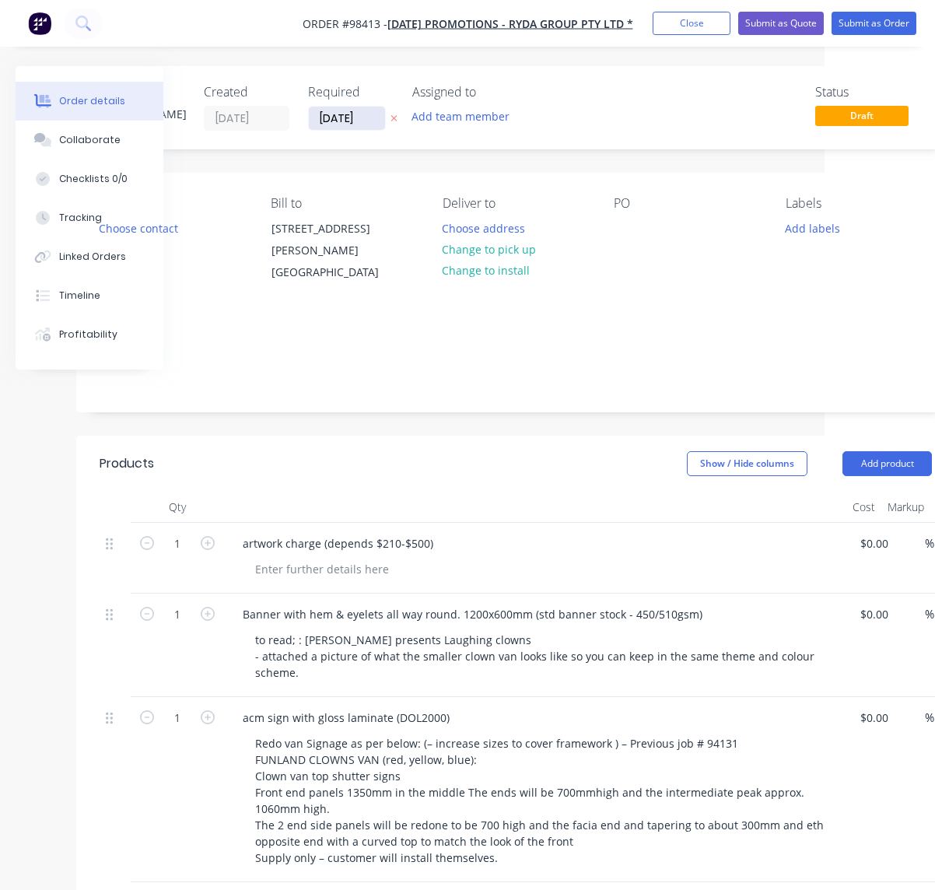
click at [379, 120] on input "[DATE]" at bounding box center [347, 118] width 76 height 23
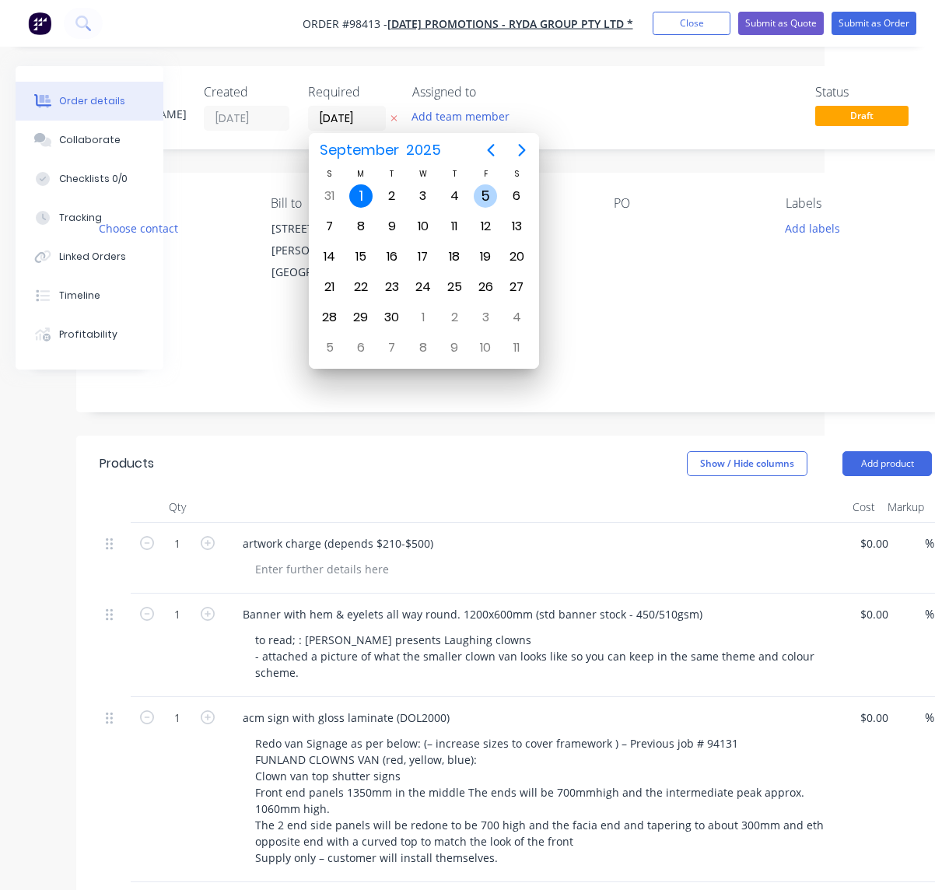
click at [489, 198] on div "5" at bounding box center [485, 195] width 23 height 23
type input "[DATE]"
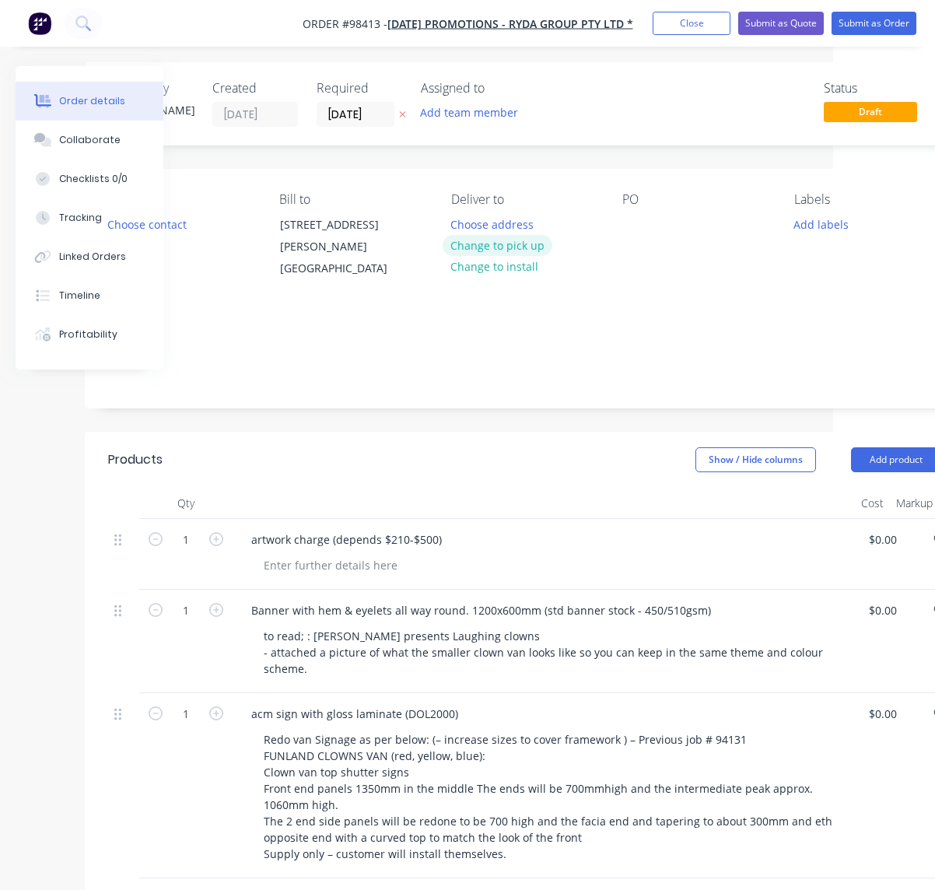
scroll to position [4, 100]
click at [522, 250] on button "Change to pick up" at bounding box center [499, 245] width 110 height 21
click at [632, 226] on div at bounding box center [636, 224] width 25 height 23
click at [824, 226] on button "Add labels" at bounding box center [823, 223] width 72 height 21
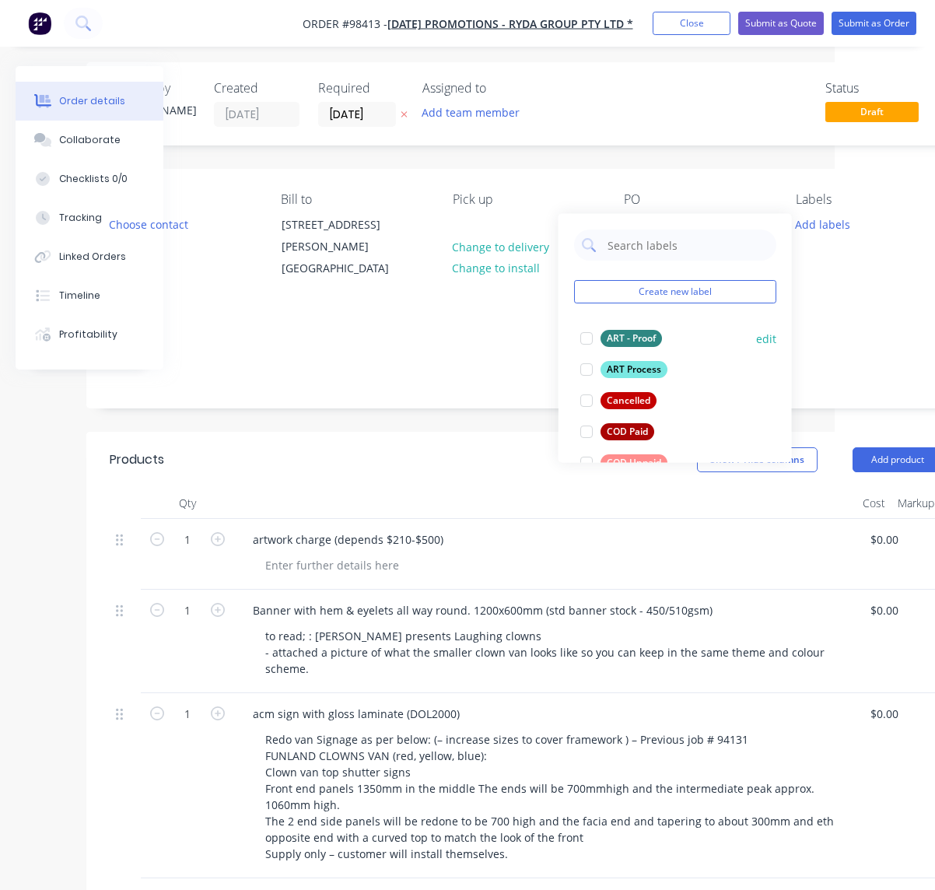
click at [620, 335] on div "ART - Proof" at bounding box center [631, 338] width 61 height 17
drag, startPoint x: 622, startPoint y: 364, endPoint x: 633, endPoint y: 363, distance: 11.7
click at [629, 363] on div "ART Process" at bounding box center [634, 369] width 67 height 17
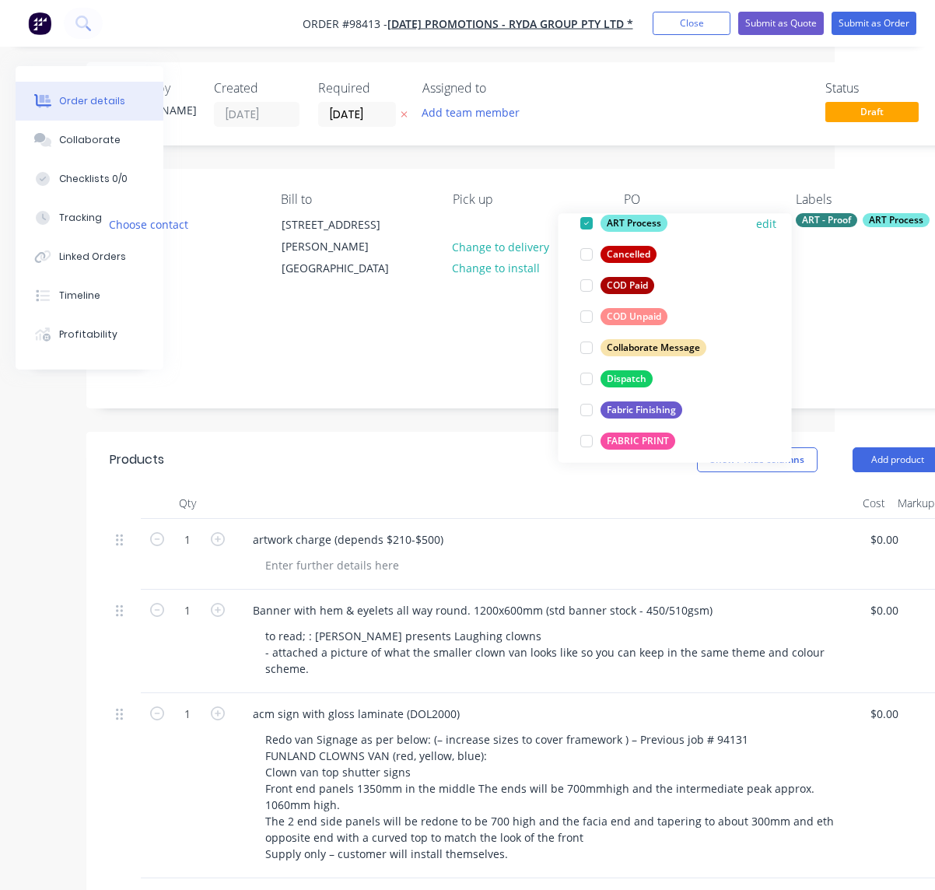
scroll to position [149, 0]
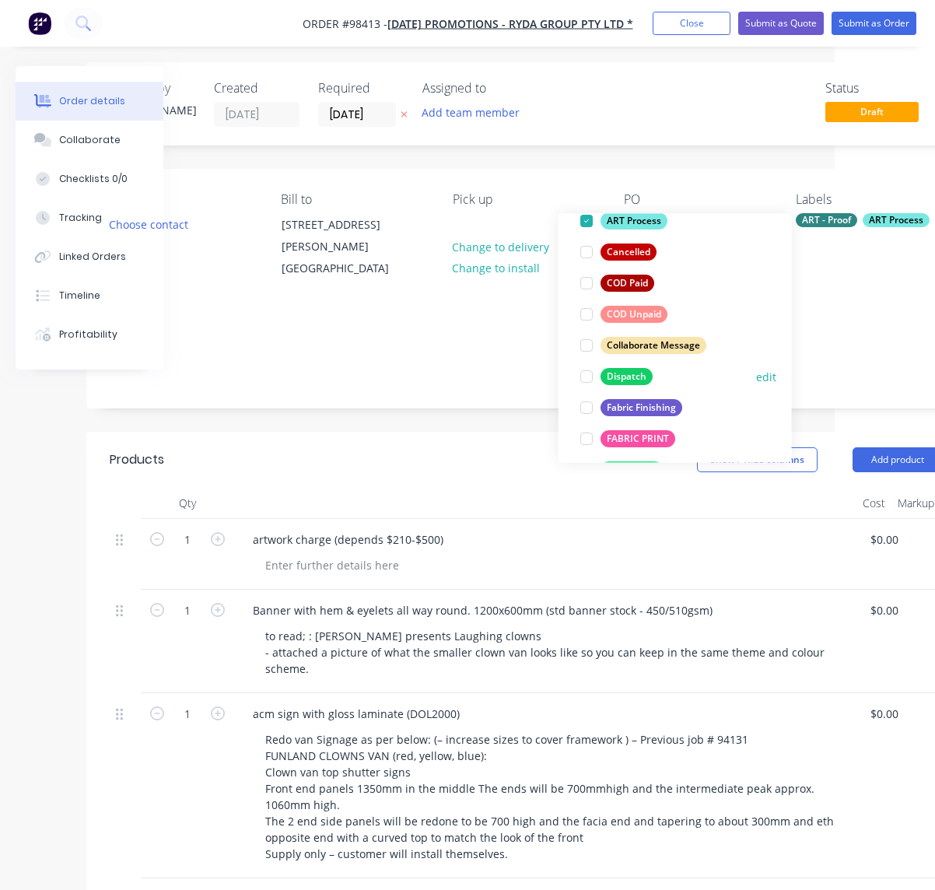
click at [631, 378] on div "Dispatch" at bounding box center [627, 376] width 52 height 17
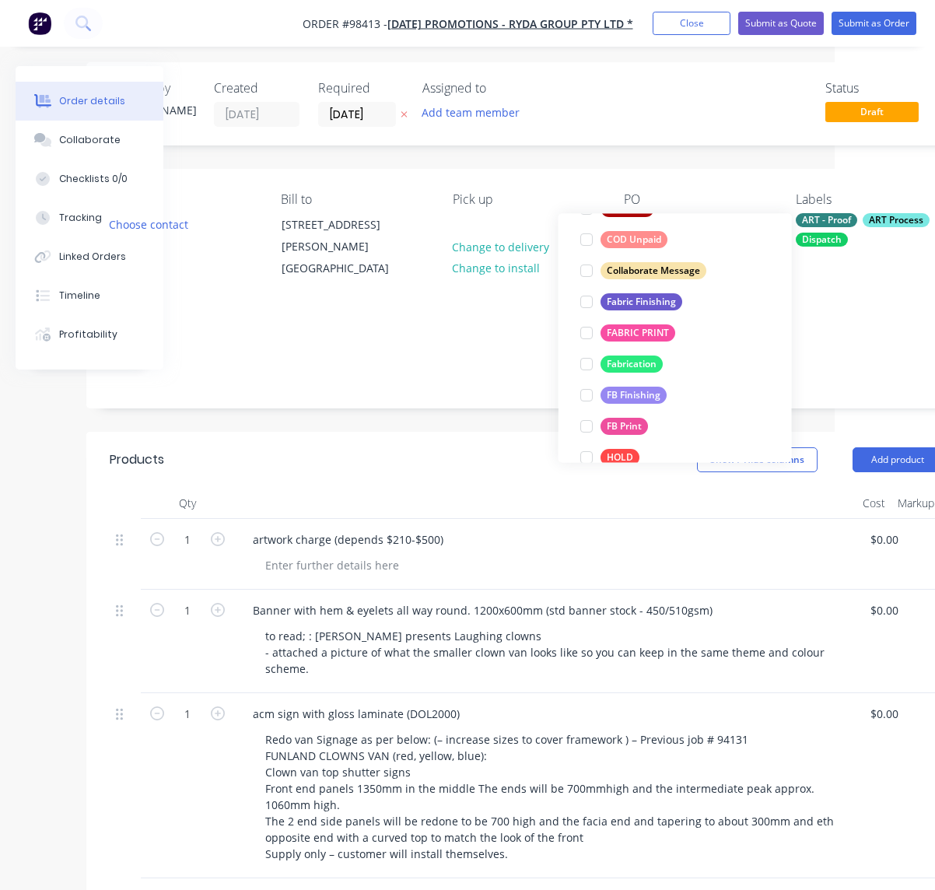
scroll to position [266, 0]
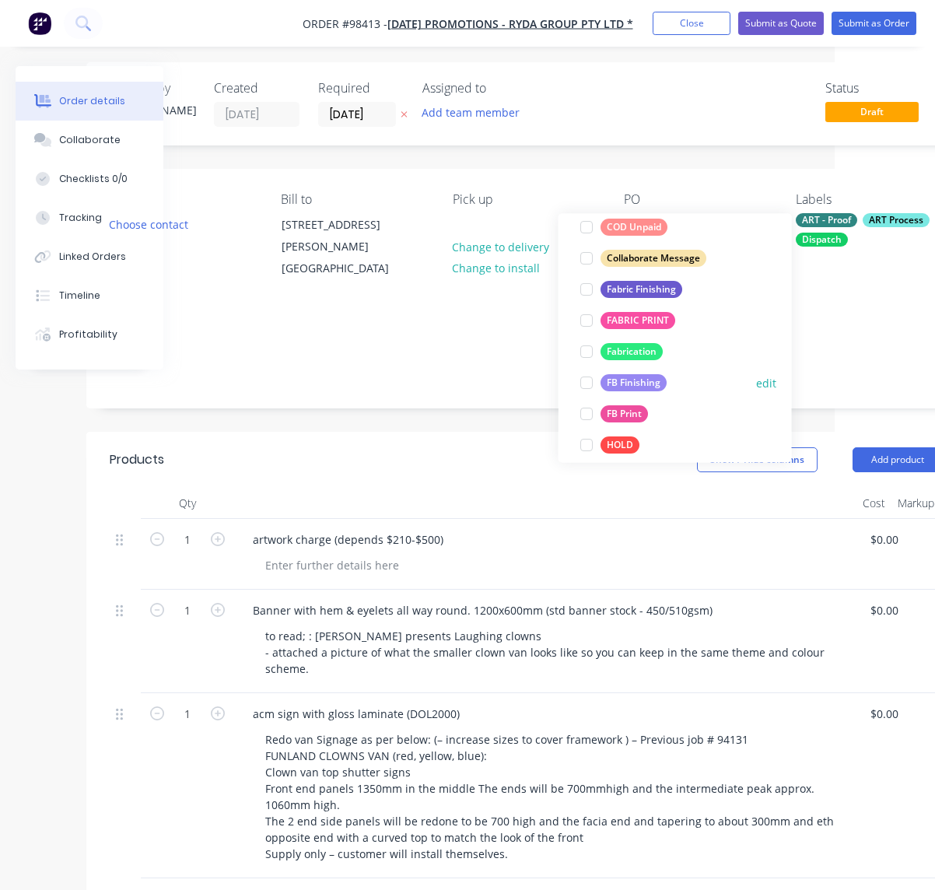
click at [633, 388] on div "FB Finishing" at bounding box center [634, 383] width 66 height 17
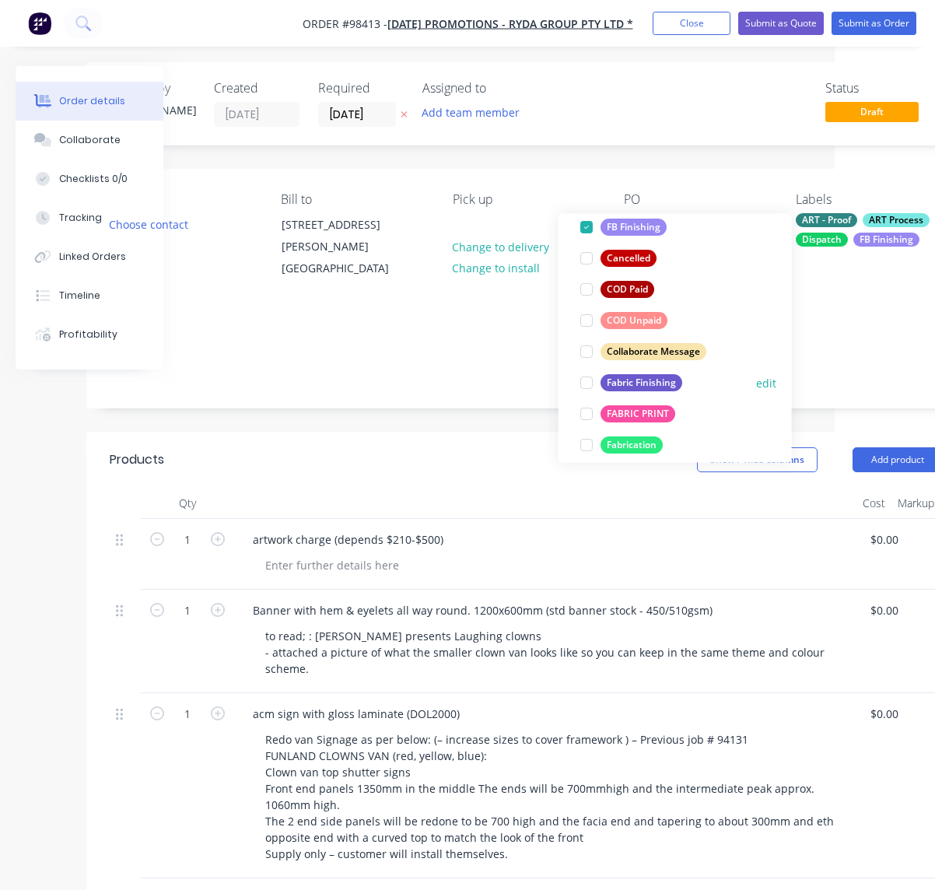
scroll to position [232, 0]
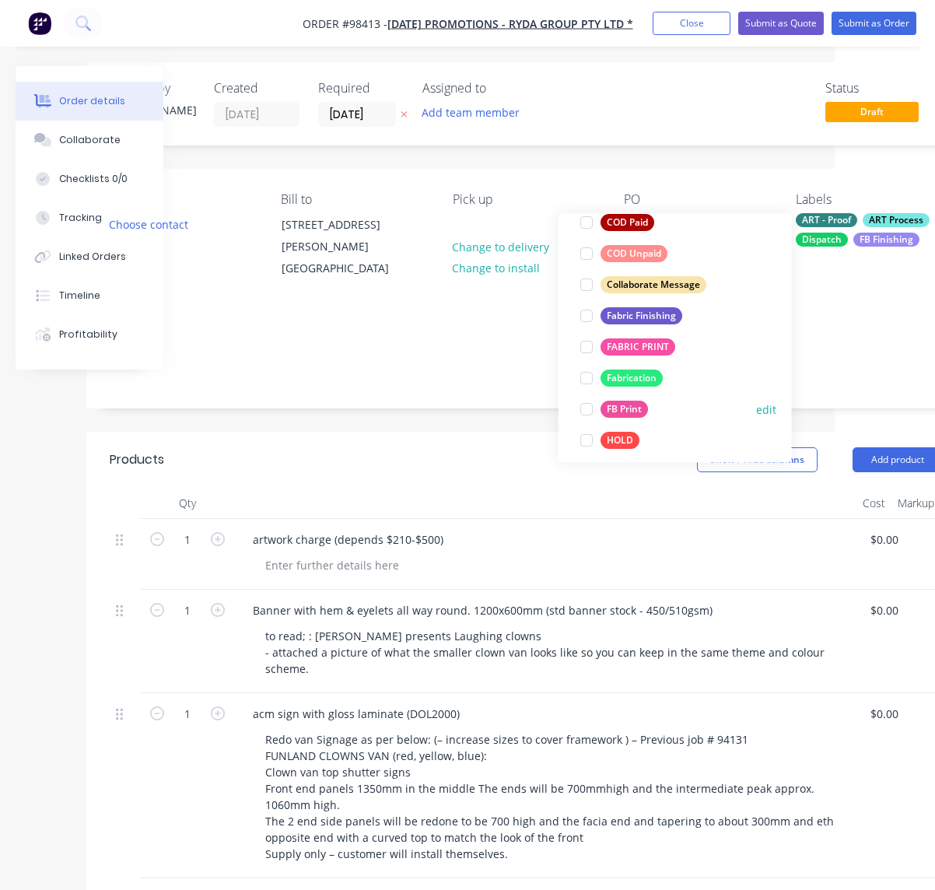
click at [623, 414] on div "FB Print" at bounding box center [624, 409] width 47 height 17
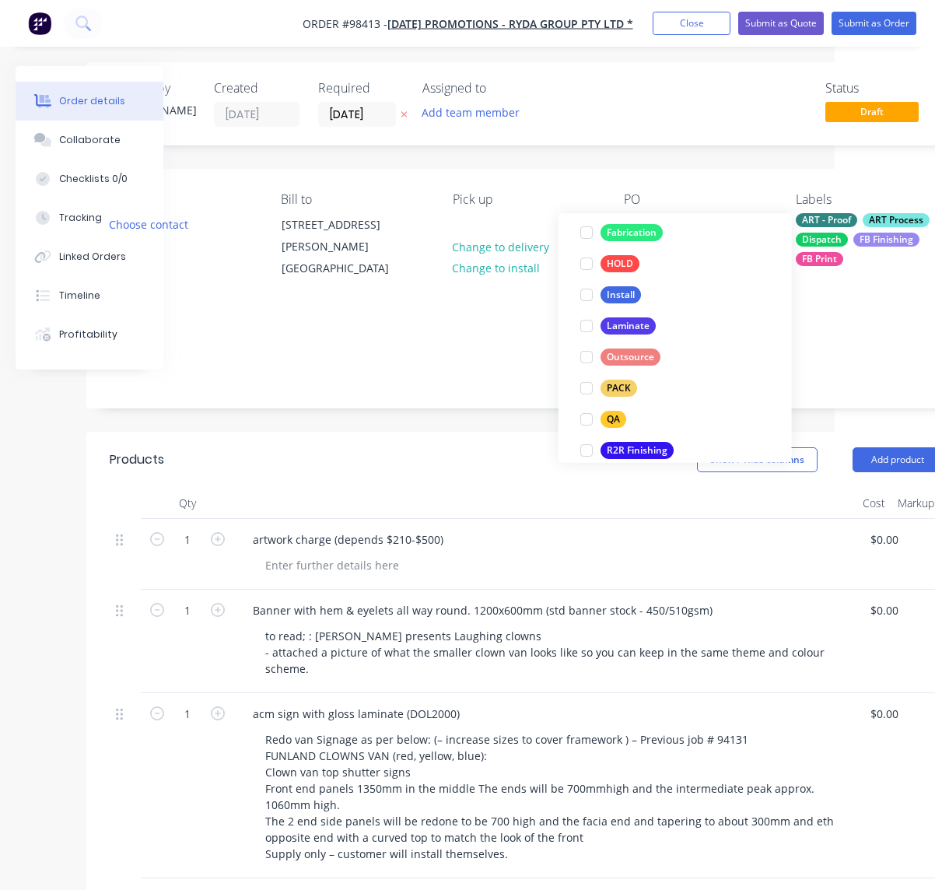
scroll to position [448, 0]
click at [620, 391] on div "PACK" at bounding box center [619, 388] width 37 height 17
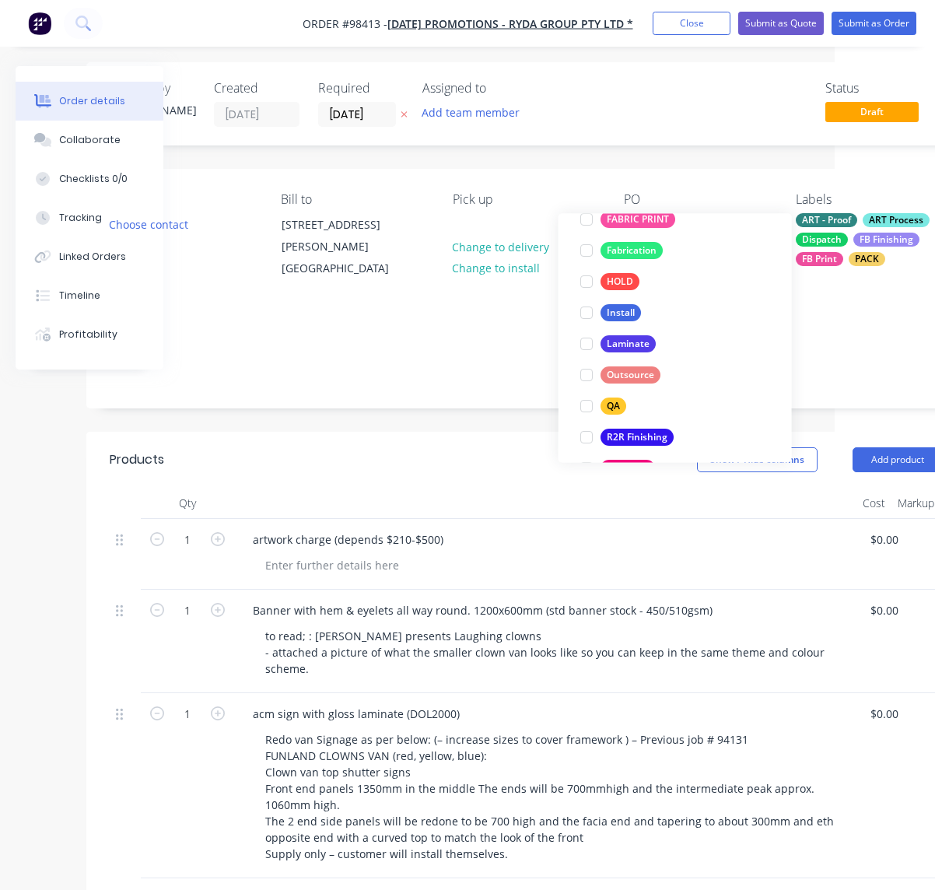
scroll to position [486, 0]
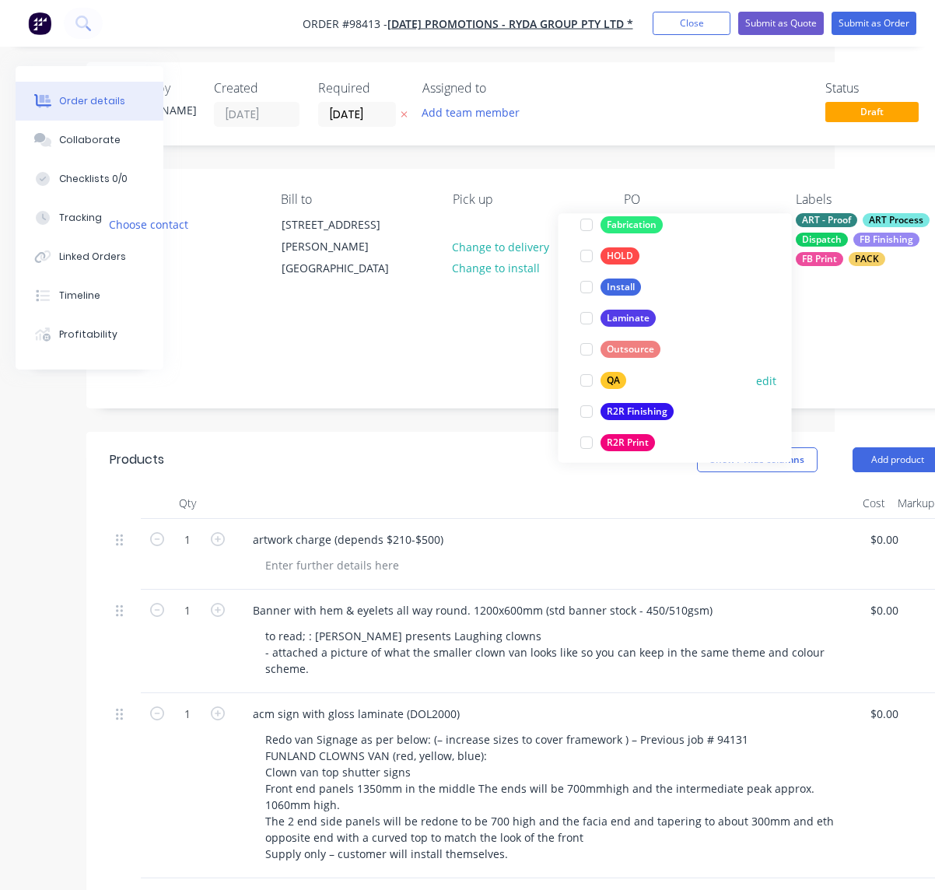
click at [619, 384] on div "QA" at bounding box center [614, 381] width 26 height 17
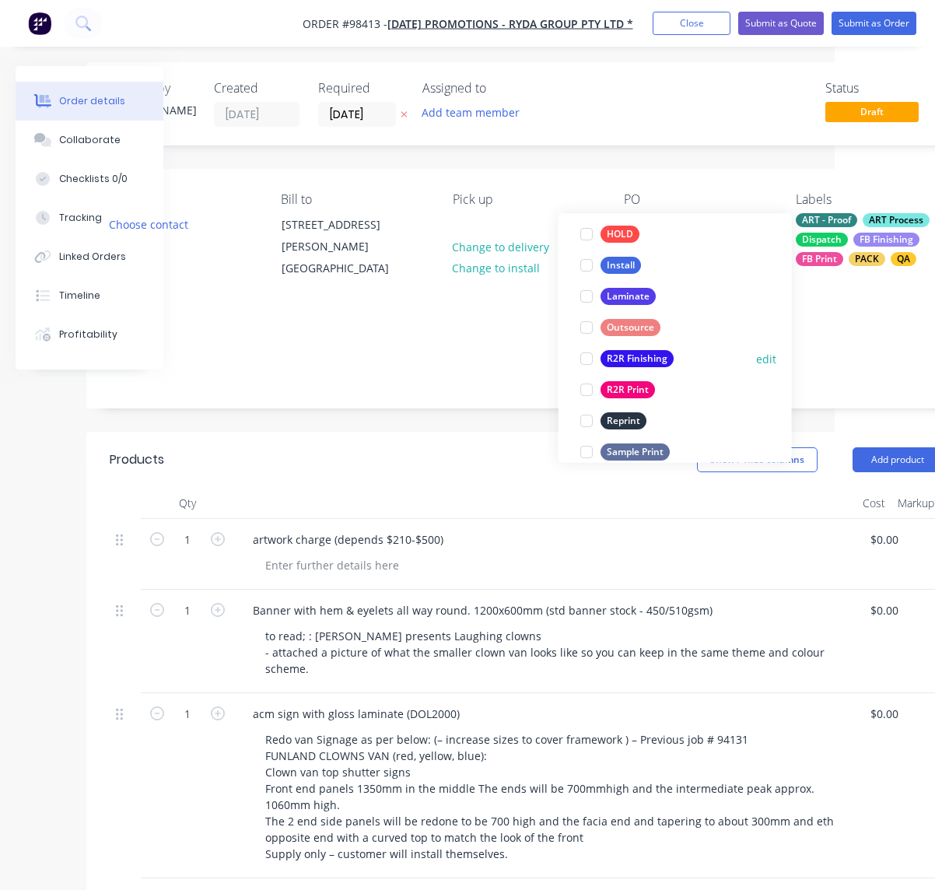
click at [620, 360] on div "R2R Finishing" at bounding box center [637, 359] width 73 height 17
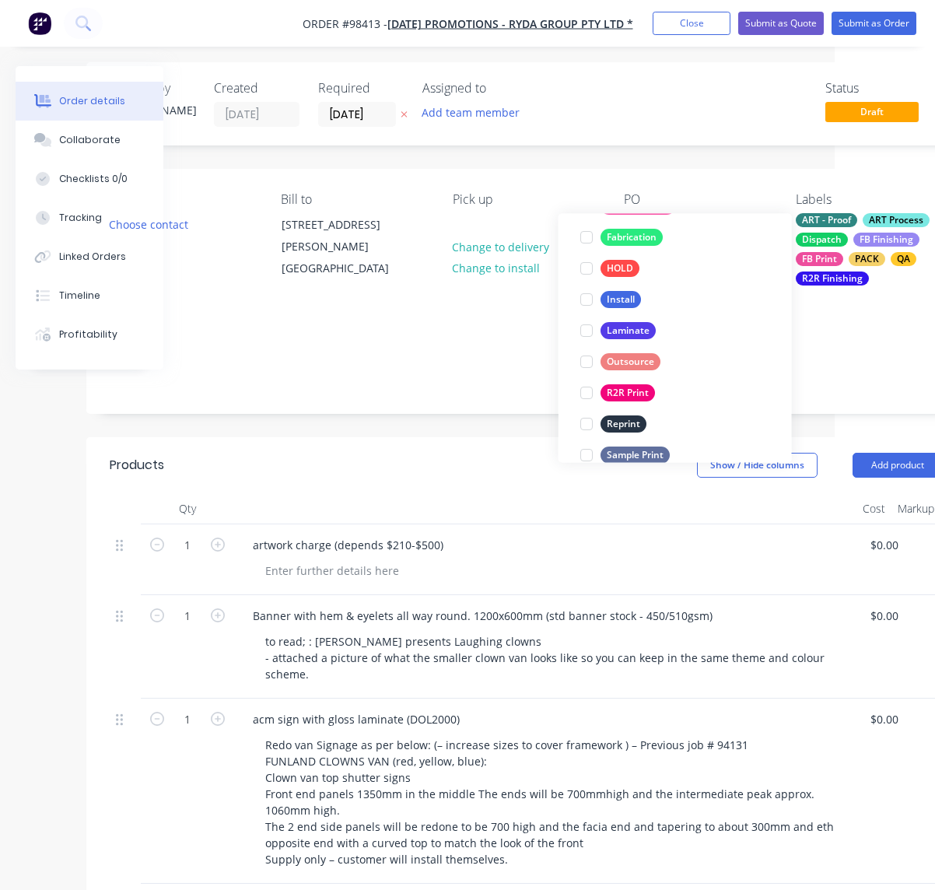
scroll to position [539, 0]
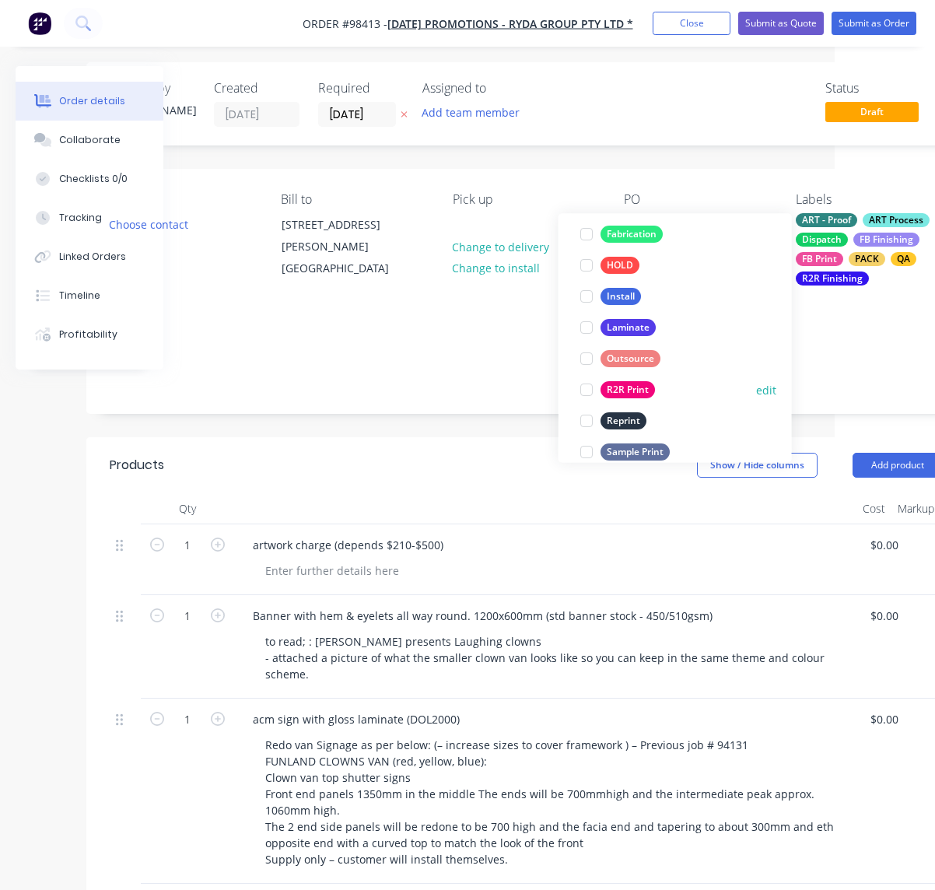
click at [625, 391] on div "R2R Print" at bounding box center [628, 390] width 54 height 17
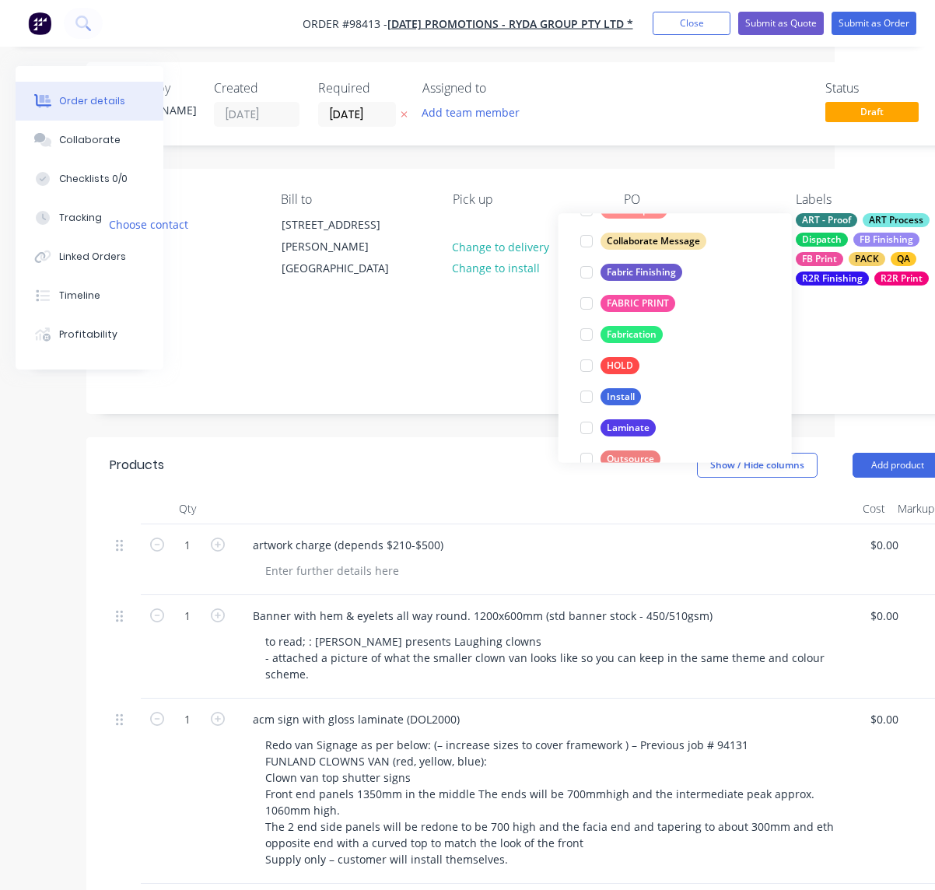
scroll to position [472, 0]
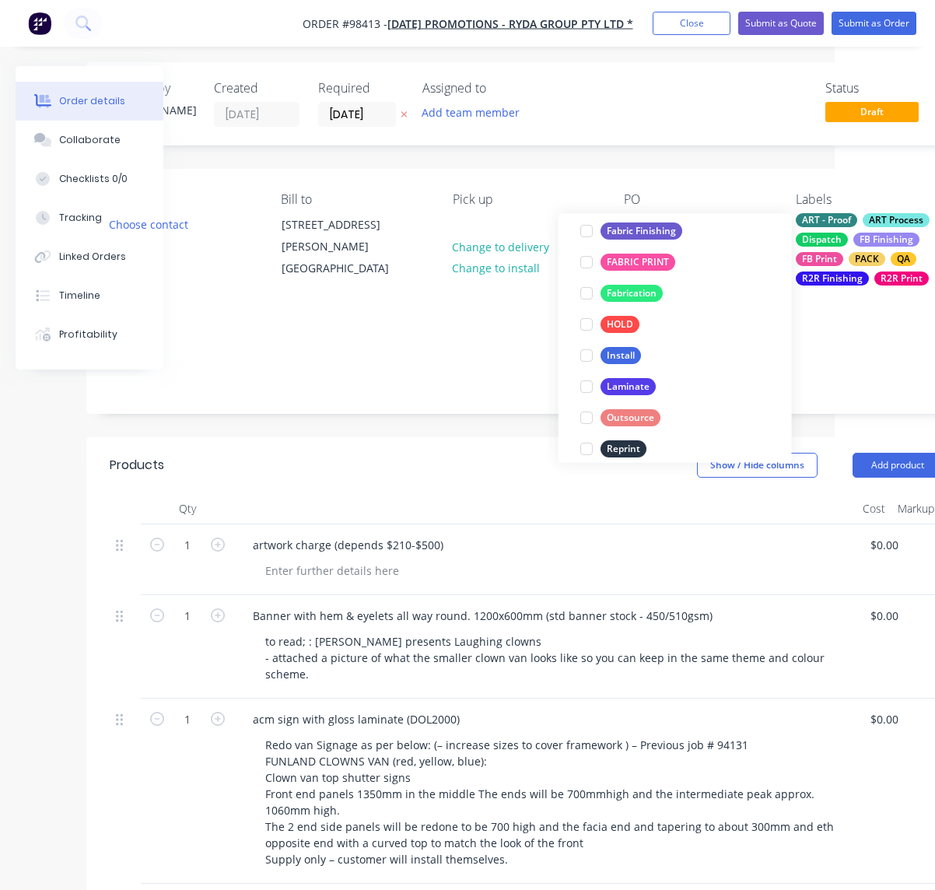
click at [626, 391] on div "Laminate" at bounding box center [628, 387] width 55 height 17
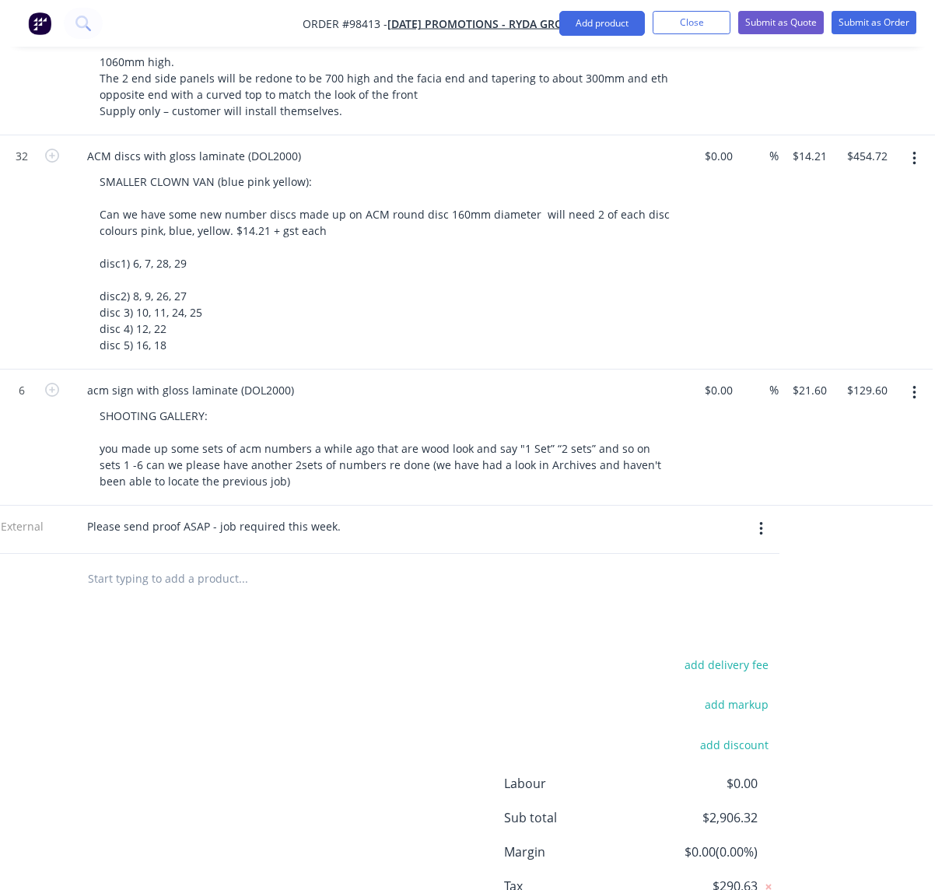
scroll to position [770, 266]
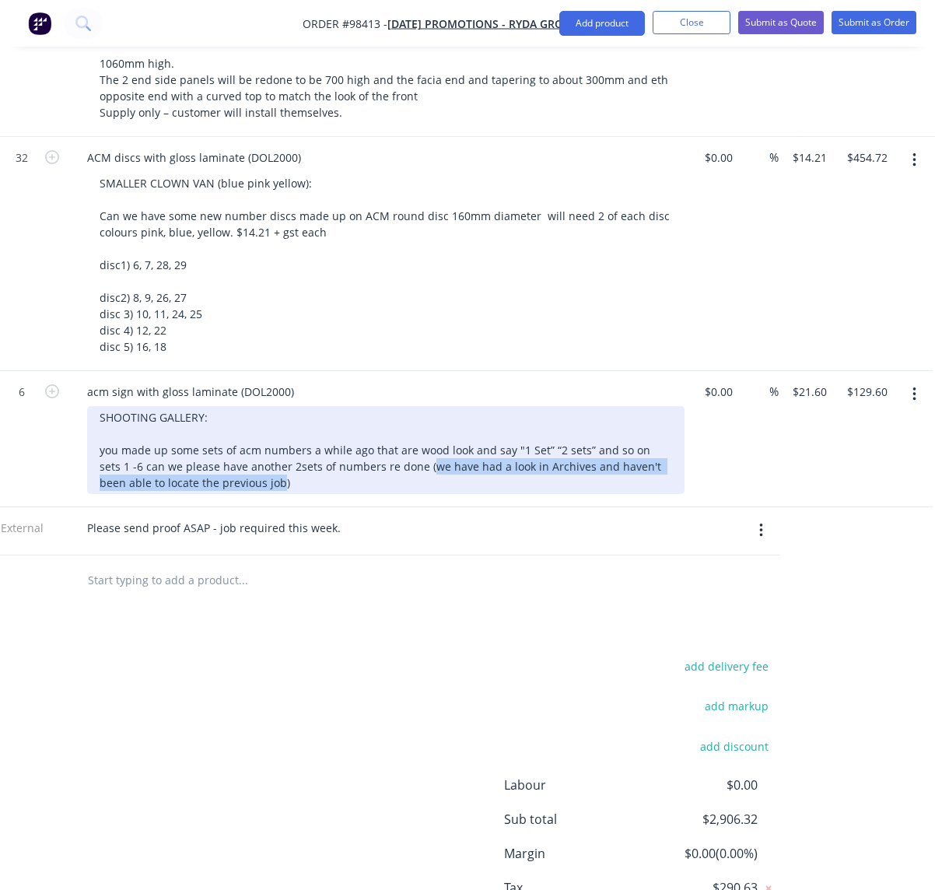
drag, startPoint x: 394, startPoint y: 466, endPoint x: 233, endPoint y: 478, distance: 161.5
click at [229, 480] on div "SHOOTING GALLERY: you made up some sets of acm numbers a while ago that are woo…" at bounding box center [386, 450] width 598 height 88
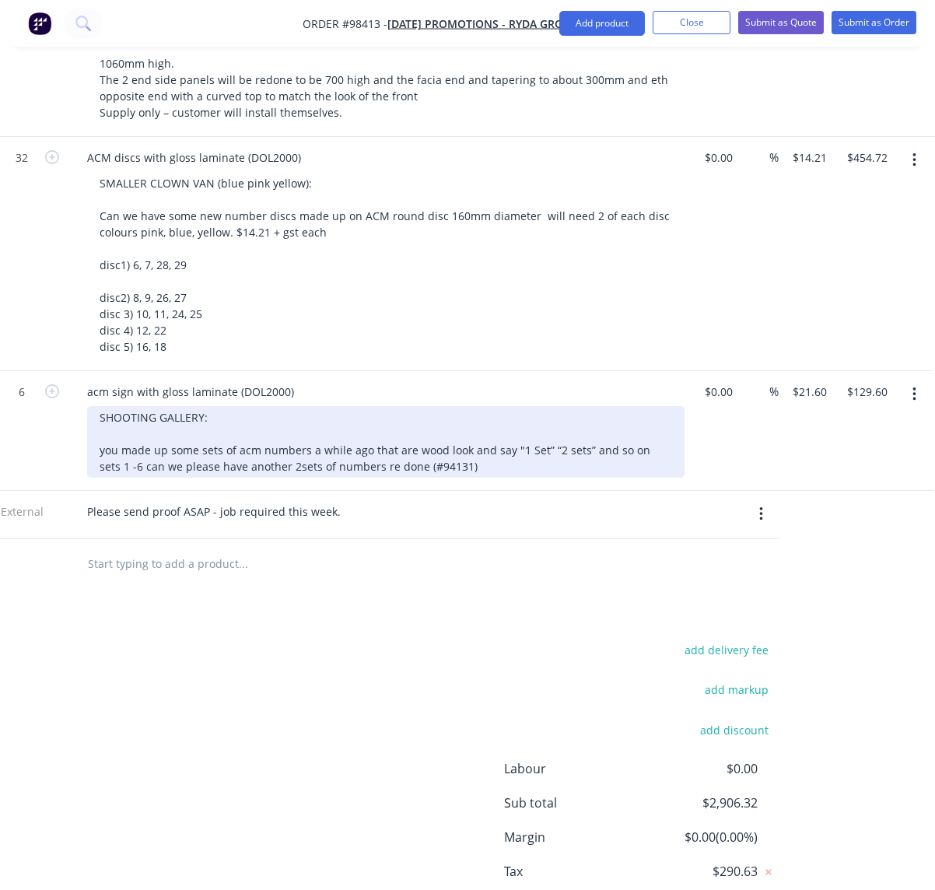
click at [430, 466] on div "SHOOTING GALLERY: you made up some sets of acm numbers a while ago that are woo…" at bounding box center [386, 442] width 598 height 72
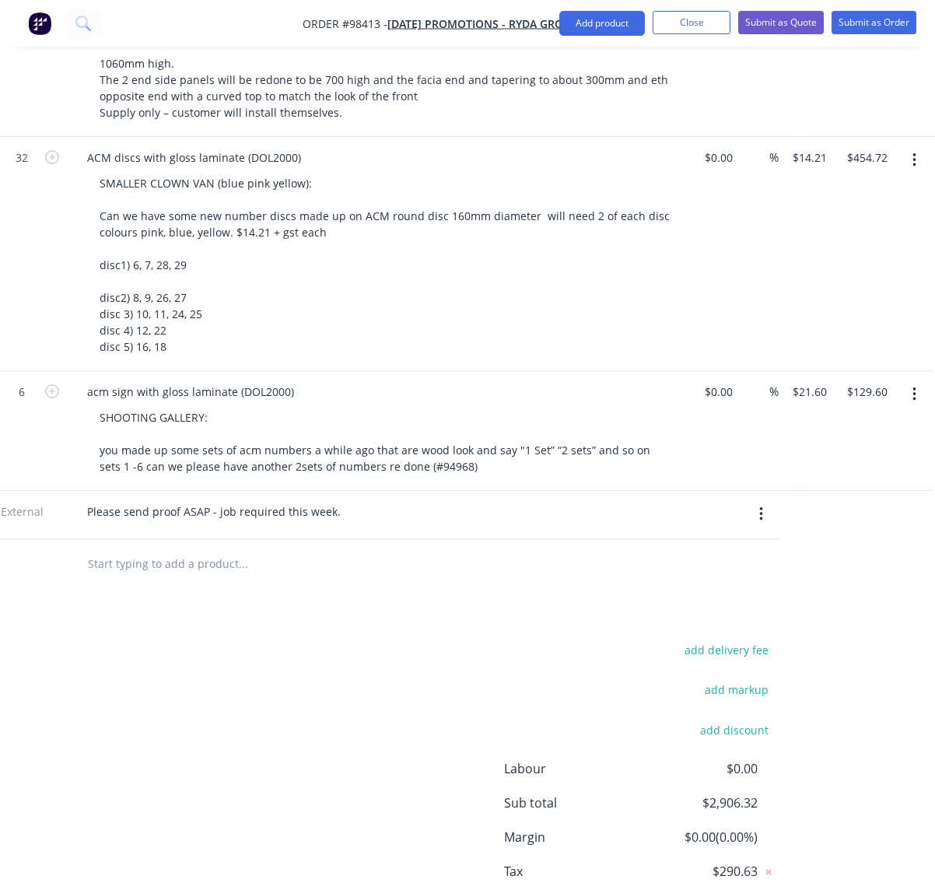
click at [464, 363] on div "ACM discs with gloss laminate (DOL2000) SMALLER CLOWN VAN (blue pink yellow): C…" at bounding box center [379, 254] width 622 height 234
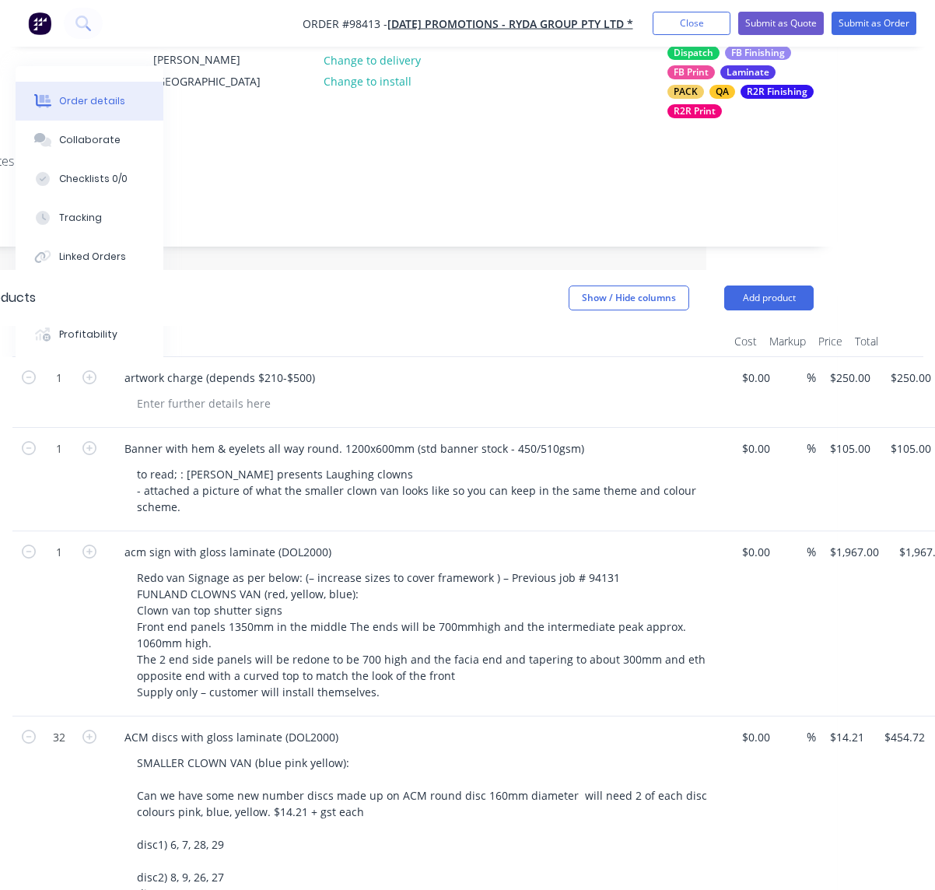
scroll to position [191, 219]
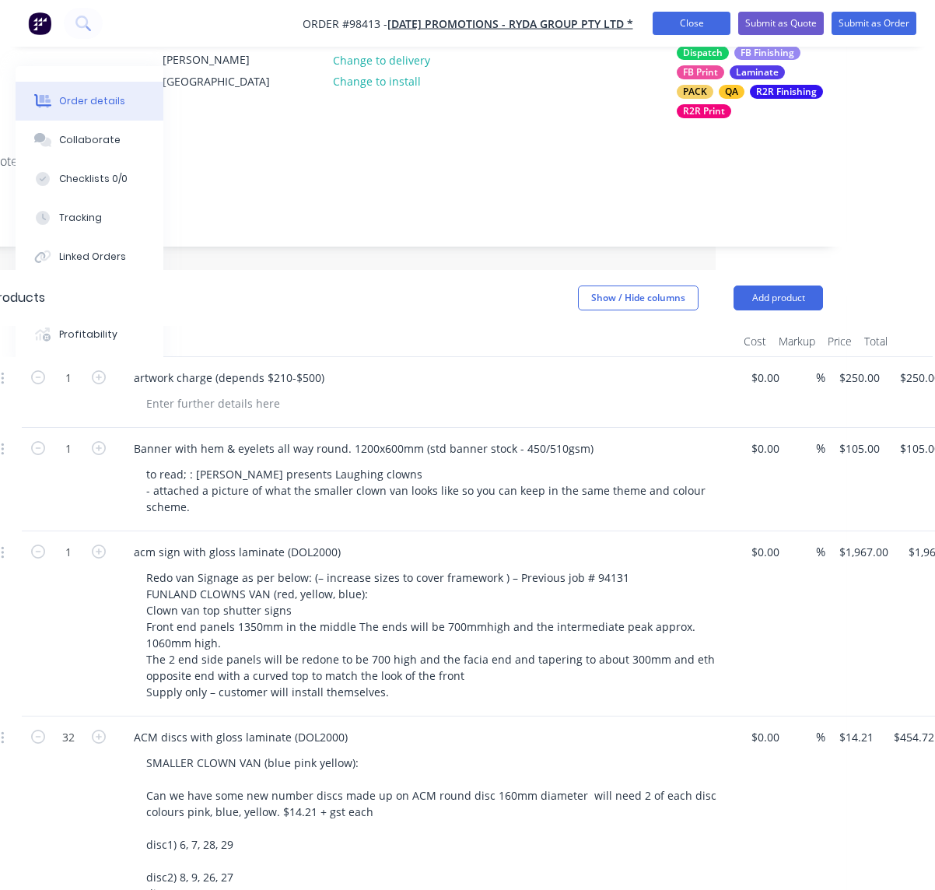
click at [693, 26] on button "Close" at bounding box center [692, 23] width 78 height 23
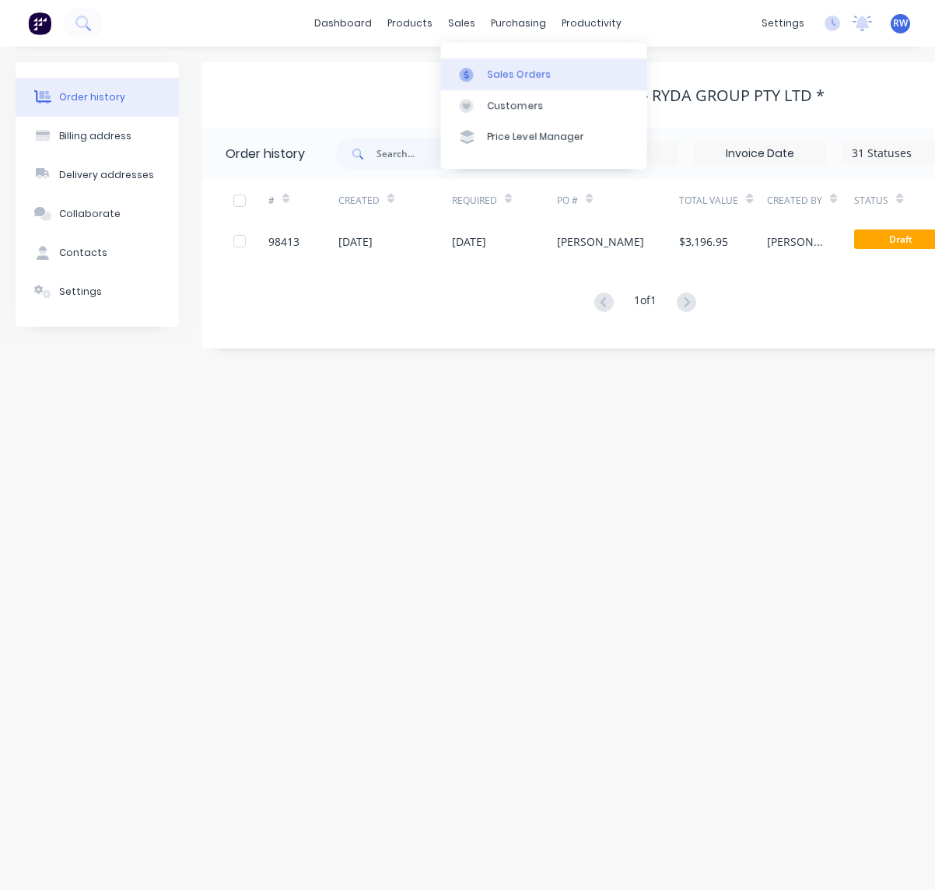
click at [518, 72] on div "Sales Orders" at bounding box center [519, 75] width 64 height 14
